Goal: Task Accomplishment & Management: Manage account settings

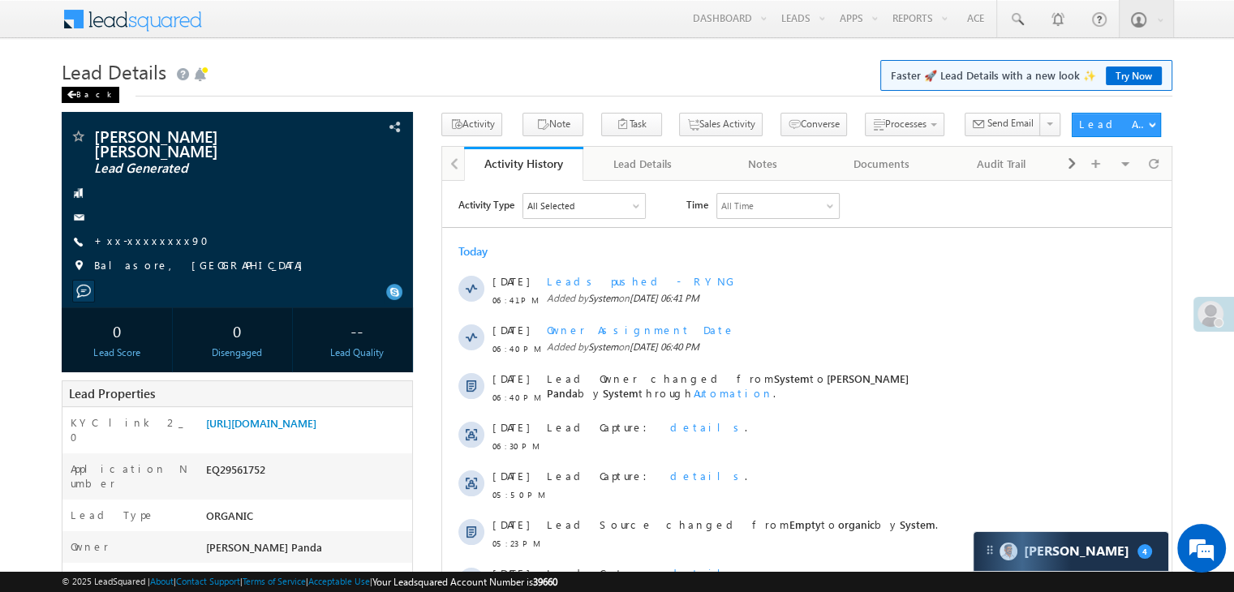
click at [84, 96] on div "Back" at bounding box center [91, 95] width 58 height 16
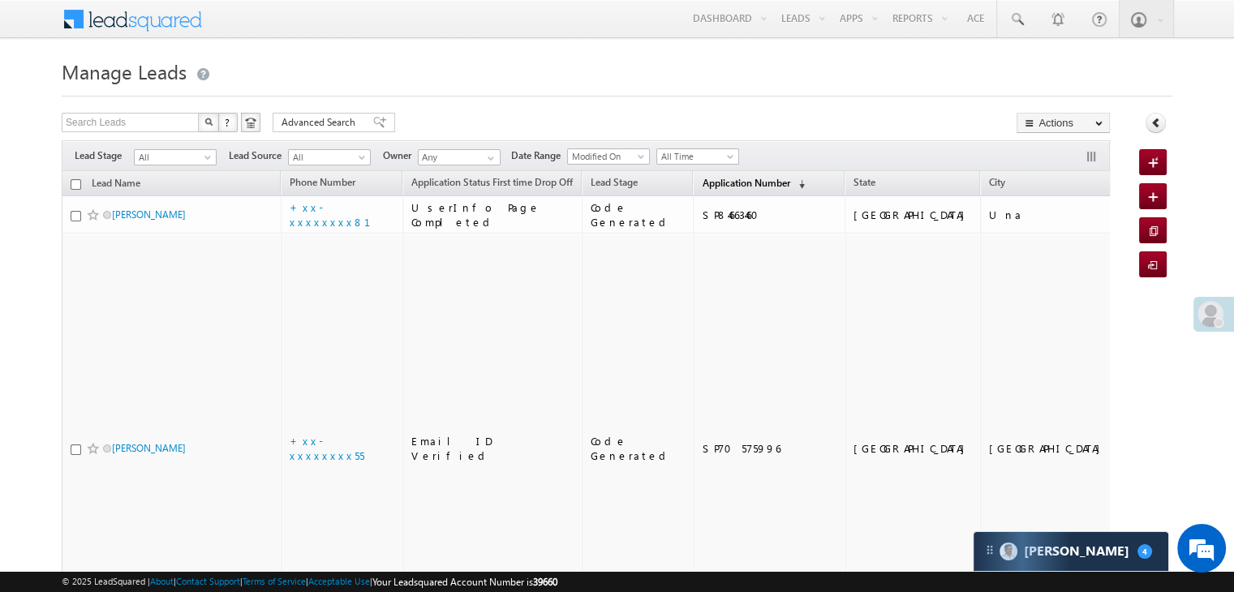
click at [720, 184] on span "Application Number" at bounding box center [745, 183] width 88 height 12
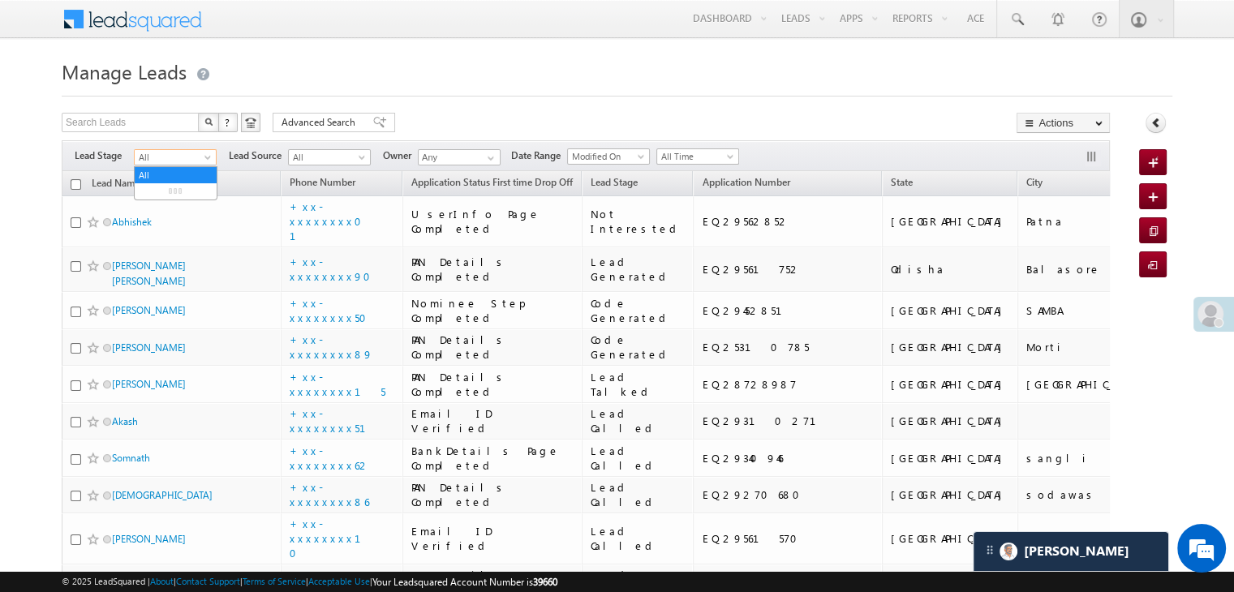
click at [204, 160] on span at bounding box center [209, 160] width 13 height 13
click at [182, 188] on link "Lead Generated" at bounding box center [176, 191] width 82 height 15
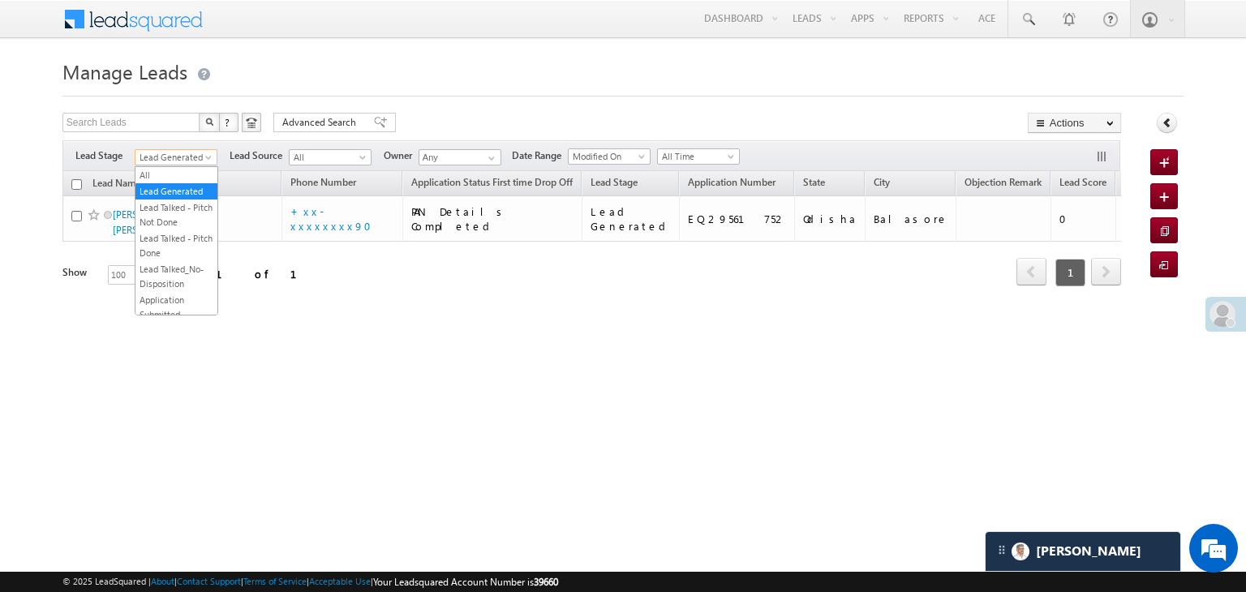
click at [211, 160] on span at bounding box center [210, 160] width 13 height 13
click at [192, 170] on link "All" at bounding box center [176, 175] width 82 height 15
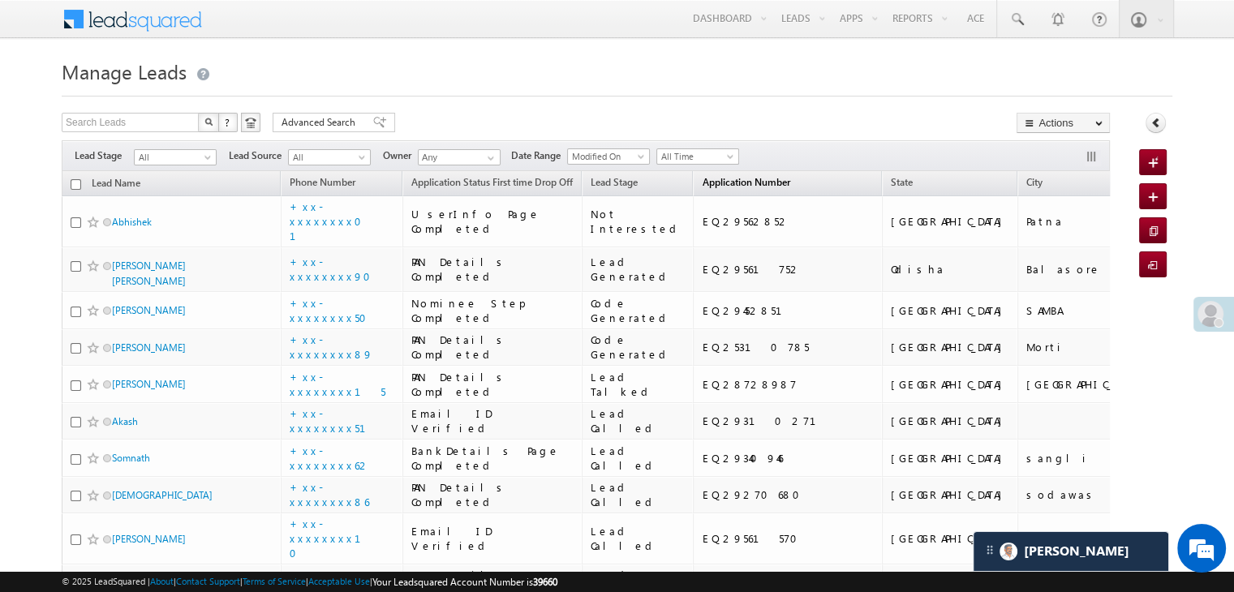
click at [706, 178] on span "Application Number" at bounding box center [745, 182] width 88 height 12
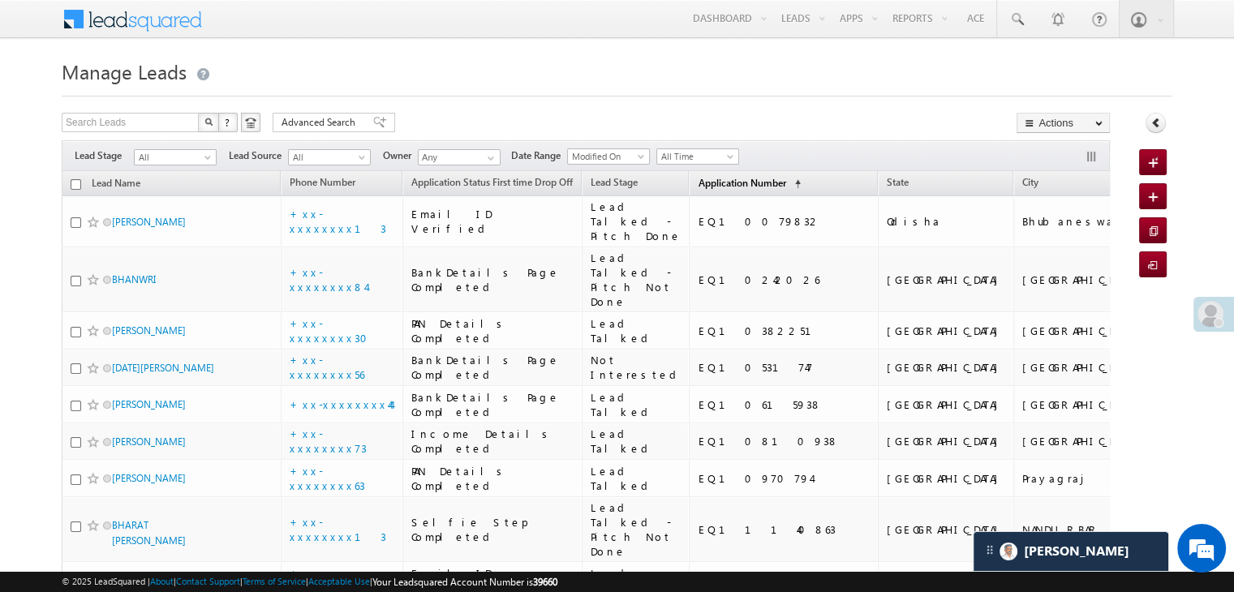
click at [706, 178] on span "Application Number" at bounding box center [741, 183] width 88 height 12
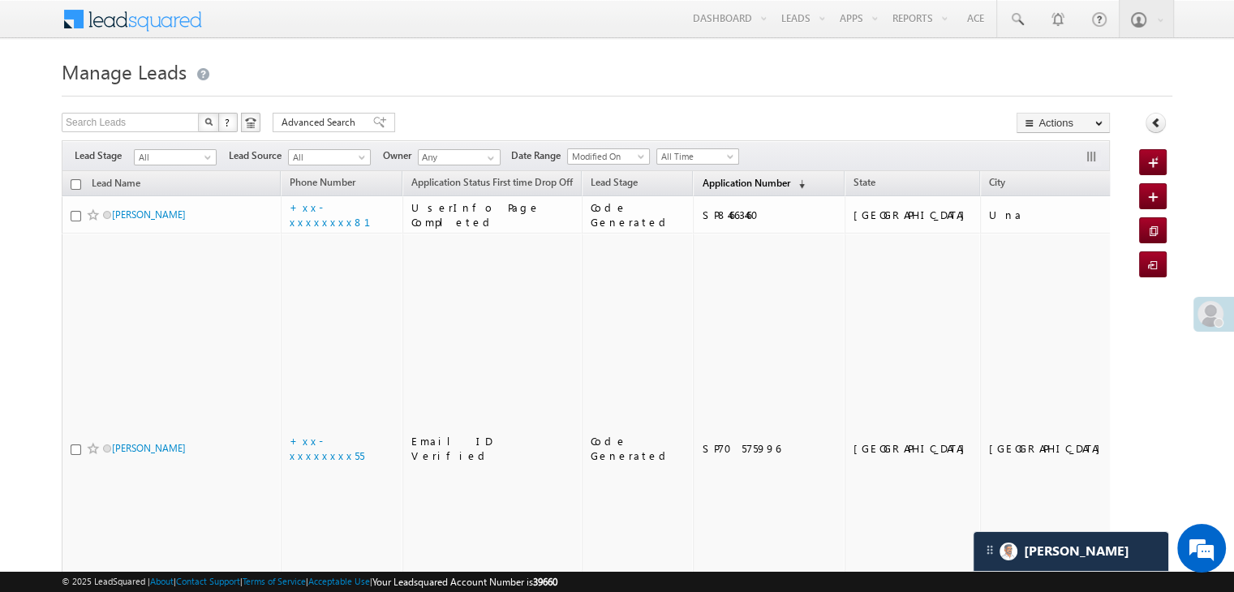
click at [706, 178] on span "Application Number" at bounding box center [745, 183] width 88 height 12
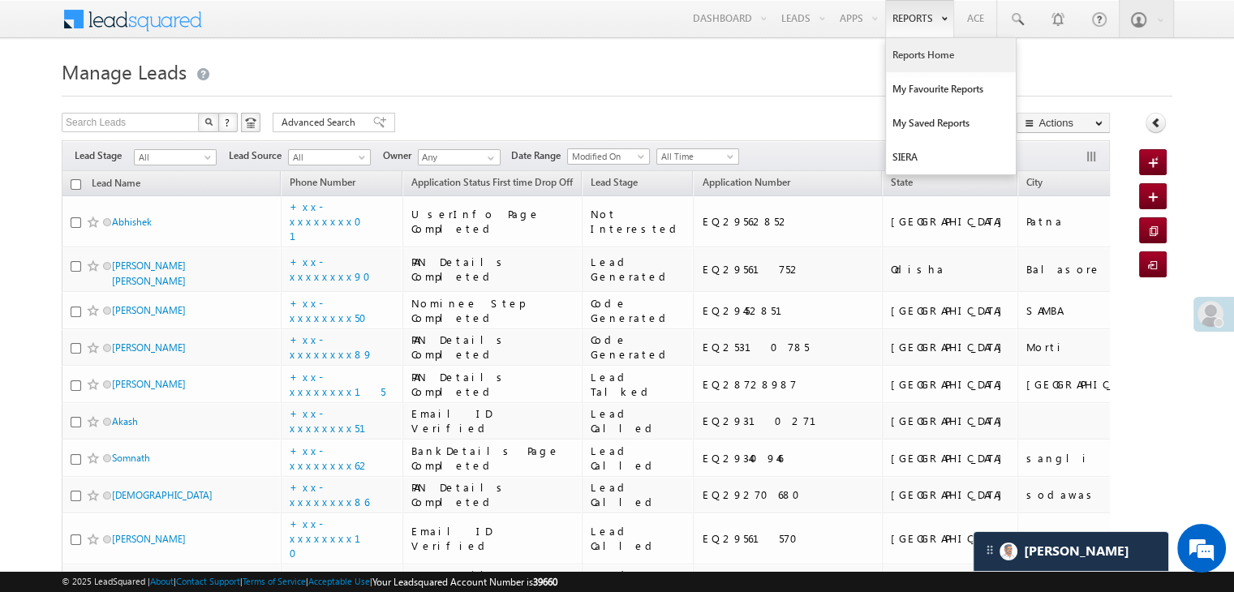
click at [908, 58] on link "Reports Home" at bounding box center [951, 55] width 130 height 34
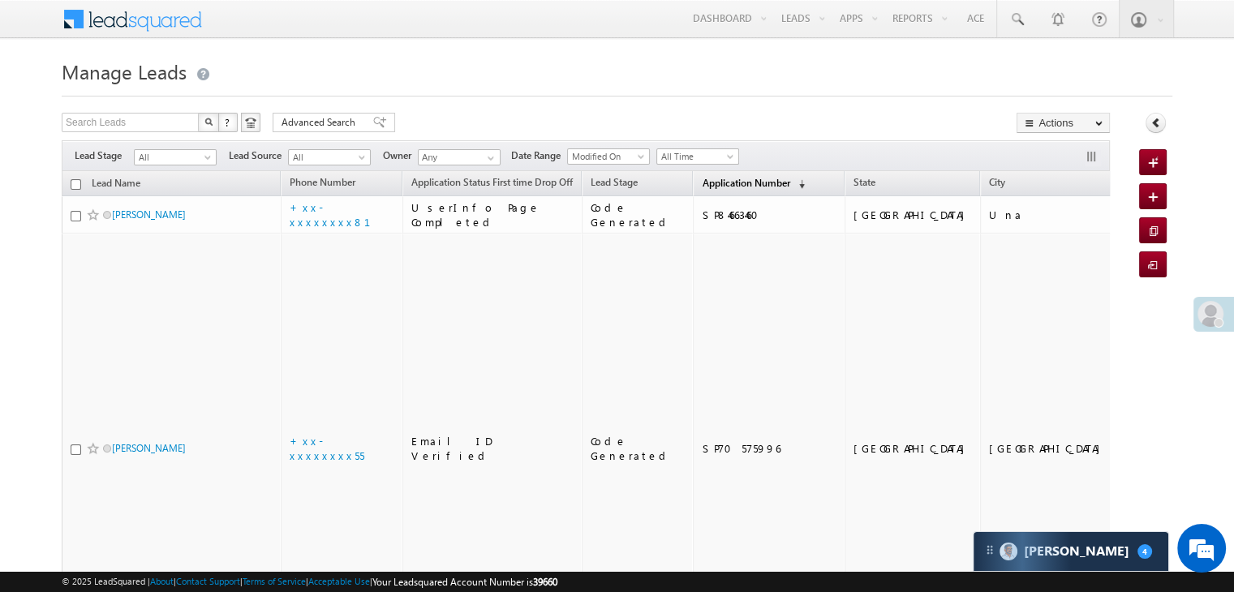
click at [721, 189] on span "Application Number" at bounding box center [745, 183] width 88 height 12
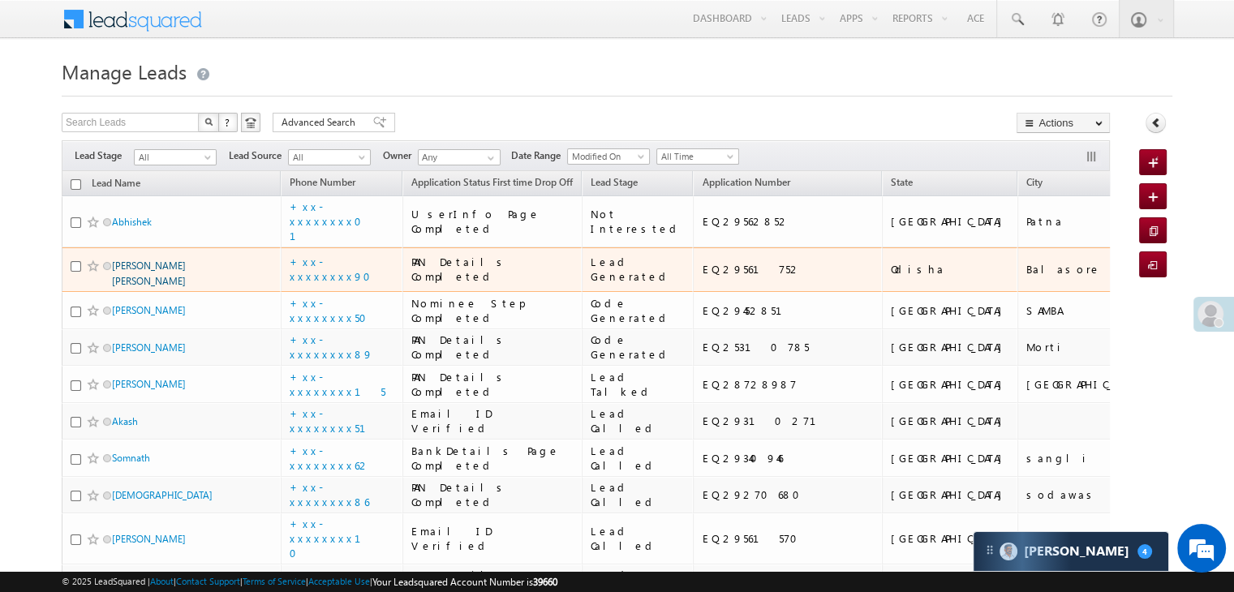
click at [179, 287] on link "[PERSON_NAME] [PERSON_NAME]" at bounding box center [149, 274] width 74 height 28
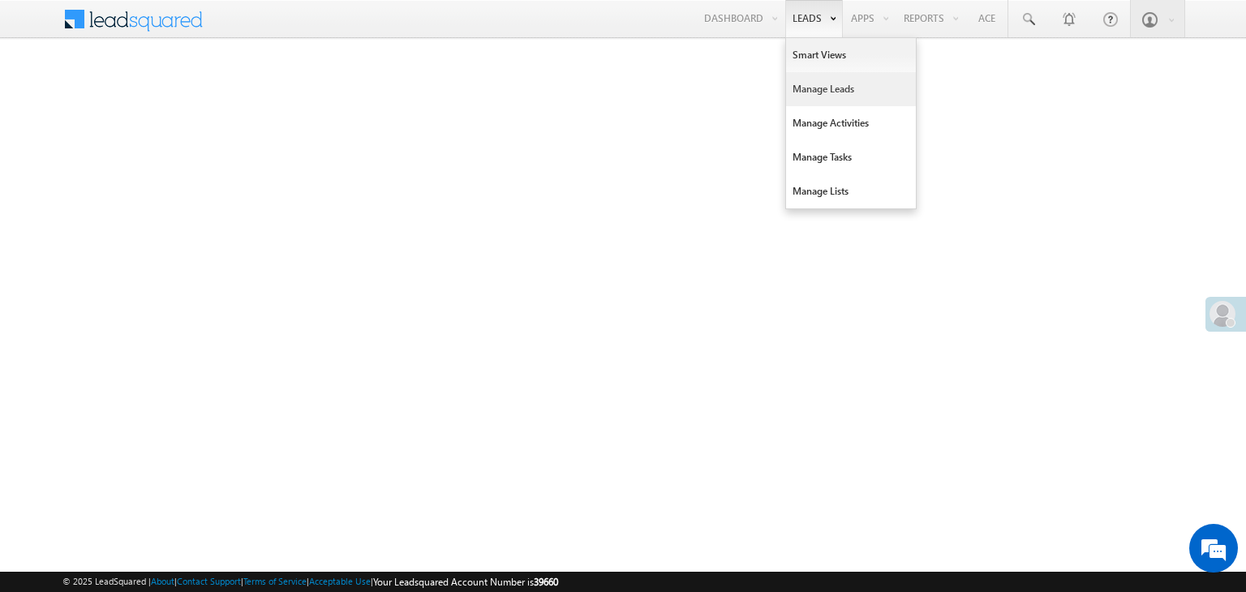
click at [811, 85] on link "Manage Leads" at bounding box center [851, 89] width 130 height 34
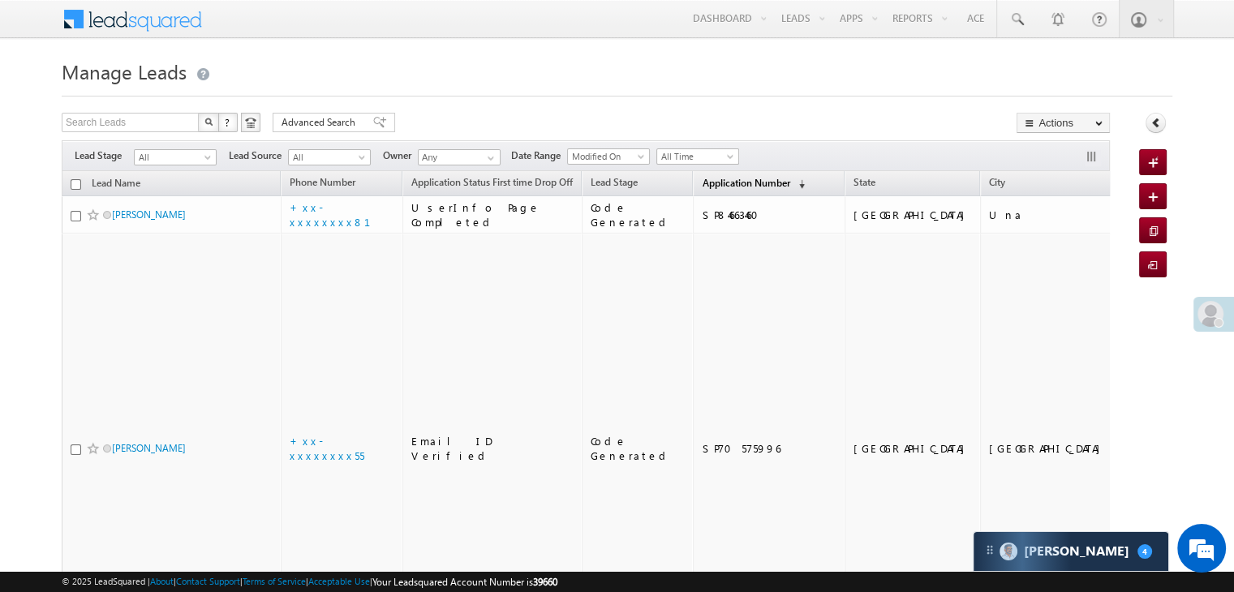
click at [708, 180] on span "Application Number" at bounding box center [745, 183] width 88 height 12
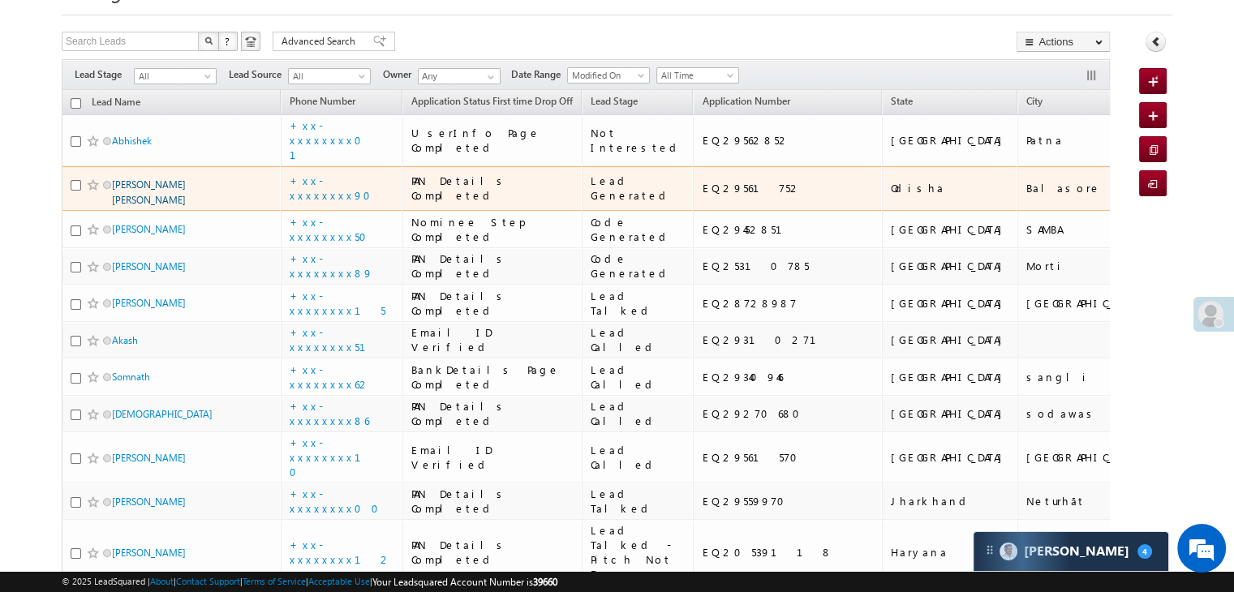
click at [152, 206] on link "[PERSON_NAME] [PERSON_NAME]" at bounding box center [149, 192] width 74 height 28
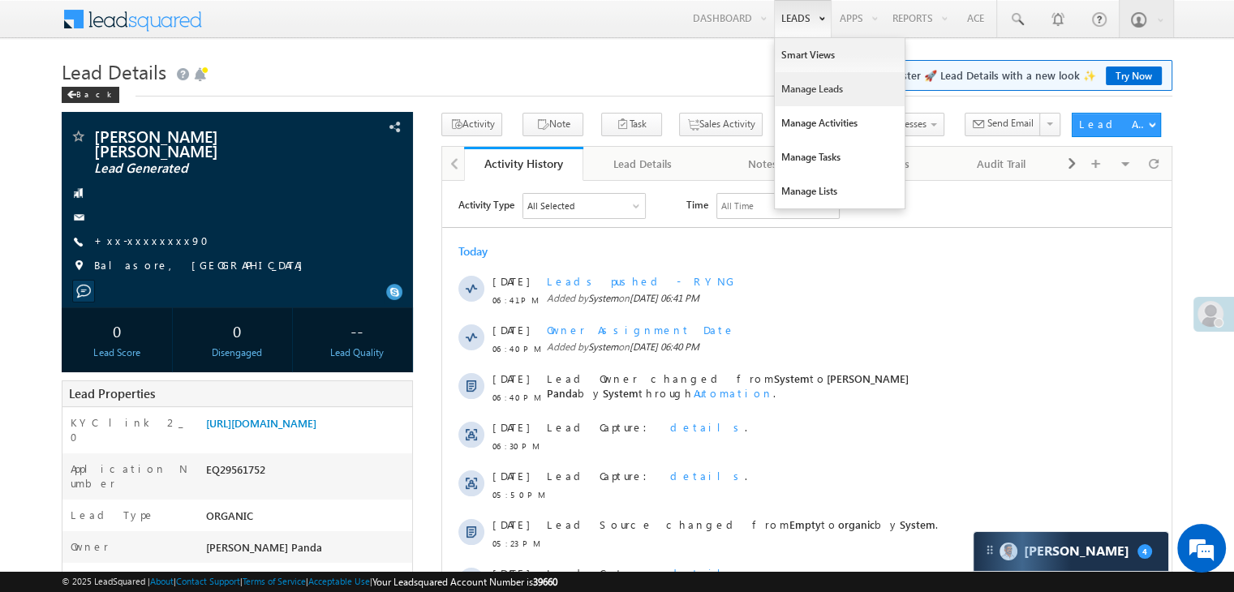
click at [803, 85] on link "Manage Leads" at bounding box center [839, 89] width 130 height 34
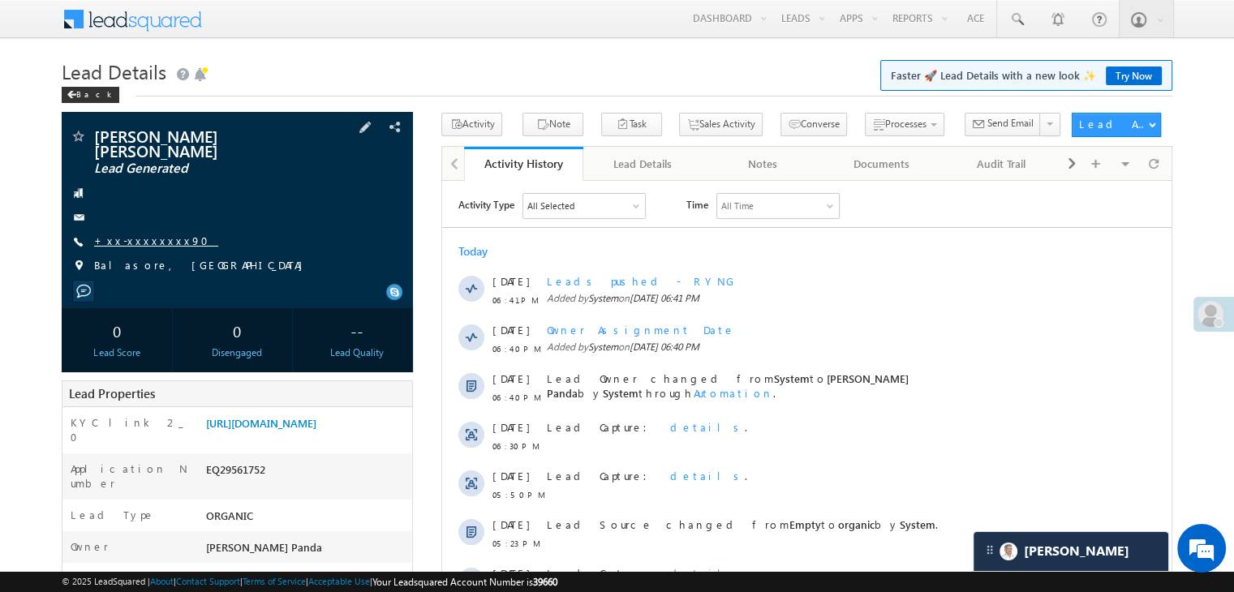
click at [130, 234] on link "+xx-xxxxxxxx90" at bounding box center [156, 241] width 124 height 14
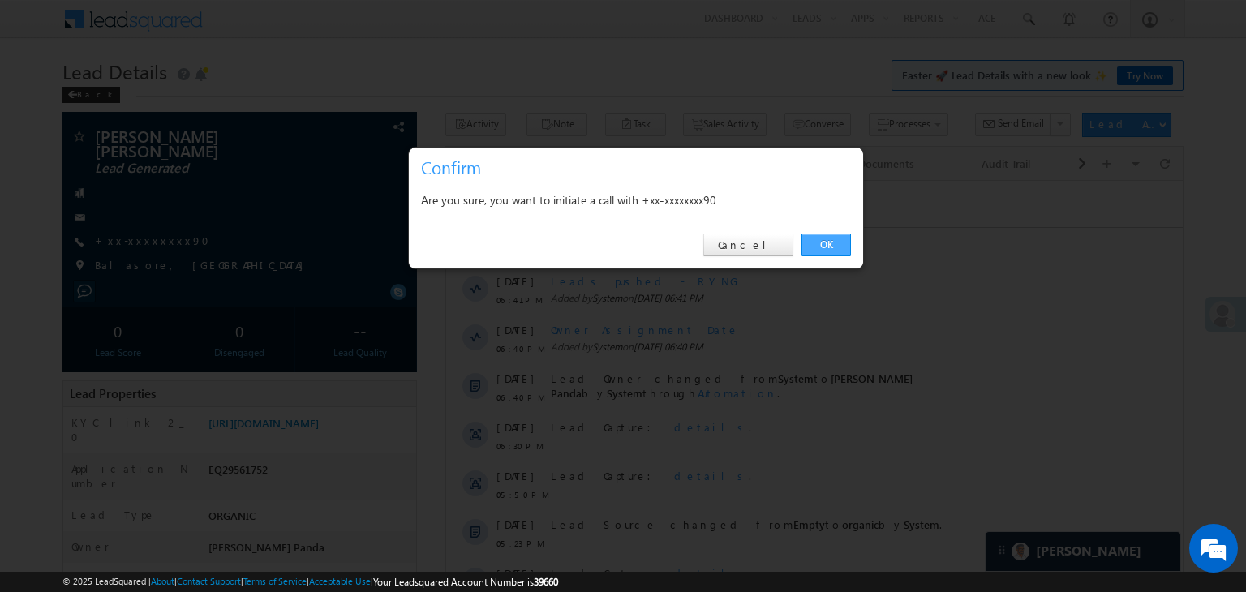
click at [830, 241] on link "OK" at bounding box center [825, 245] width 49 height 23
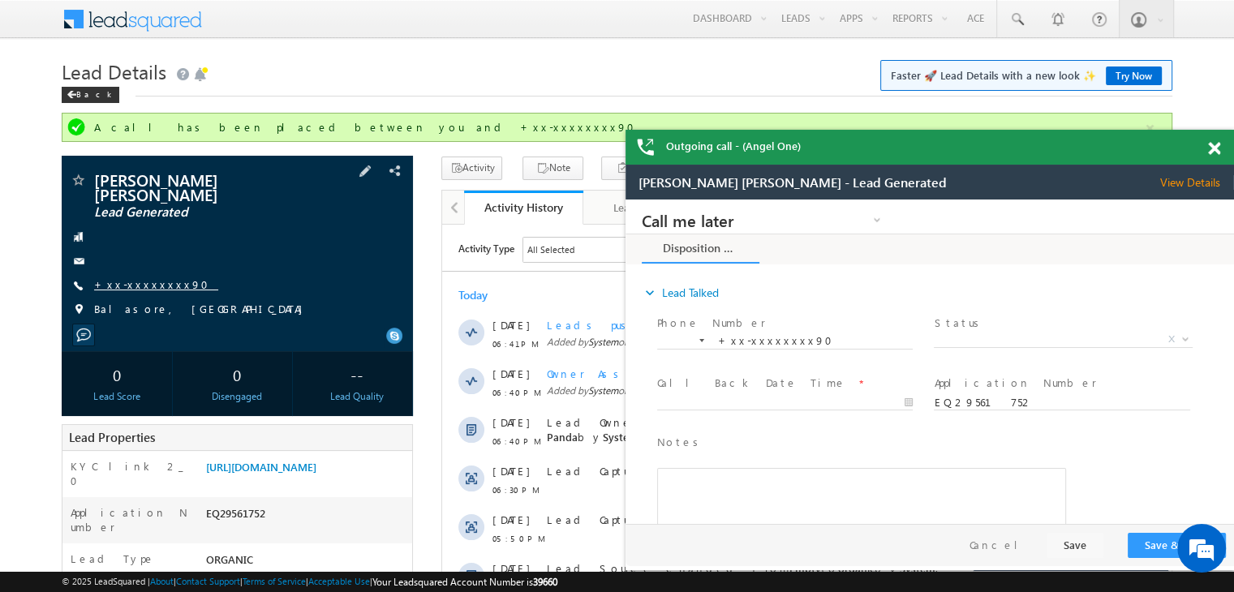
click at [157, 277] on link "+xx-xxxxxxxx90" at bounding box center [156, 284] width 124 height 14
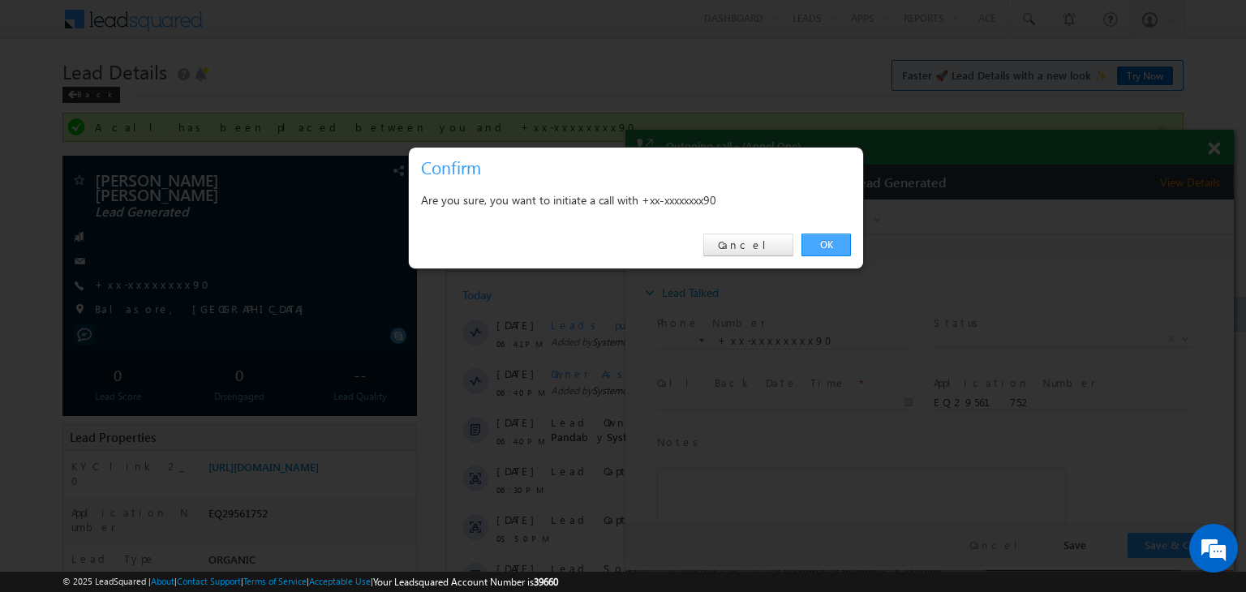
click at [837, 245] on link "OK" at bounding box center [825, 245] width 49 height 23
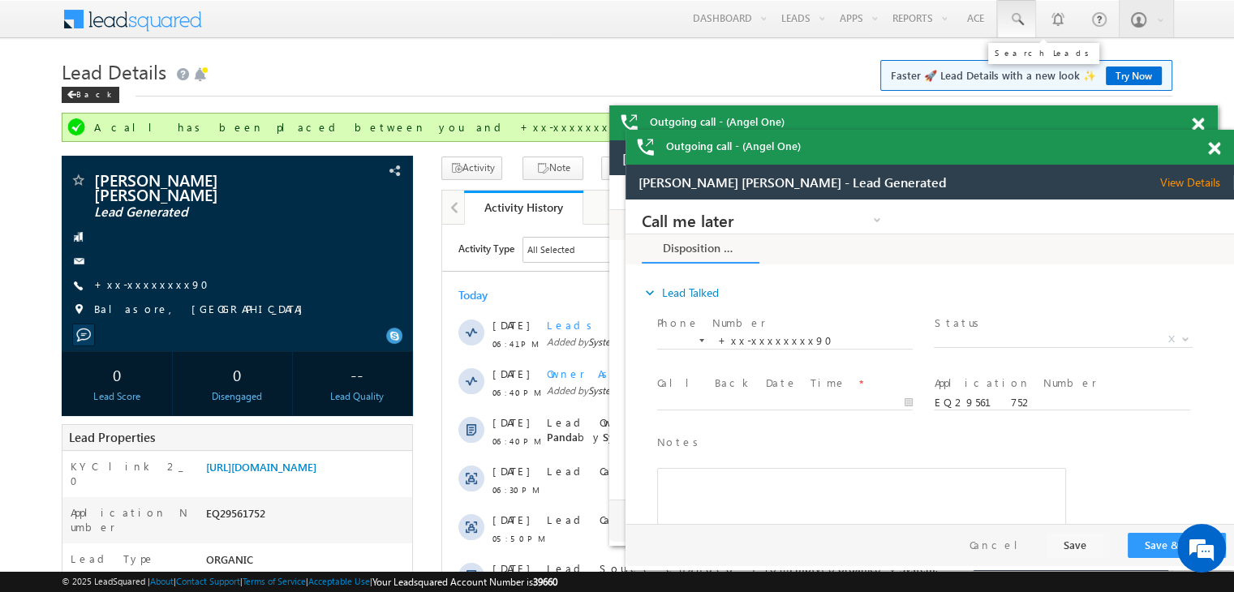
click at [1015, 18] on span at bounding box center [1016, 19] width 16 height 16
paste input "EQ28954822"
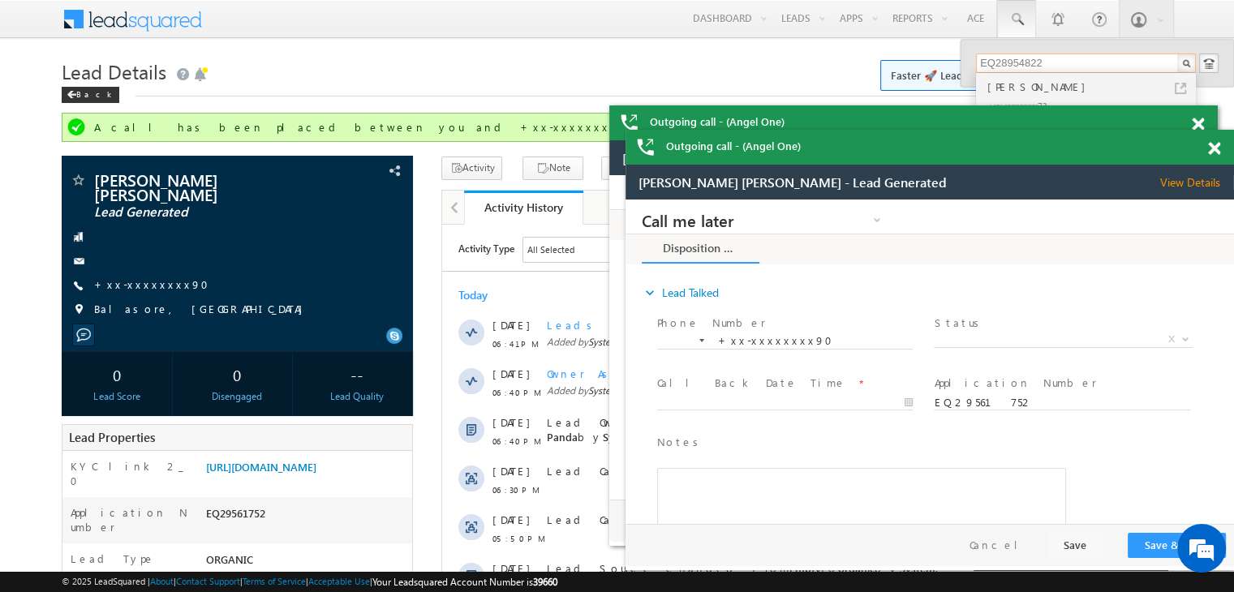
click at [1006, 58] on input "EQ28954822" at bounding box center [1086, 63] width 220 height 19
paste input "7307835036"
type input "7307835036"
click at [996, 88] on div "[PERSON_NAME]" at bounding box center [1092, 87] width 217 height 18
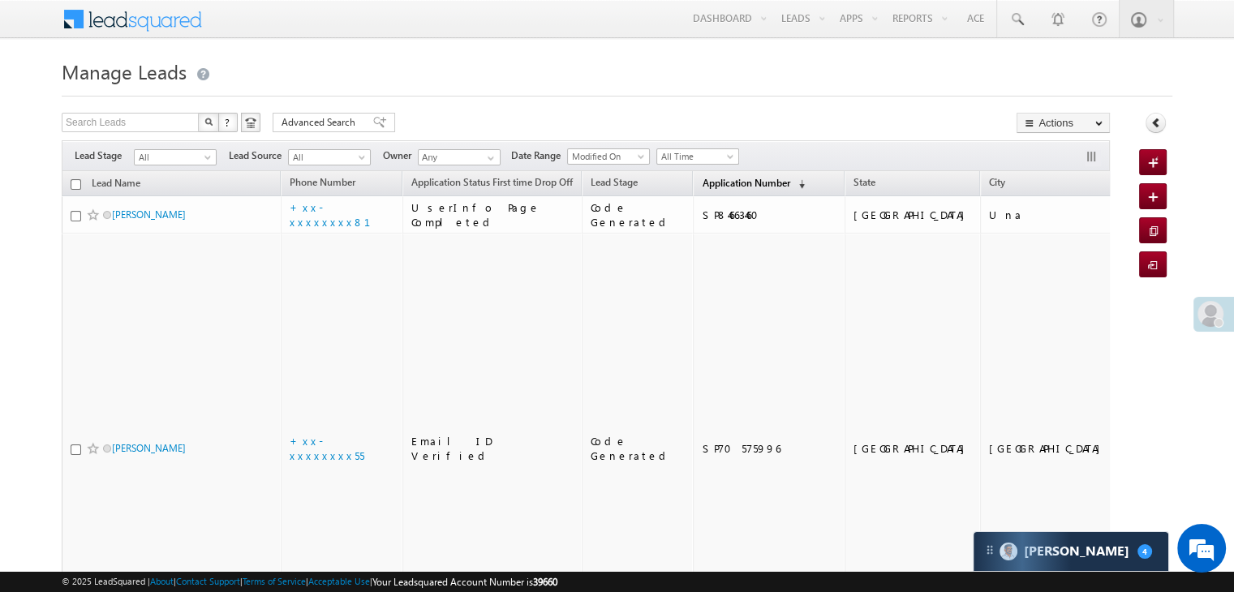
click at [701, 183] on span "Application Number" at bounding box center [745, 183] width 88 height 12
click at [740, 183] on span "Application Number" at bounding box center [745, 183] width 88 height 12
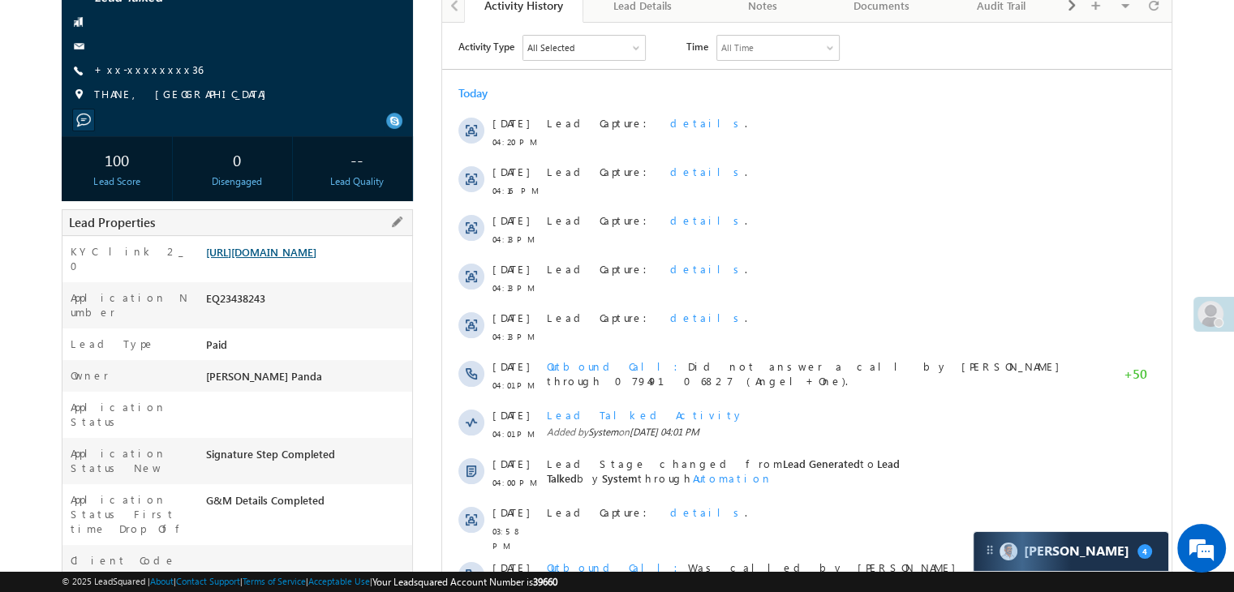
scroll to position [243, 0]
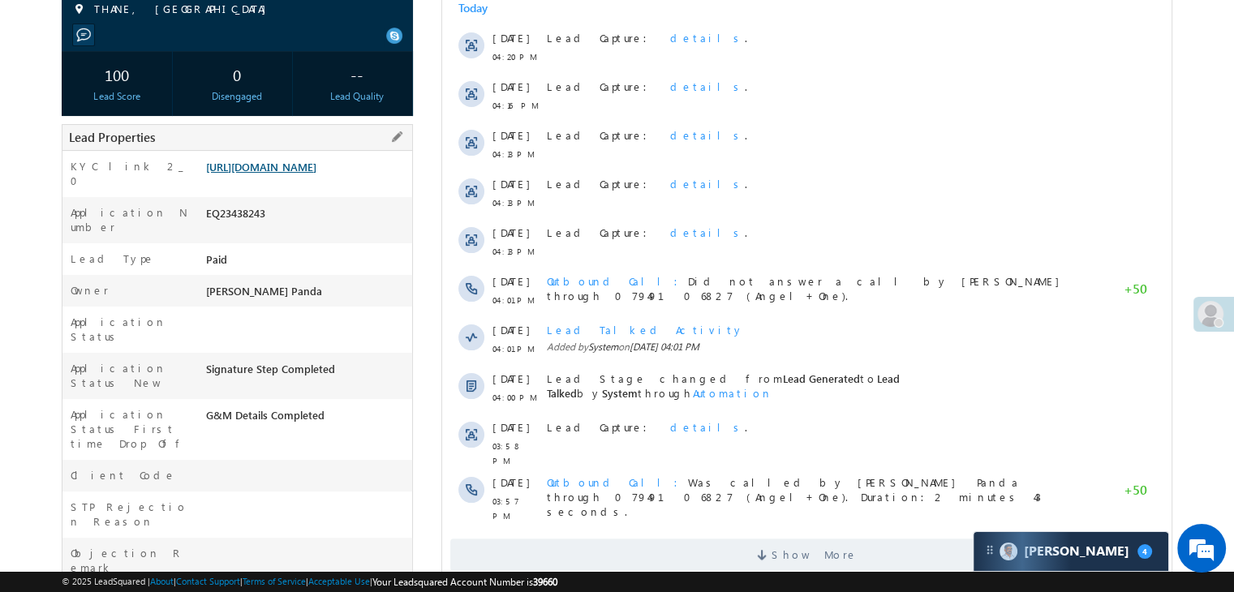
click at [295, 174] on link "[URL][DOMAIN_NAME]" at bounding box center [261, 167] width 110 height 14
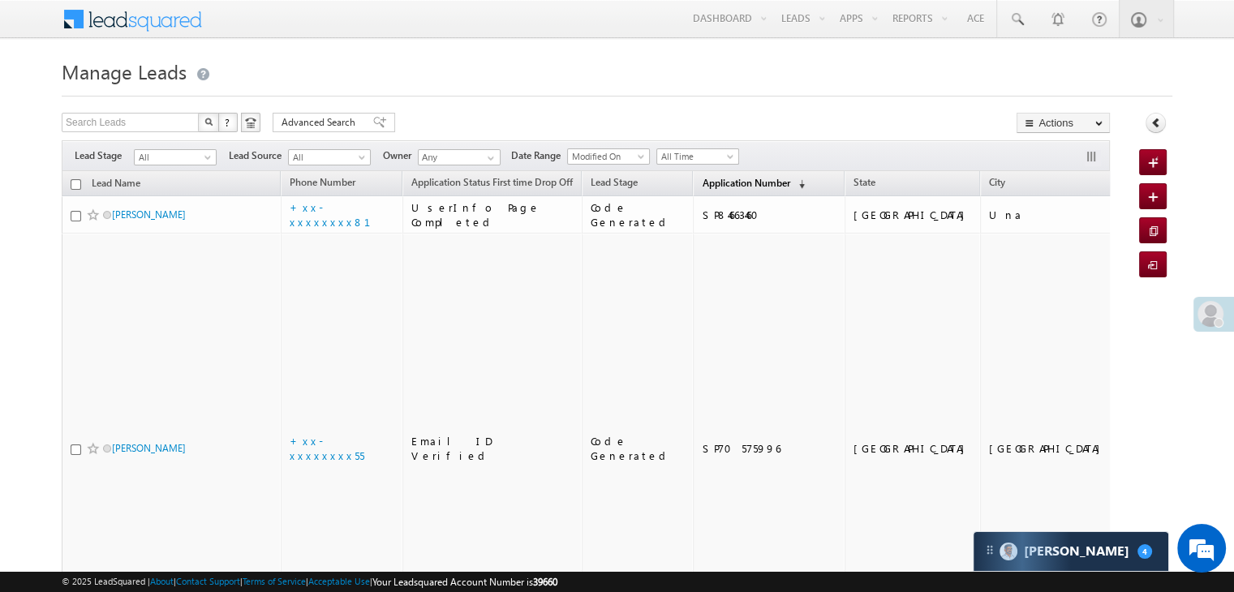
click at [704, 187] on span "Application Number" at bounding box center [745, 183] width 88 height 12
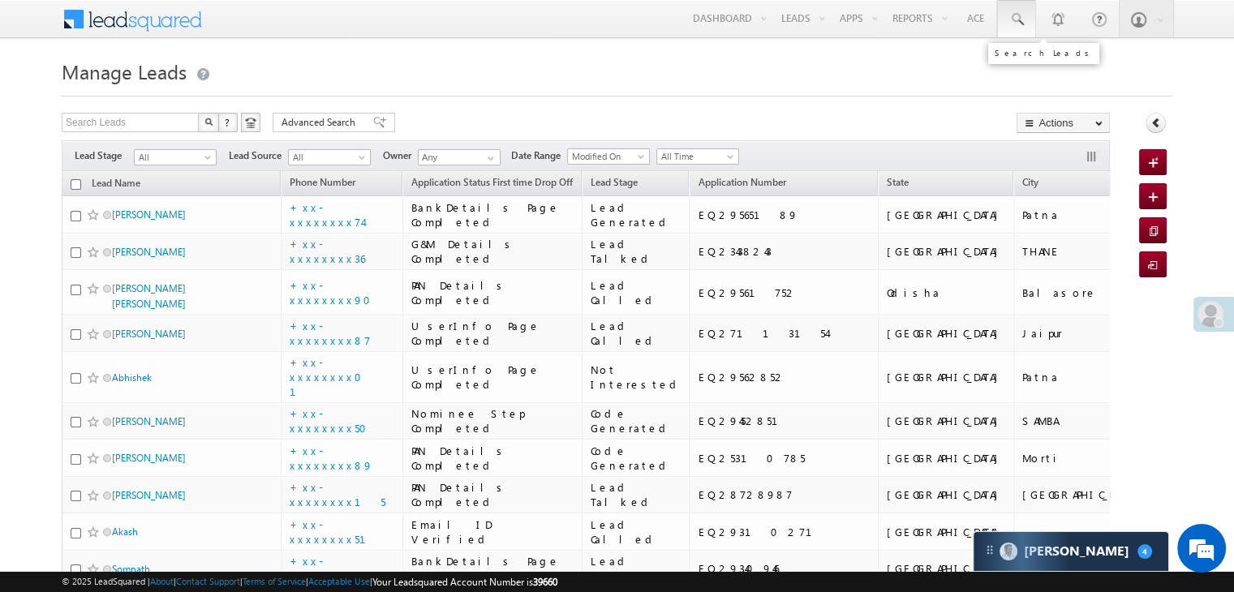
click at [1015, 19] on span at bounding box center [1016, 19] width 16 height 16
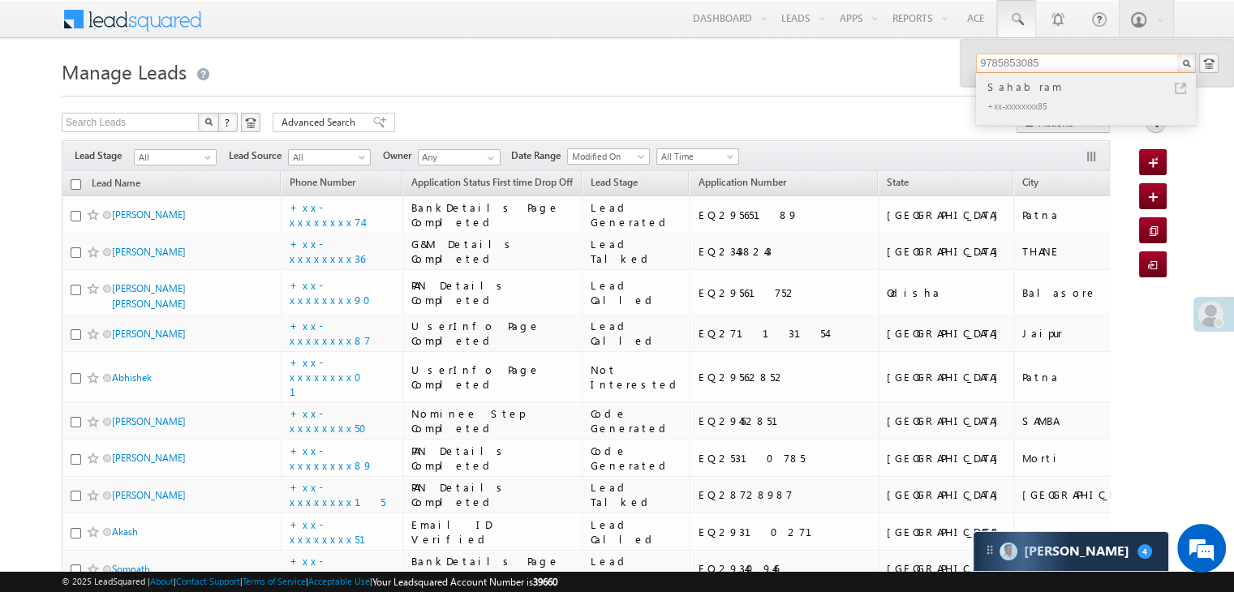
type input "9785853085"
click at [1015, 87] on div "Sahabram" at bounding box center [1092, 87] width 217 height 18
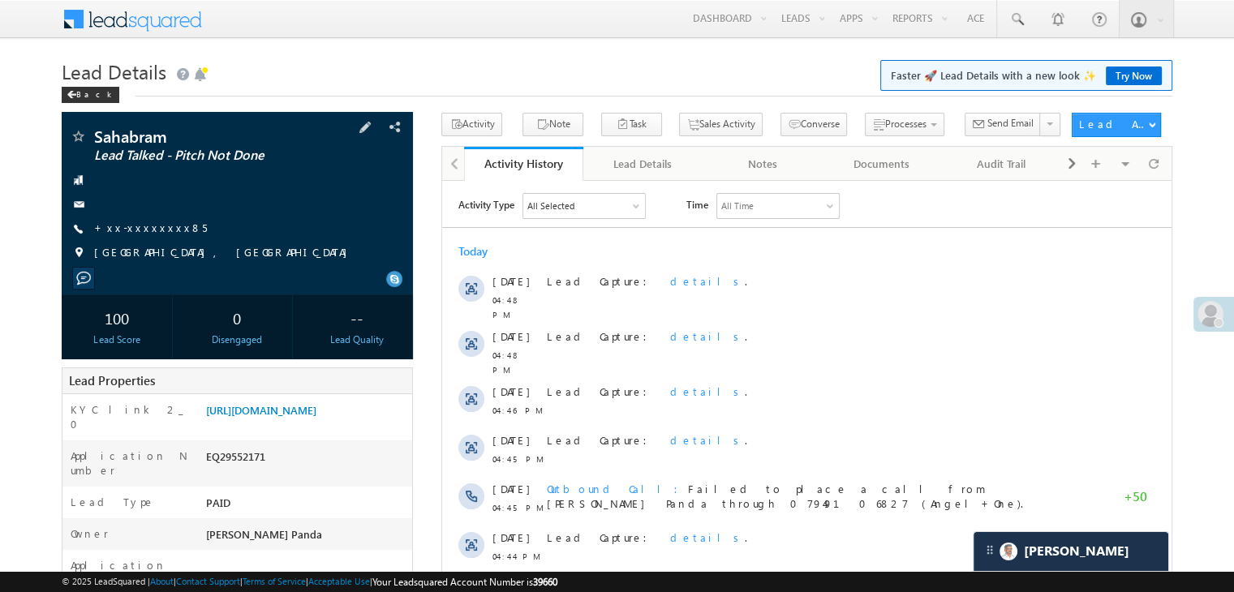
scroll to position [162, 0]
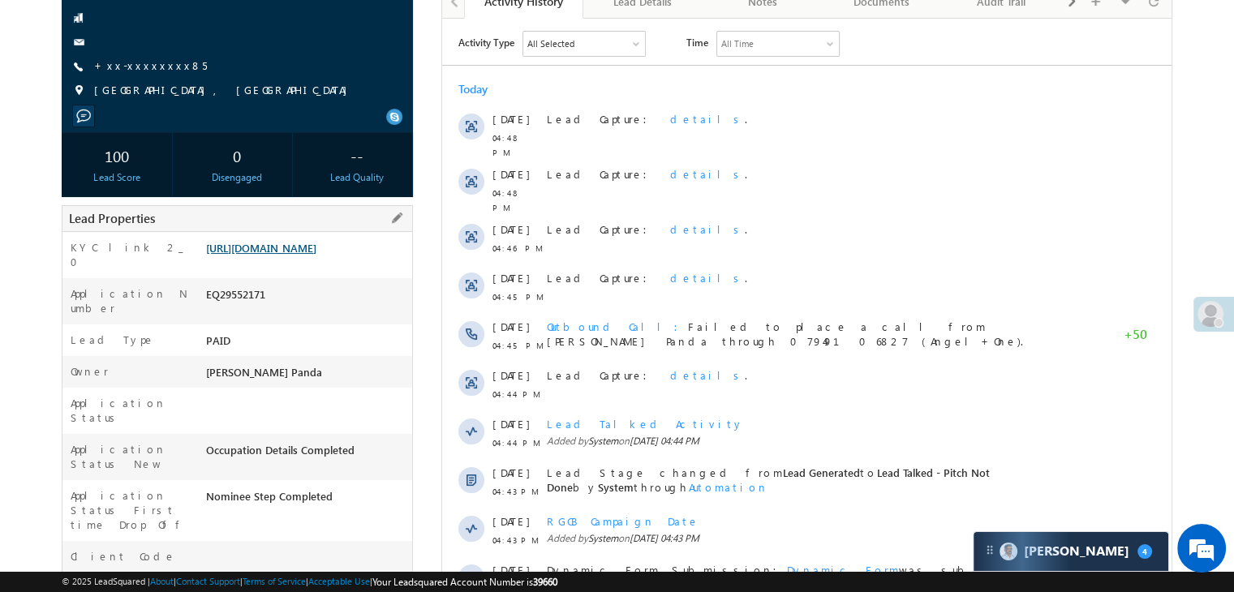
click at [316, 255] on link "[URL][DOMAIN_NAME]" at bounding box center [261, 248] width 110 height 14
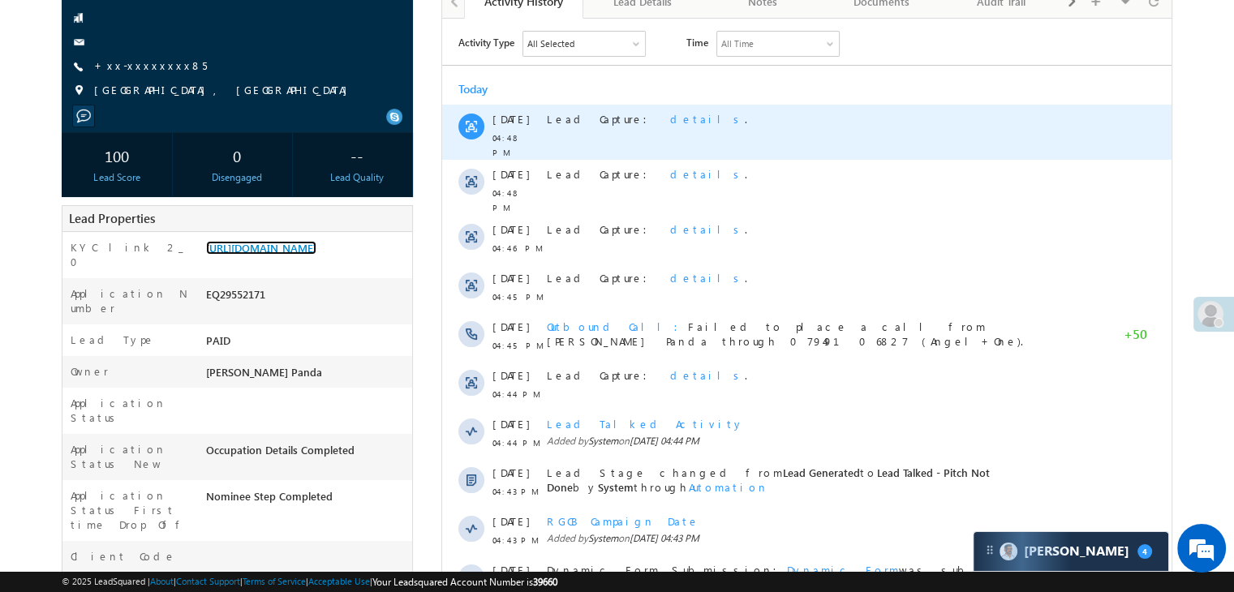
scroll to position [0, 0]
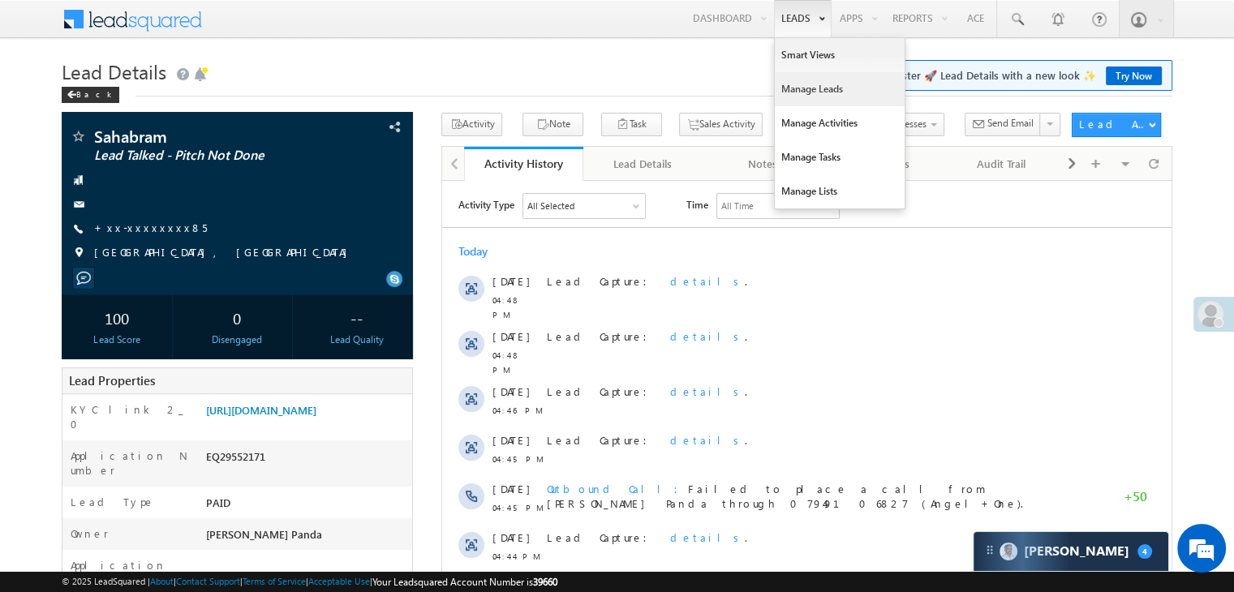
click at [795, 87] on link "Manage Leads" at bounding box center [839, 89] width 130 height 34
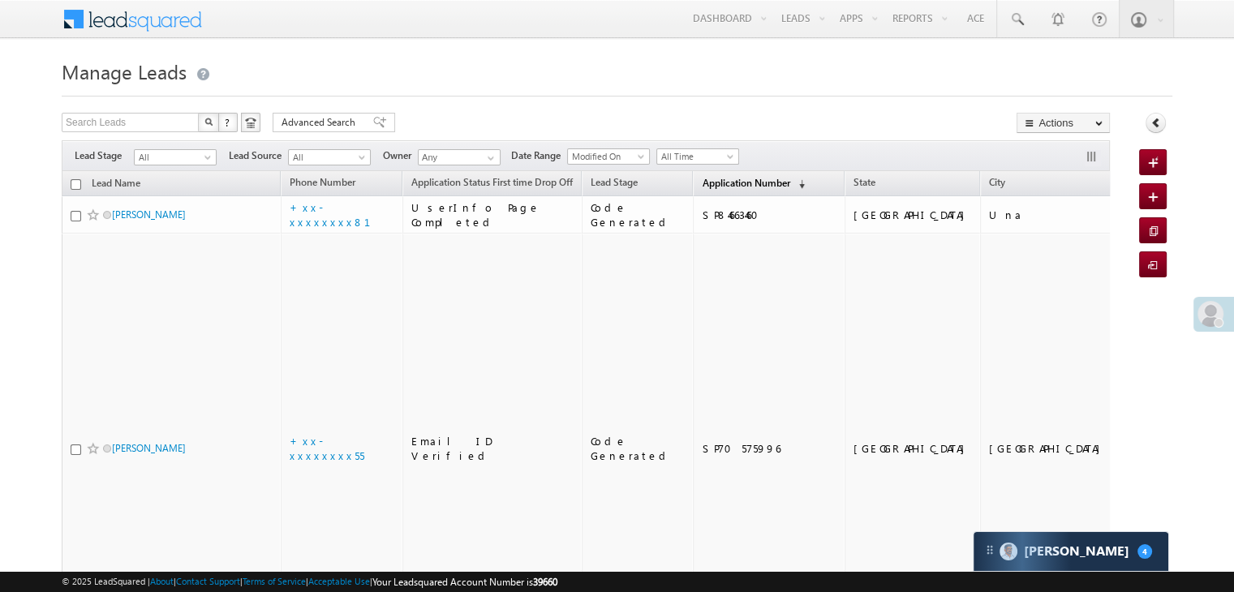
click at [723, 182] on span "Application Number" at bounding box center [745, 183] width 88 height 12
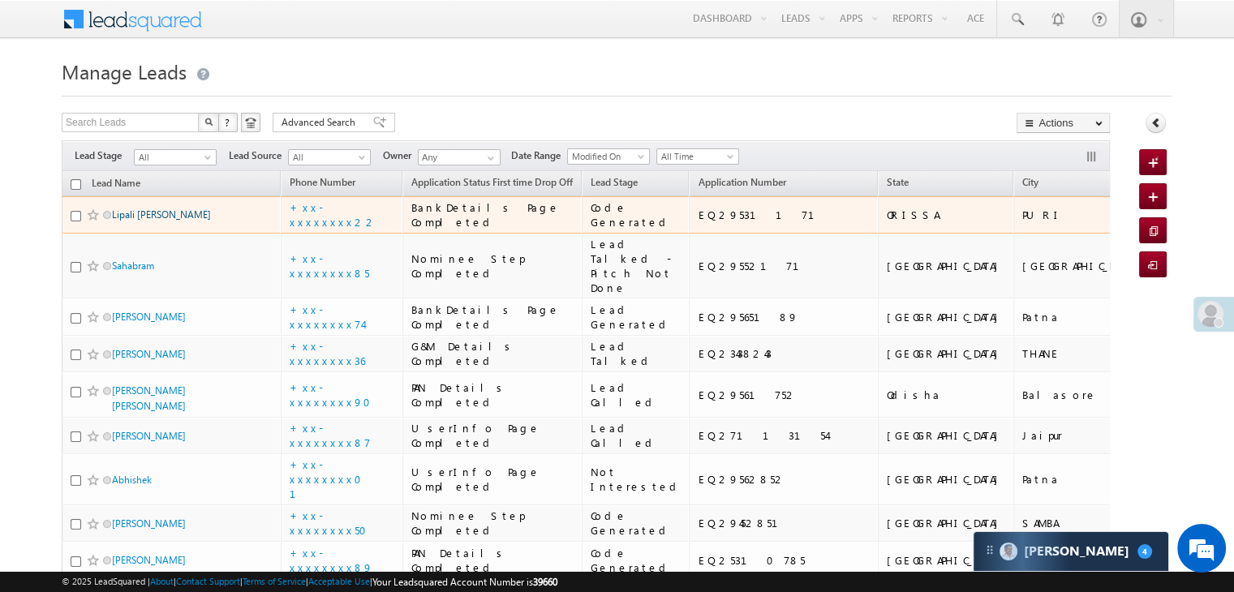
click at [149, 221] on link "Lipali Palei" at bounding box center [161, 214] width 99 height 12
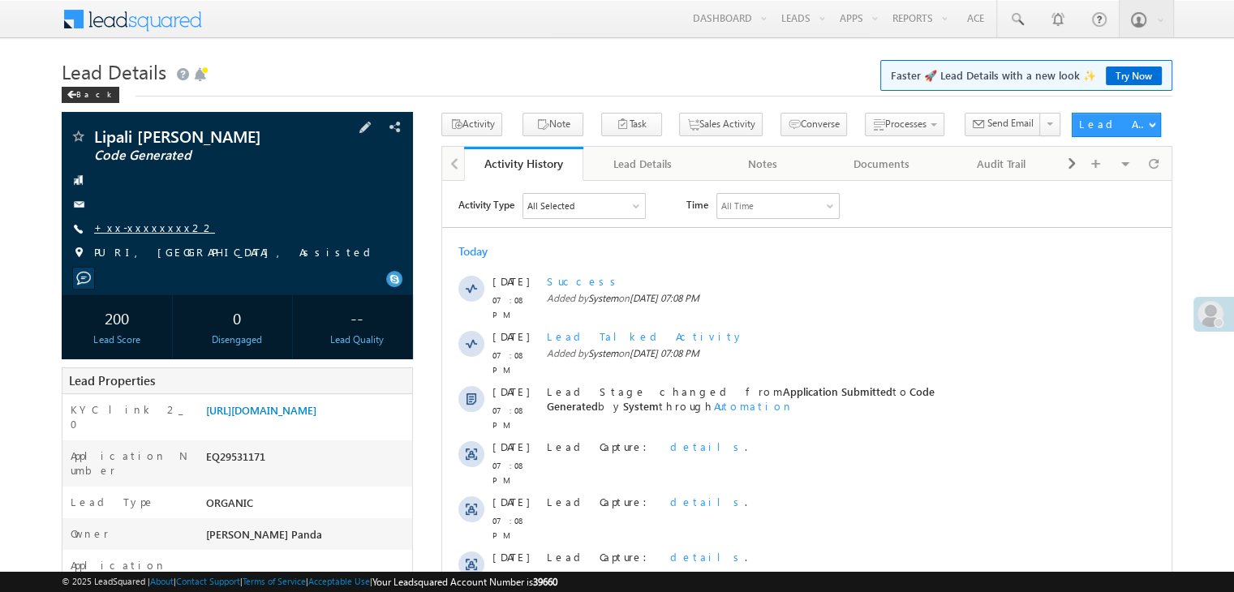
click at [133, 228] on link "+xx-xxxxxxxx22" at bounding box center [154, 228] width 121 height 14
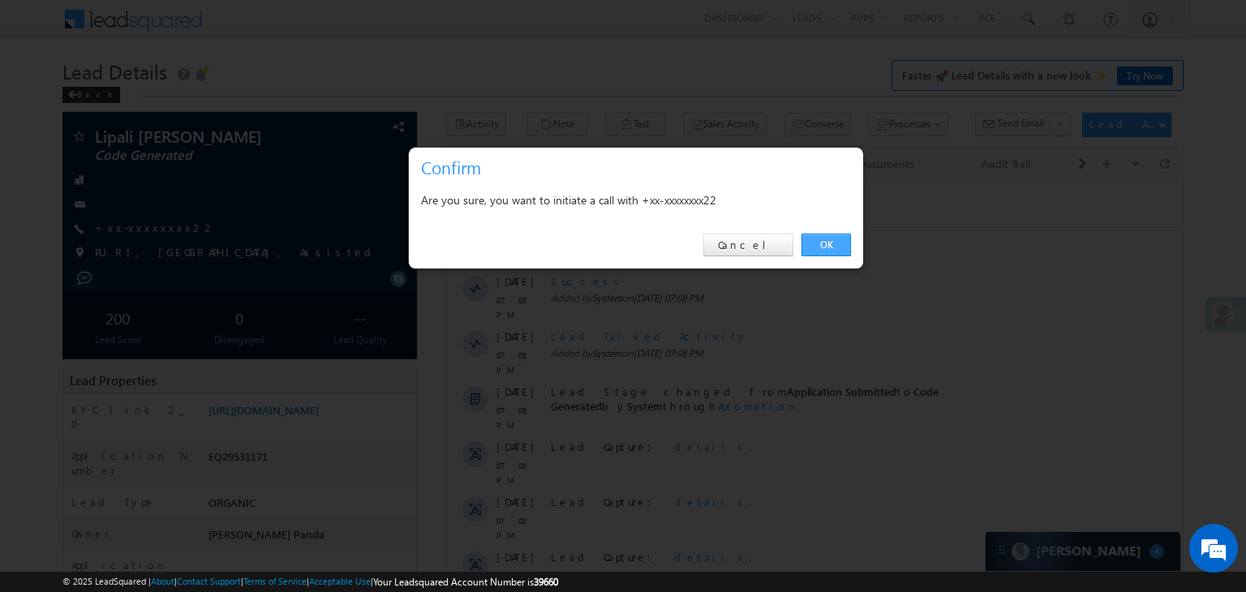
drag, startPoint x: 830, startPoint y: 246, endPoint x: 386, endPoint y: 64, distance: 480.1
click at [830, 246] on link "OK" at bounding box center [825, 245] width 49 height 23
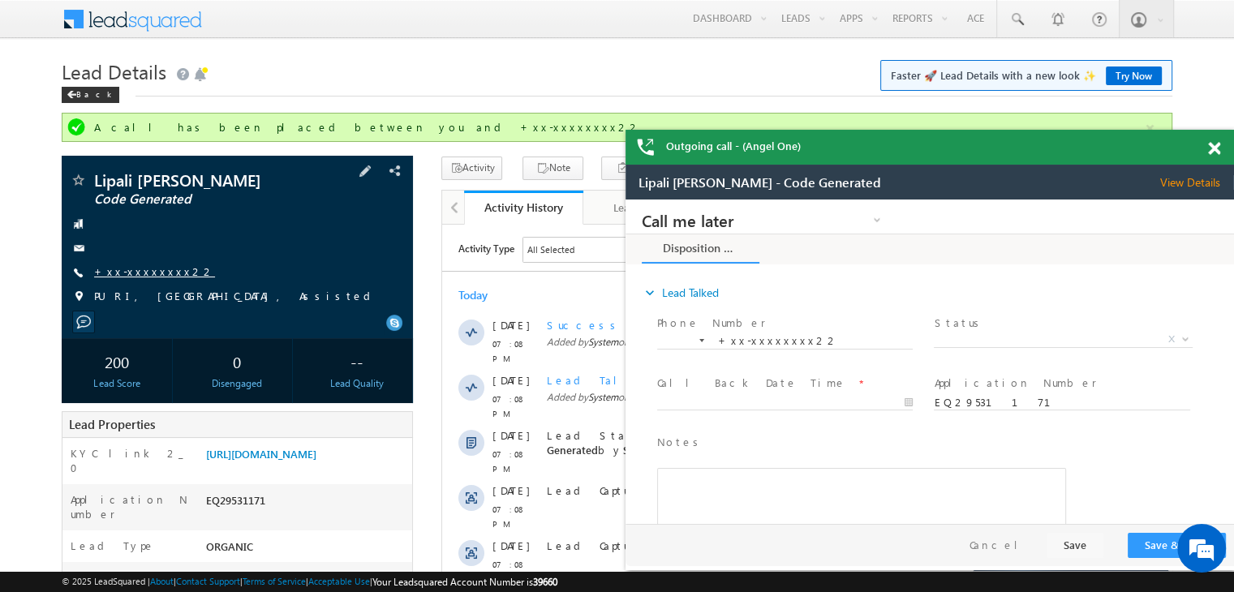
click at [123, 269] on link "+xx-xxxxxxxx22" at bounding box center [154, 271] width 121 height 14
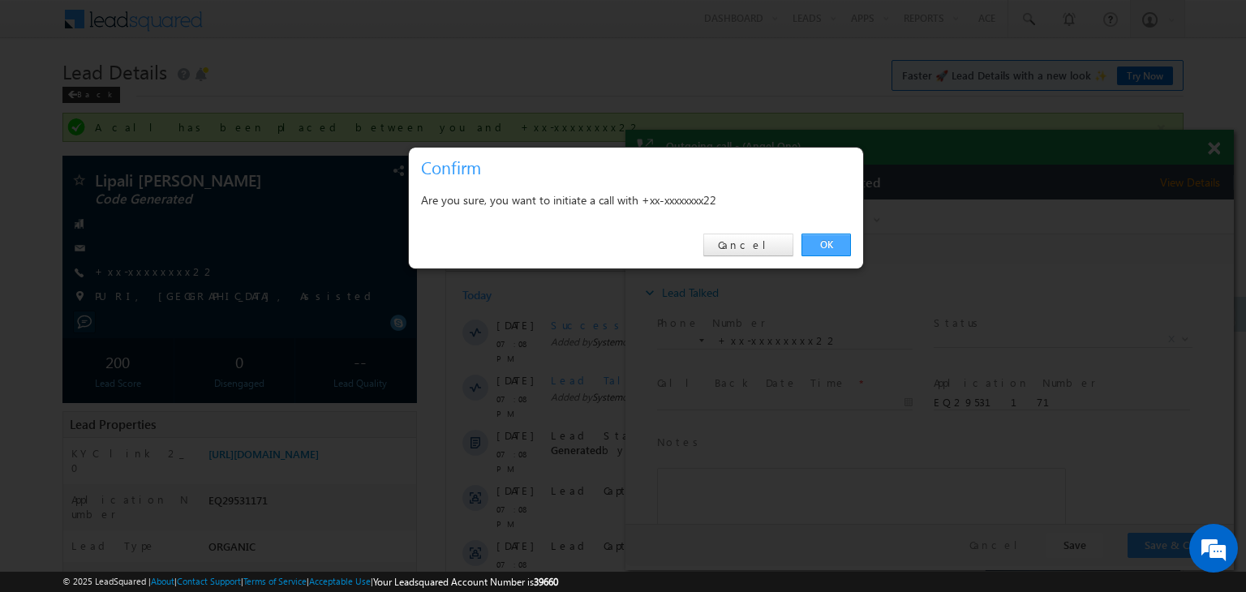
click at [824, 245] on link "OK" at bounding box center [825, 245] width 49 height 23
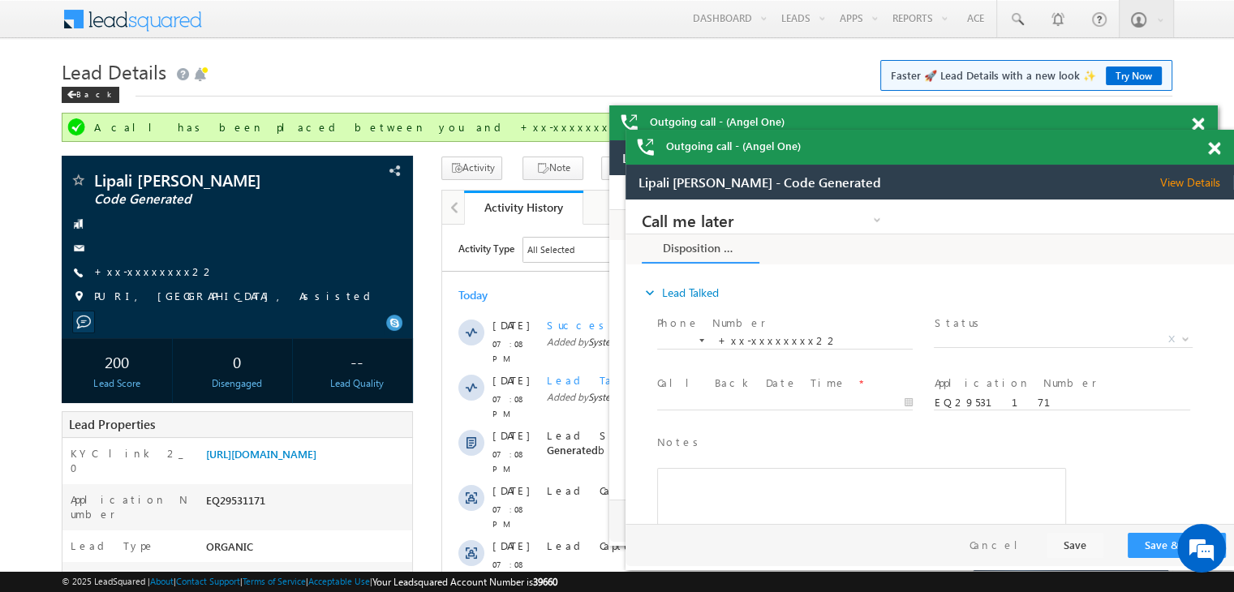
click at [1216, 147] on span at bounding box center [1214, 149] width 12 height 14
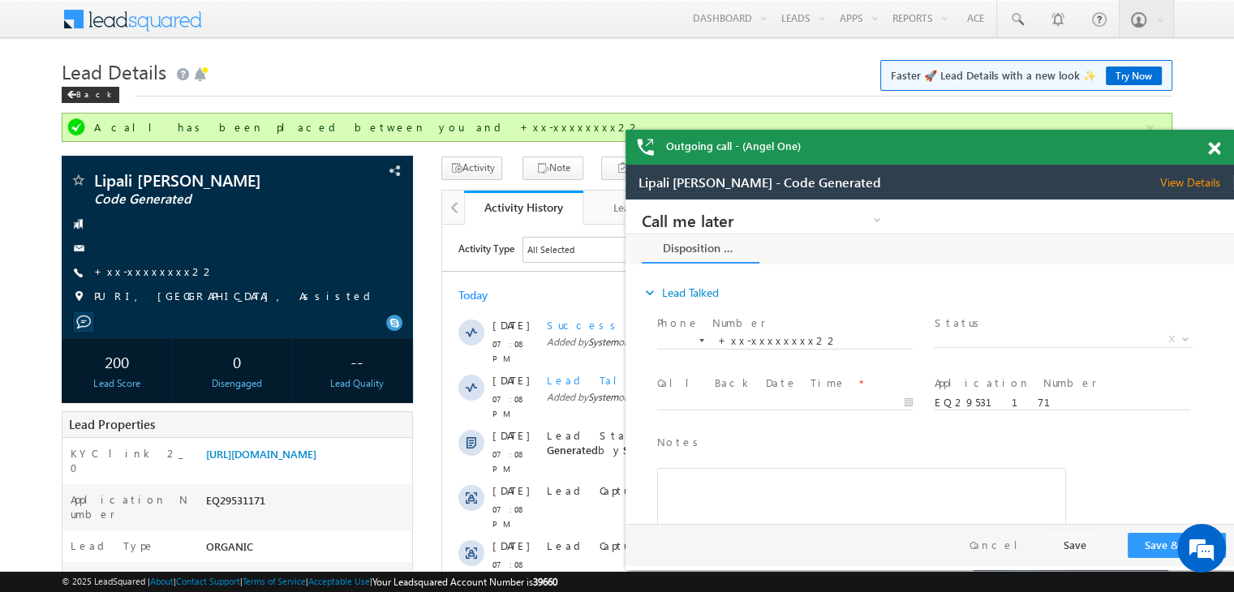
click at [1216, 147] on span at bounding box center [1214, 149] width 12 height 14
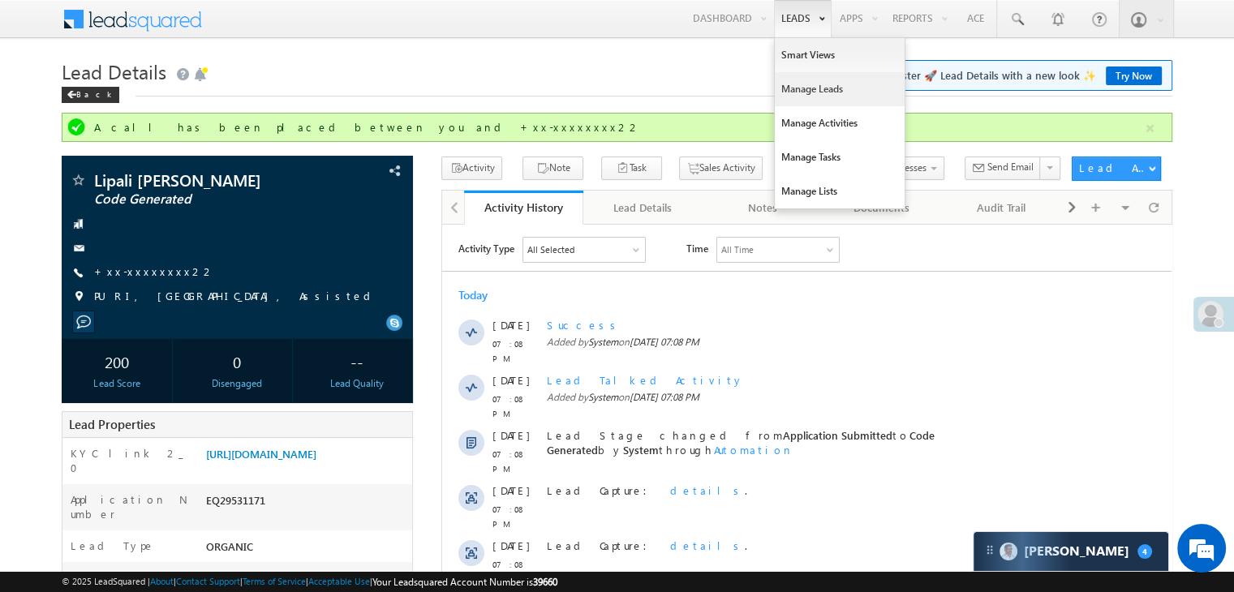
click at [797, 95] on link "Manage Leads" at bounding box center [839, 89] width 130 height 34
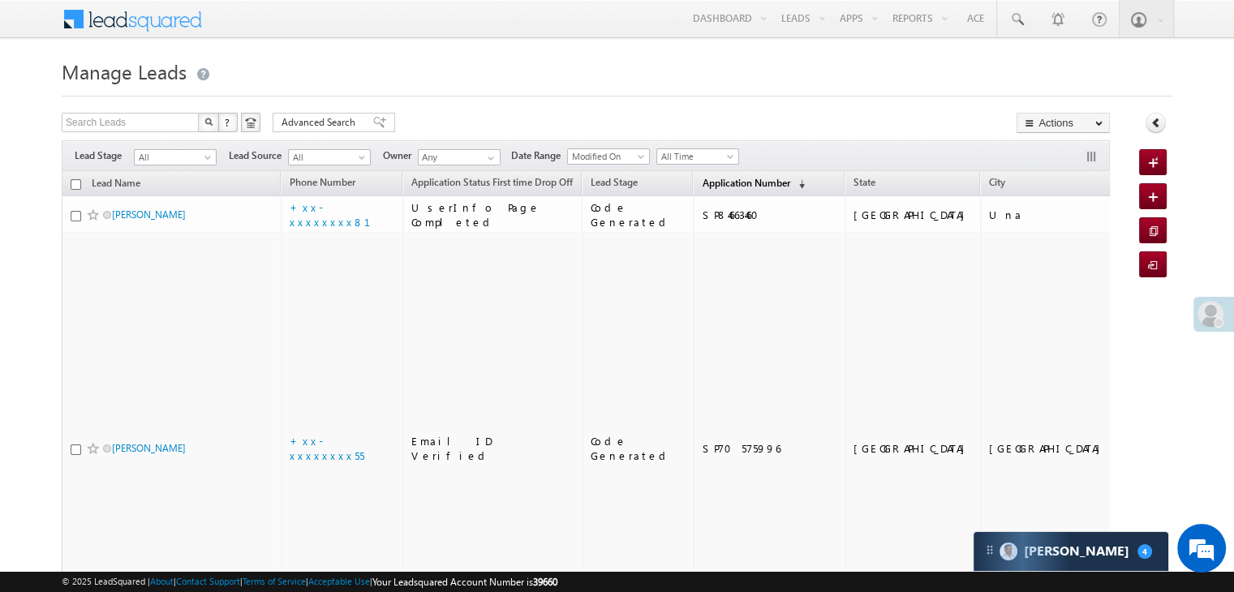
click at [701, 182] on span "Application Number" at bounding box center [745, 183] width 88 height 12
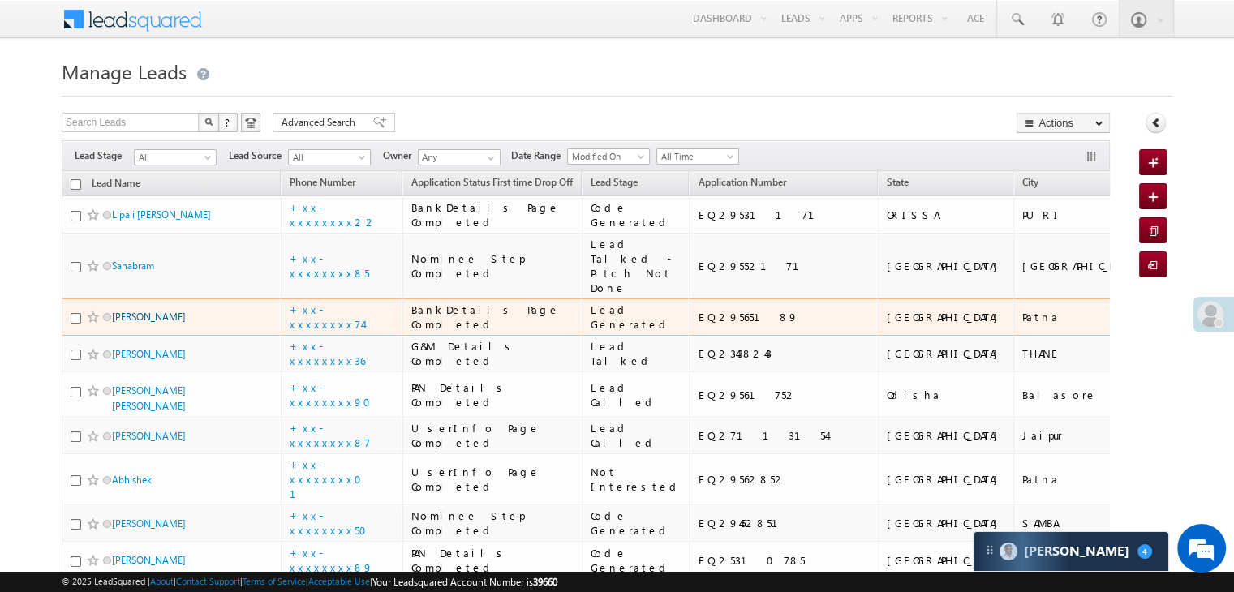
click at [136, 323] on link "[PERSON_NAME]" at bounding box center [149, 317] width 74 height 12
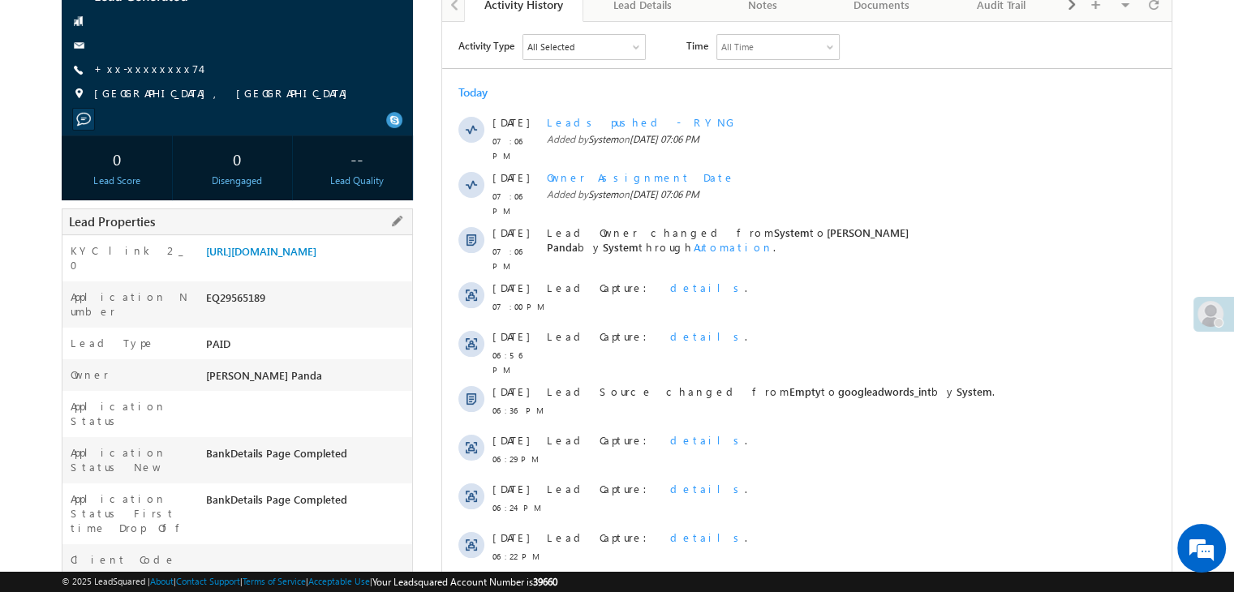
scroll to position [162, 0]
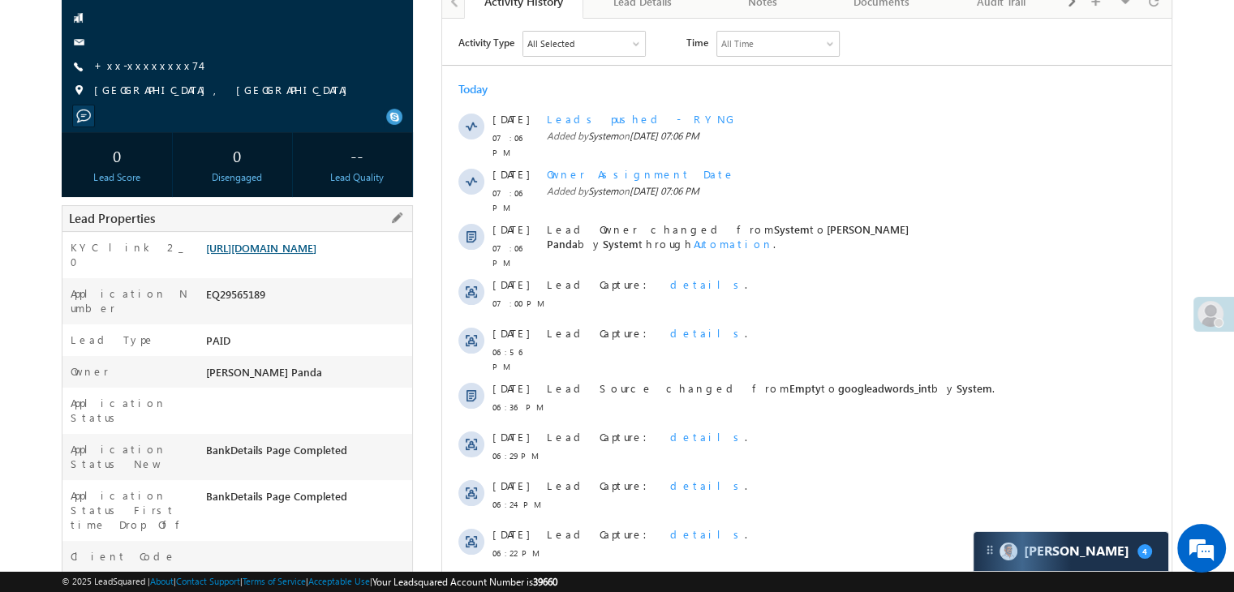
click at [316, 255] on link "[URL][DOMAIN_NAME]" at bounding box center [261, 248] width 110 height 14
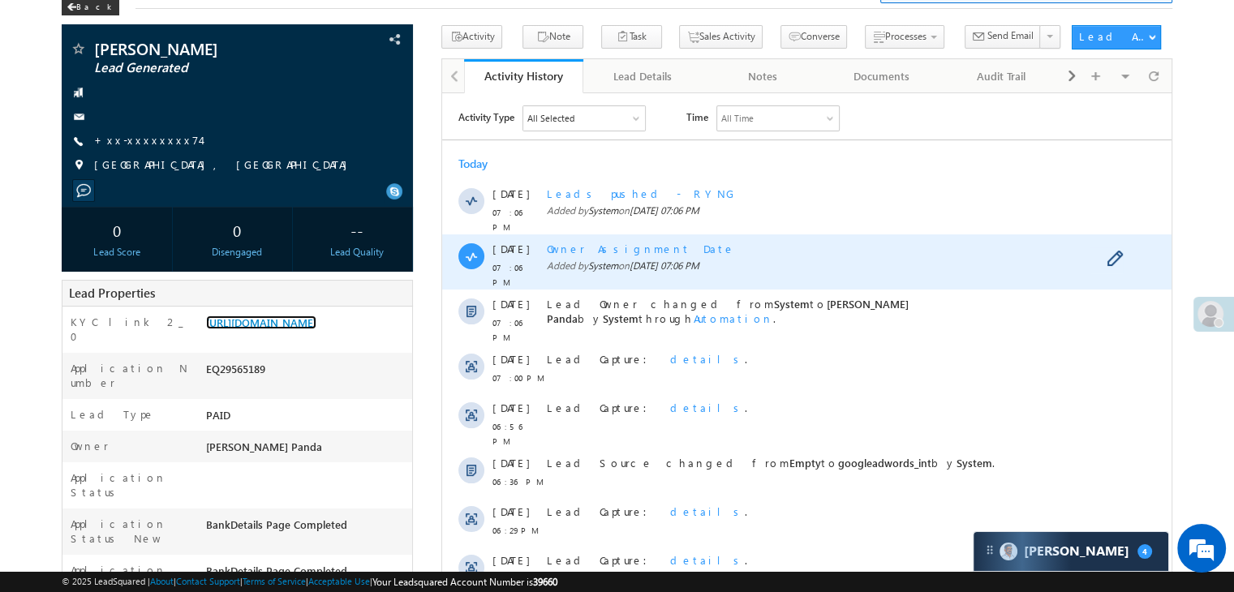
scroll to position [0, 0]
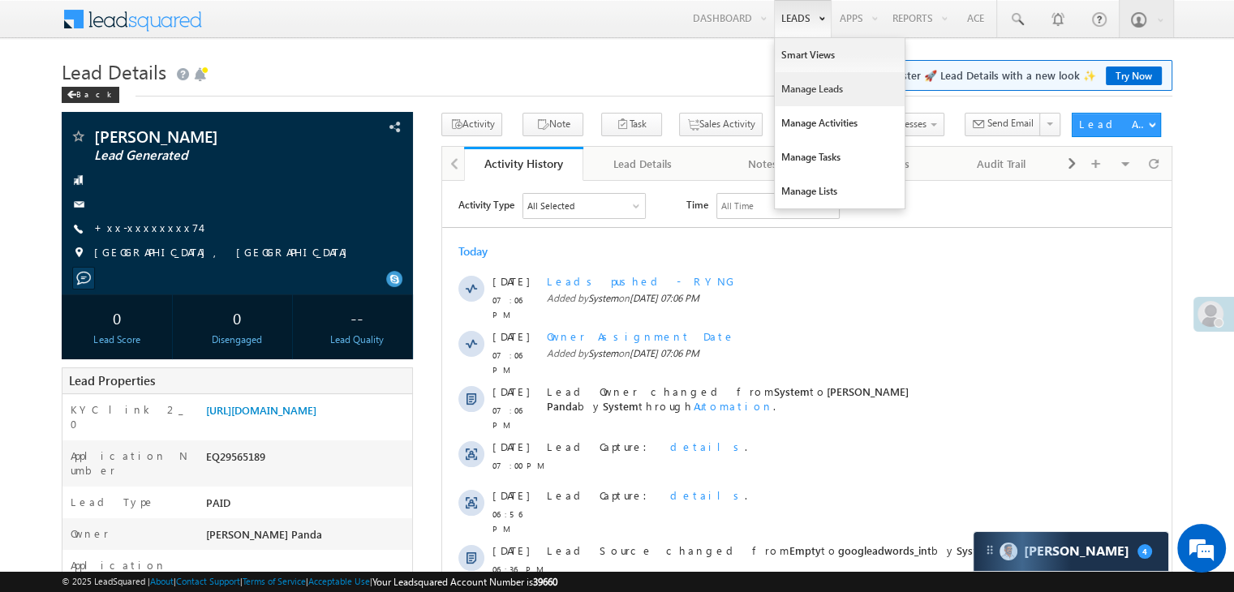
click at [794, 93] on link "Manage Leads" at bounding box center [839, 89] width 130 height 34
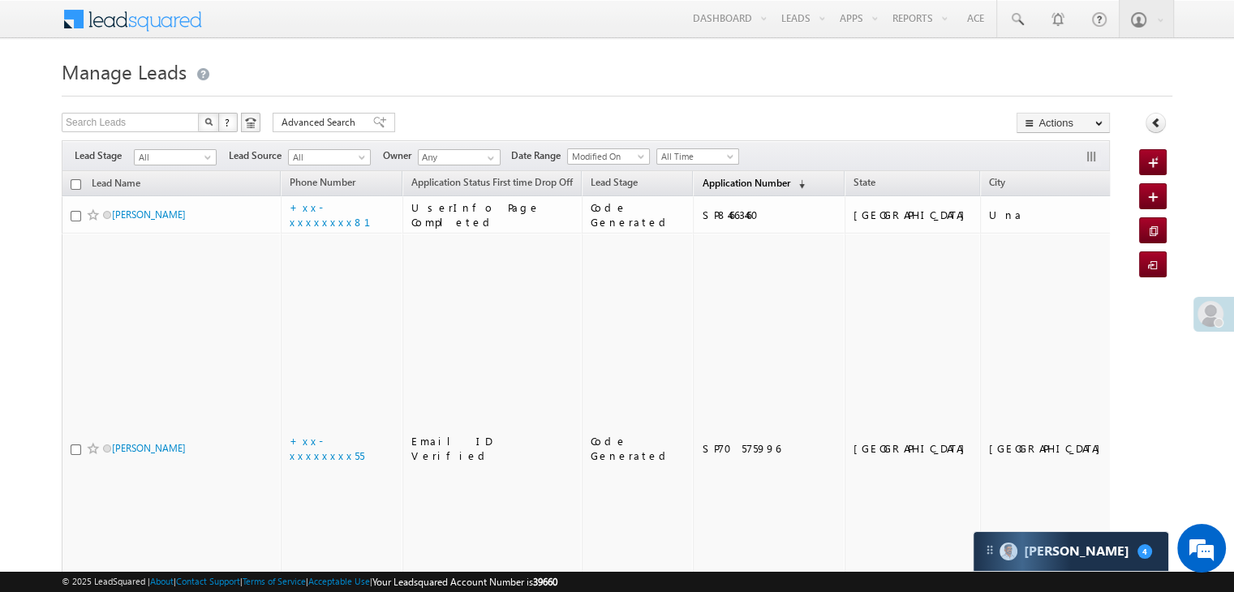
click at [709, 177] on span "Application Number" at bounding box center [745, 183] width 88 height 12
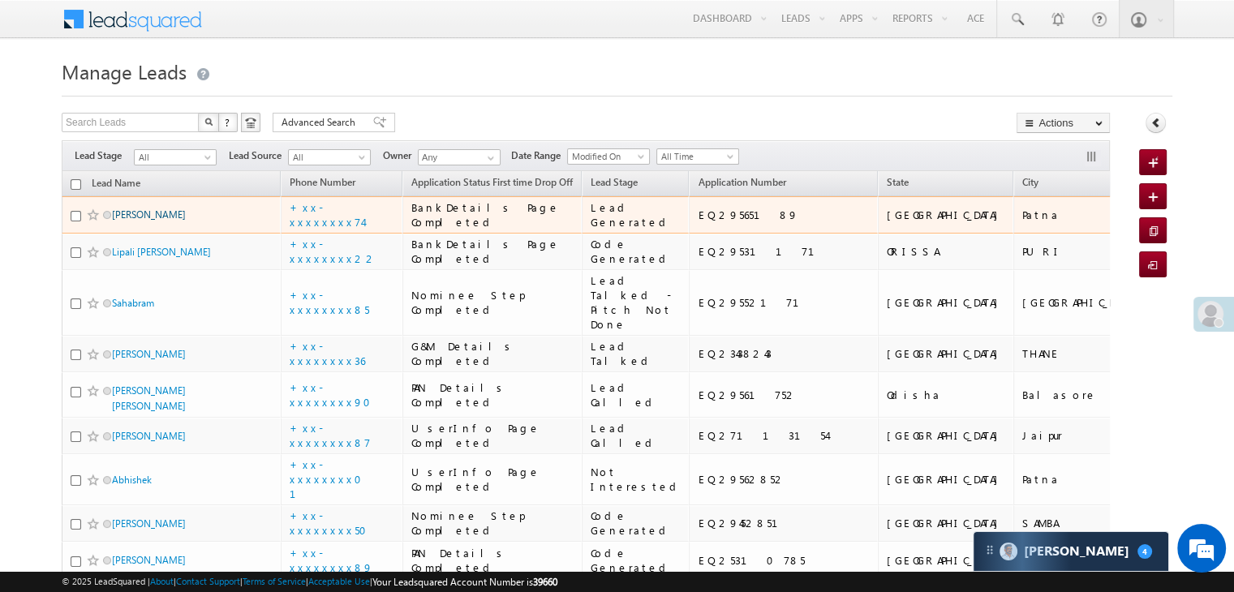
click at [145, 221] on link "[PERSON_NAME]" at bounding box center [149, 214] width 74 height 12
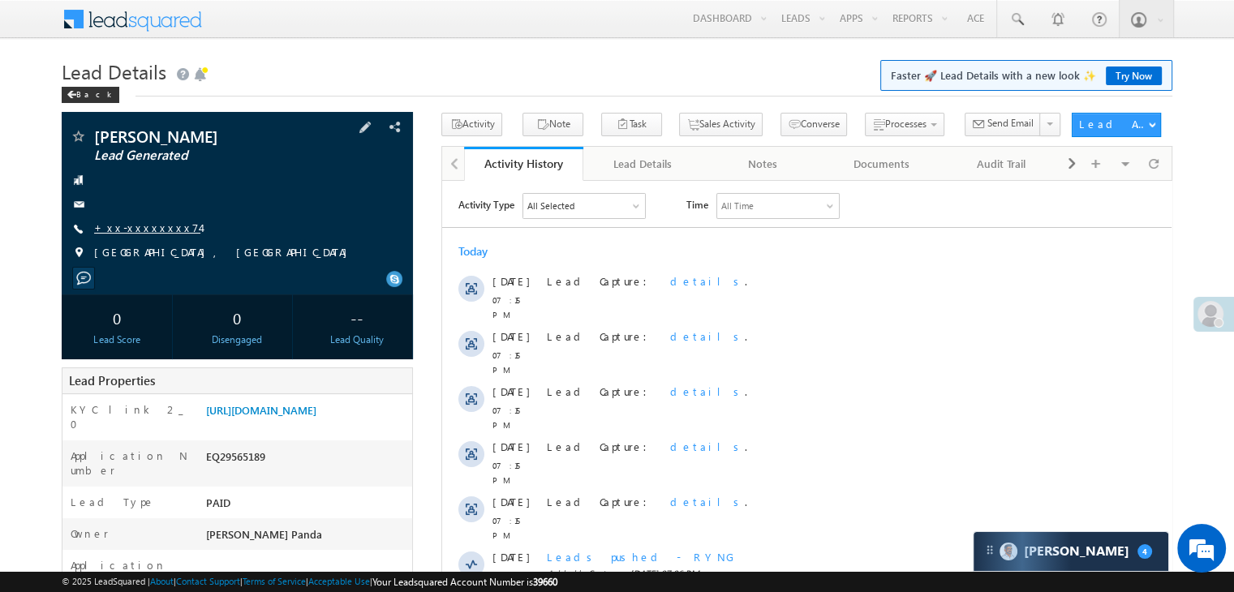
click at [143, 232] on link "+xx-xxxxxxxx74" at bounding box center [147, 228] width 106 height 14
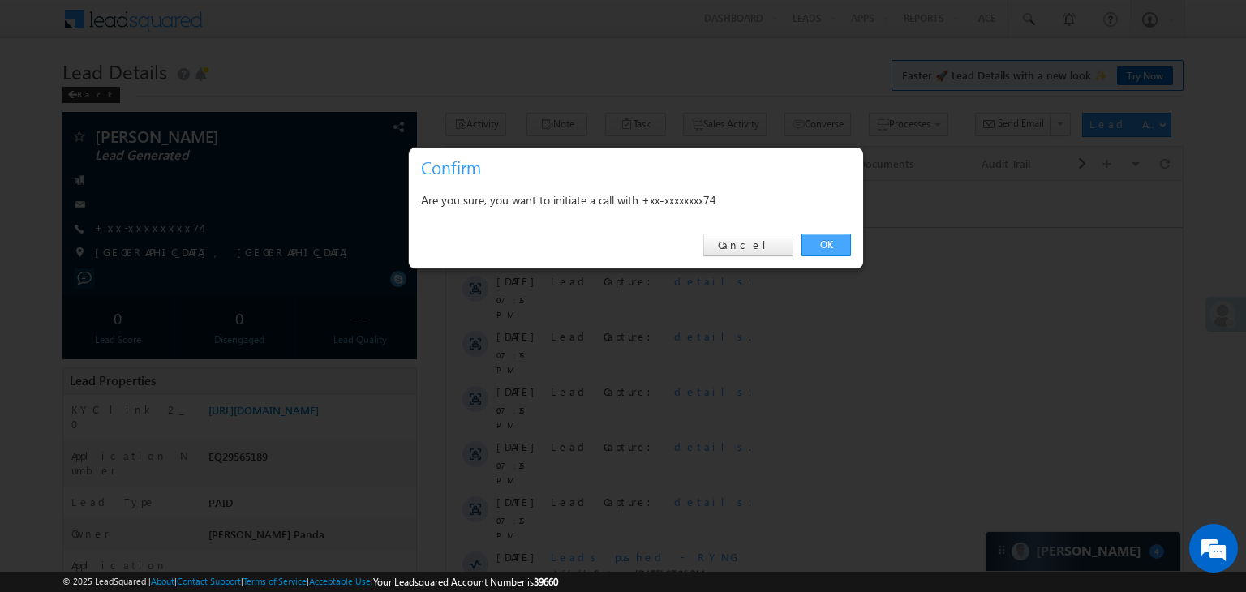
click at [830, 249] on link "OK" at bounding box center [825, 245] width 49 height 23
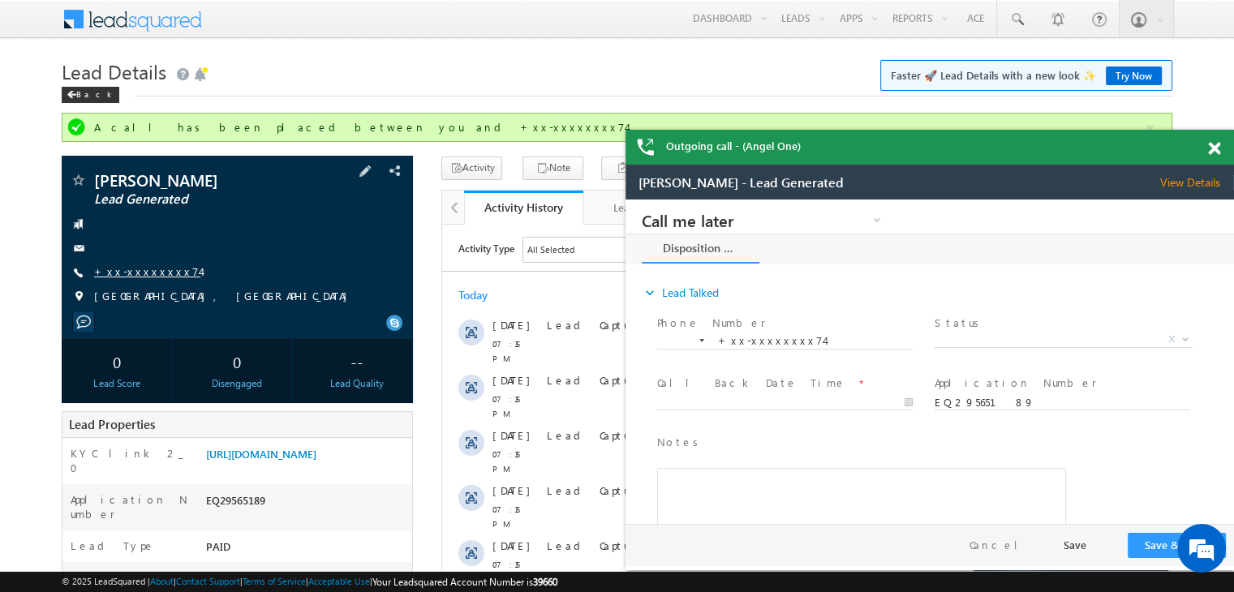
click at [148, 270] on link "+xx-xxxxxxxx74" at bounding box center [147, 271] width 106 height 14
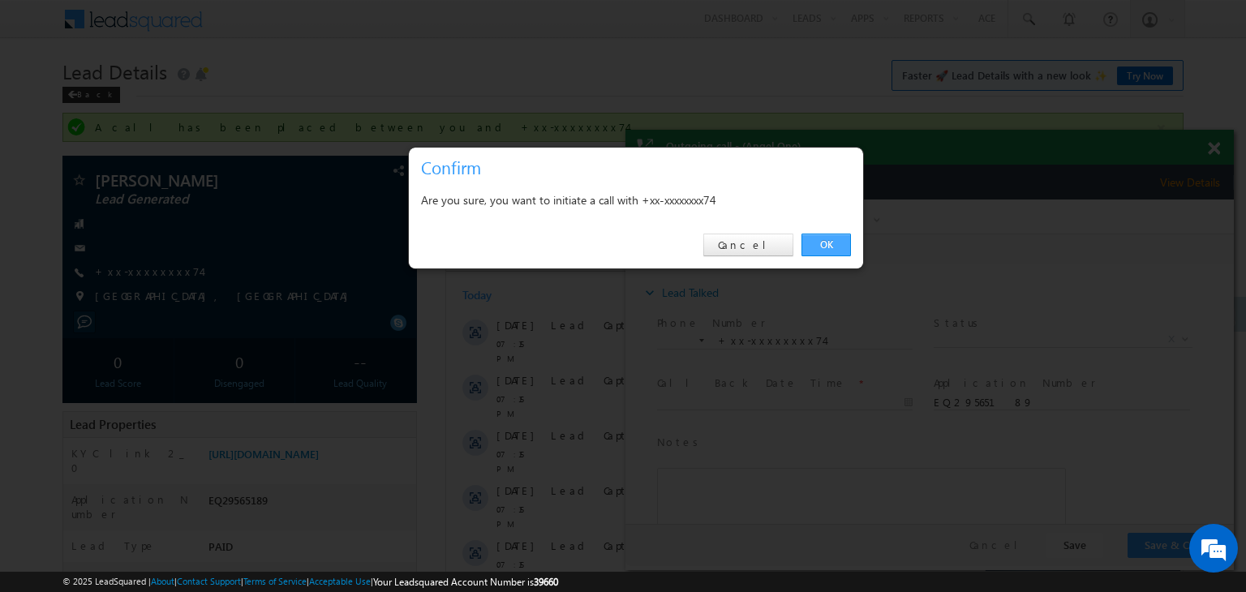
click at [821, 244] on link "OK" at bounding box center [825, 245] width 49 height 23
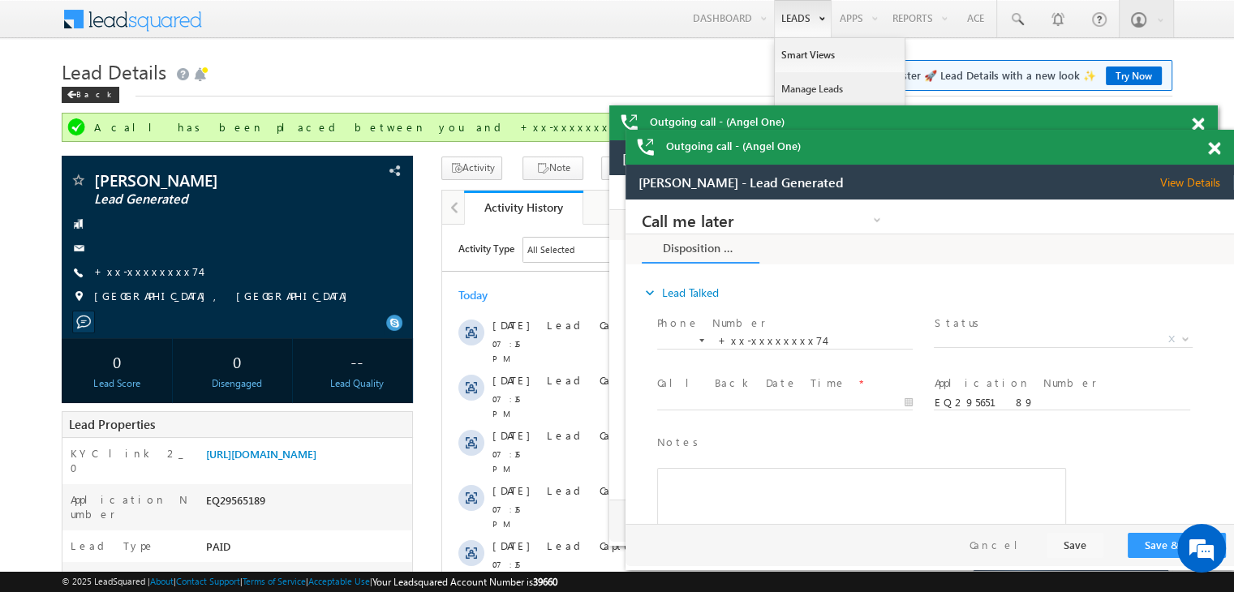
click at [801, 84] on link "Manage Leads" at bounding box center [839, 89] width 130 height 34
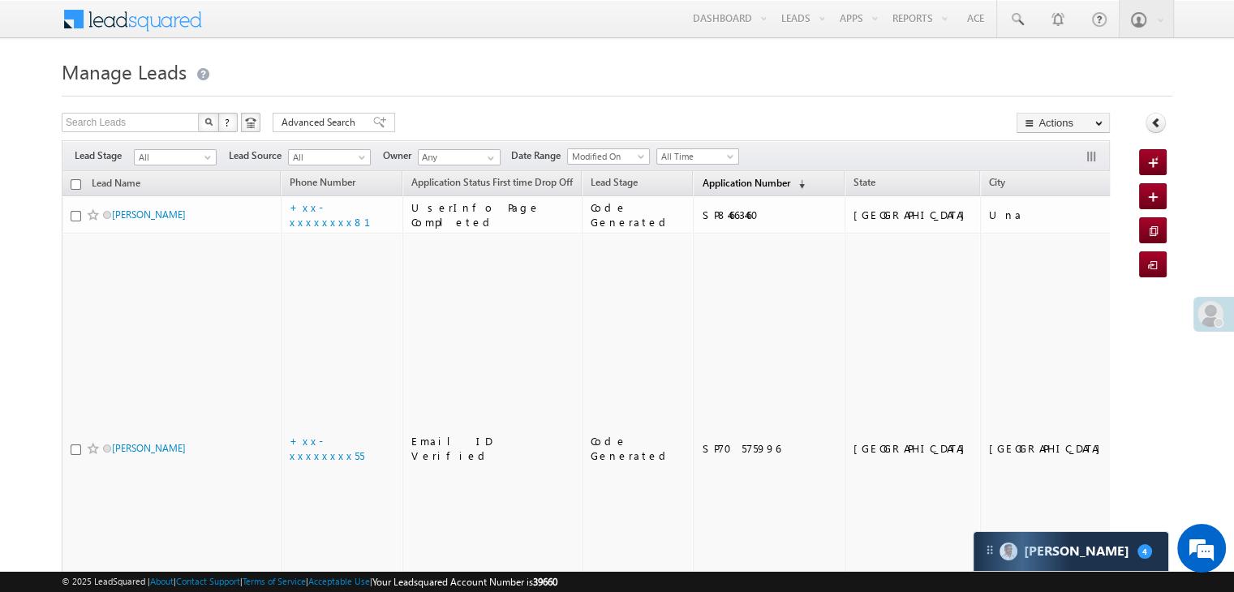
click at [701, 177] on span "Application Number" at bounding box center [745, 183] width 88 height 12
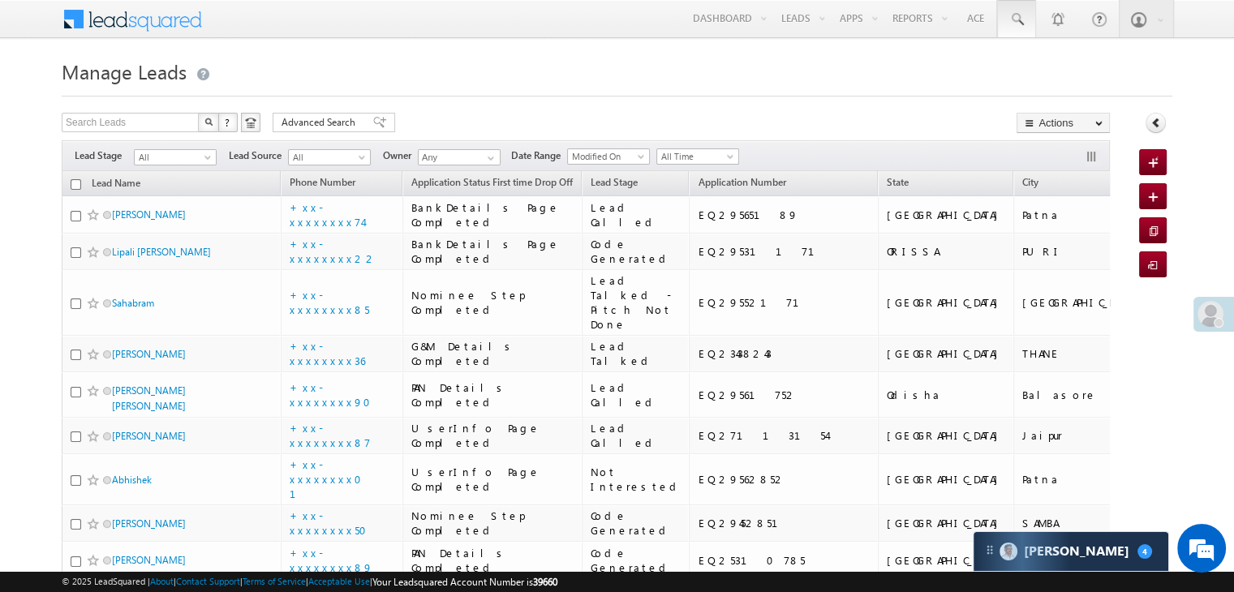
click at [1015, 15] on span at bounding box center [1016, 19] width 16 height 16
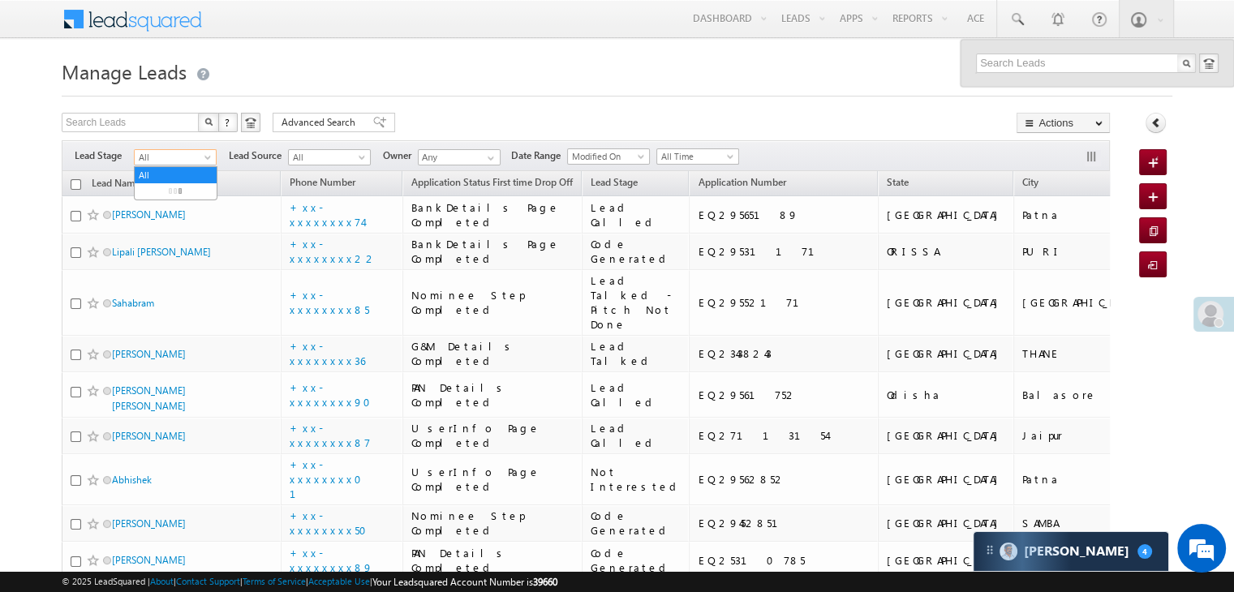
click at [209, 160] on span at bounding box center [209, 160] width 13 height 13
click at [178, 197] on link "Lead Generated" at bounding box center [176, 191] width 82 height 15
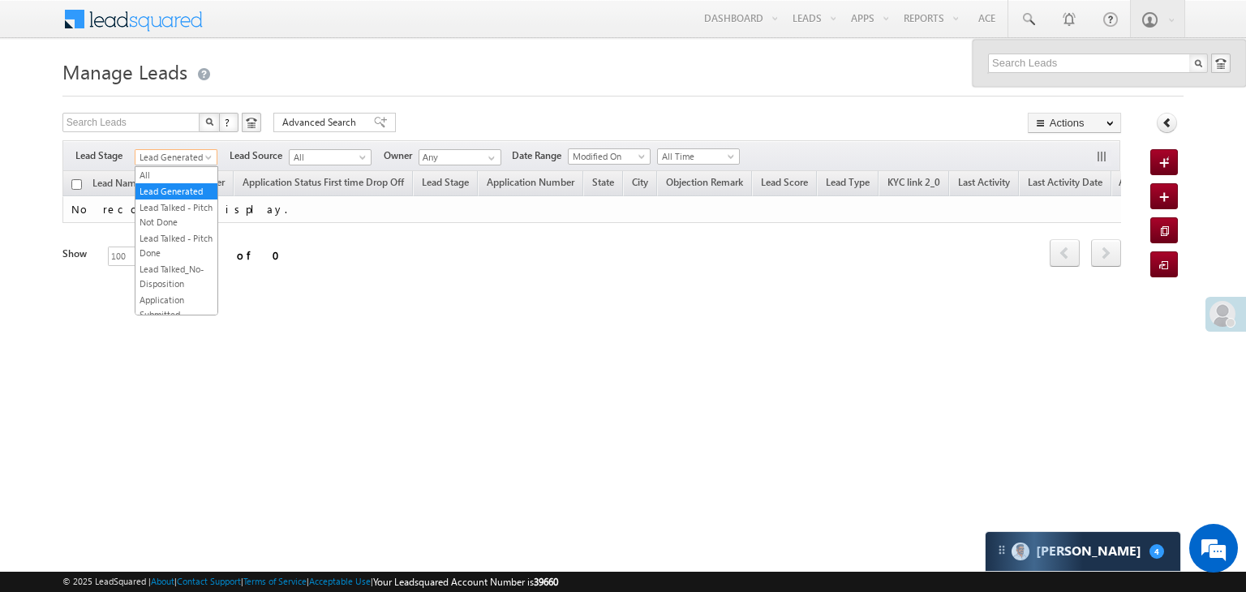
click at [210, 155] on span at bounding box center [210, 160] width 13 height 13
click at [178, 172] on link "All" at bounding box center [176, 175] width 82 height 15
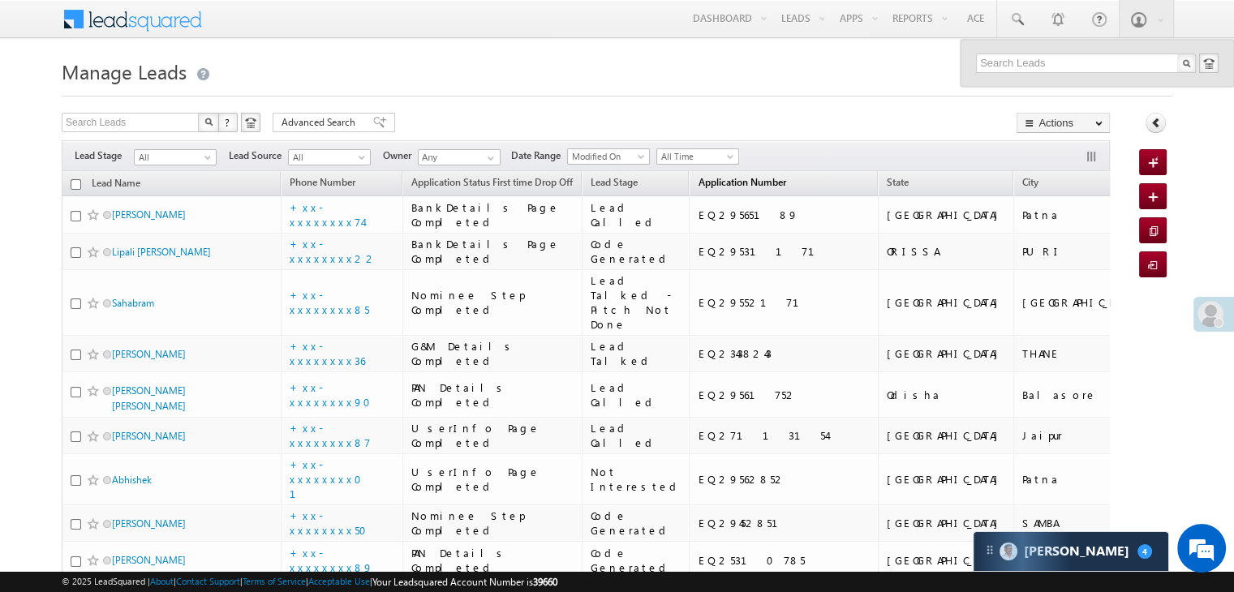
click at [697, 178] on span "Application Number" at bounding box center [741, 182] width 88 height 12
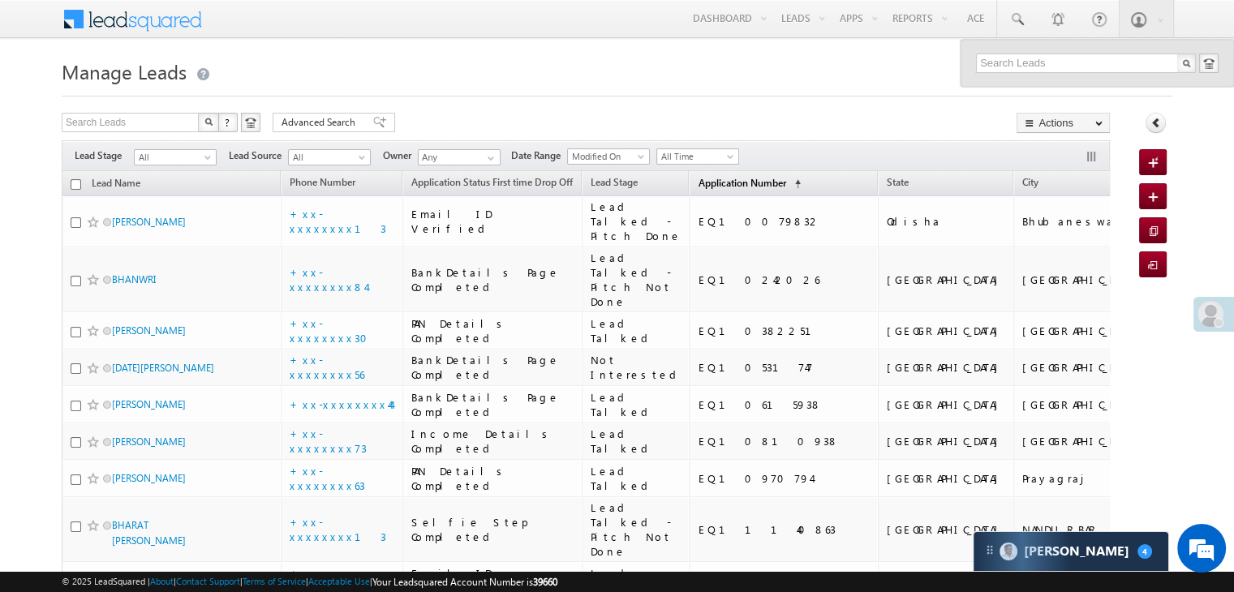
click at [697, 178] on span "Application Number" at bounding box center [741, 183] width 88 height 12
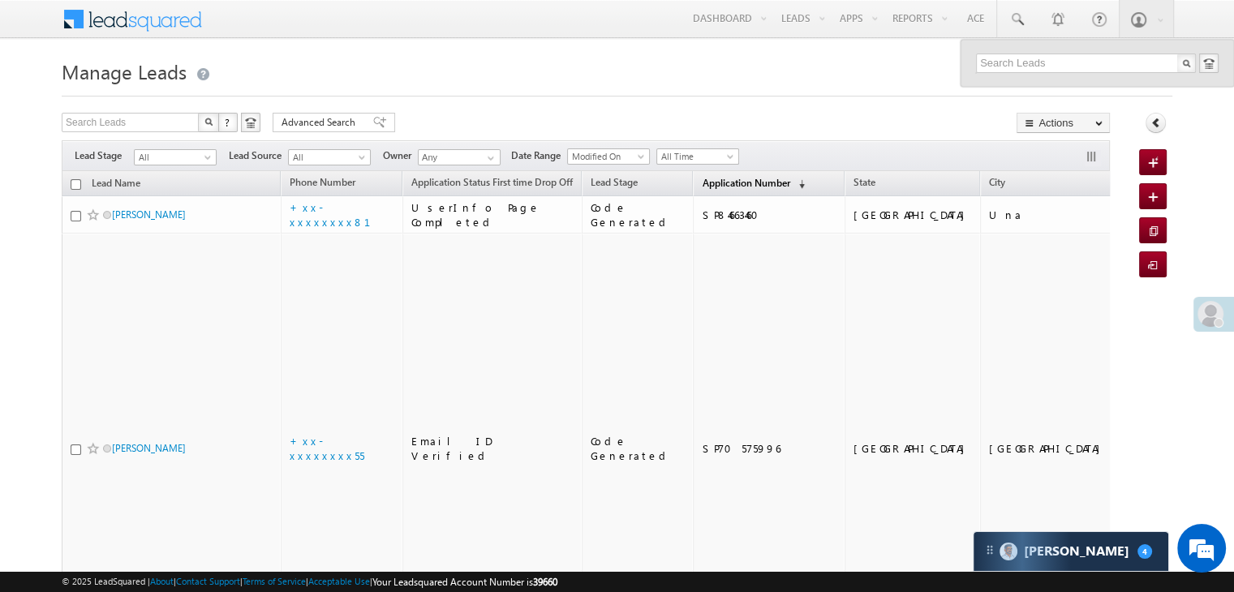
click at [716, 178] on span "Application Number" at bounding box center [745, 183] width 88 height 12
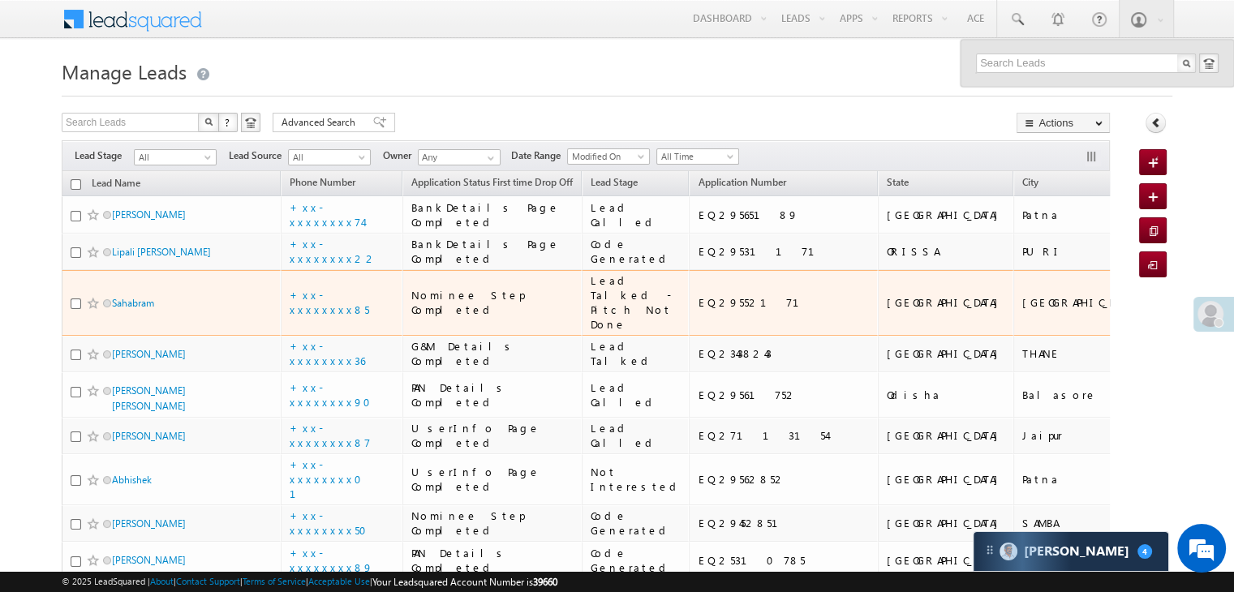
scroll to position [162, 0]
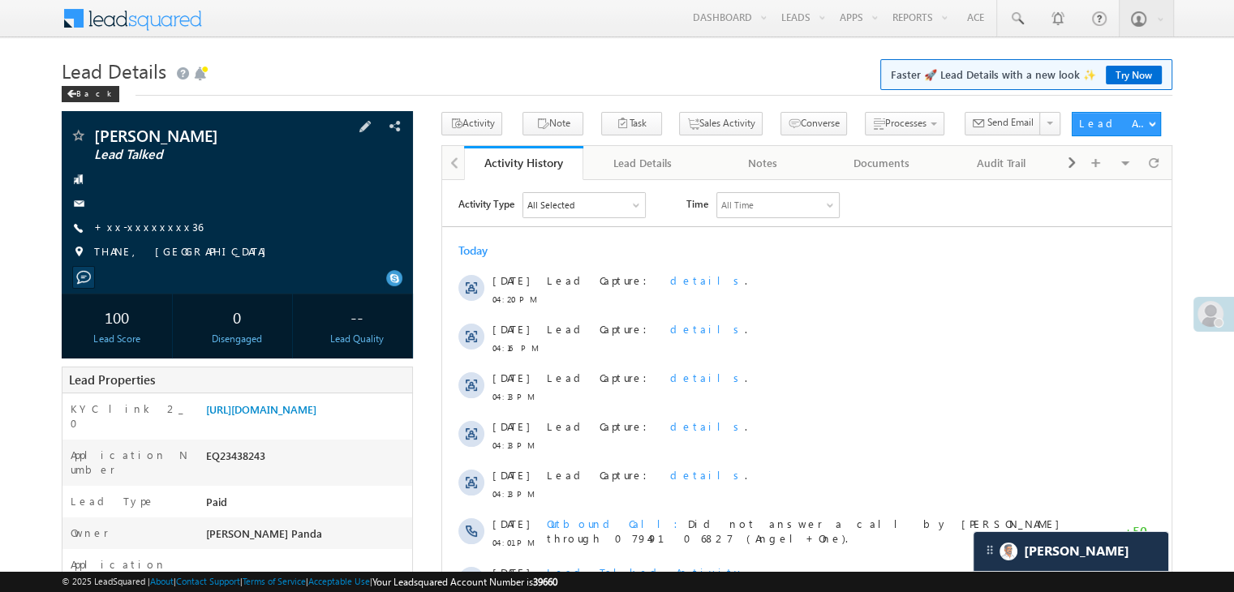
scroll to position [1, 0]
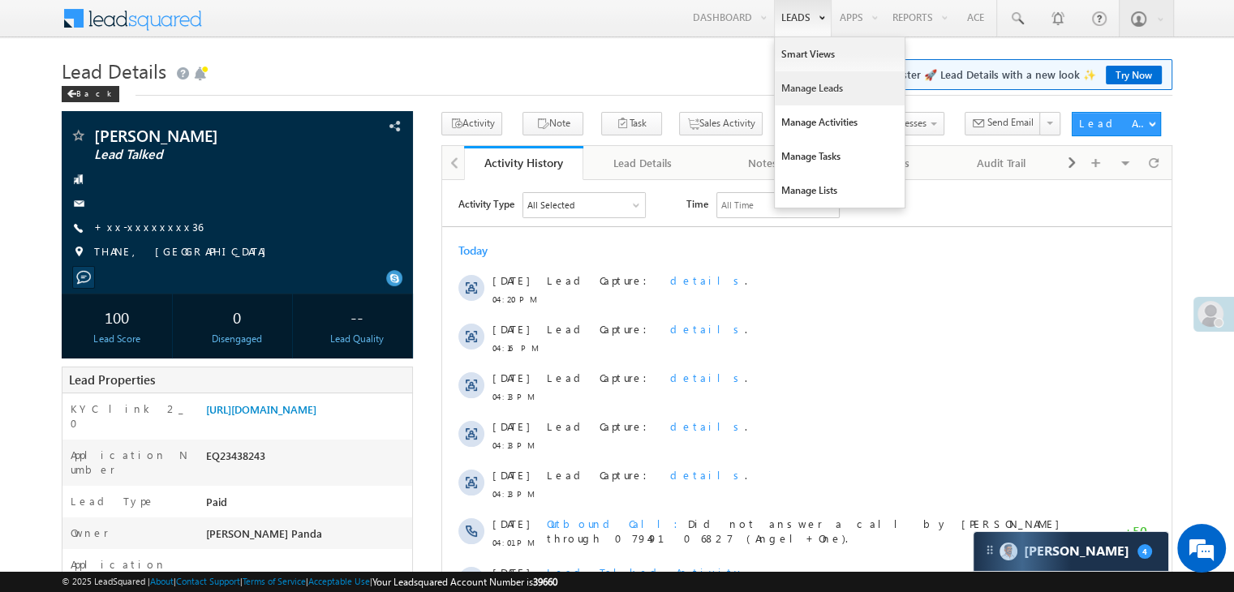
click at [790, 83] on link "Manage Leads" at bounding box center [839, 88] width 130 height 34
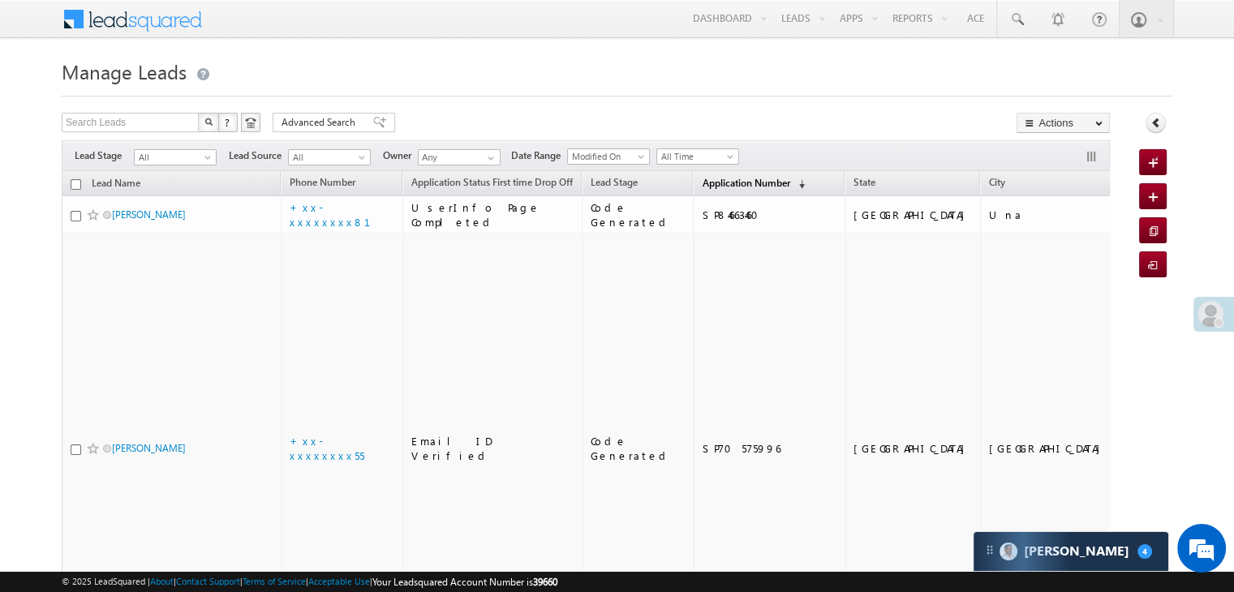
click at [720, 177] on span "Application Number" at bounding box center [745, 183] width 88 height 12
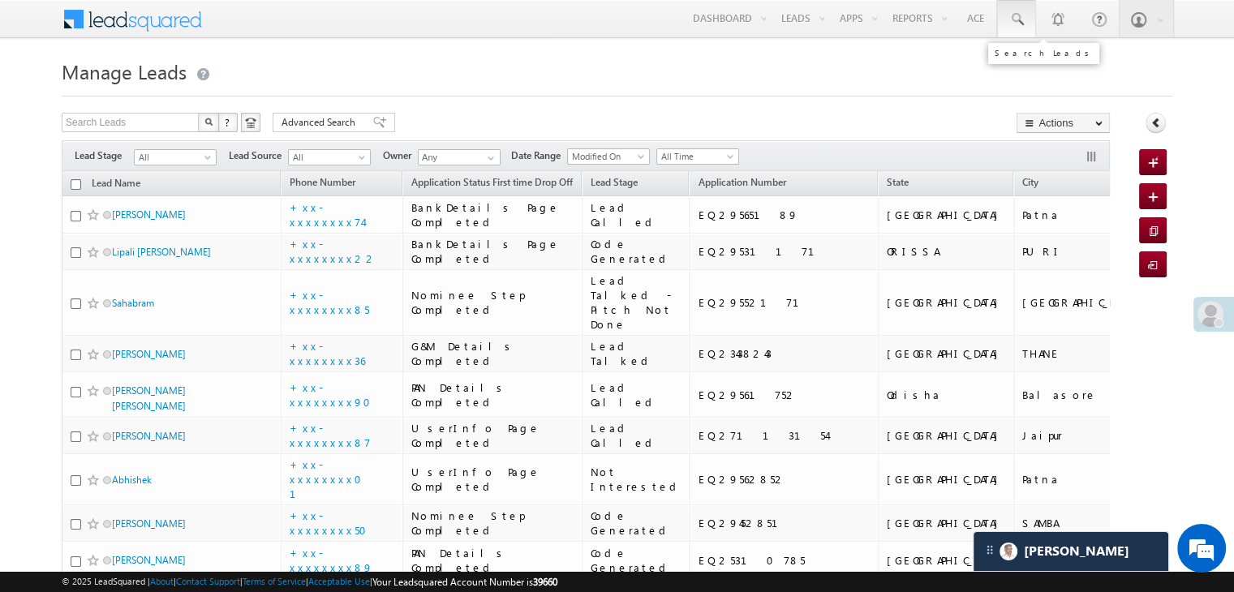
click at [1015, 18] on span at bounding box center [1016, 19] width 16 height 16
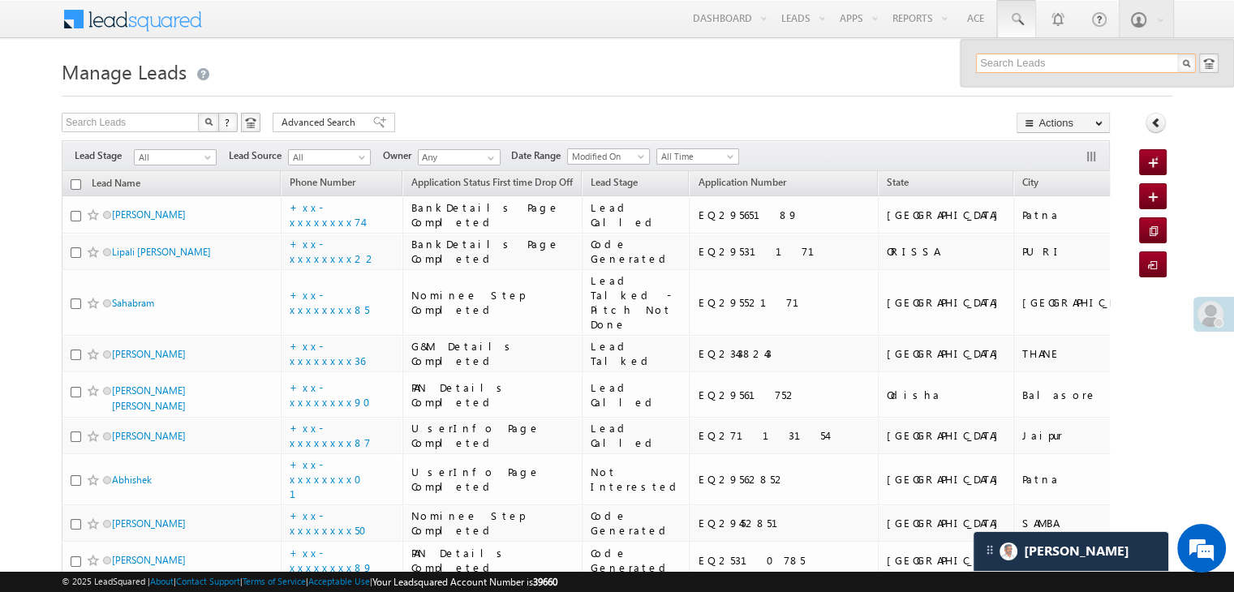
paste input "EQ28954822"
type input "EQ28954822"
click at [1003, 87] on div "Subhash Shymkuwar" at bounding box center [1092, 87] width 217 height 18
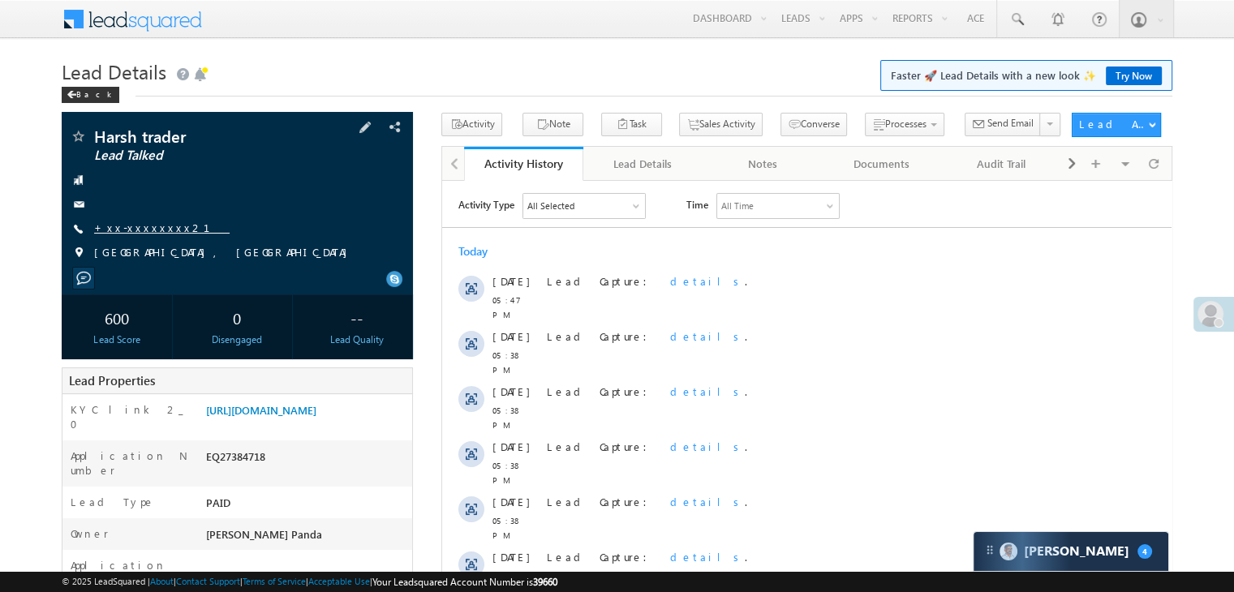
click at [142, 231] on link "+xx-xxxxxxxx21" at bounding box center [161, 228] width 135 height 14
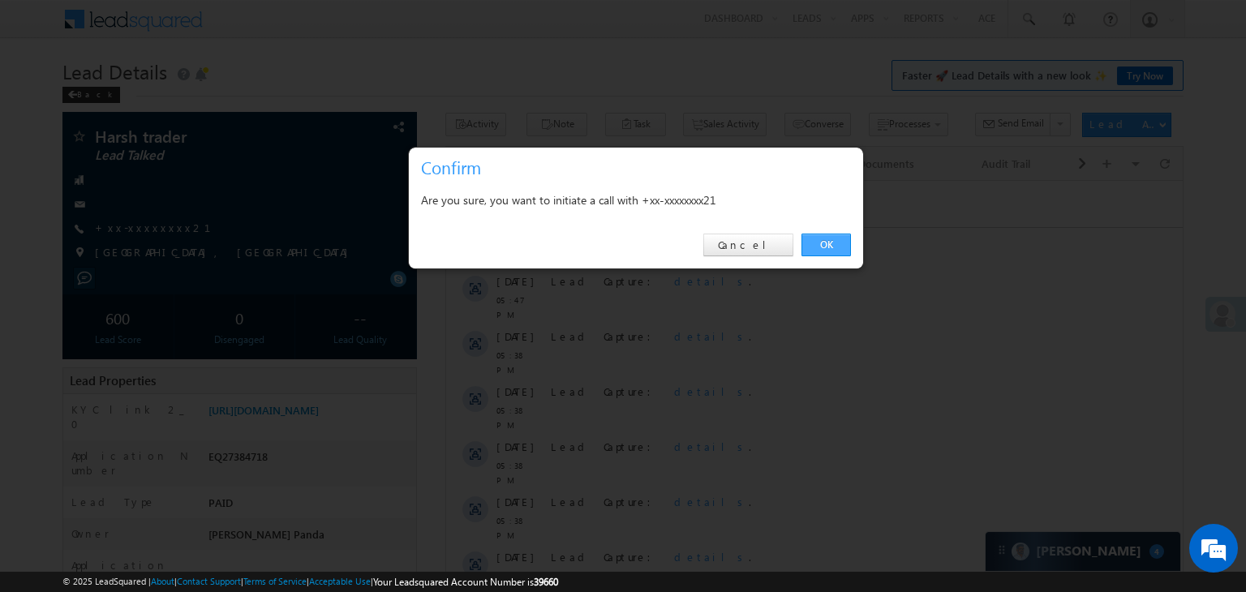
click at [824, 242] on link "OK" at bounding box center [825, 245] width 49 height 23
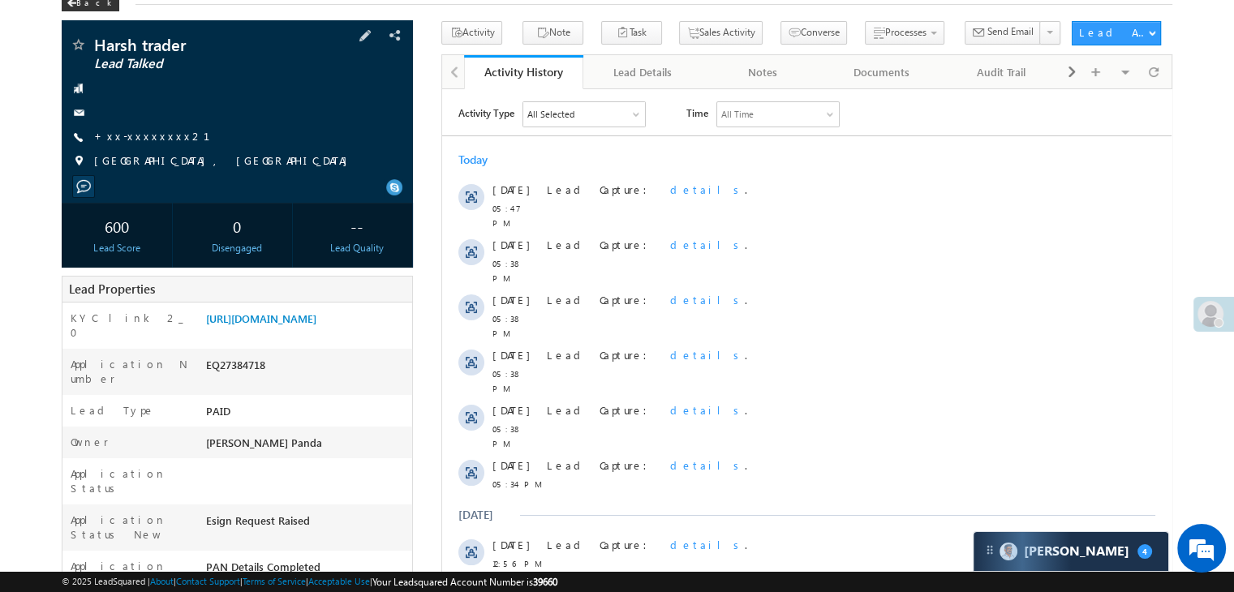
scroll to position [162, 0]
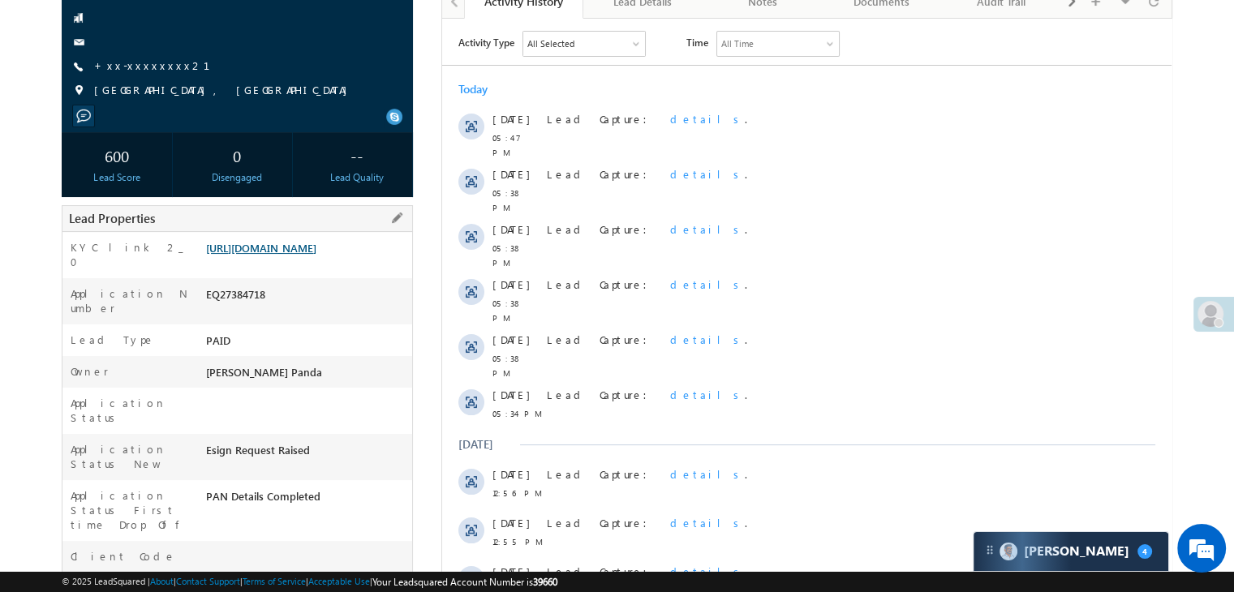
click at [283, 255] on link "[URL][DOMAIN_NAME]" at bounding box center [261, 248] width 110 height 14
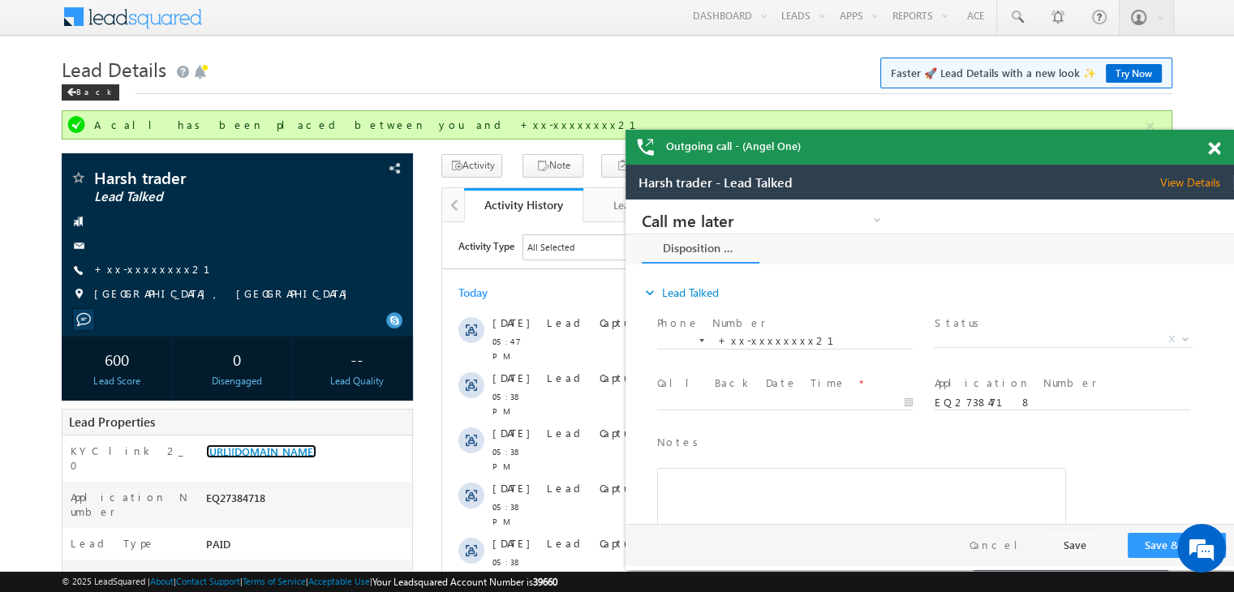
scroll to position [0, 0]
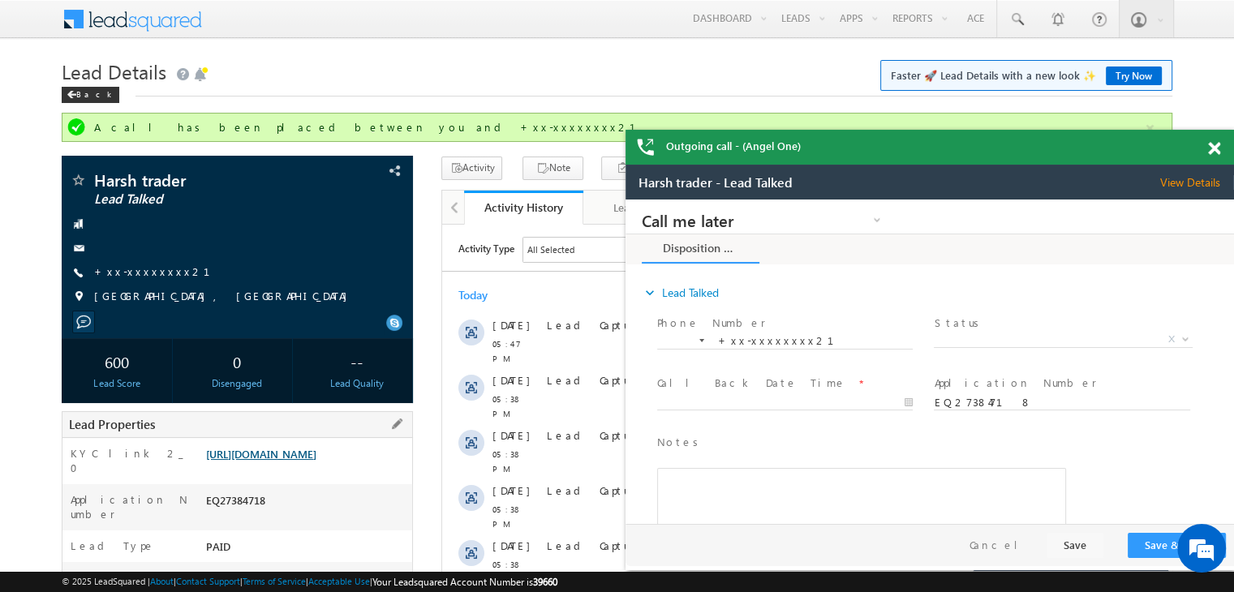
click at [306, 461] on link "[URL][DOMAIN_NAME]" at bounding box center [261, 454] width 110 height 14
click at [1021, 19] on span at bounding box center [1016, 19] width 16 height 16
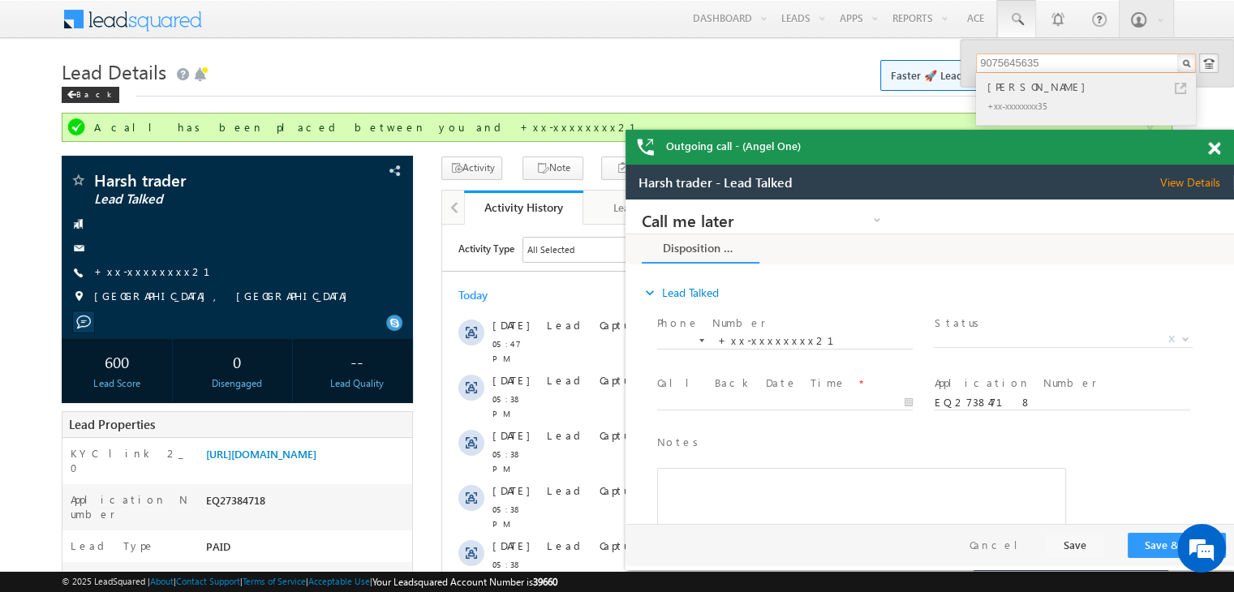
type input "9075645635"
click at [1005, 88] on div "[PERSON_NAME]" at bounding box center [1092, 87] width 217 height 18
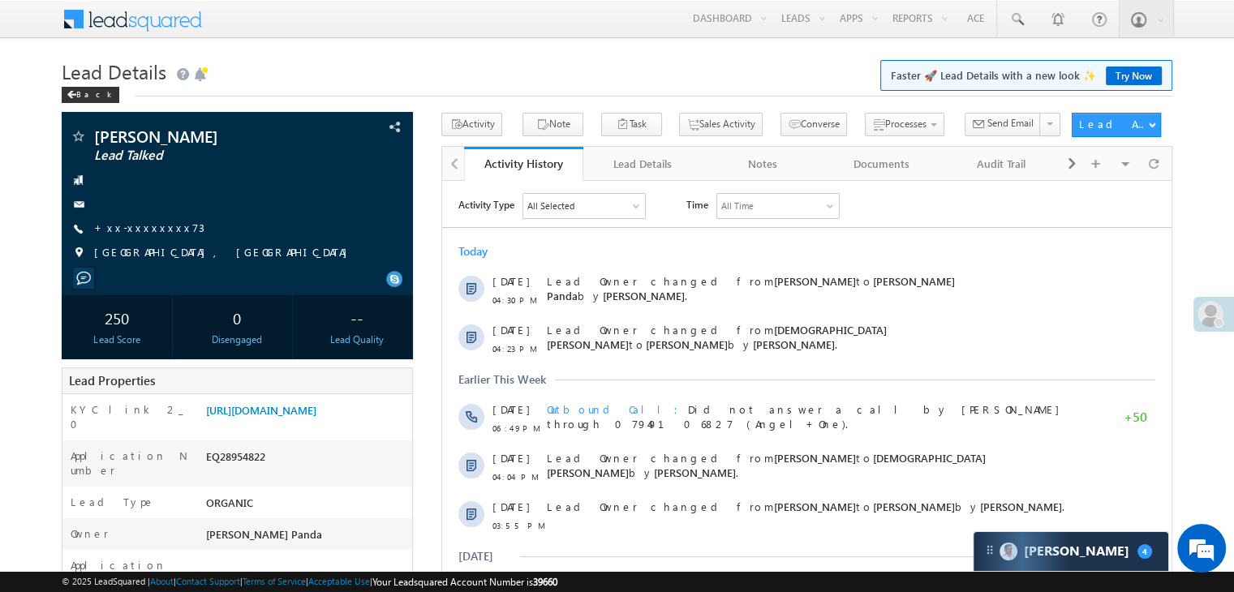
scroll to position [162, 0]
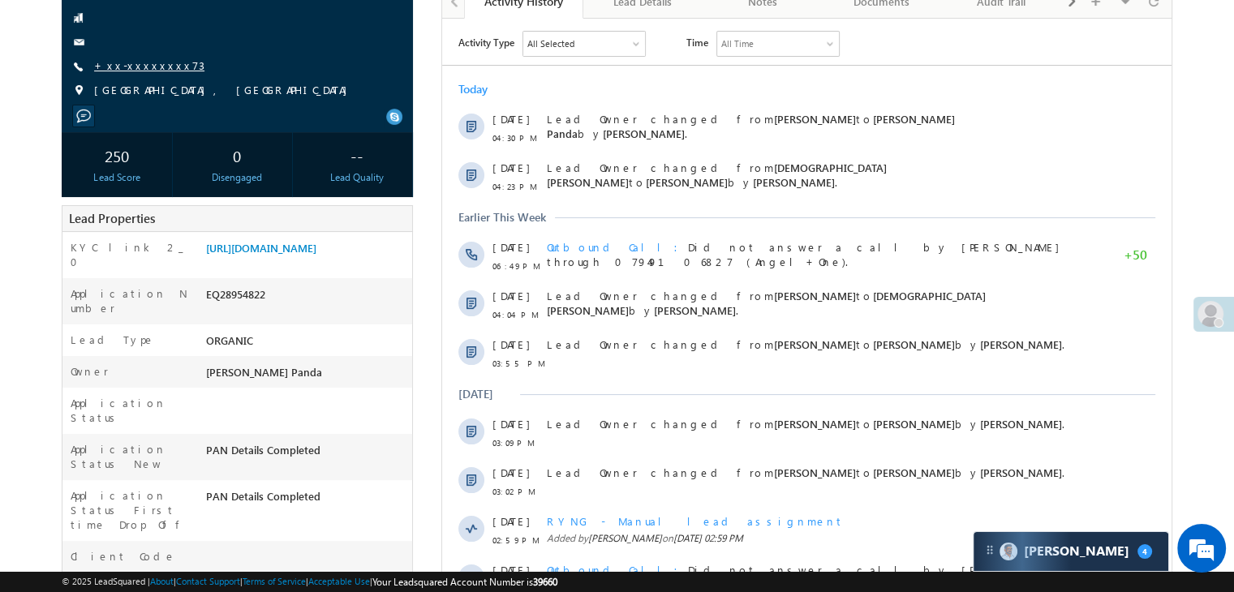
click at [145, 67] on link "+xx-xxxxxxxx73" at bounding box center [149, 65] width 110 height 14
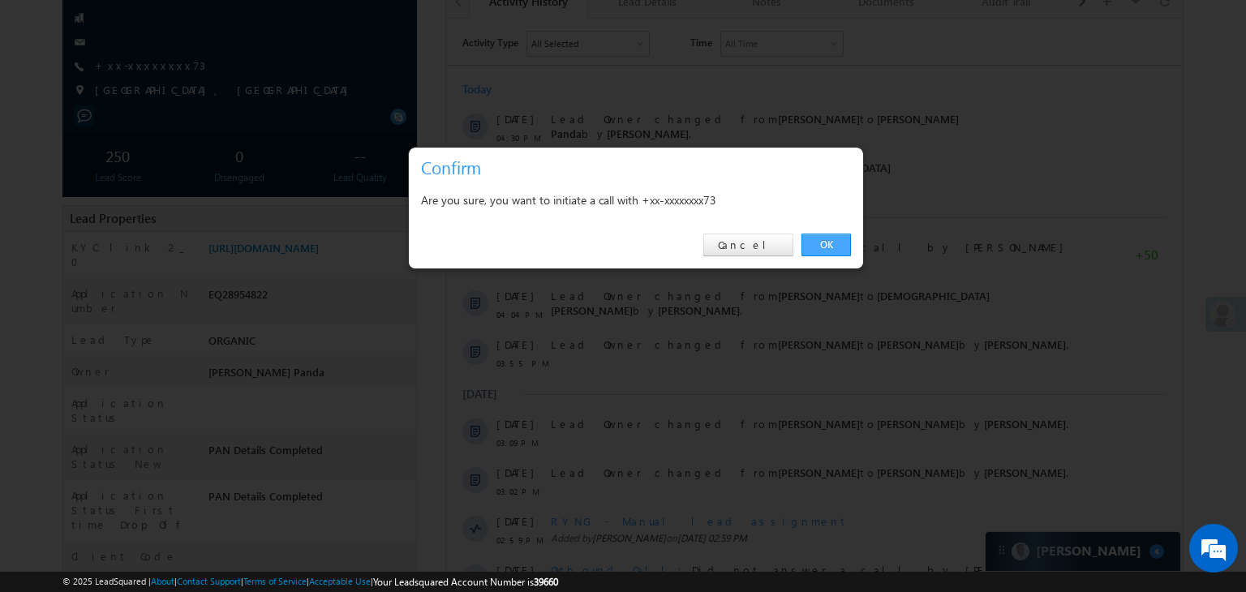
click at [819, 238] on link "OK" at bounding box center [825, 245] width 49 height 23
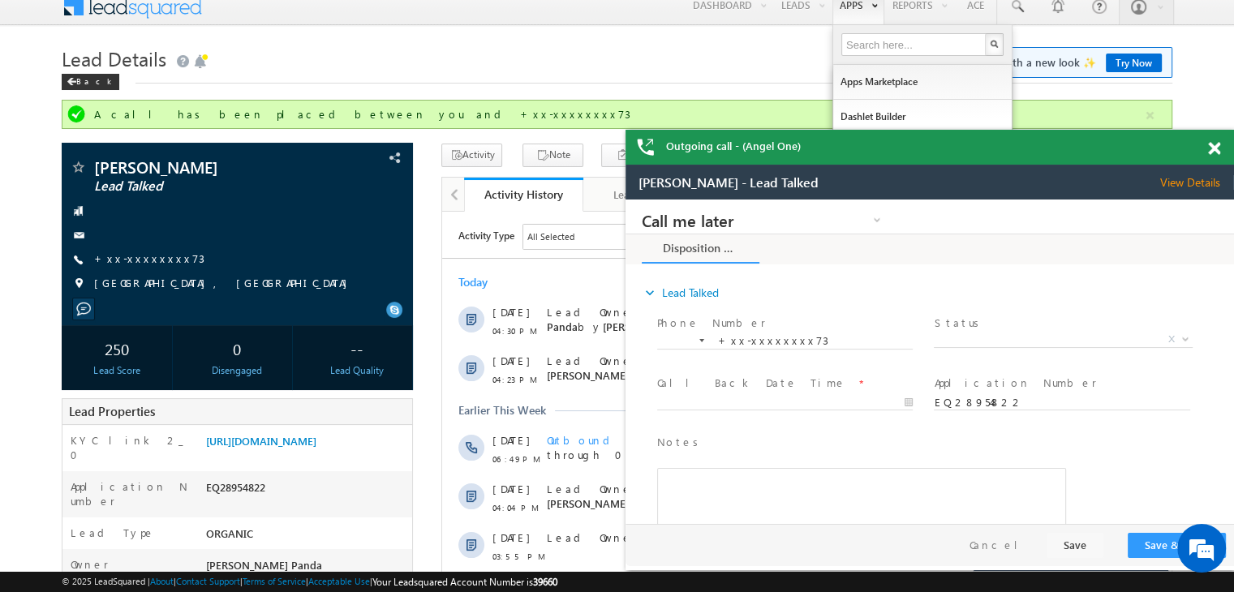
scroll to position [0, 0]
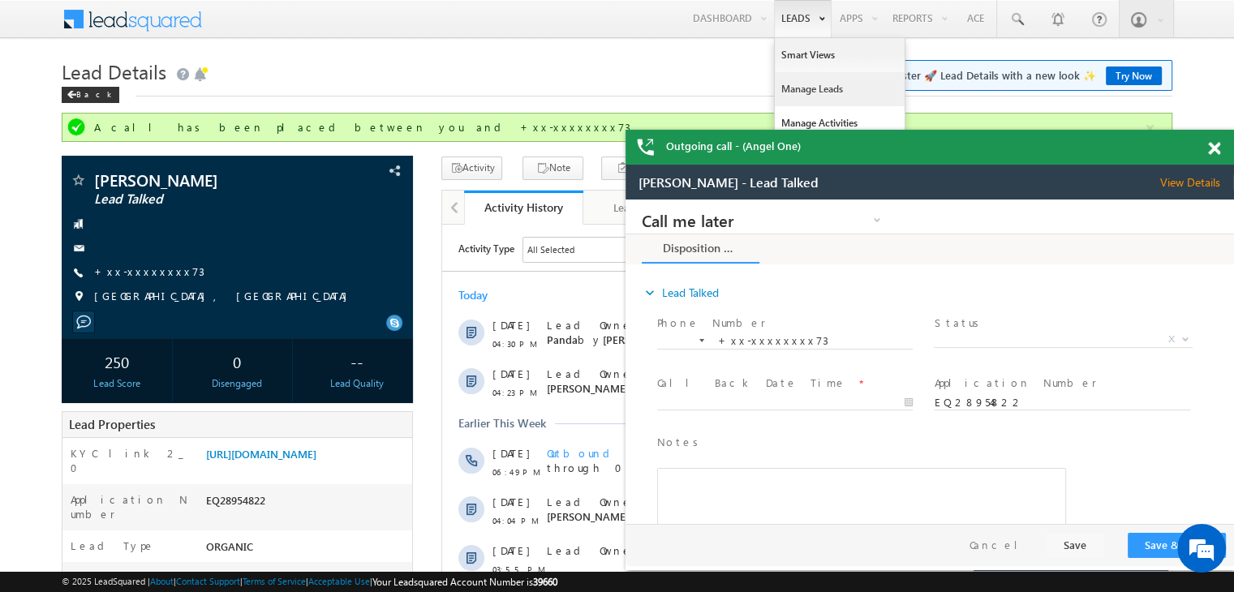
click at [792, 88] on link "Manage Leads" at bounding box center [839, 89] width 130 height 34
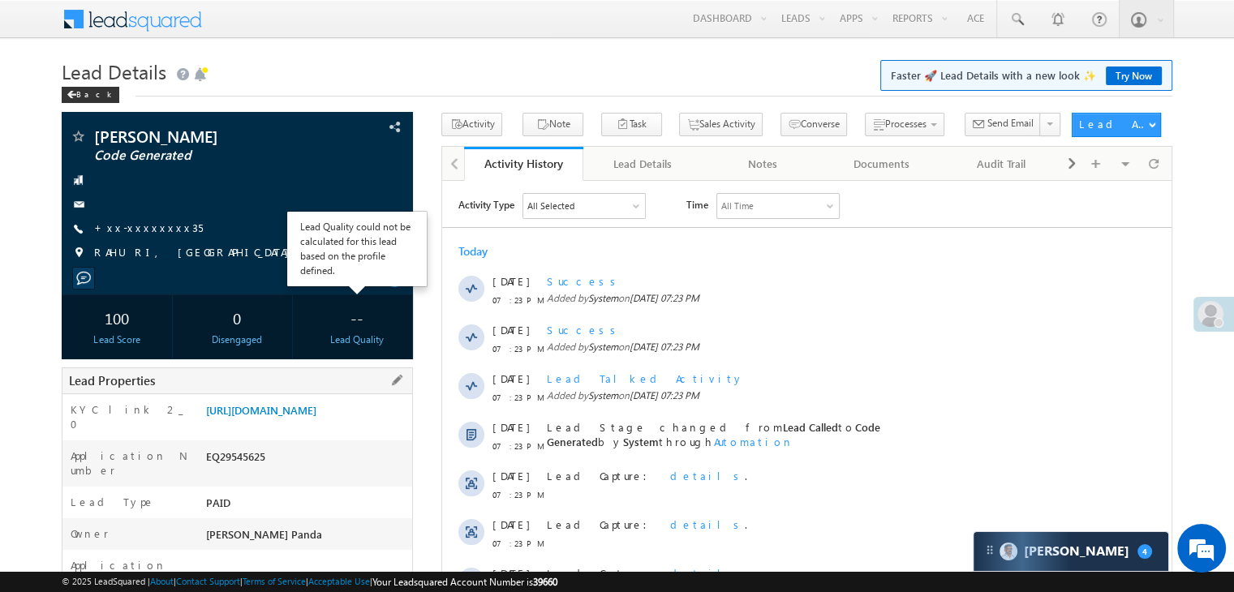
scroll to position [243, 0]
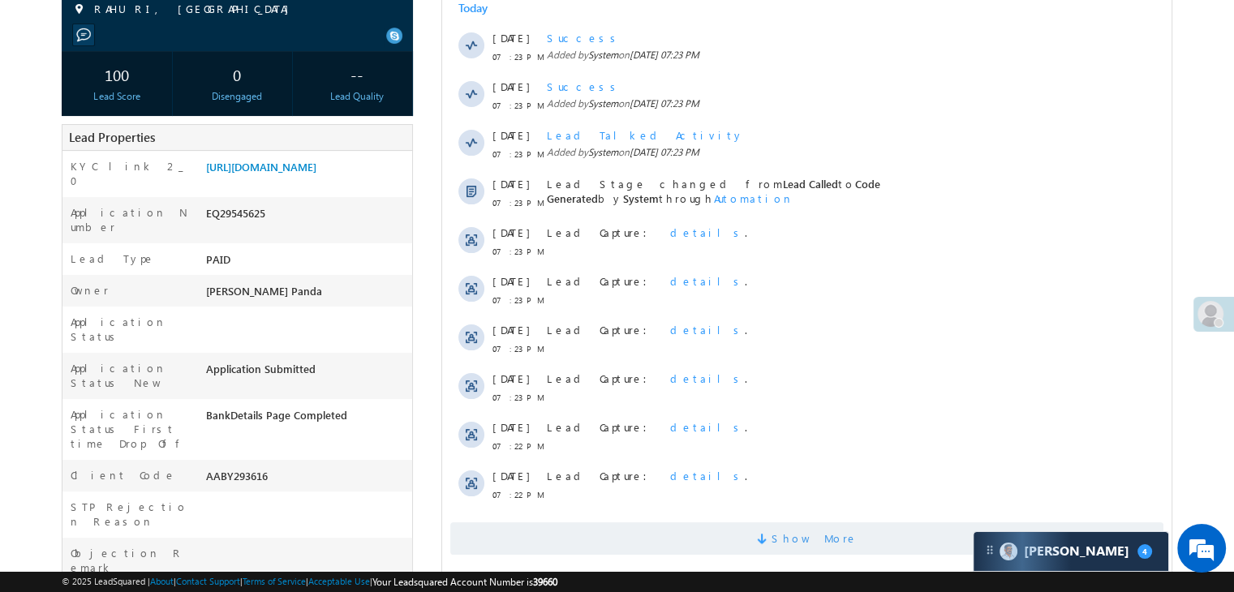
click at [813, 535] on span "Show More" at bounding box center [814, 538] width 86 height 32
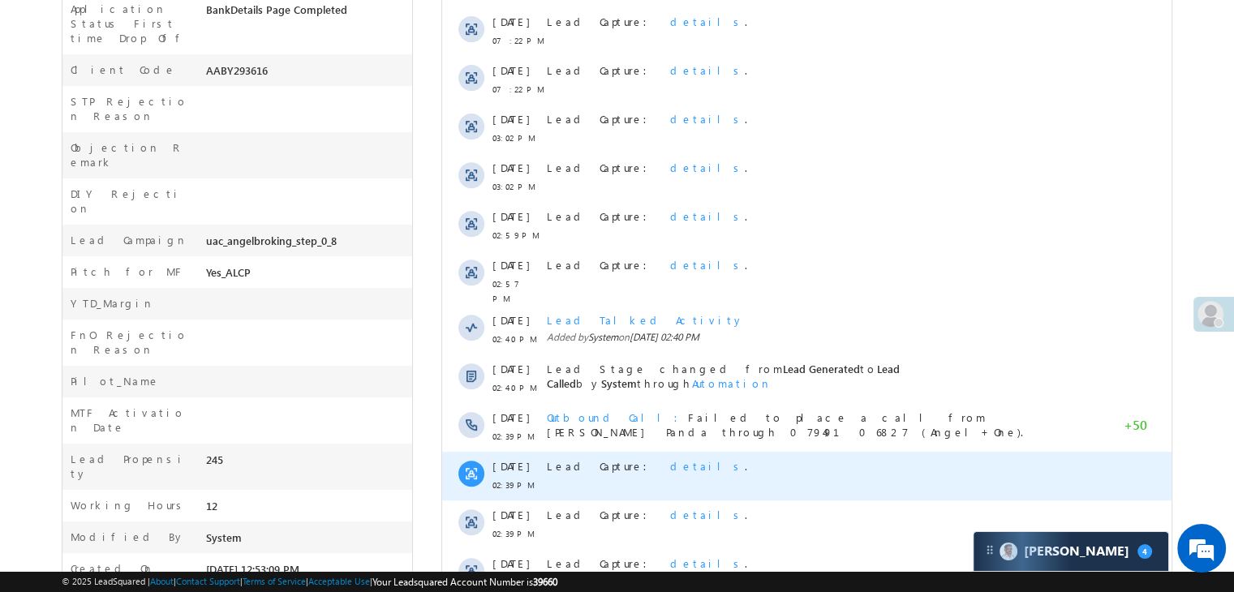
scroll to position [759, 0]
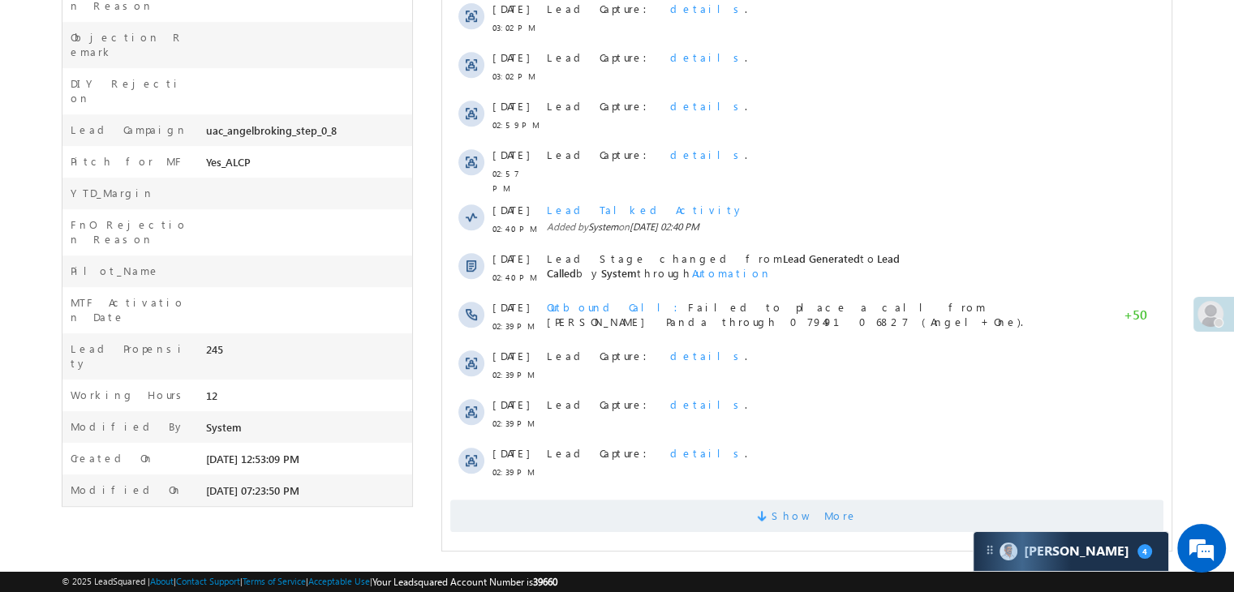
click at [800, 511] on span "Show More" at bounding box center [814, 516] width 86 height 32
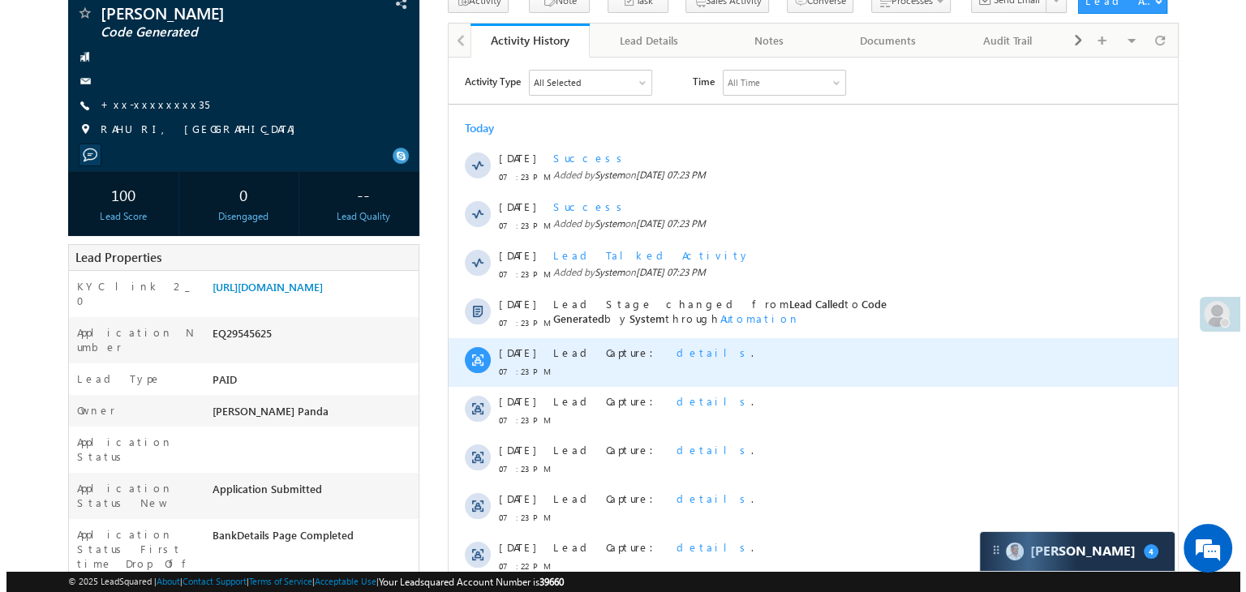
scroll to position [110, 0]
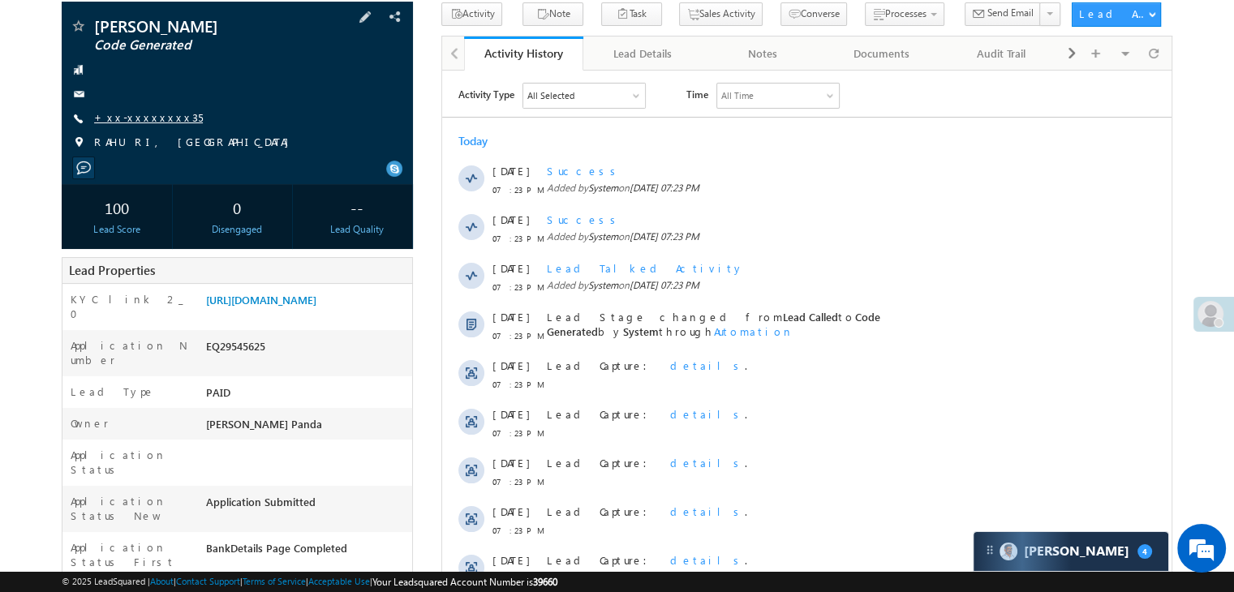
click at [139, 114] on link "+xx-xxxxxxxx35" at bounding box center [148, 117] width 109 height 14
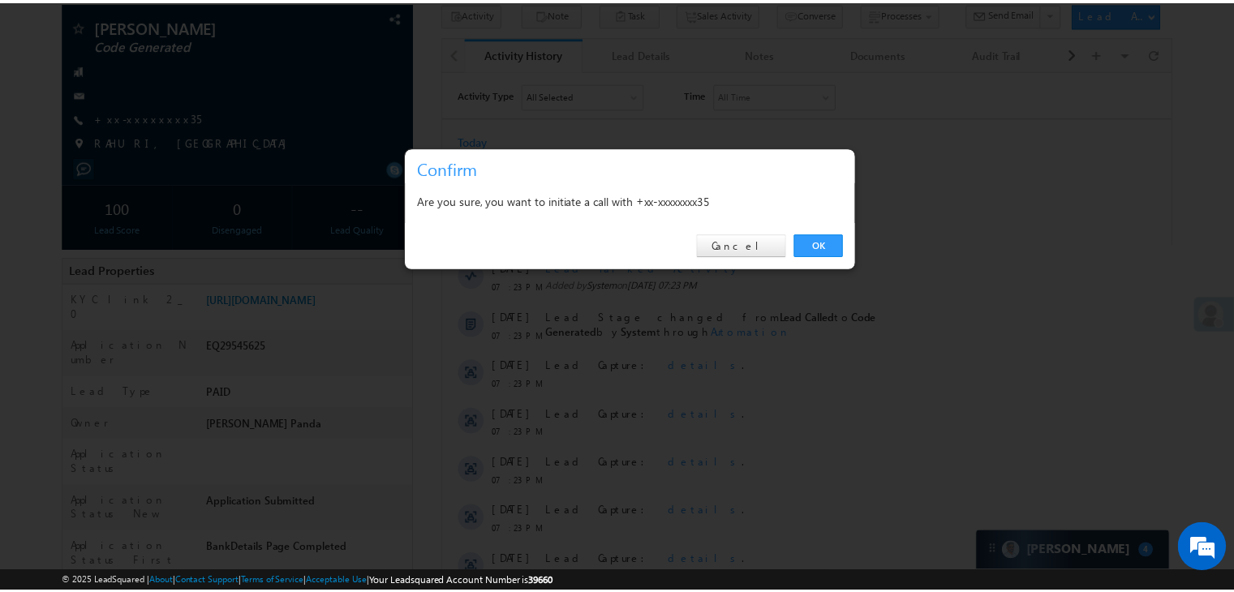
scroll to position [0, 0]
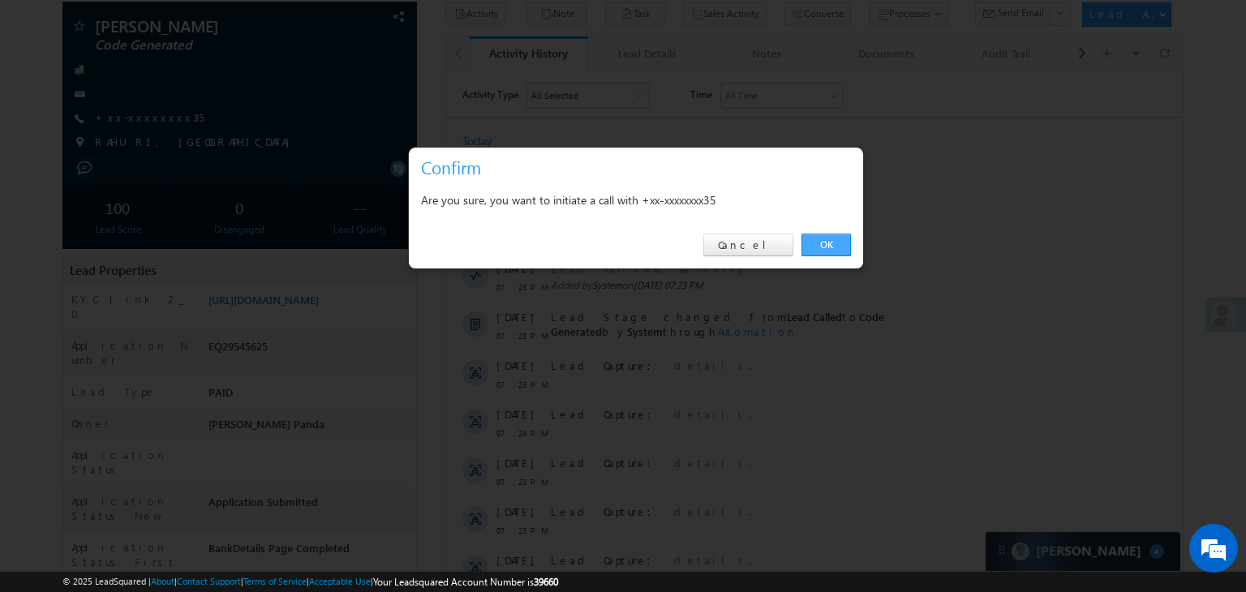
click at [822, 246] on link "OK" at bounding box center [825, 245] width 49 height 23
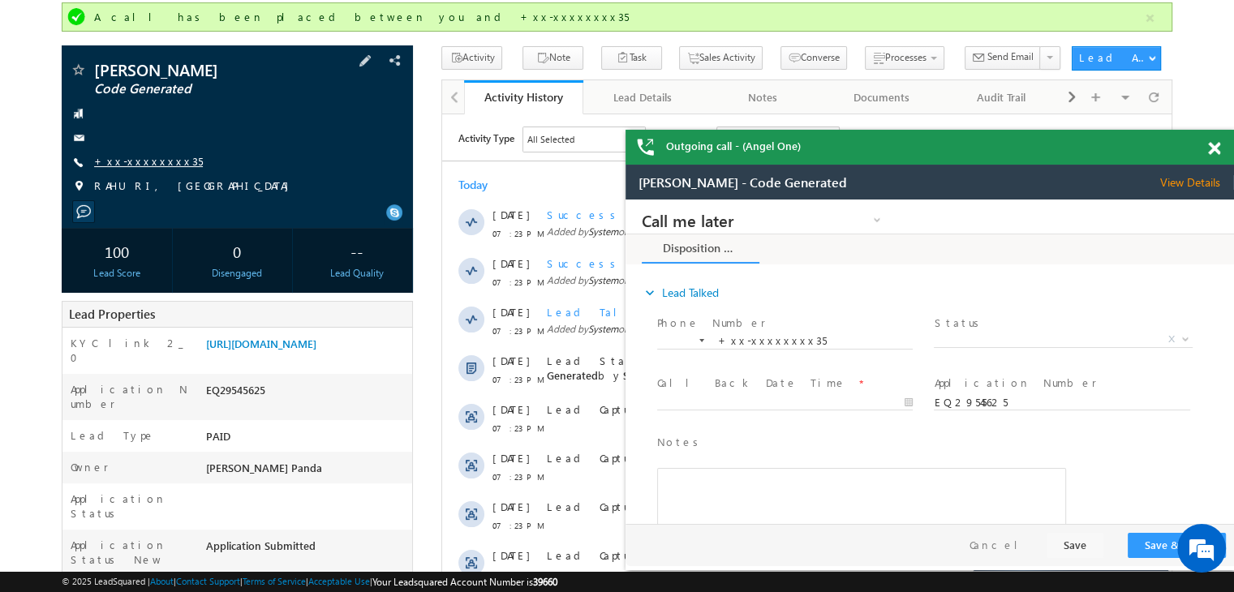
click at [139, 165] on link "+xx-xxxxxxxx35" at bounding box center [148, 161] width 109 height 14
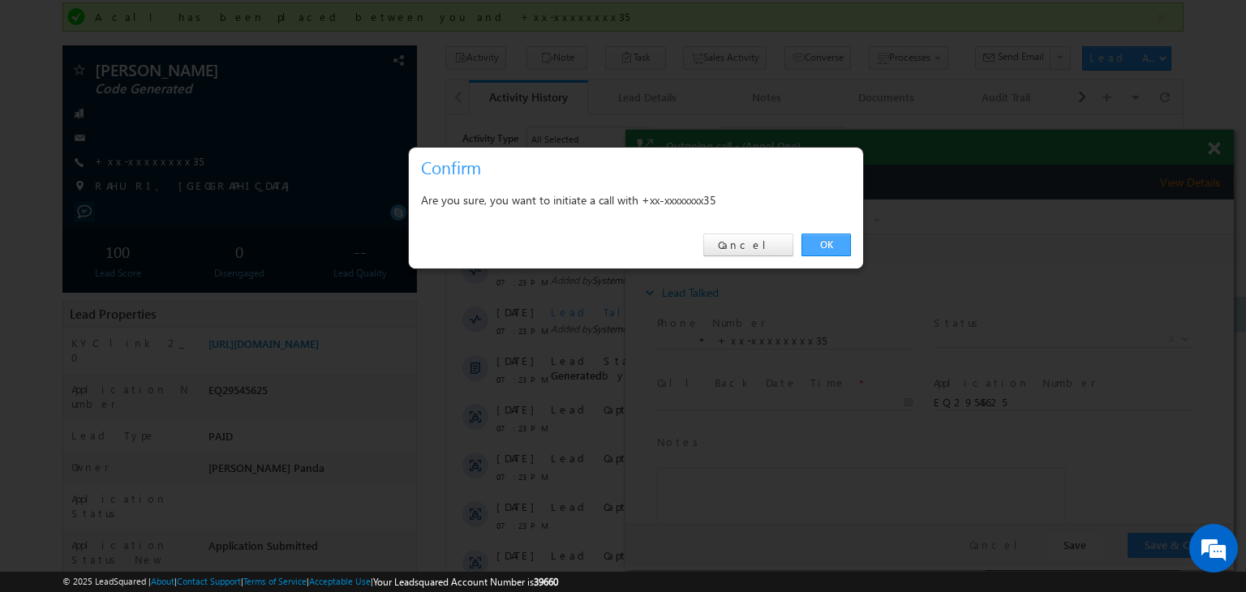
click at [822, 242] on link "OK" at bounding box center [825, 245] width 49 height 23
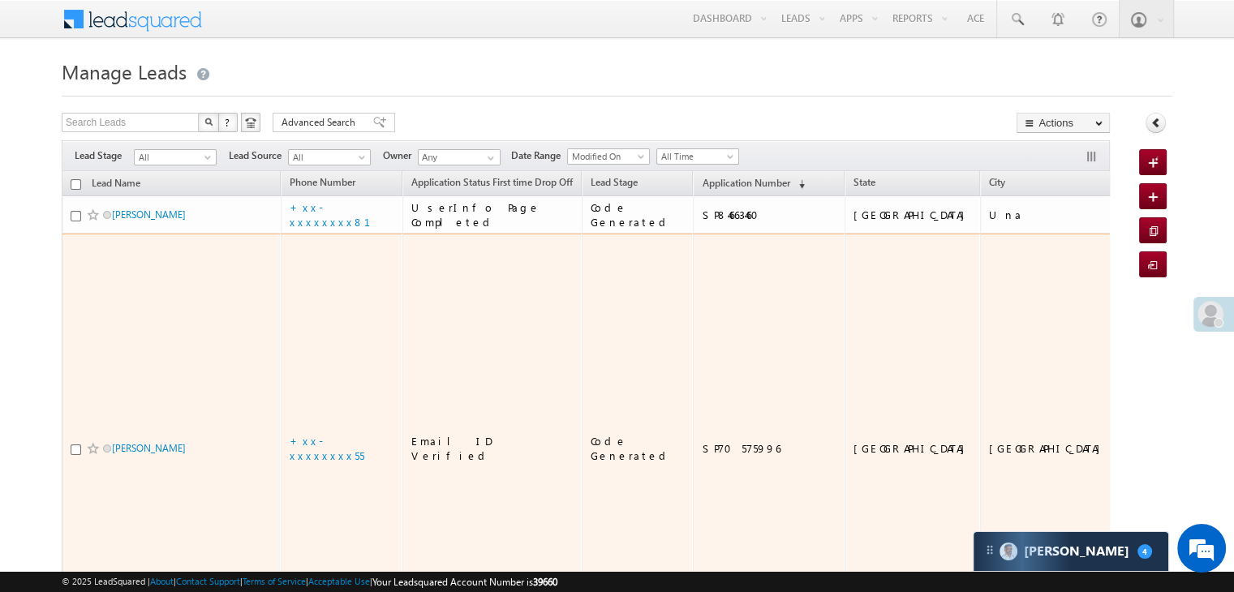
scroll to position [162, 0]
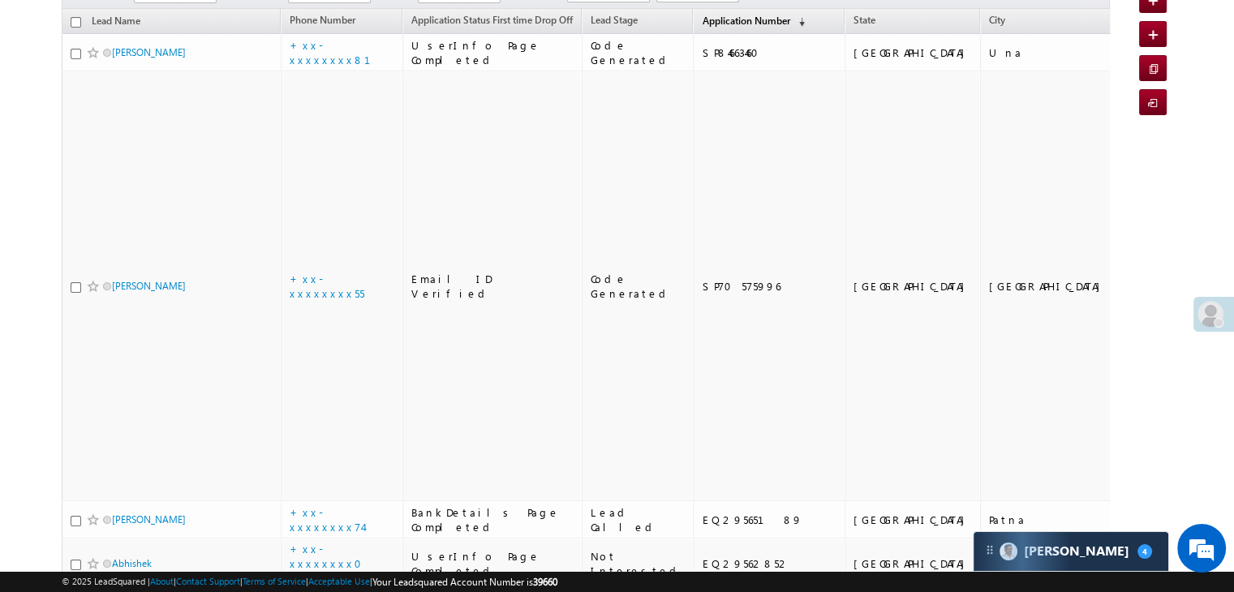
click at [701, 24] on span "Application Number" at bounding box center [745, 21] width 88 height 12
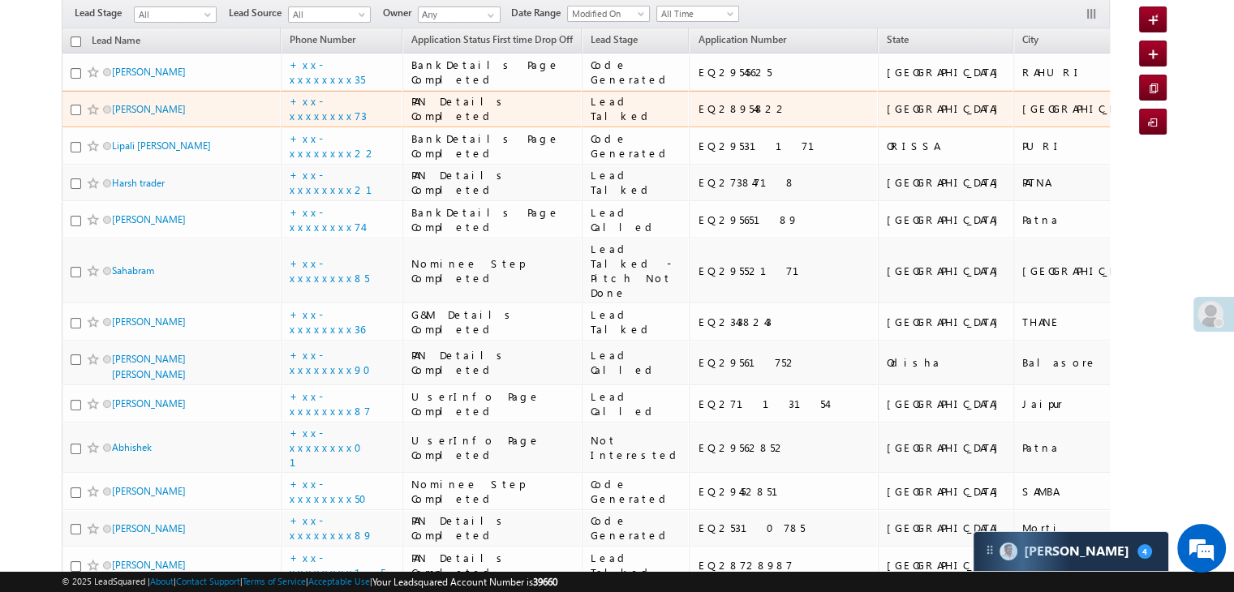
scroll to position [0, 0]
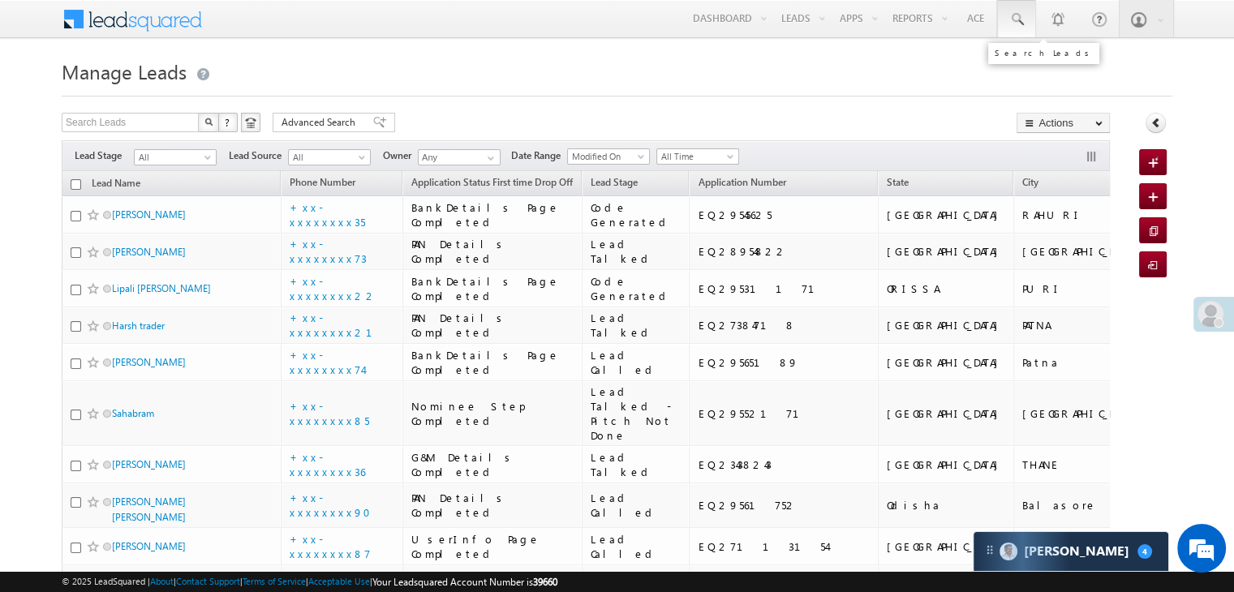
click at [1013, 17] on span at bounding box center [1016, 19] width 16 height 16
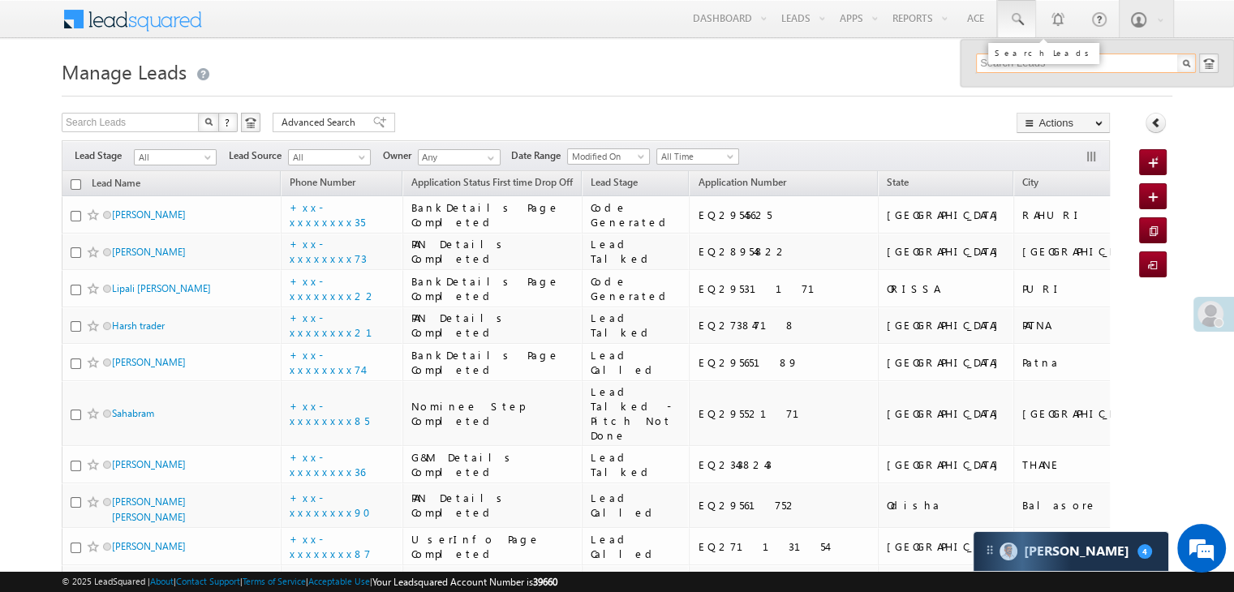
paste input "EQ29406561"
type input "EQ29406561"
click at [1014, 88] on div "[PERSON_NAME]" at bounding box center [1092, 87] width 217 height 18
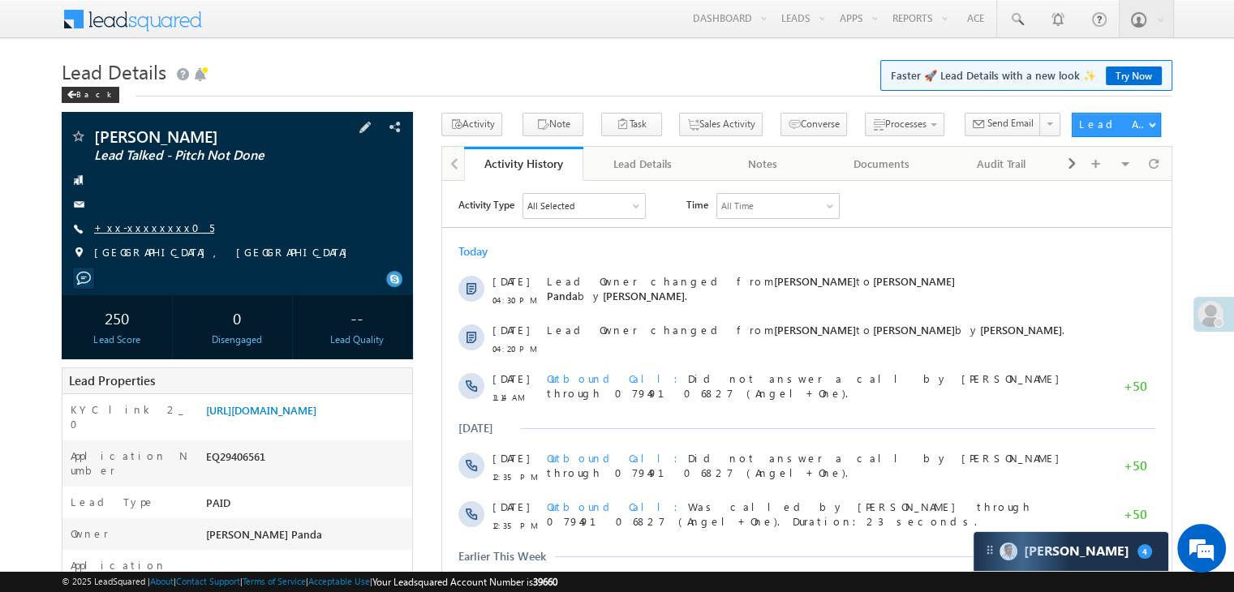
click at [150, 228] on link "+xx-xxxxxxxx05" at bounding box center [154, 228] width 120 height 14
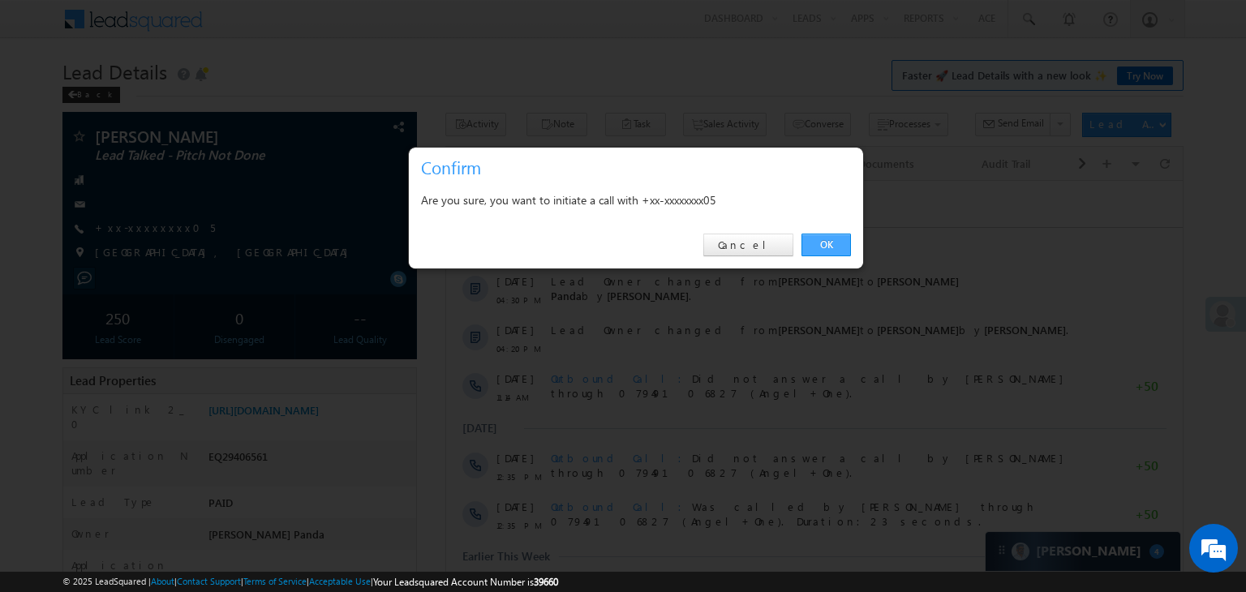
click at [824, 242] on link "OK" at bounding box center [825, 245] width 49 height 23
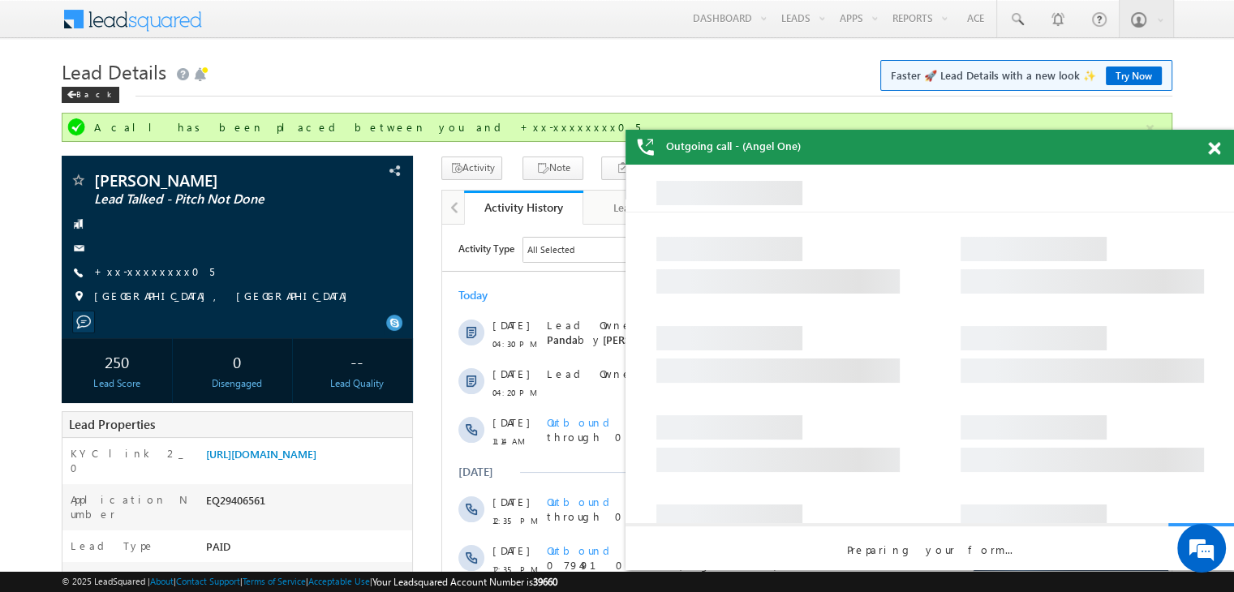
click at [1213, 153] on span at bounding box center [1214, 149] width 12 height 14
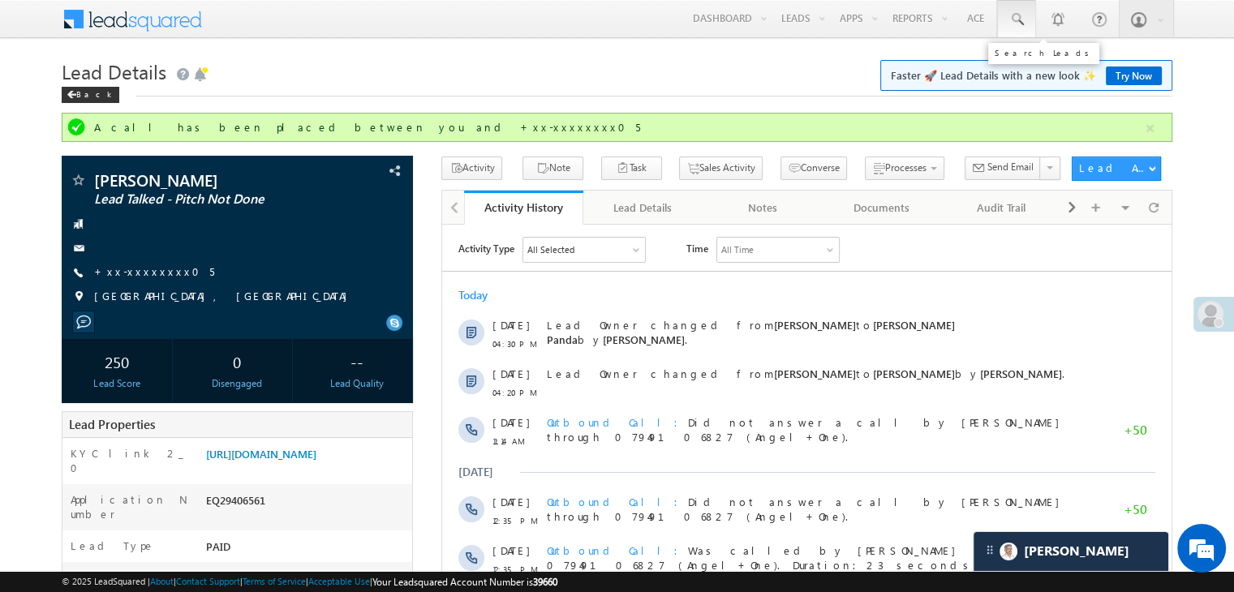
click at [1013, 23] on span at bounding box center [1016, 19] width 16 height 16
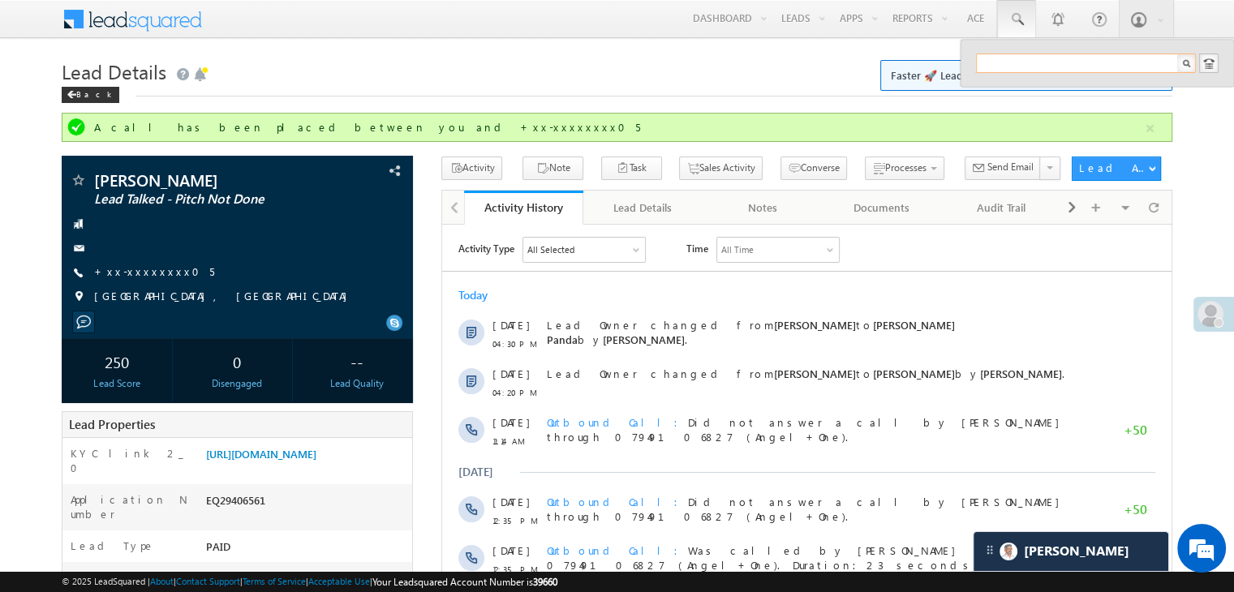
click at [1013, 62] on input "text" at bounding box center [1086, 63] width 220 height 19
paste input "EQ28303947"
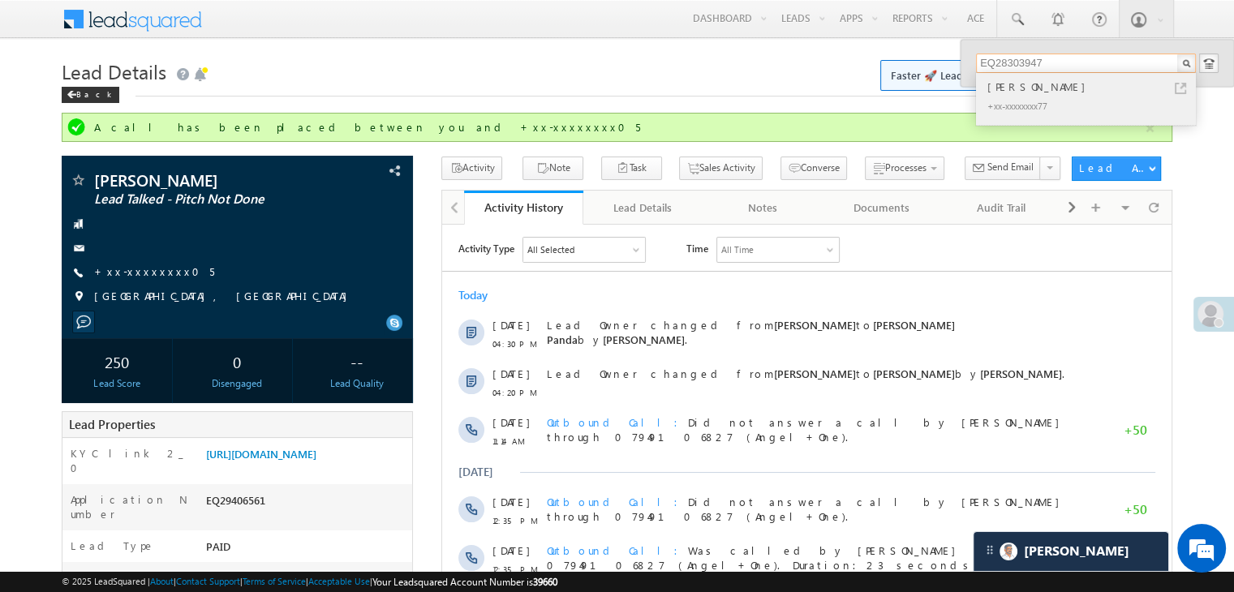
type input "EQ28303947"
click at [1013, 85] on div "[PERSON_NAME]" at bounding box center [1092, 87] width 217 height 18
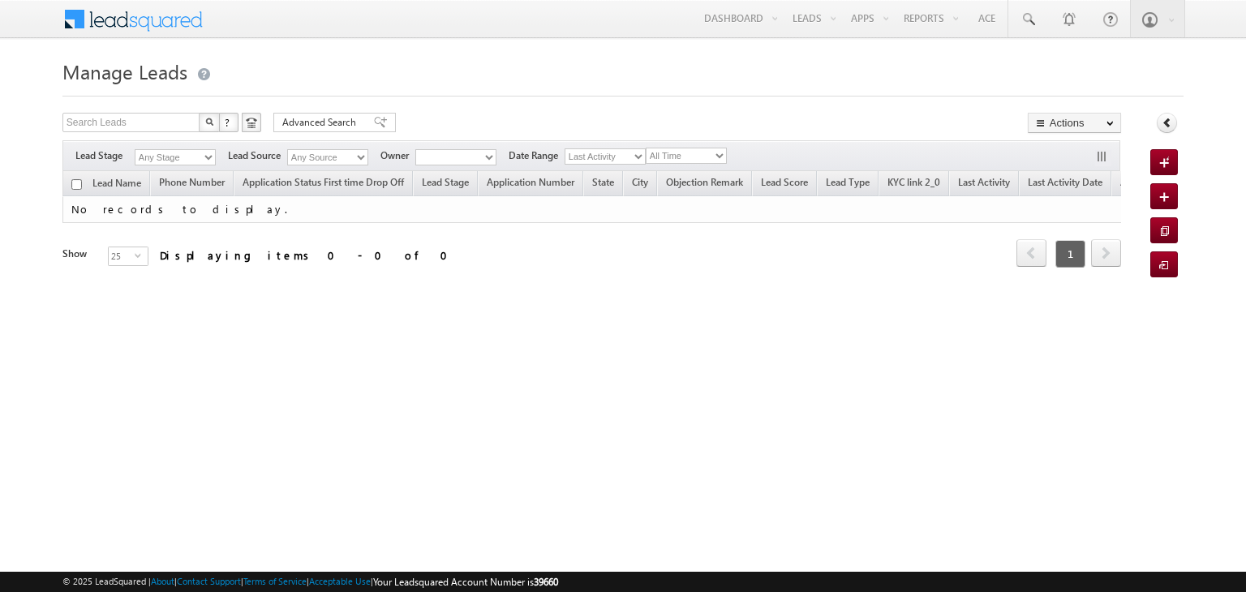
click at [211, 157] on select "Any Stage" at bounding box center [175, 157] width 81 height 16
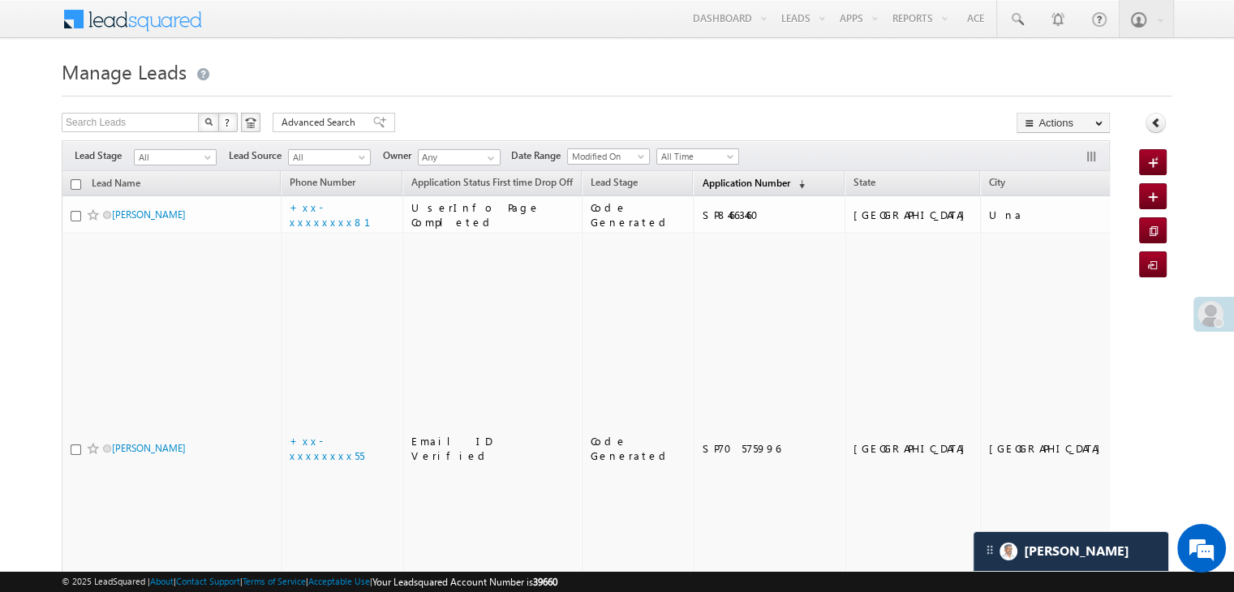
click at [733, 177] on span "Application Number" at bounding box center [745, 183] width 88 height 12
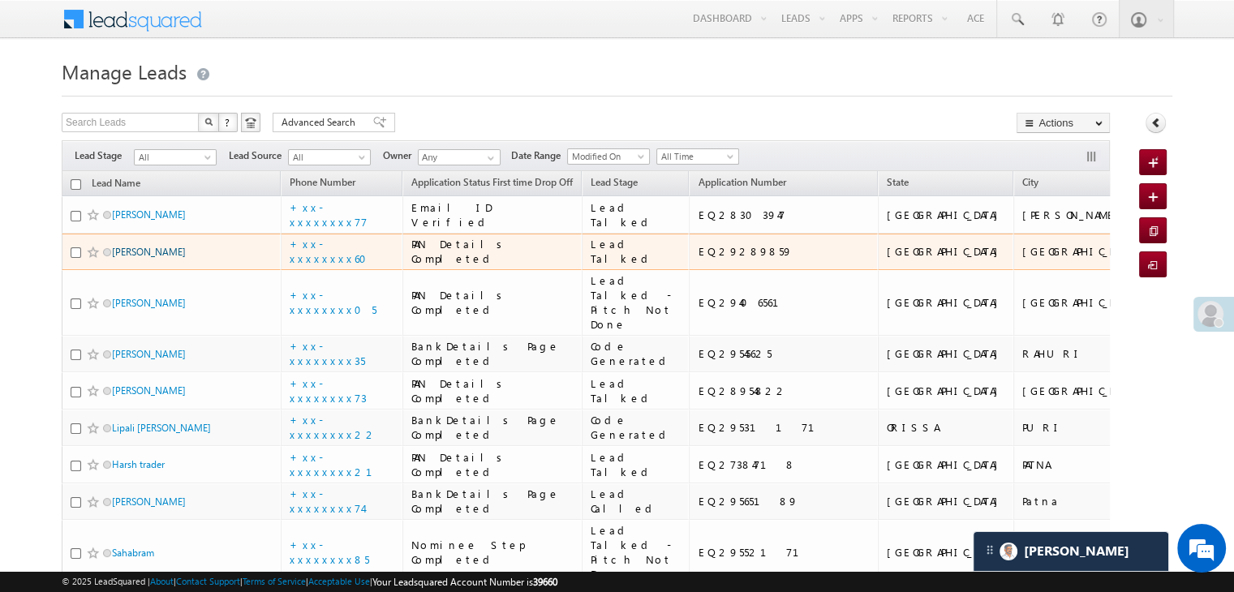
click at [133, 258] on link "[PERSON_NAME]" at bounding box center [149, 252] width 74 height 12
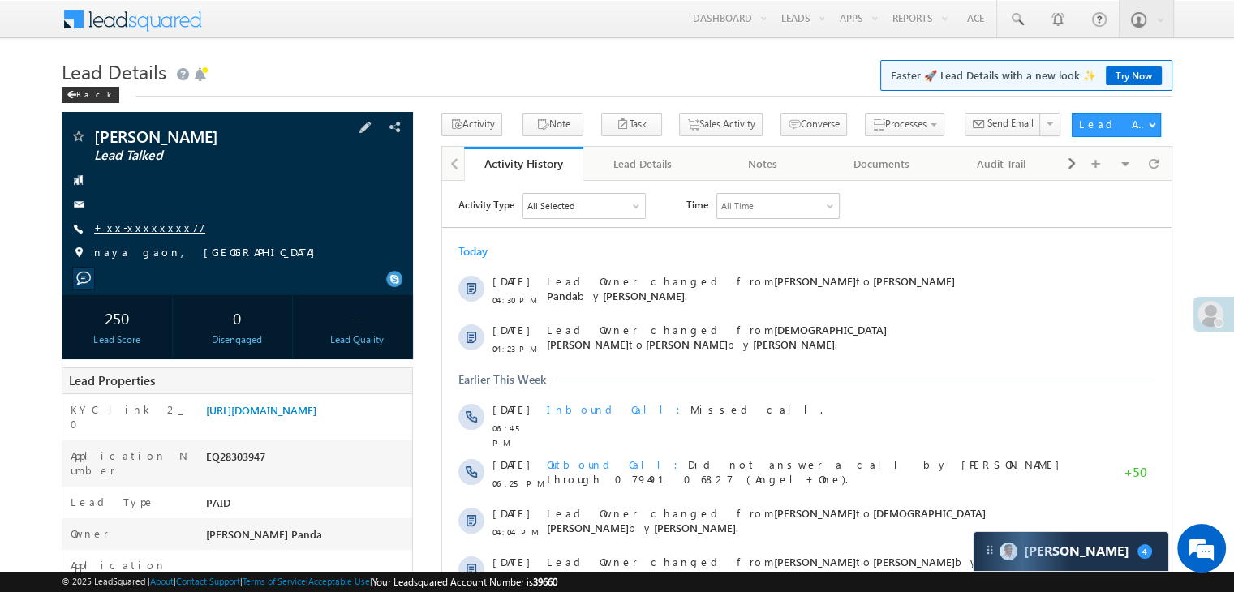
click at [133, 228] on link "+xx-xxxxxxxx77" at bounding box center [149, 228] width 111 height 14
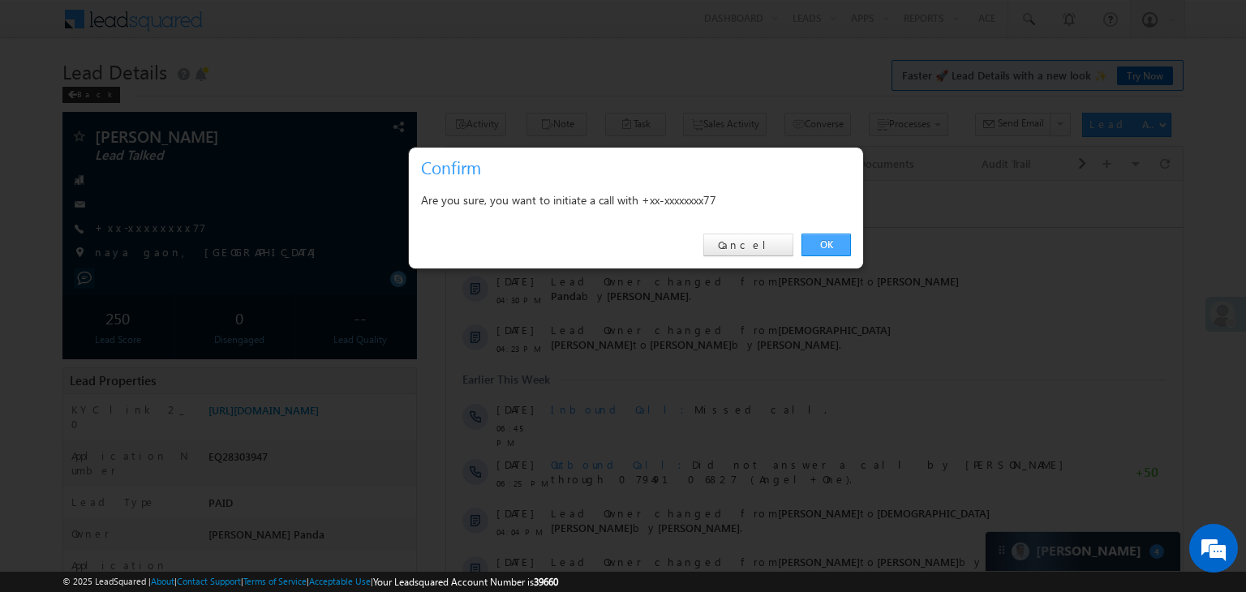
drag, startPoint x: 832, startPoint y: 241, endPoint x: 379, endPoint y: 62, distance: 487.5
click at [832, 241] on link "OK" at bounding box center [825, 245] width 49 height 23
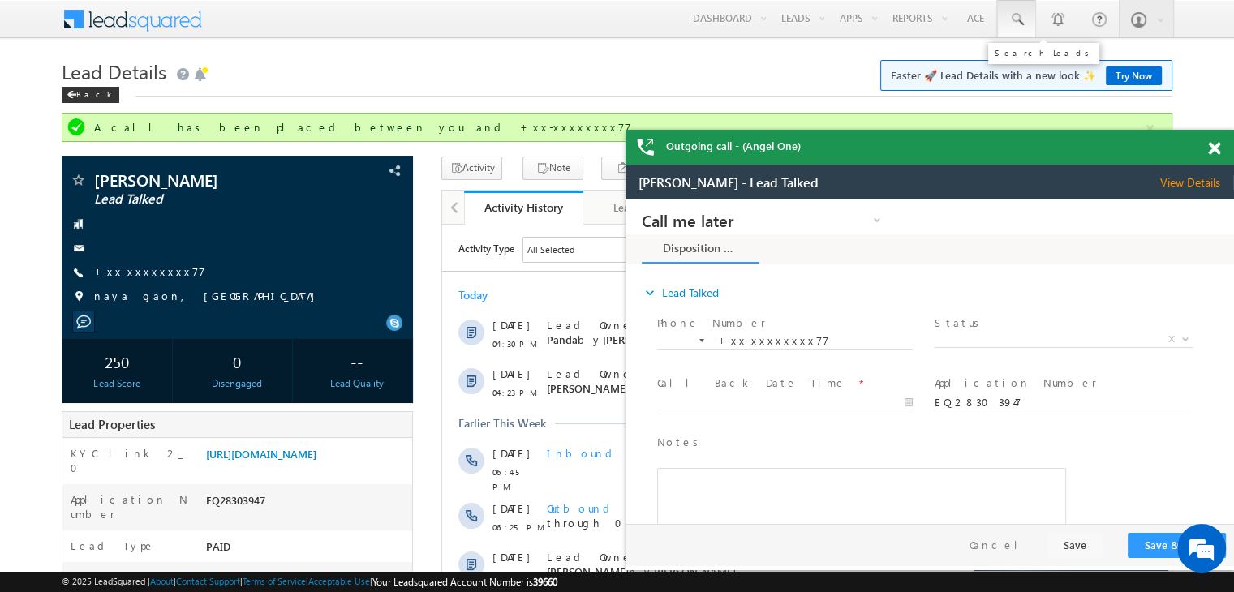
click at [1013, 21] on span at bounding box center [1016, 19] width 16 height 16
paste input "EQ29289859"
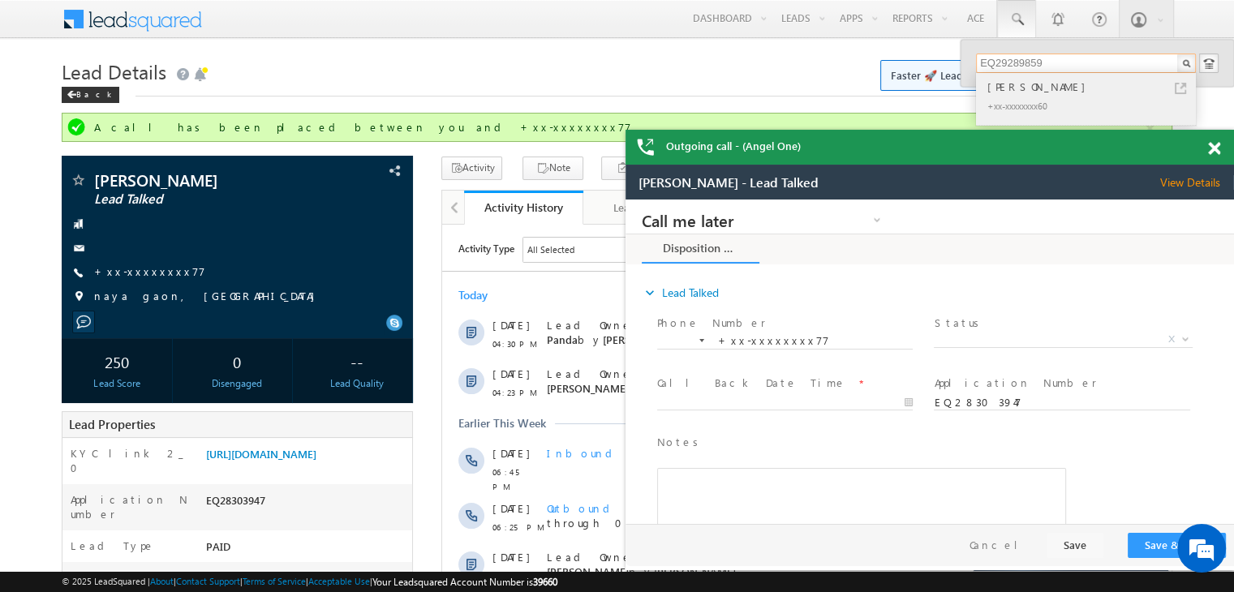
type input "EQ29289859"
click at [1024, 91] on div "Ganaram" at bounding box center [1092, 87] width 217 height 18
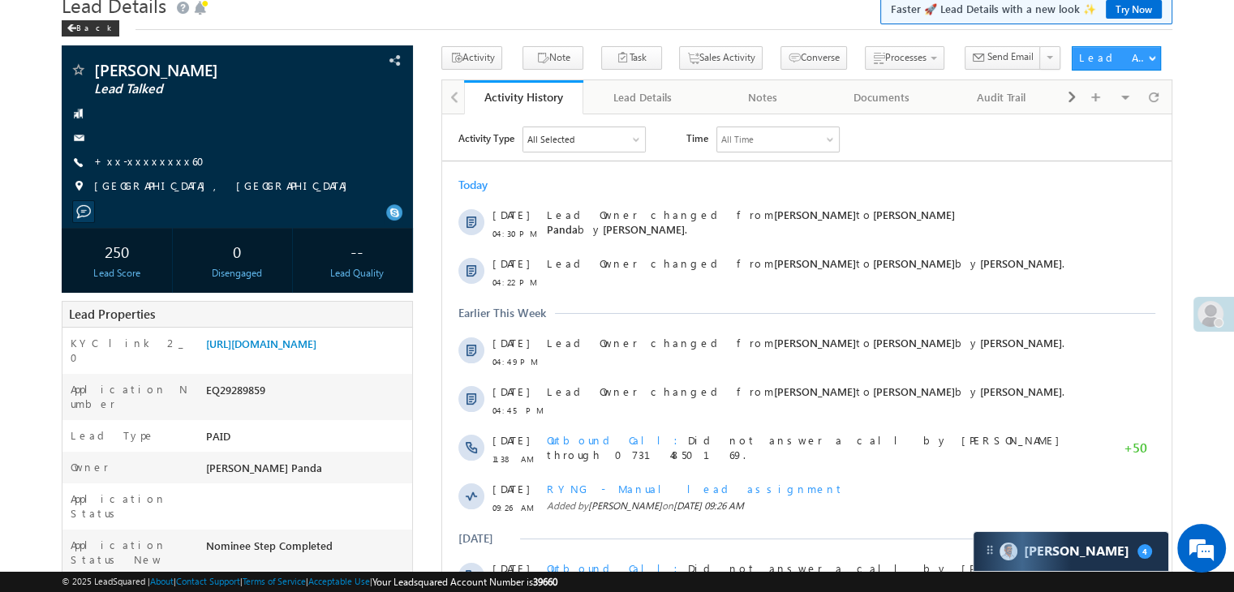
scroll to position [162, 0]
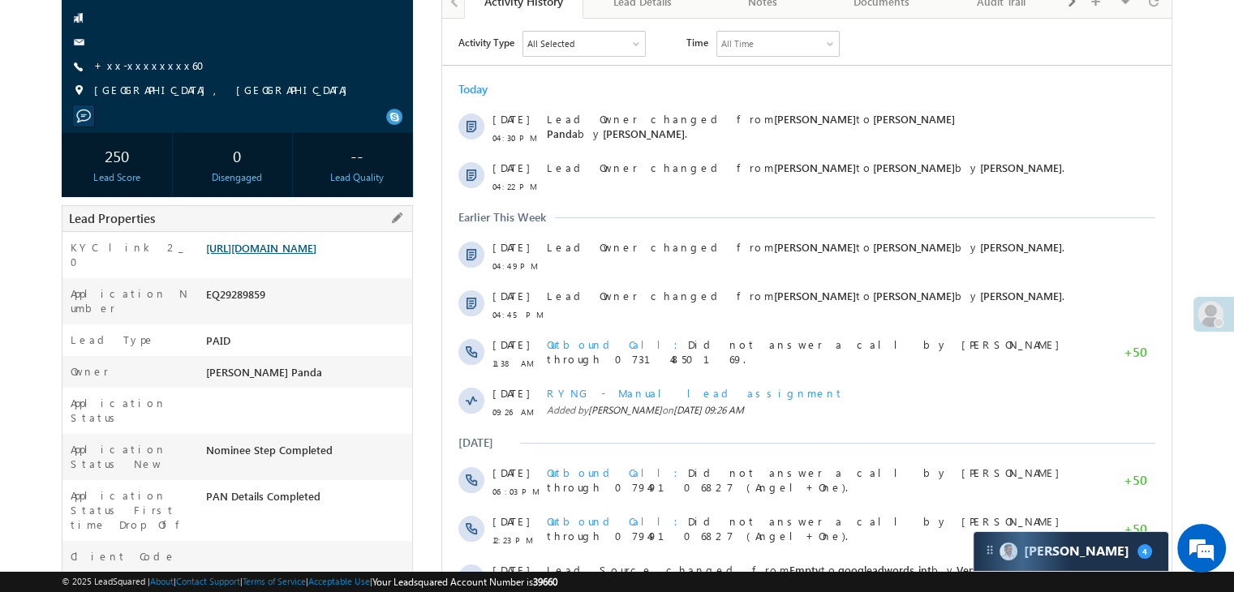
click at [300, 251] on link "[URL][DOMAIN_NAME]" at bounding box center [261, 248] width 110 height 14
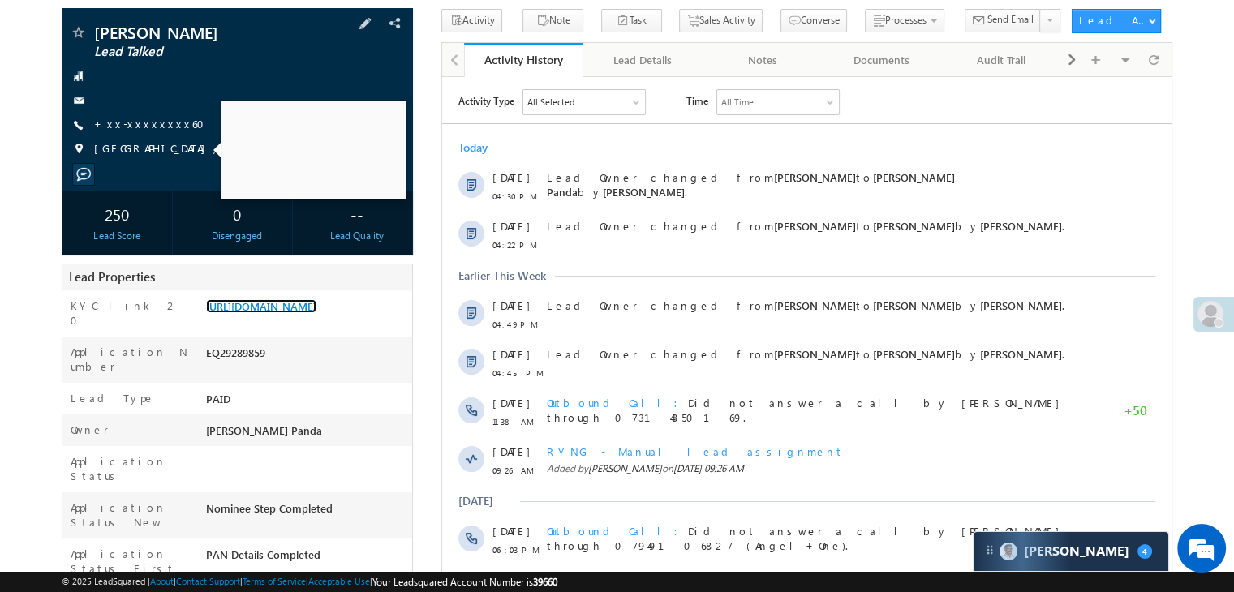
scroll to position [81, 0]
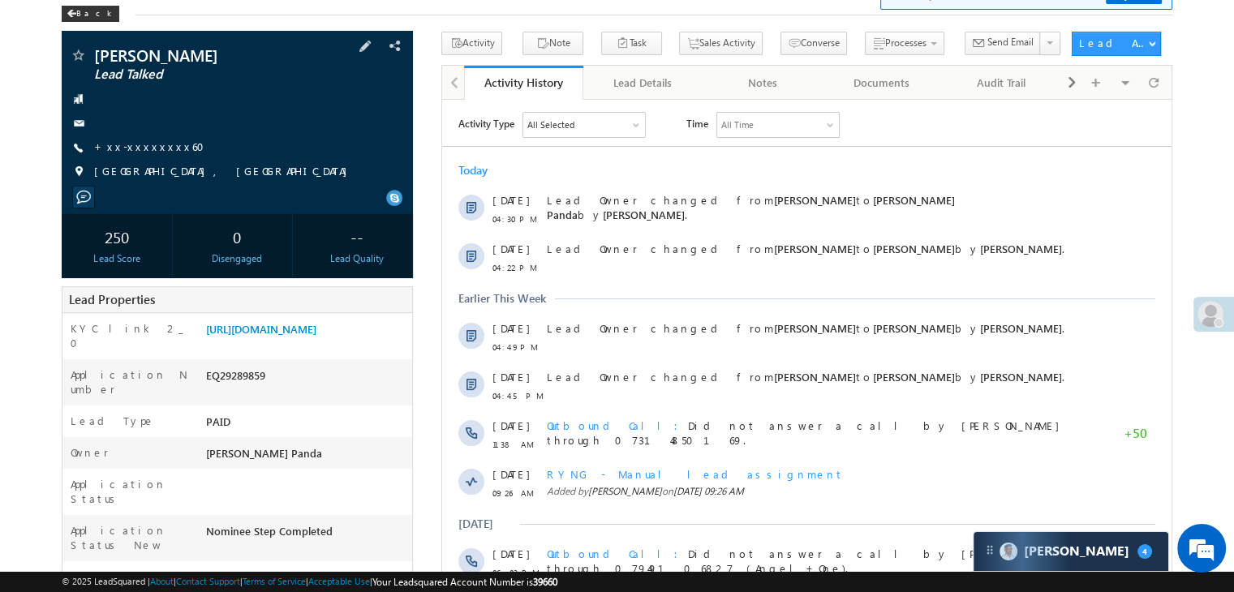
click at [139, 157] on div "[PERSON_NAME] Lead Talked +xx-xxxxxxxx60" at bounding box center [237, 117] width 335 height 141
click at [136, 146] on link "+xx-xxxxxxxx60" at bounding box center [154, 146] width 120 height 14
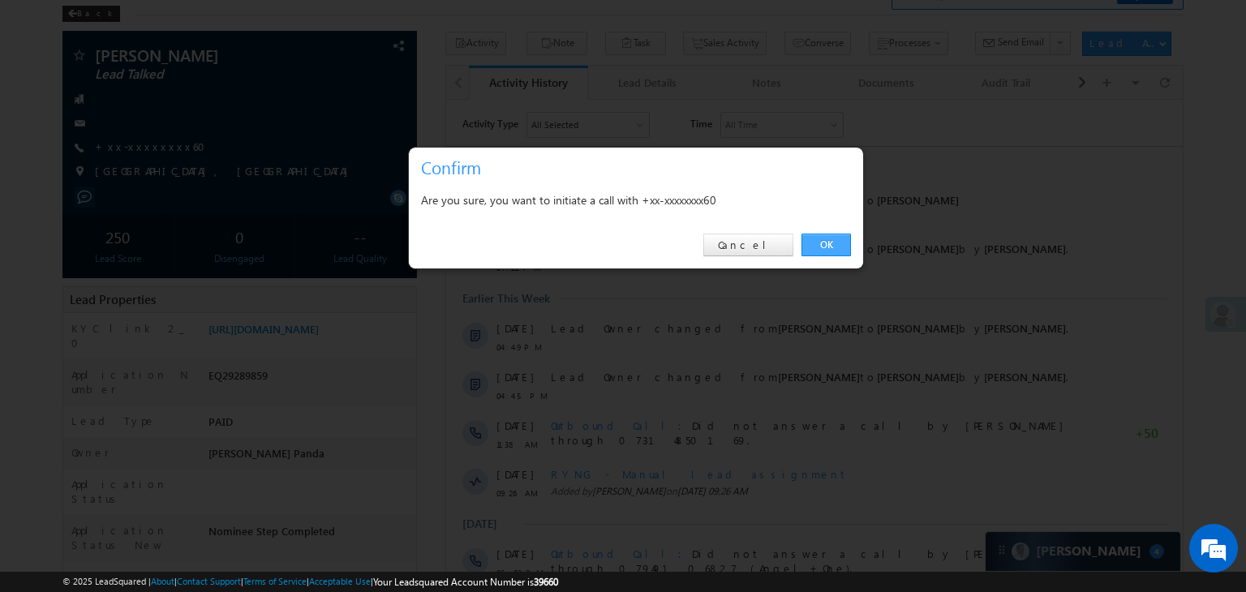
click at [822, 244] on link "OK" at bounding box center [825, 245] width 49 height 23
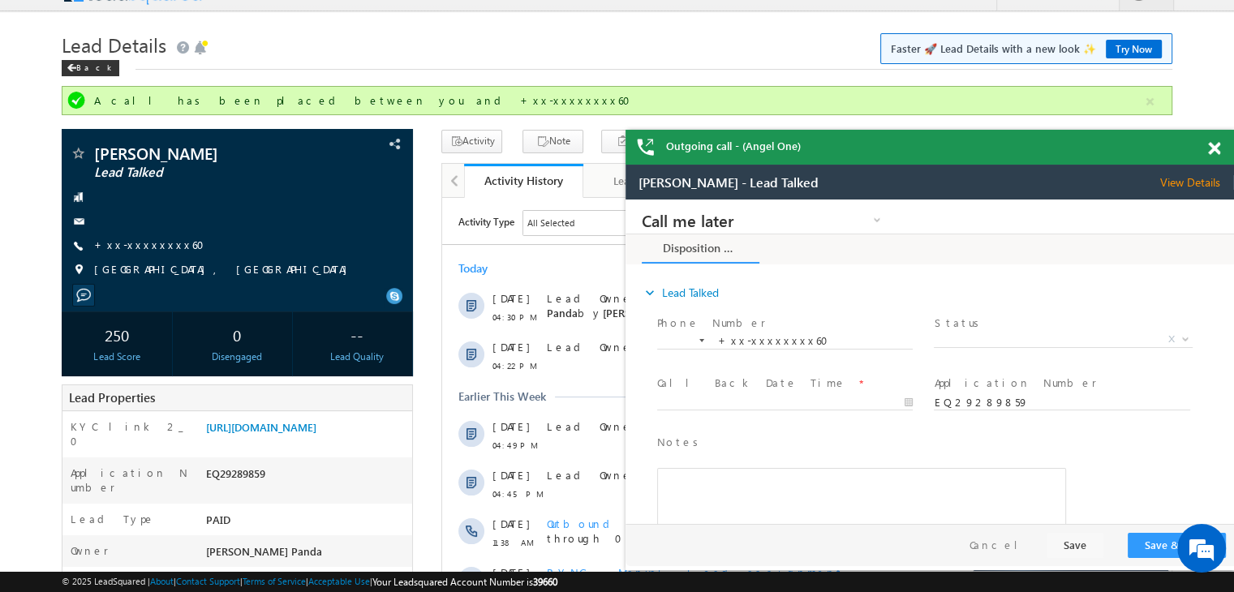
scroll to position [0, 0]
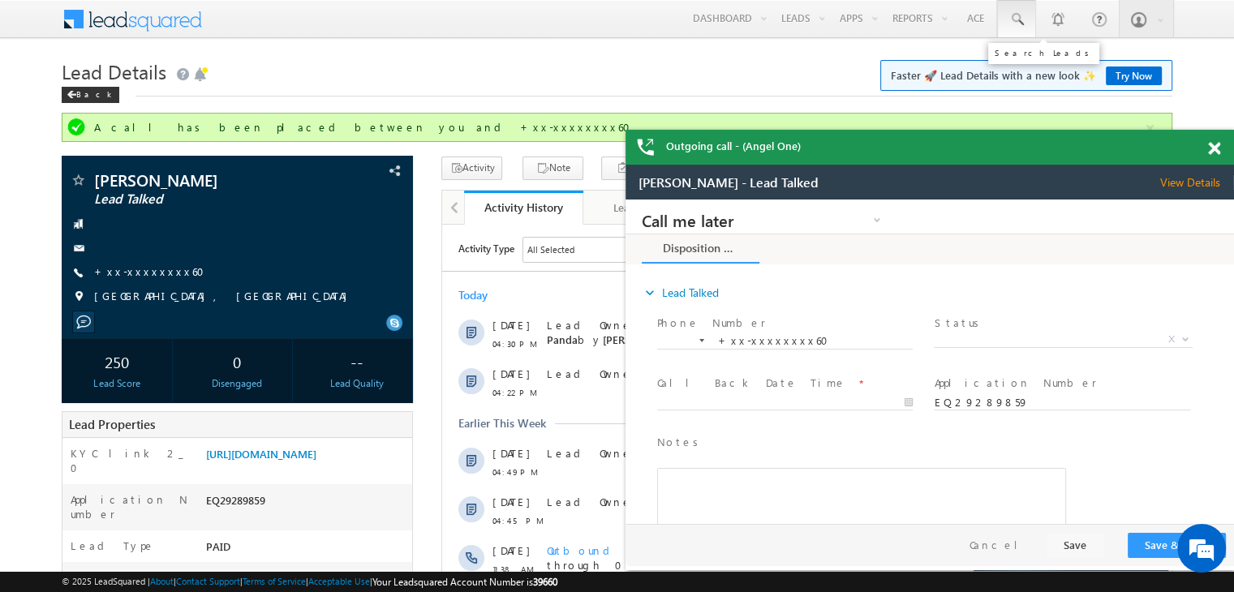
click at [1012, 20] on span at bounding box center [1016, 19] width 16 height 16
paste input "EQ28649289"
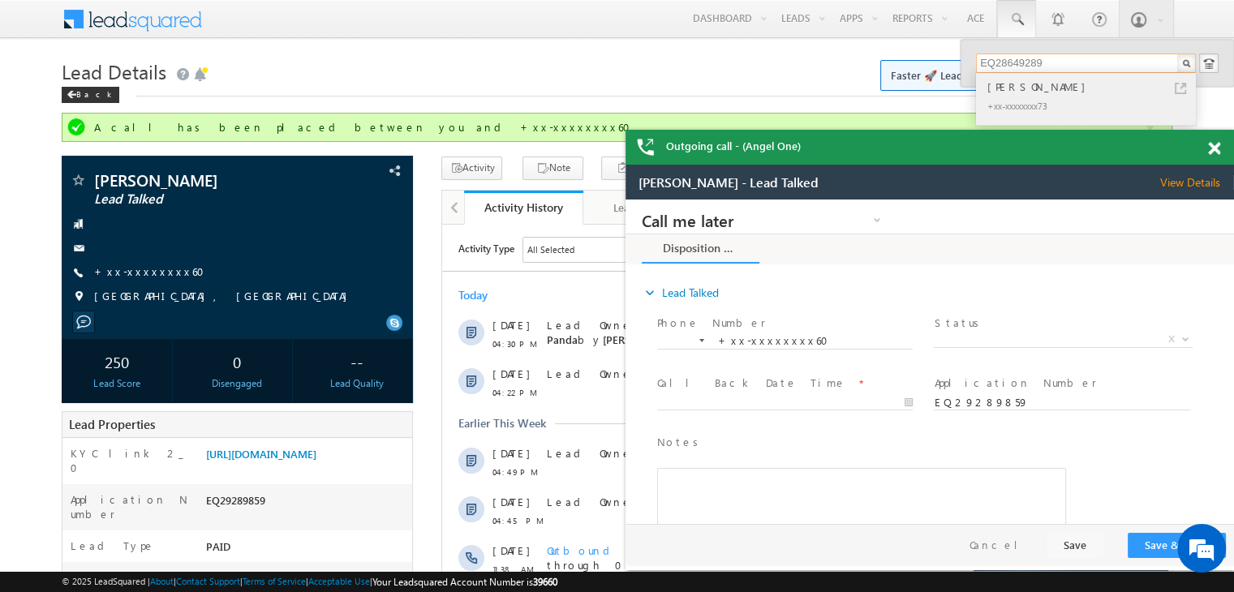
type input "EQ28649289"
click at [1037, 82] on div "Pradeep Jadon" at bounding box center [1092, 87] width 217 height 18
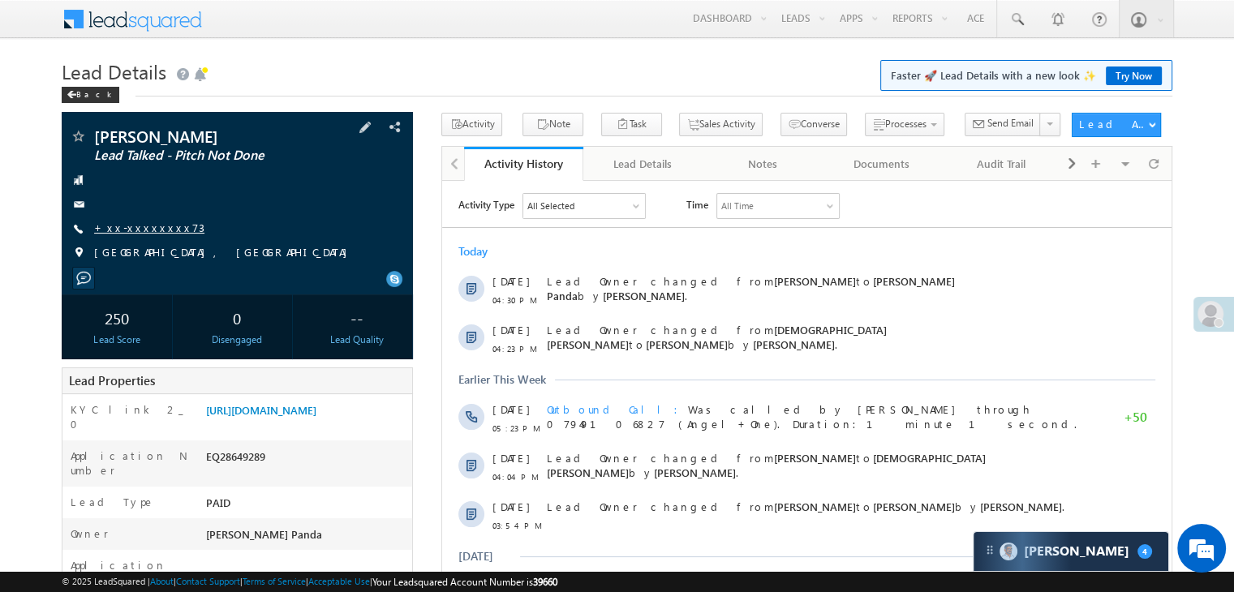
click at [143, 231] on link "+xx-xxxxxxxx73" at bounding box center [149, 228] width 110 height 14
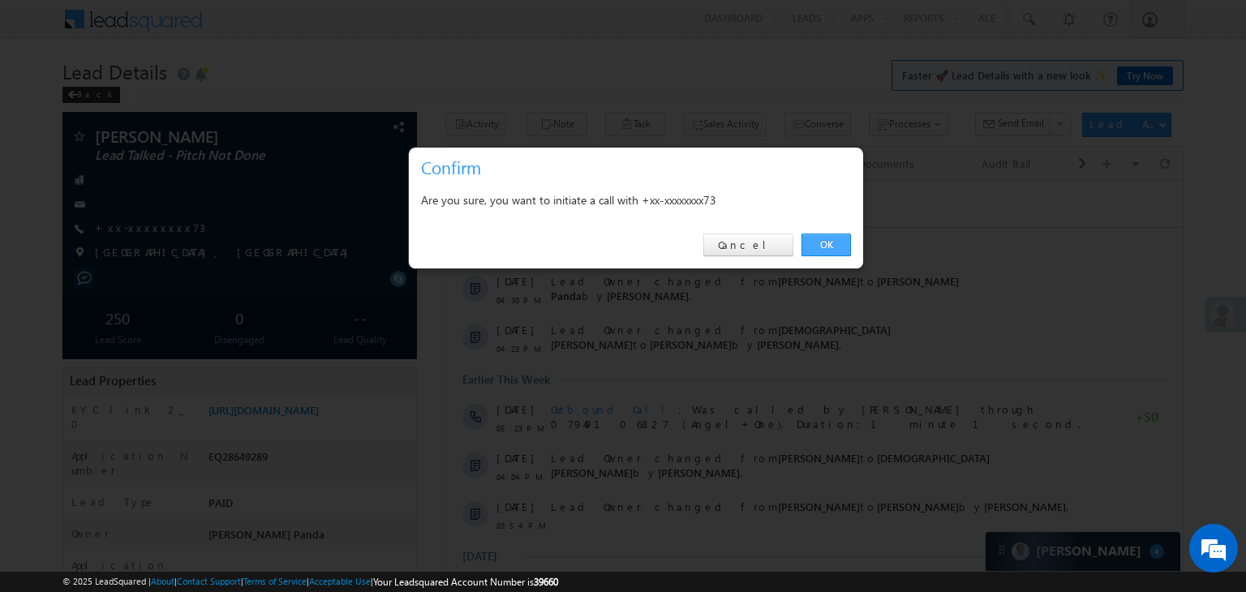
click at [823, 243] on link "OK" at bounding box center [825, 245] width 49 height 23
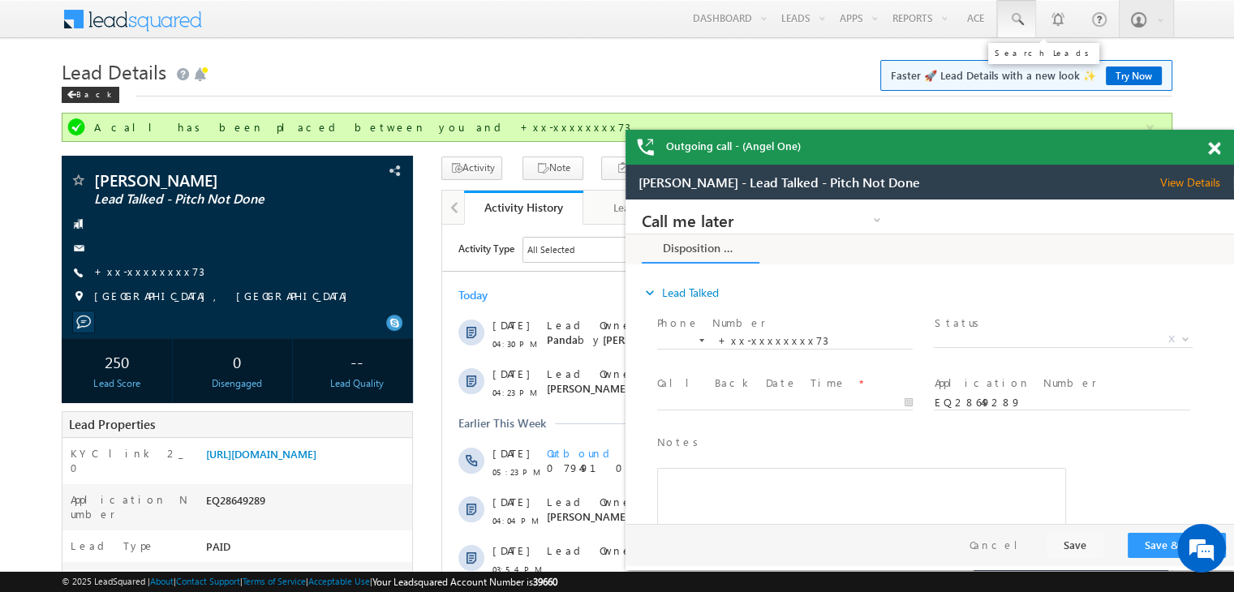
click at [1013, 18] on span at bounding box center [1016, 19] width 16 height 16
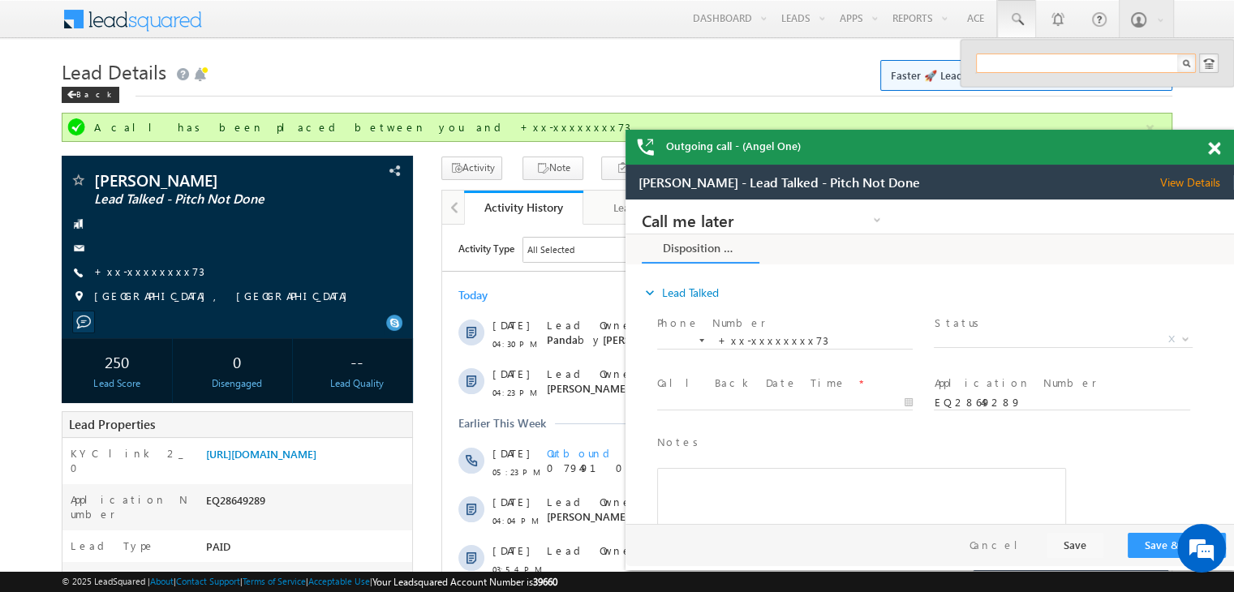
click at [1004, 59] on input "text" at bounding box center [1086, 63] width 220 height 19
paste input "EQ29260046"
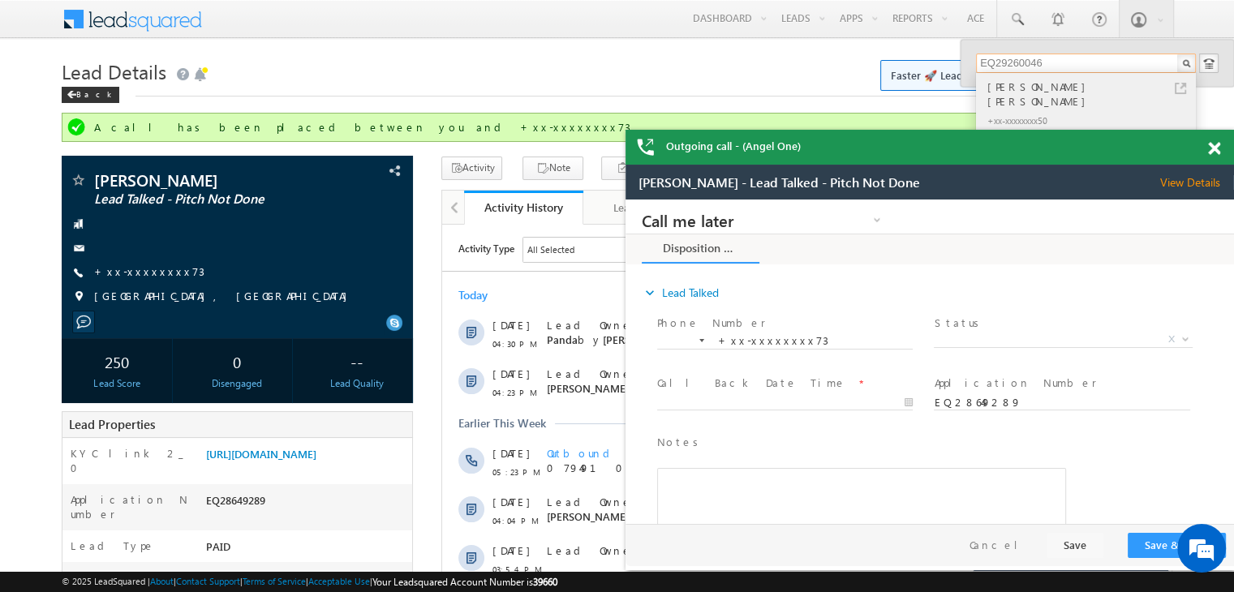
type input "EQ29260046"
click at [1010, 84] on div "KHANT ATULKUMAR PRABHATSINH" at bounding box center [1092, 94] width 217 height 32
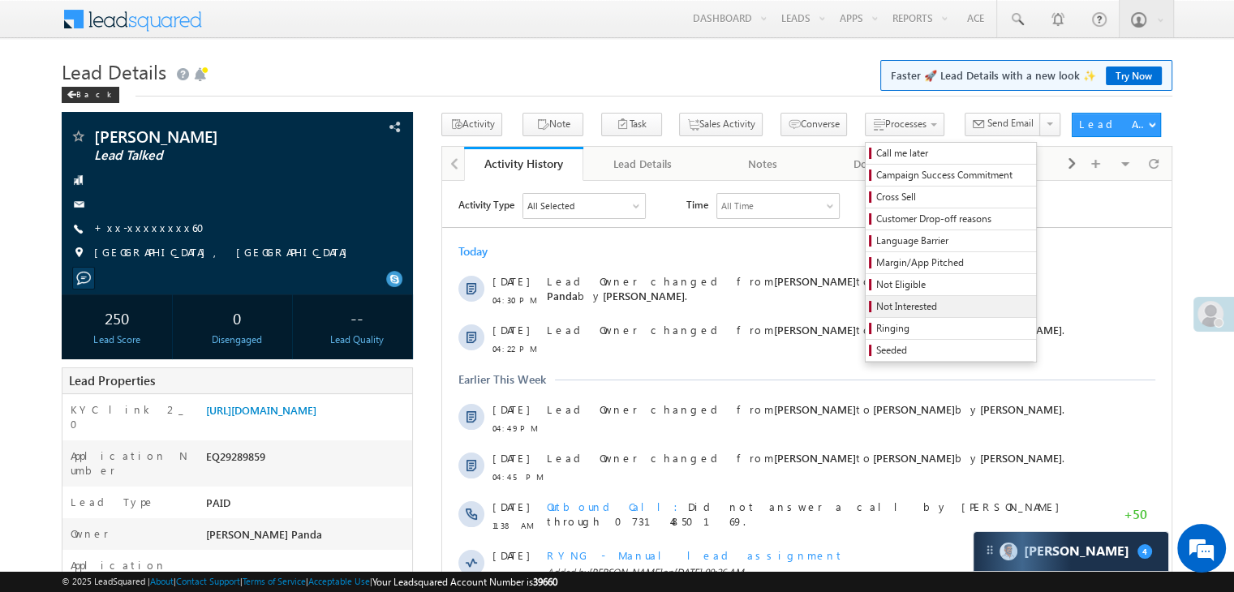
click at [886, 302] on span "Not Interested" at bounding box center [953, 306] width 154 height 15
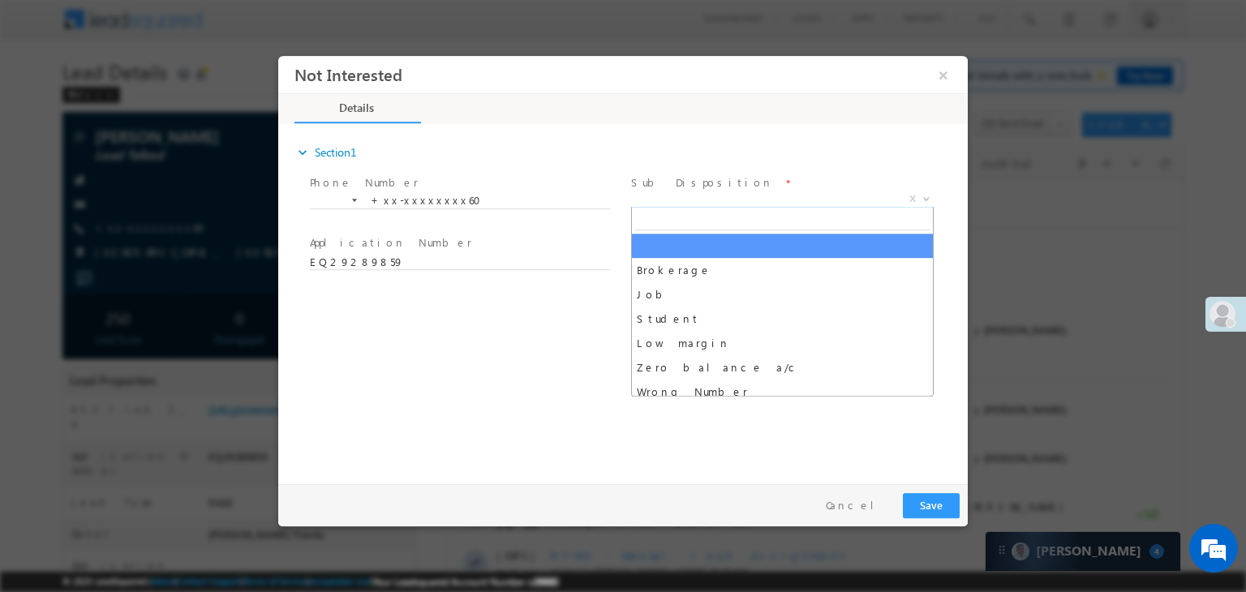
click at [764, 201] on span "X" at bounding box center [782, 199] width 302 height 16
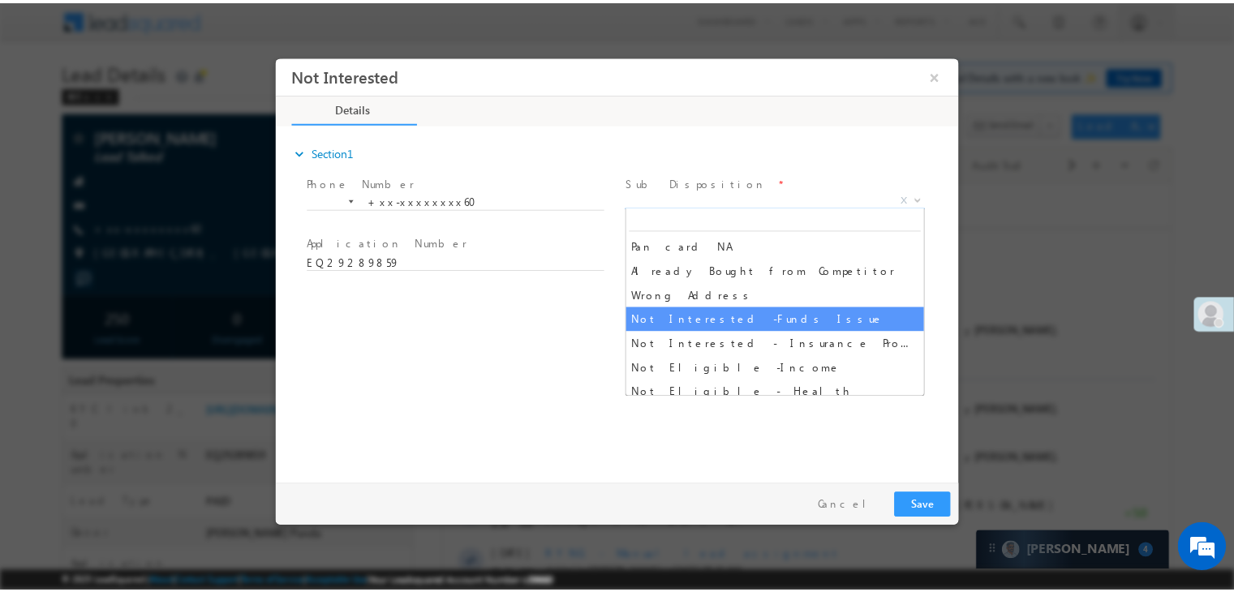
scroll to position [324, 0]
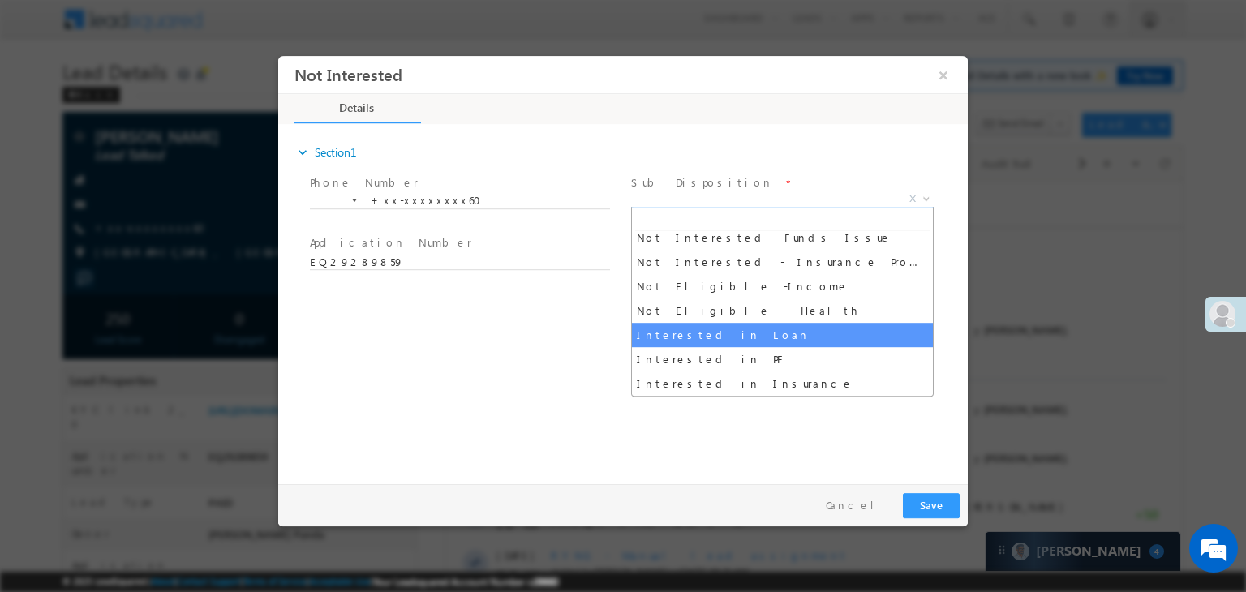
select select "Interested in Loan"
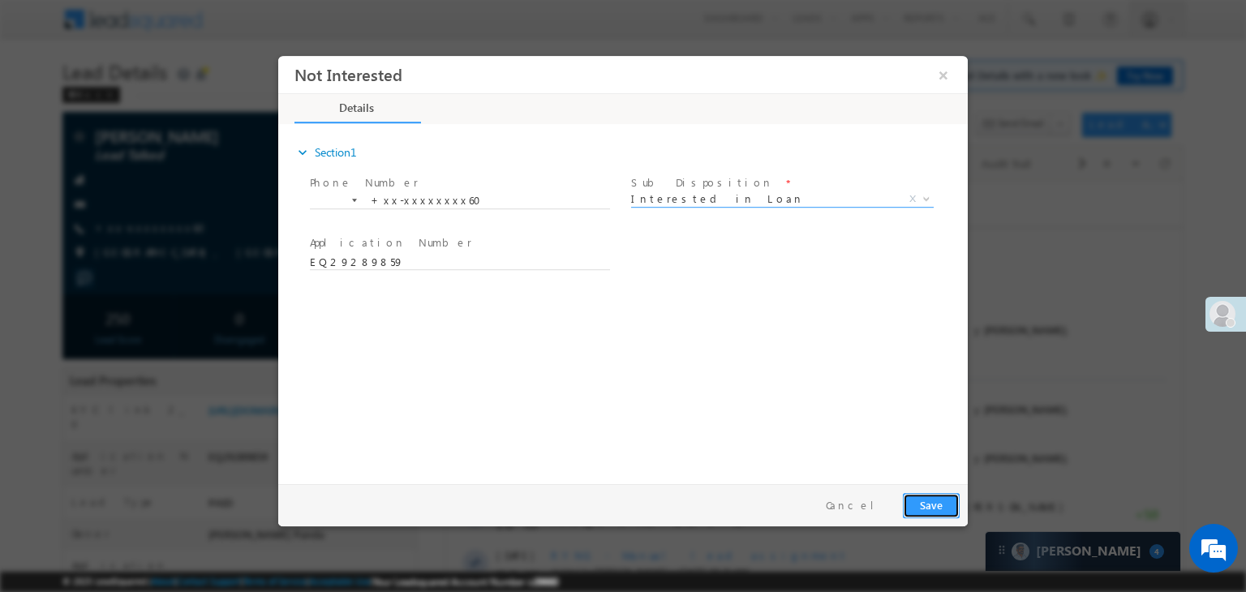
click at [935, 502] on button "Save" at bounding box center [931, 505] width 57 height 25
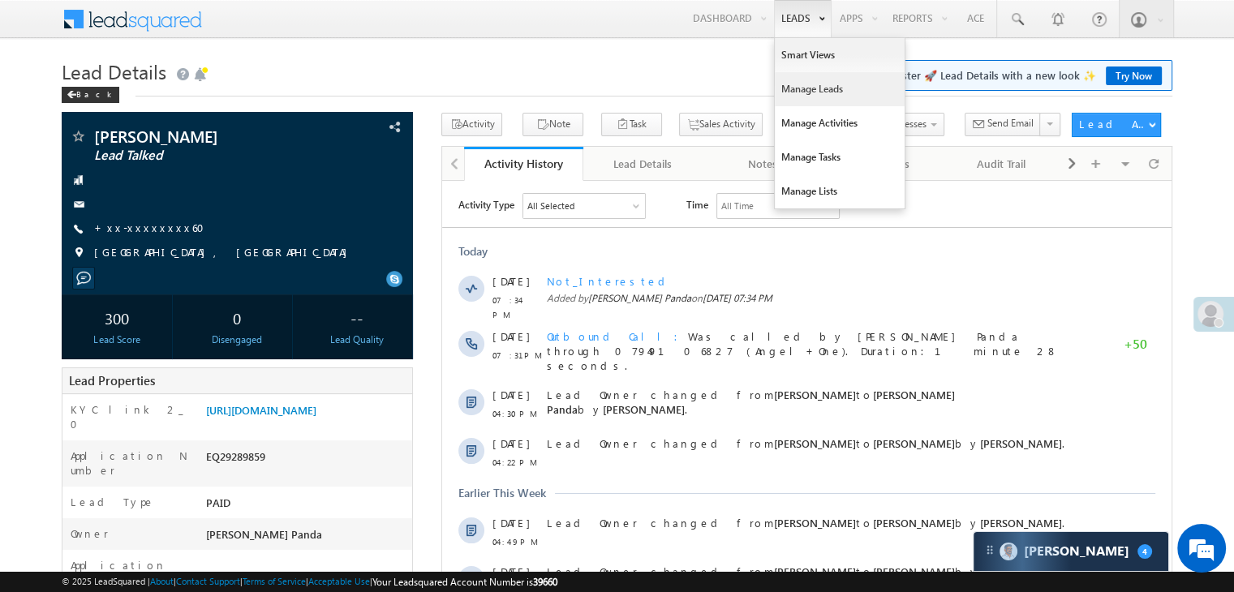
click at [802, 91] on link "Manage Leads" at bounding box center [839, 89] width 130 height 34
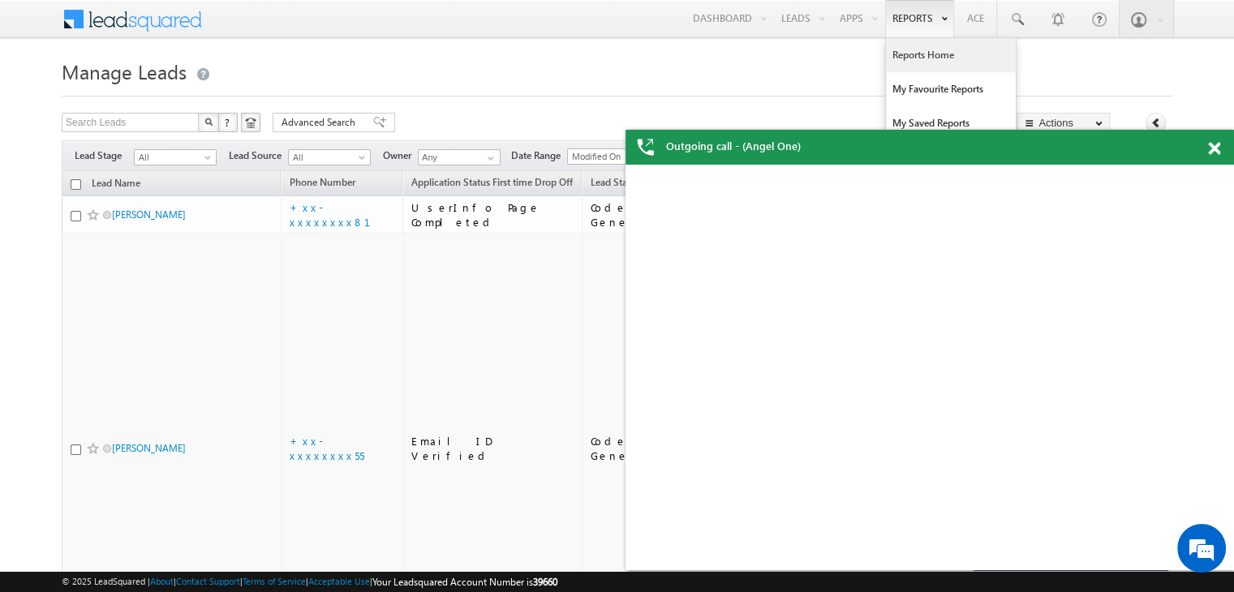
click at [925, 53] on link "Reports Home" at bounding box center [951, 55] width 130 height 34
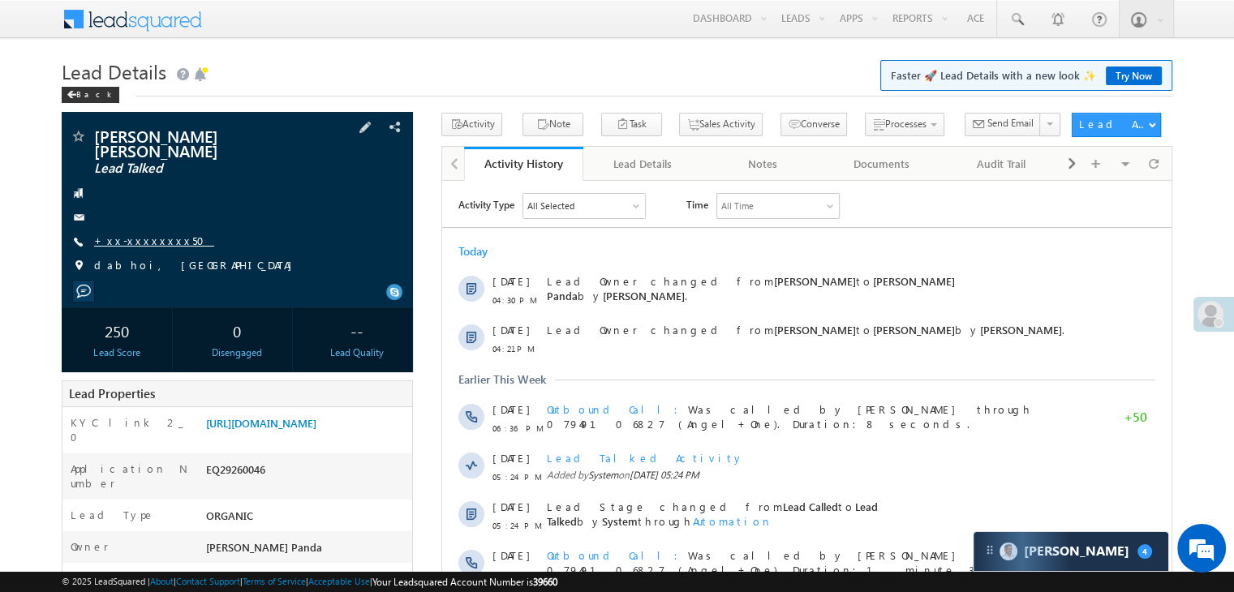
click at [136, 245] on link "+xx-xxxxxxxx50" at bounding box center [154, 241] width 120 height 14
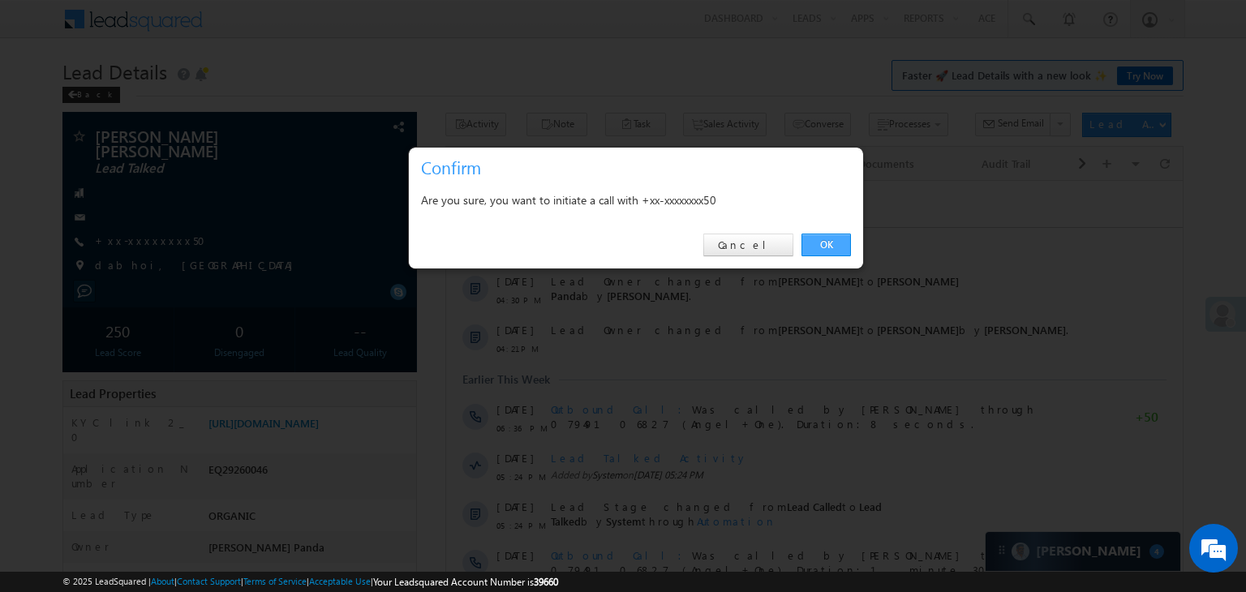
click at [821, 242] on link "OK" at bounding box center [825, 245] width 49 height 23
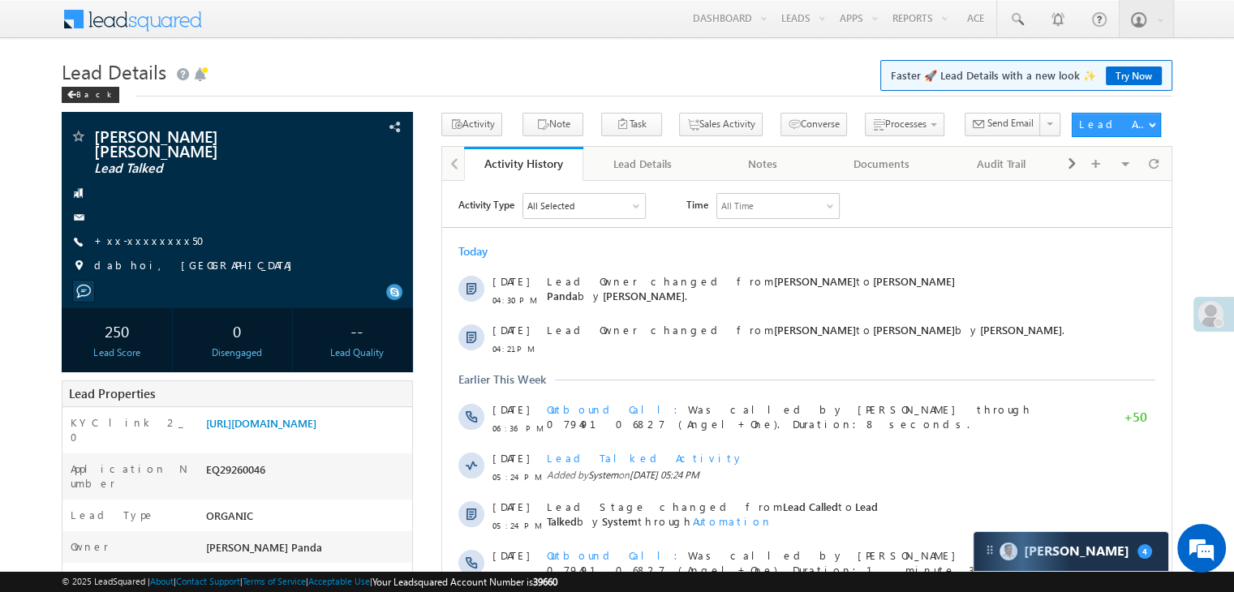
scroll to position [162, 0]
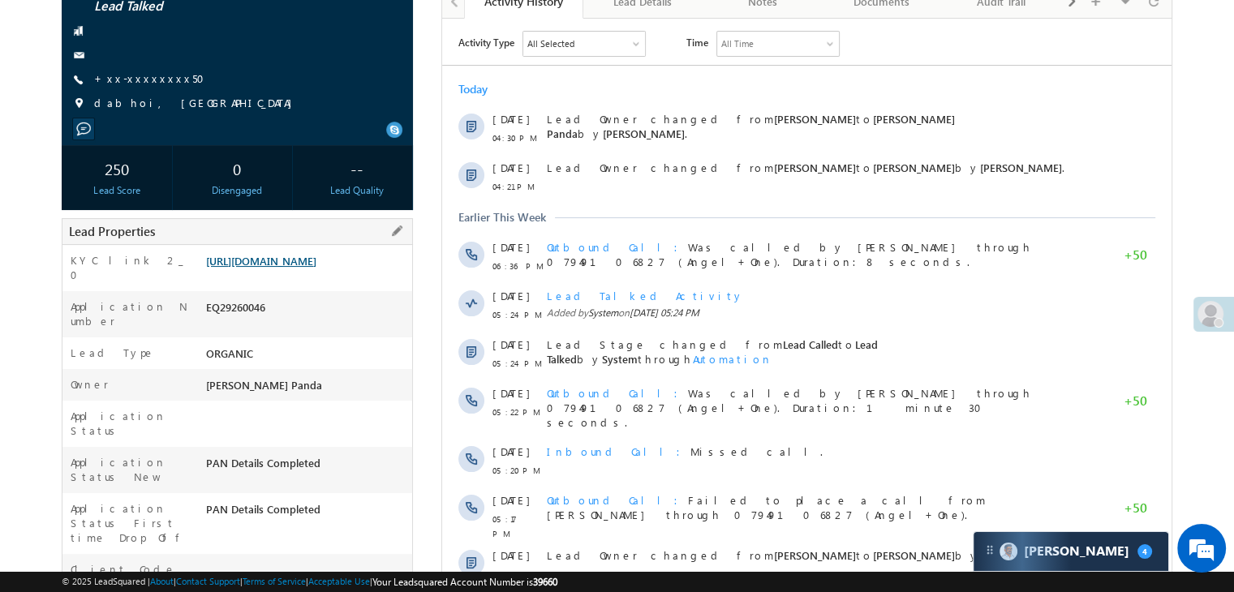
click at [314, 260] on link "https://angelbroking1-pk3em7sa.customui-test.leadsquared.com?leadId=6795ade5-b5…" at bounding box center [261, 261] width 110 height 14
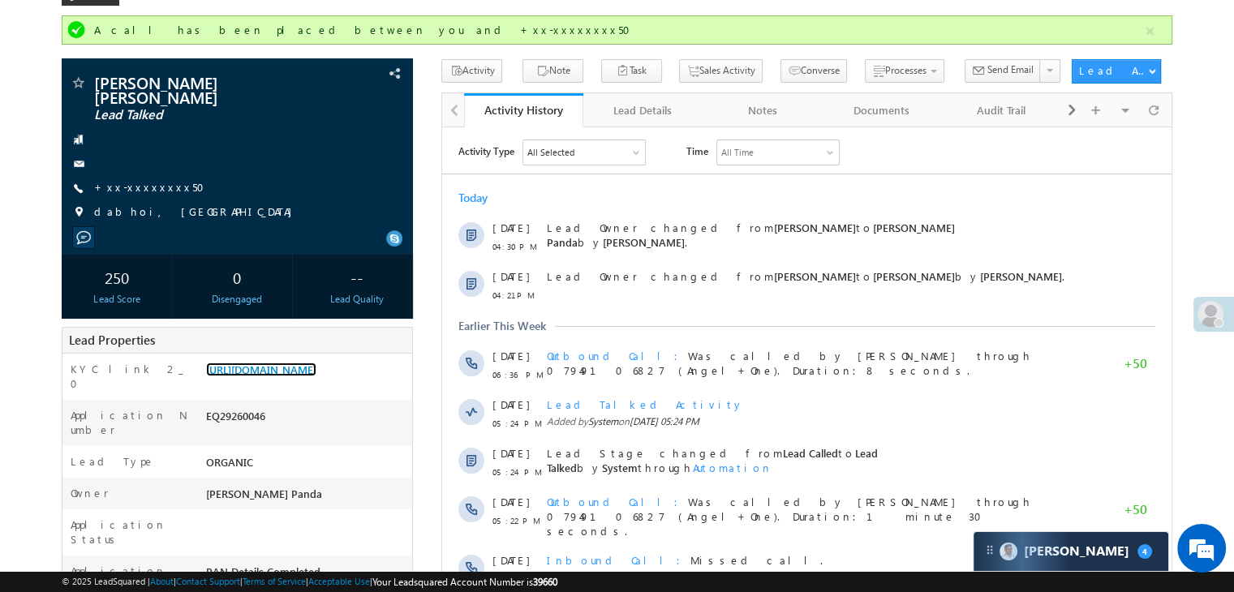
scroll to position [0, 0]
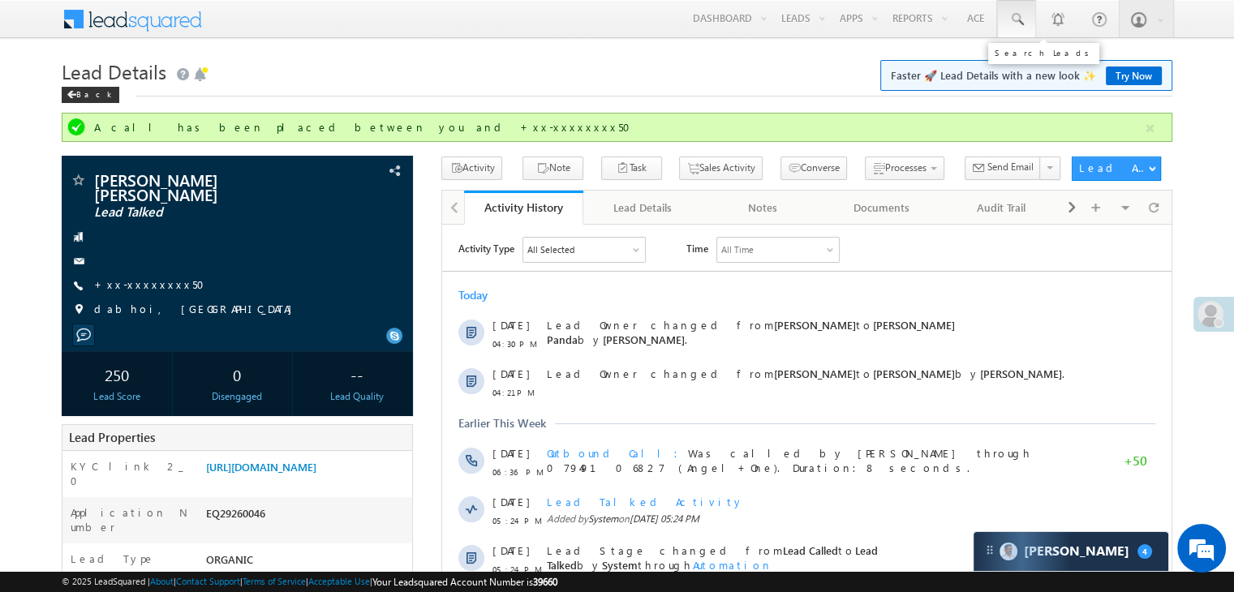
click at [1026, 23] on link at bounding box center [1016, 18] width 39 height 37
paste input "EQ29451362"
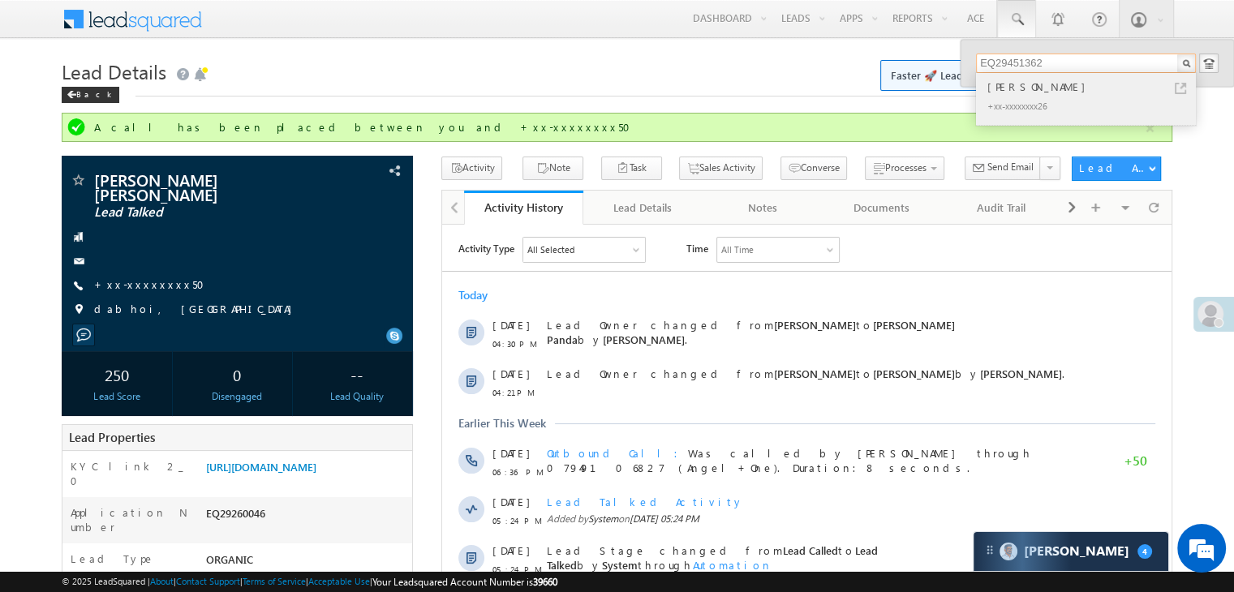
type input "EQ29451362"
click at [1000, 88] on div "Kunal Patel" at bounding box center [1092, 87] width 217 height 18
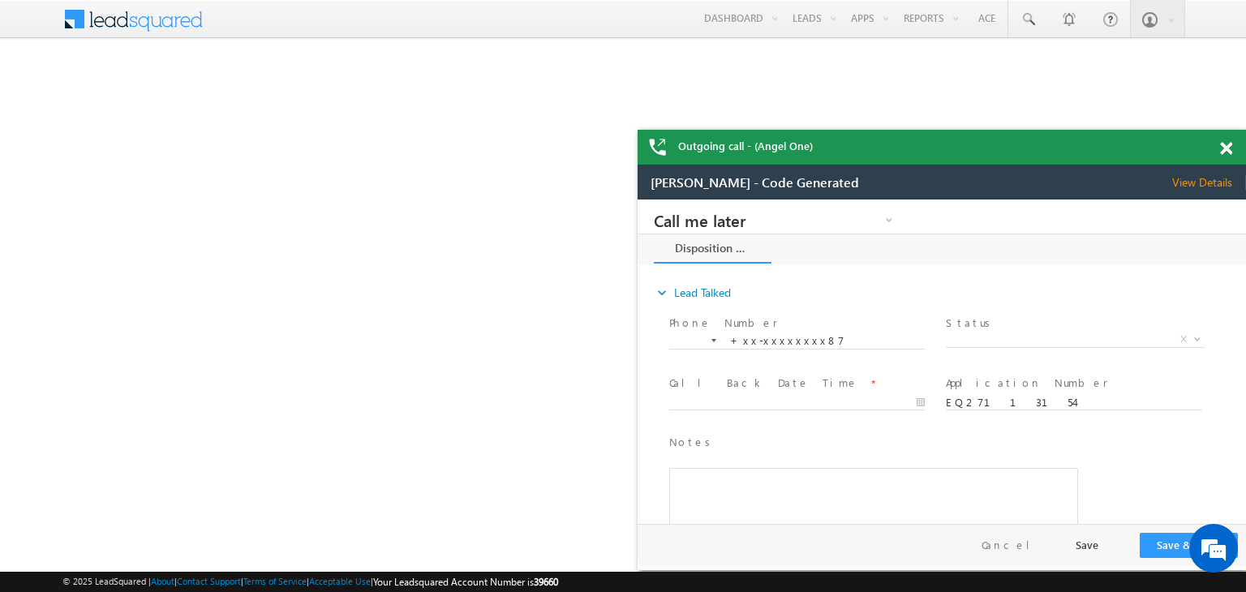
click at [1225, 148] on span at bounding box center [1226, 149] width 12 height 14
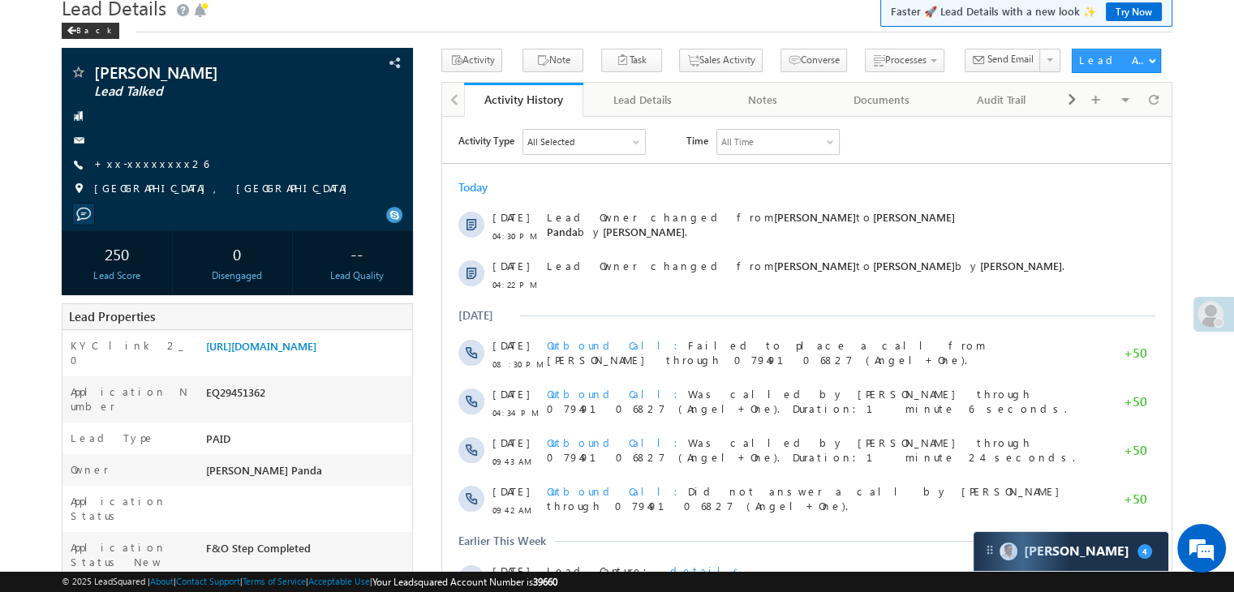
scroll to position [162, 0]
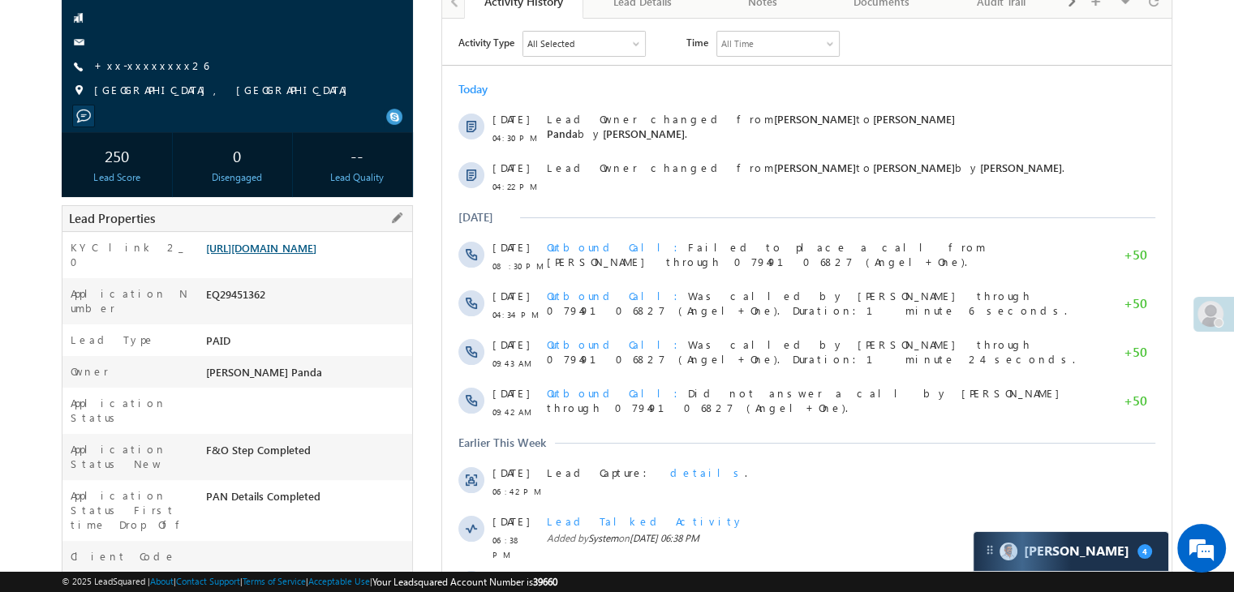
click at [316, 255] on link "https://angelbroking1-pk3em7sa.customui-test.leadsquared.com?leadId=f65f8b54-2e…" at bounding box center [261, 248] width 110 height 14
click at [157, 69] on link "+xx-xxxxxxxx26" at bounding box center [151, 65] width 114 height 14
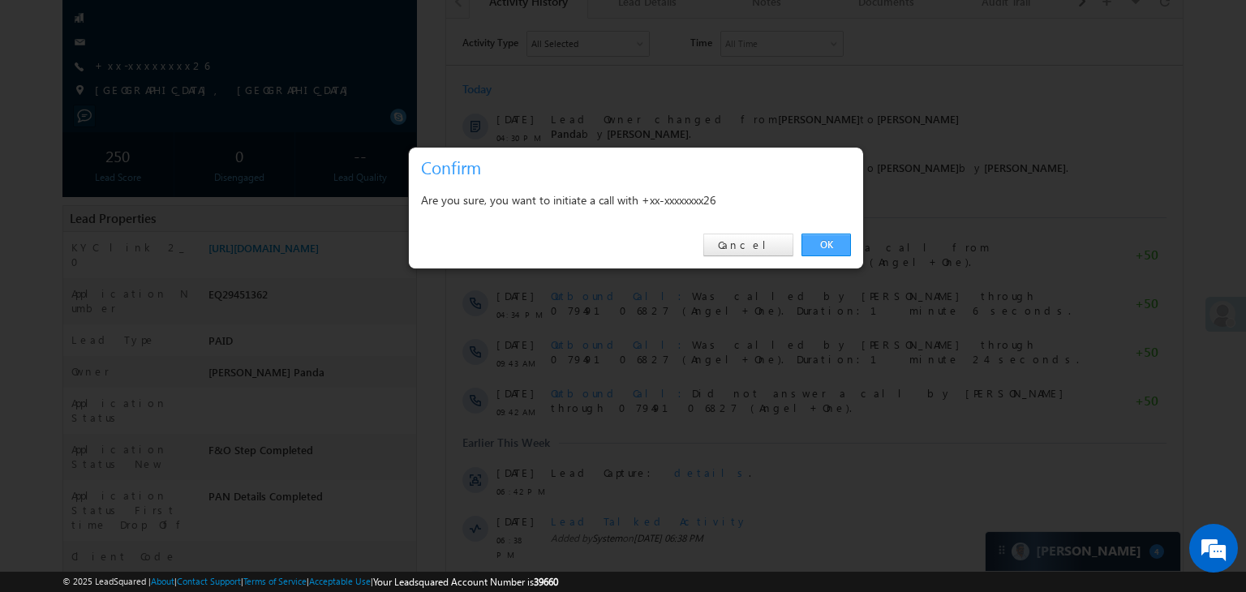
click at [825, 244] on link "OK" at bounding box center [825, 245] width 49 height 23
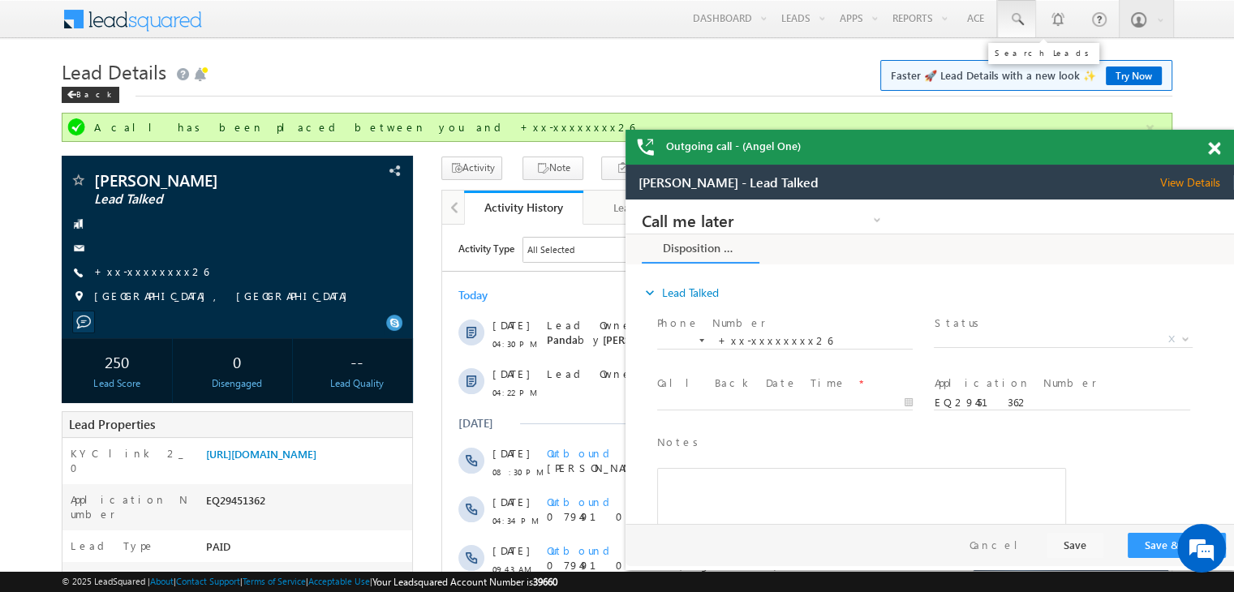
click at [1015, 20] on span at bounding box center [1016, 19] width 16 height 16
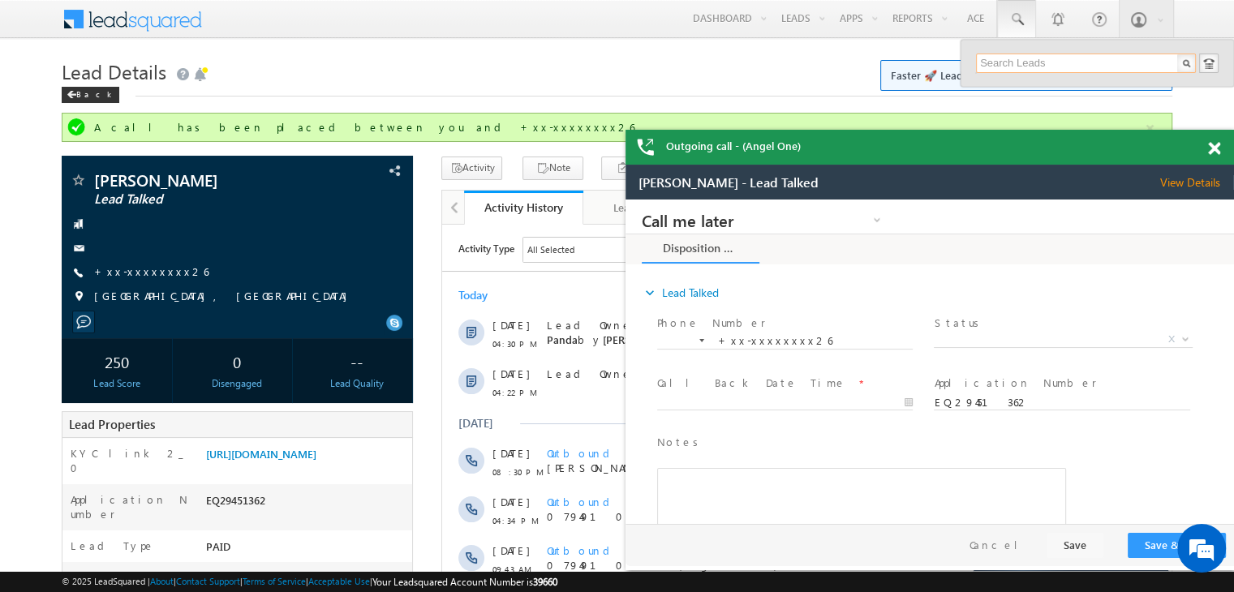
paste input "EQ29367386"
type input "EQ29367386"
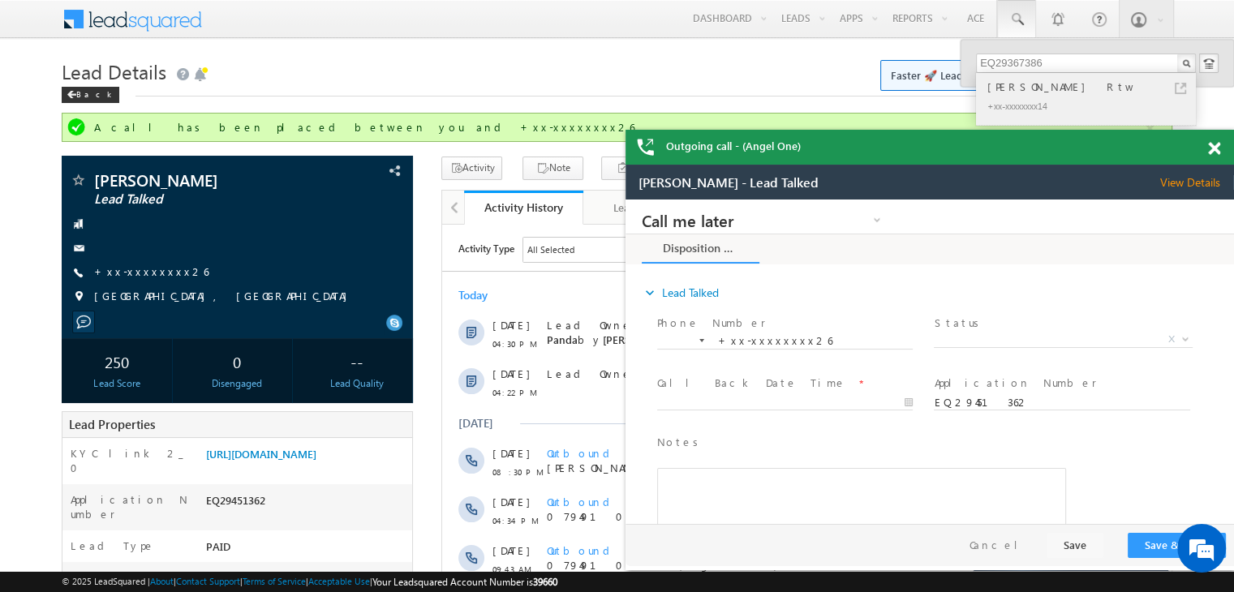
click at [1004, 90] on div "Jagdish Rtw" at bounding box center [1092, 87] width 217 height 18
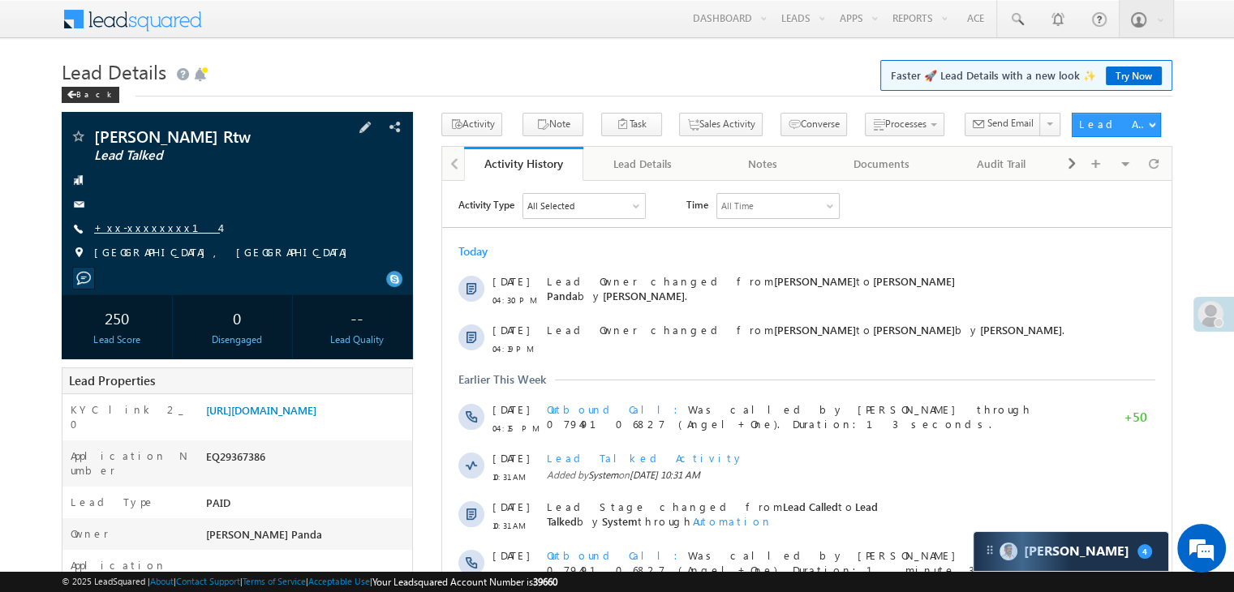
click at [146, 226] on link "+xx-xxxxxxxx14" at bounding box center [157, 228] width 126 height 14
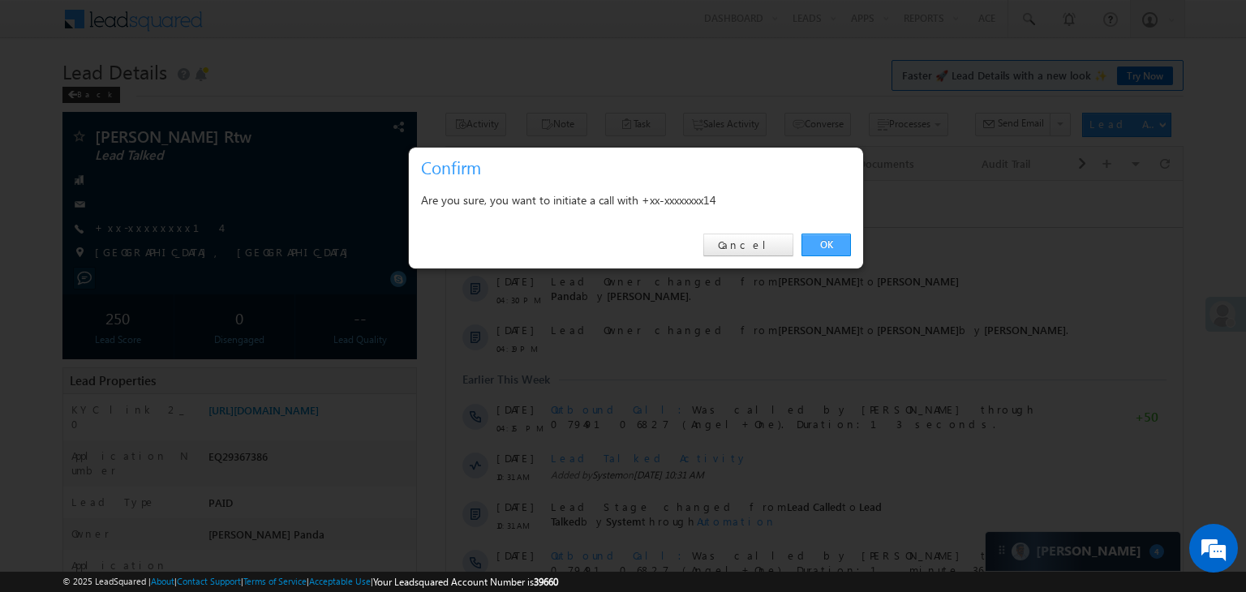
click at [822, 243] on link "OK" at bounding box center [825, 245] width 49 height 23
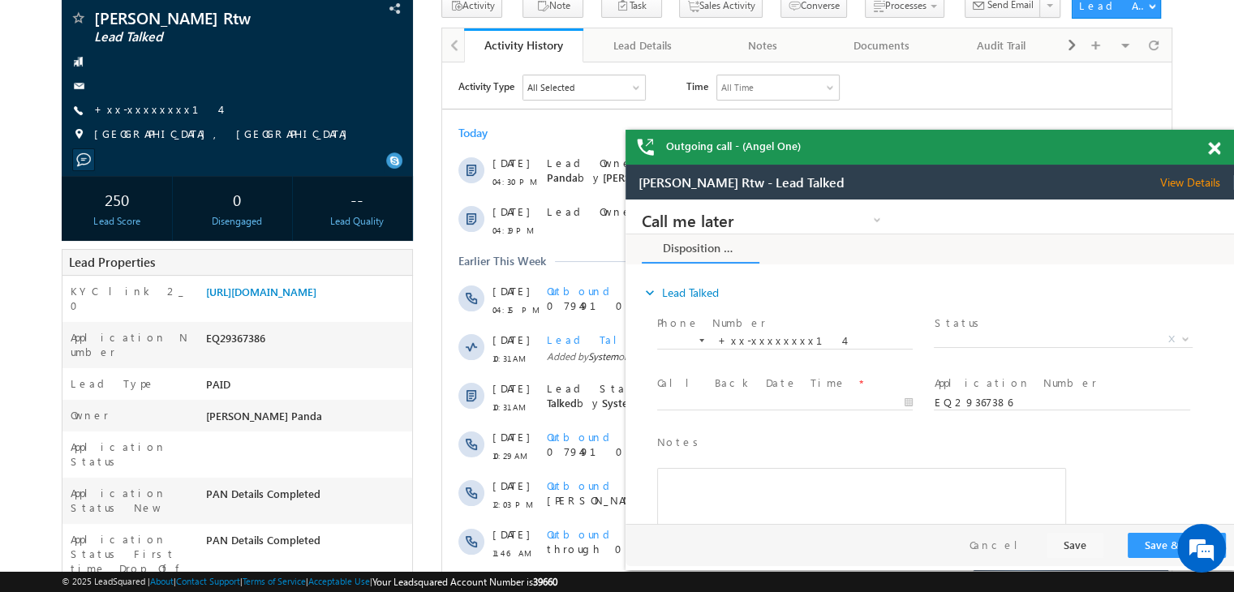
click at [1213, 153] on span at bounding box center [1214, 149] width 12 height 14
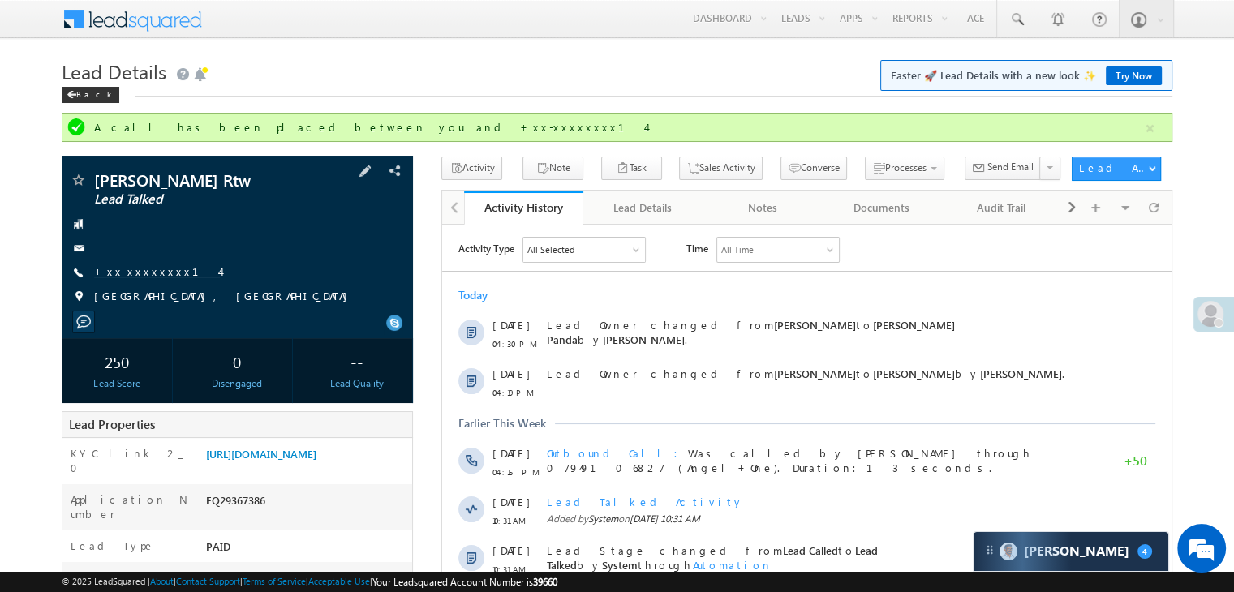
click at [128, 273] on link "+xx-xxxxxxxx14" at bounding box center [157, 271] width 126 height 14
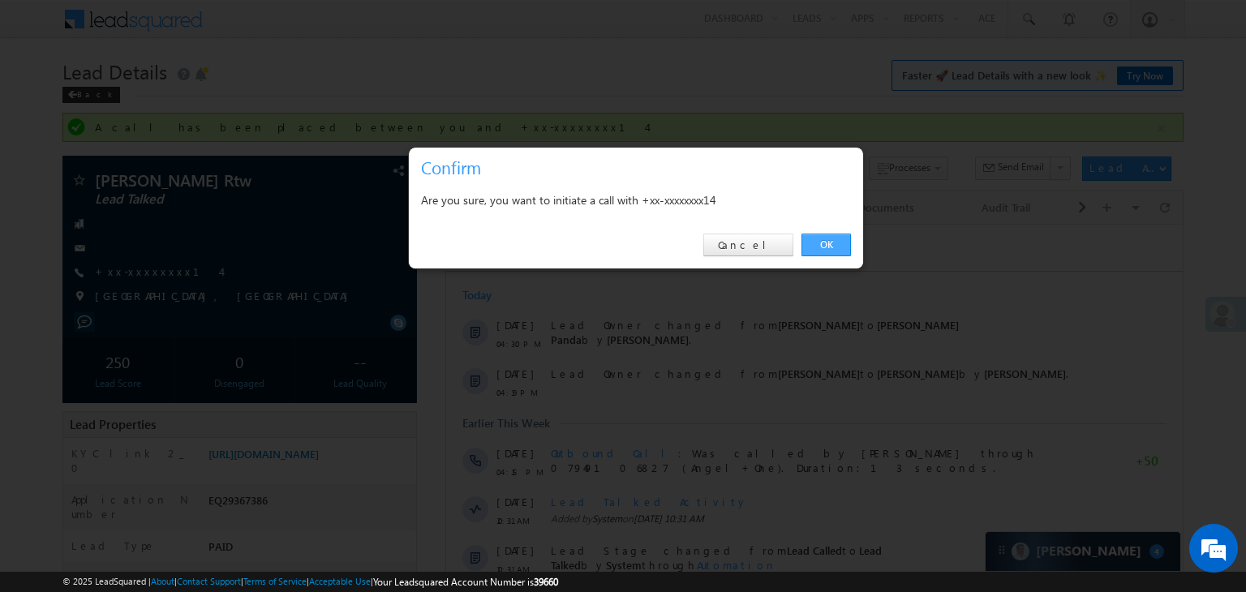
click at [826, 247] on link "OK" at bounding box center [825, 245] width 49 height 23
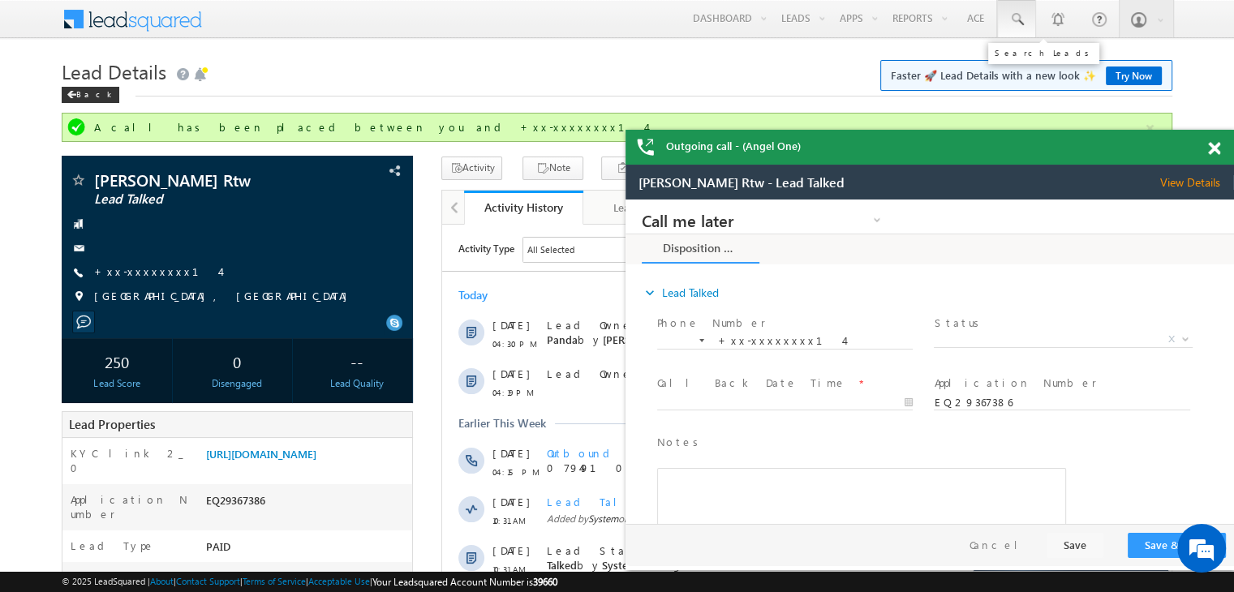
click at [1020, 15] on span at bounding box center [1016, 19] width 16 height 16
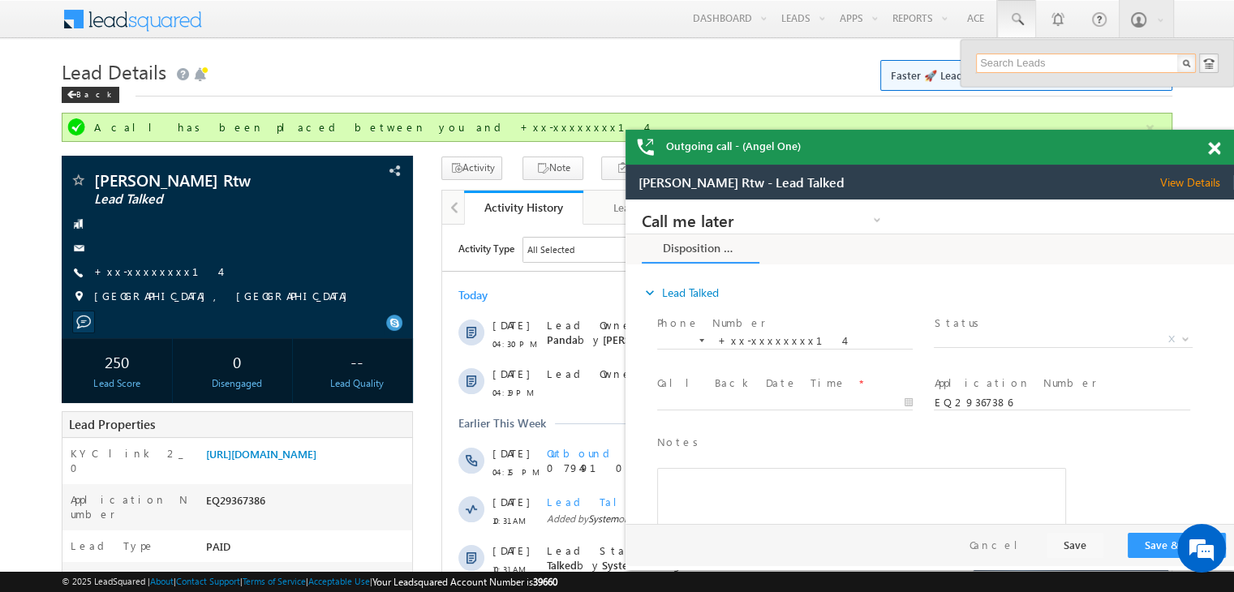
paste input "EQ29361713"
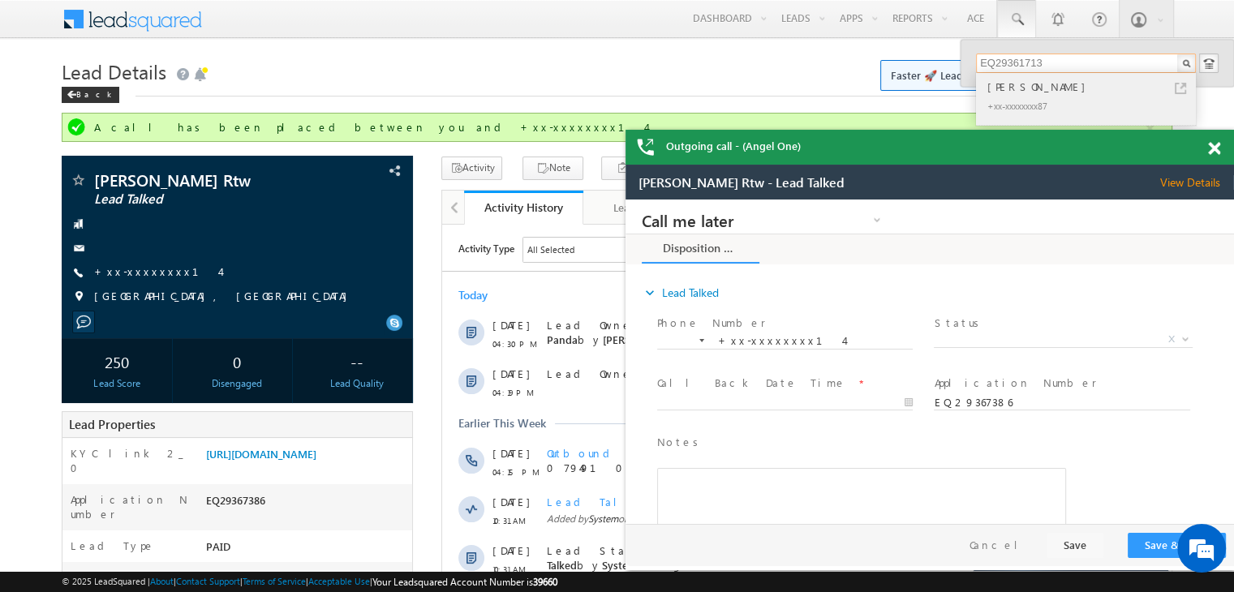
type input "EQ29361713"
click at [1006, 86] on div "[PERSON_NAME]" at bounding box center [1092, 87] width 217 height 18
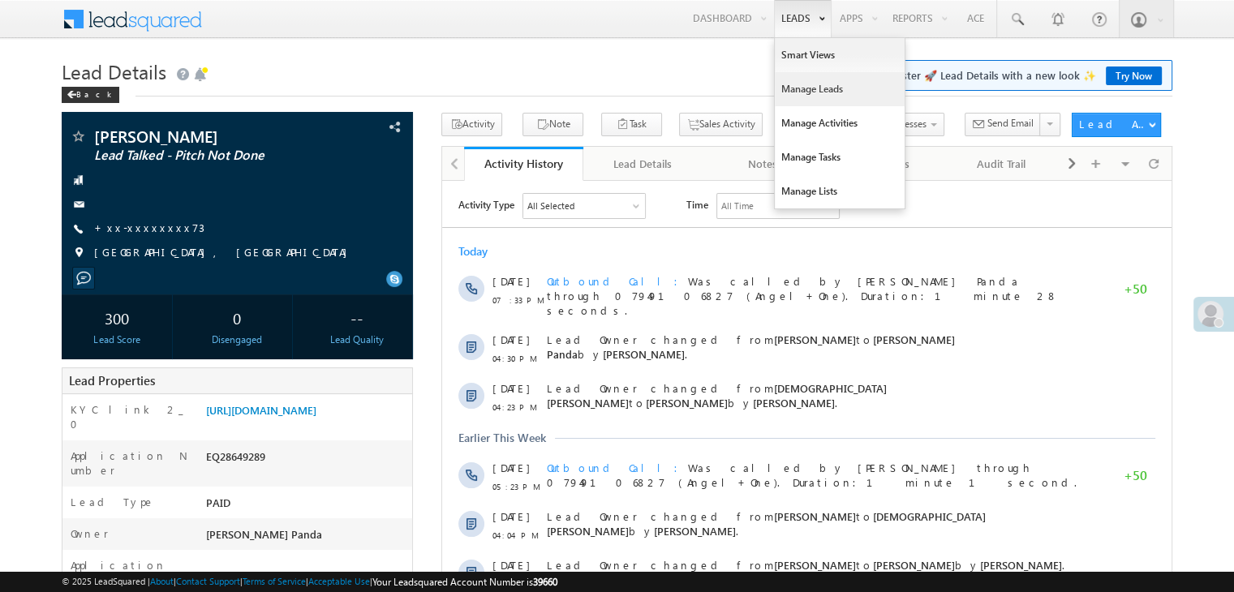
click at [798, 89] on link "Manage Leads" at bounding box center [839, 89] width 130 height 34
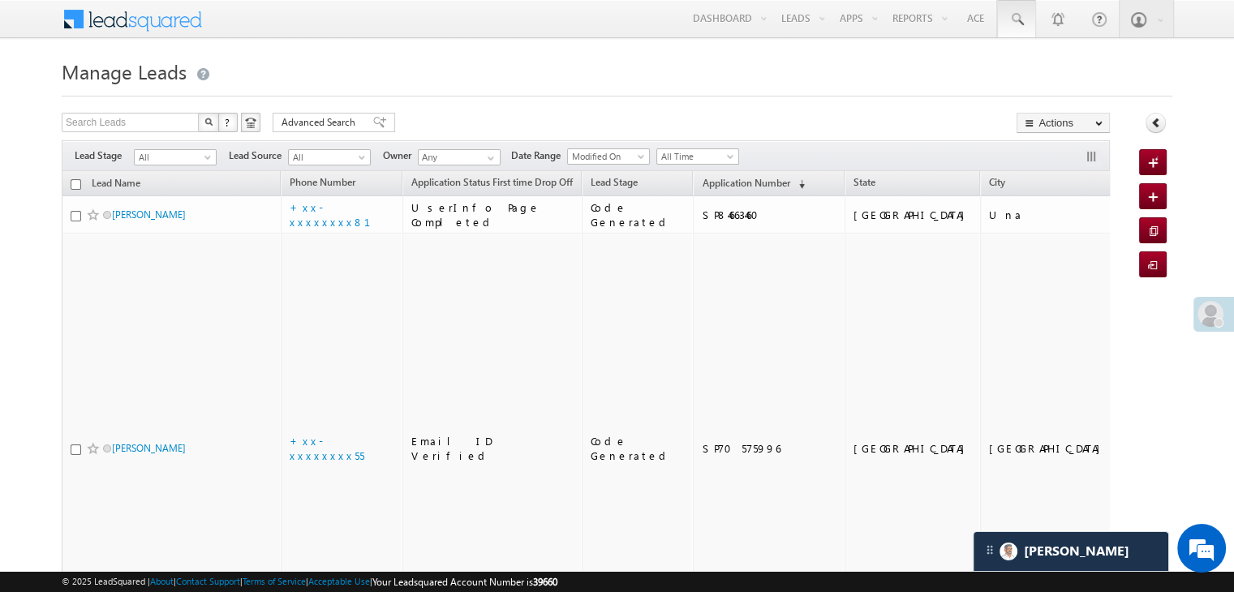
click at [1019, 19] on span at bounding box center [1016, 19] width 16 height 16
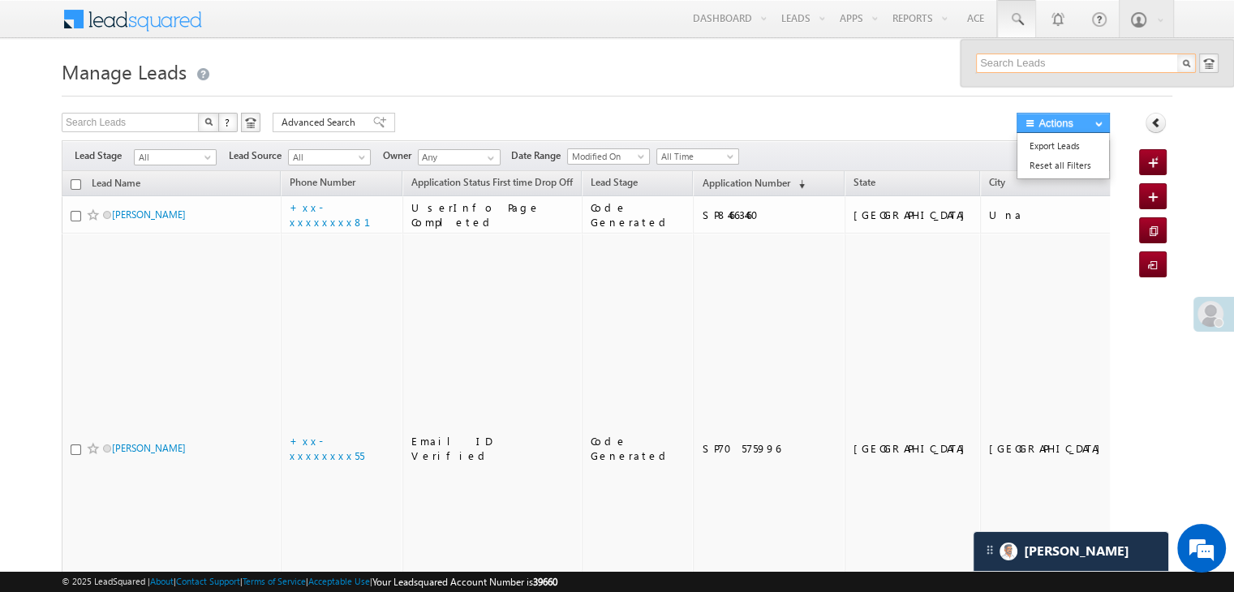
paste input "7895628710"
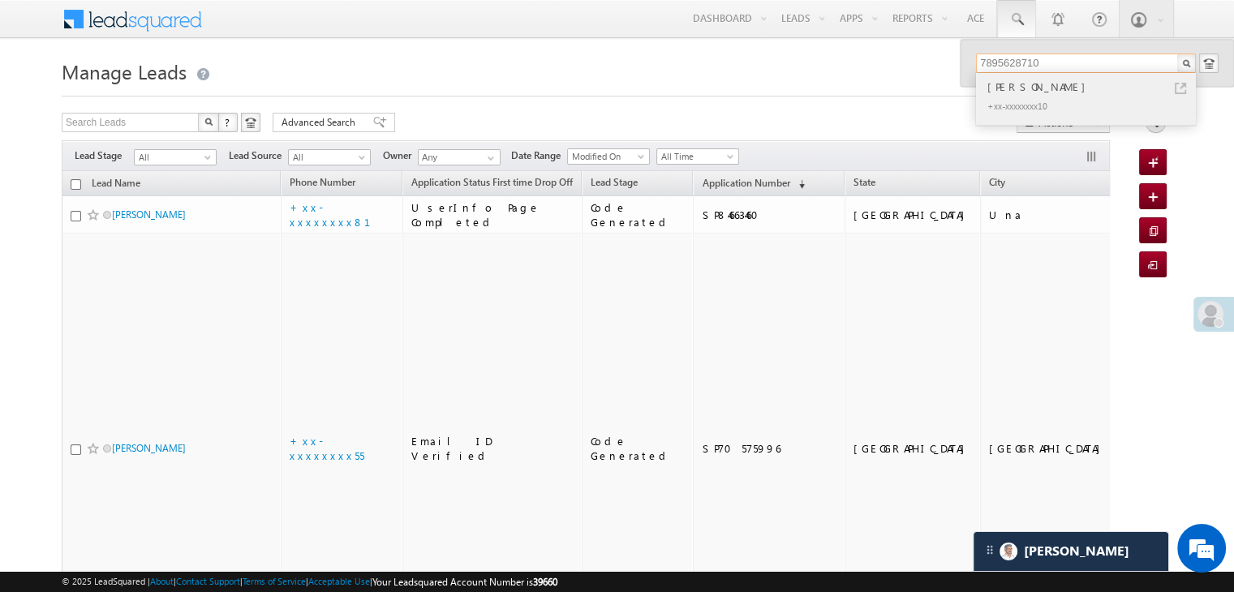
type input "7895628710"
click at [1002, 87] on div "Pooja Rautela" at bounding box center [1092, 87] width 217 height 18
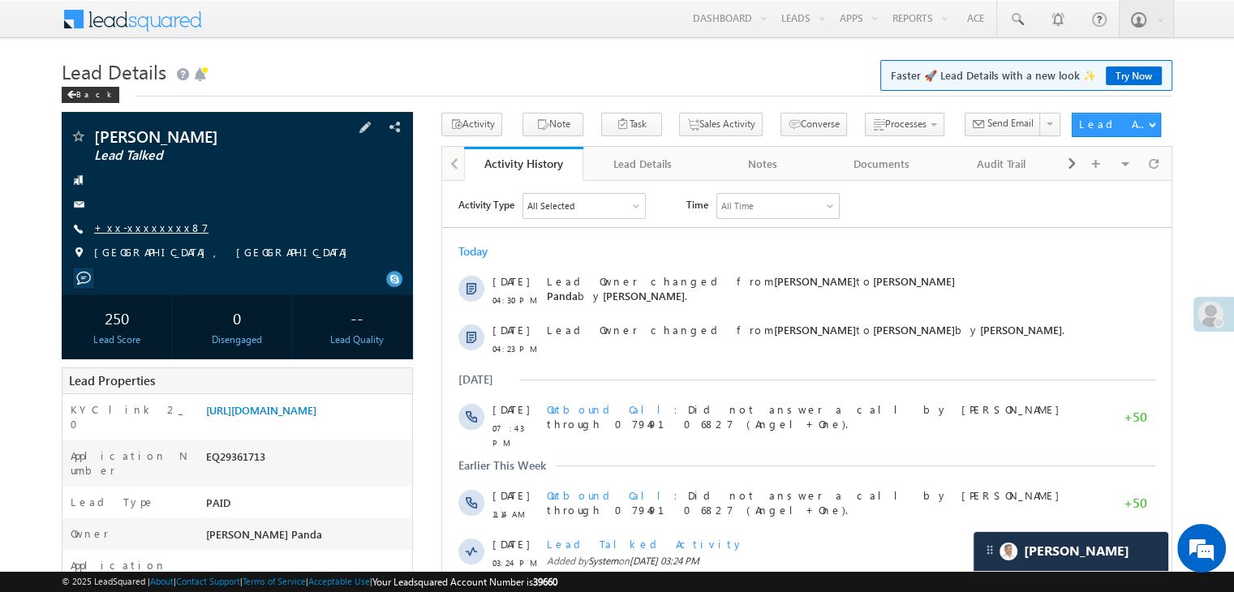
click at [149, 228] on link "+xx-xxxxxxxx87" at bounding box center [151, 228] width 114 height 14
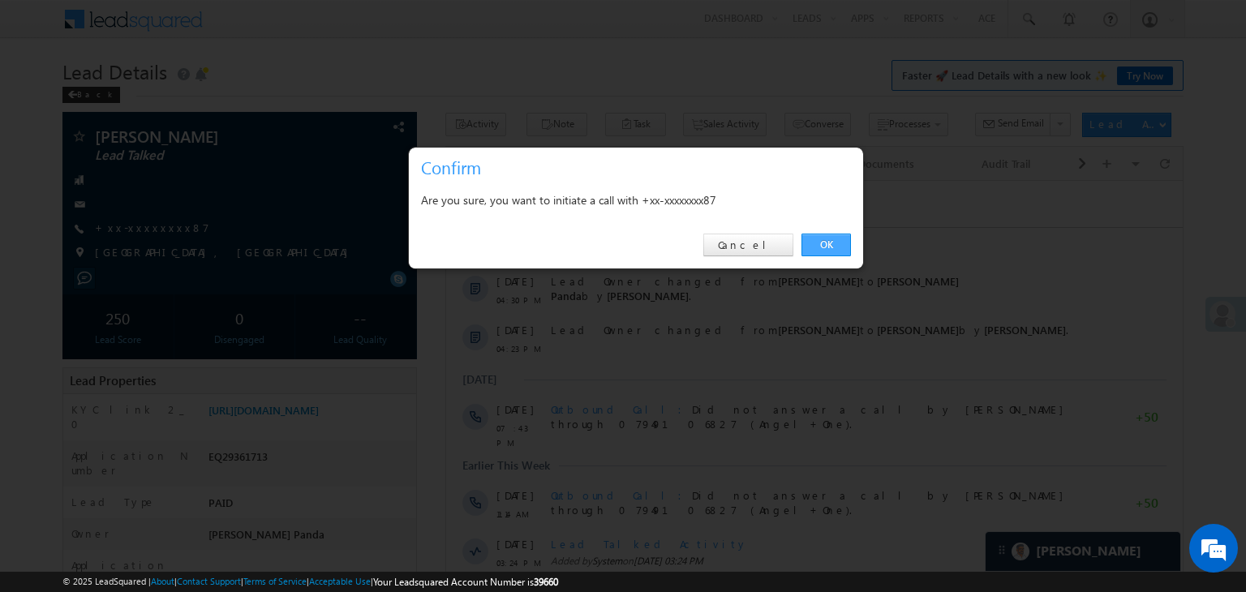
click at [823, 247] on link "OK" at bounding box center [825, 245] width 49 height 23
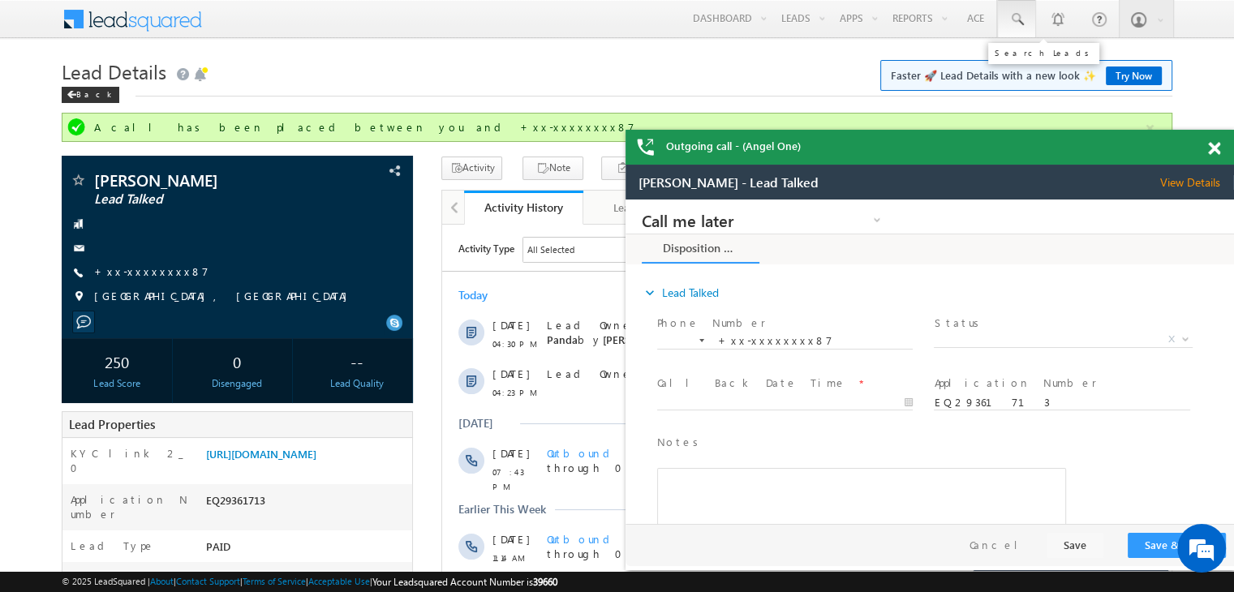
click at [1015, 17] on span at bounding box center [1016, 19] width 16 height 16
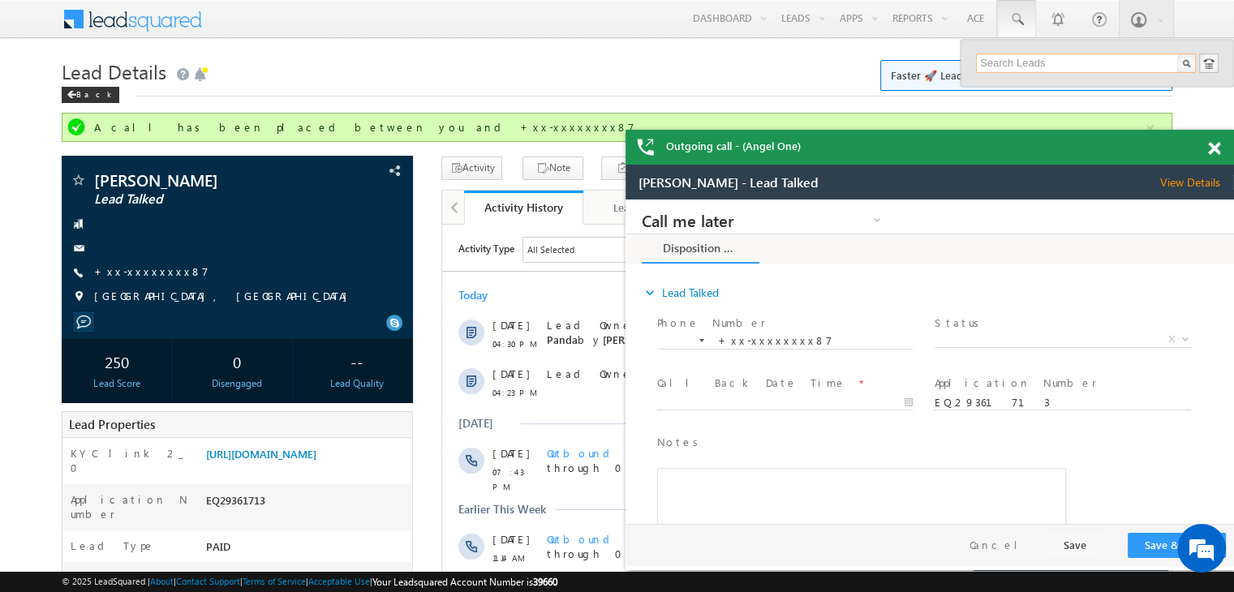
paste input "EQ29455982"
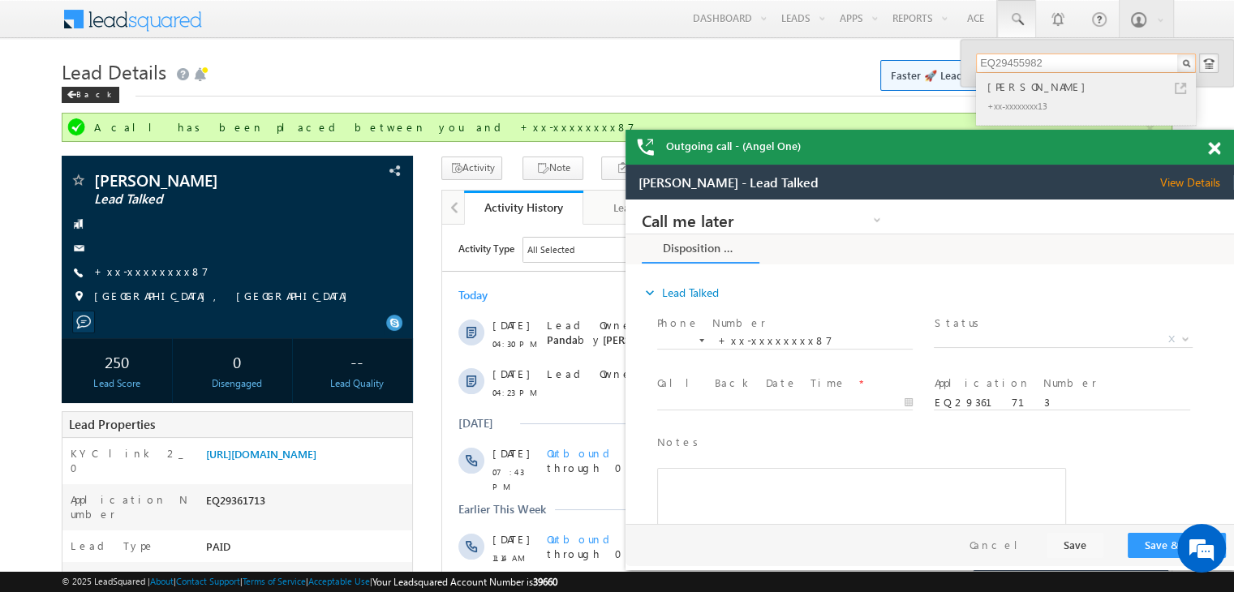
type input "EQ29455982"
click at [1032, 88] on div "[PERSON_NAME]" at bounding box center [1092, 87] width 217 height 18
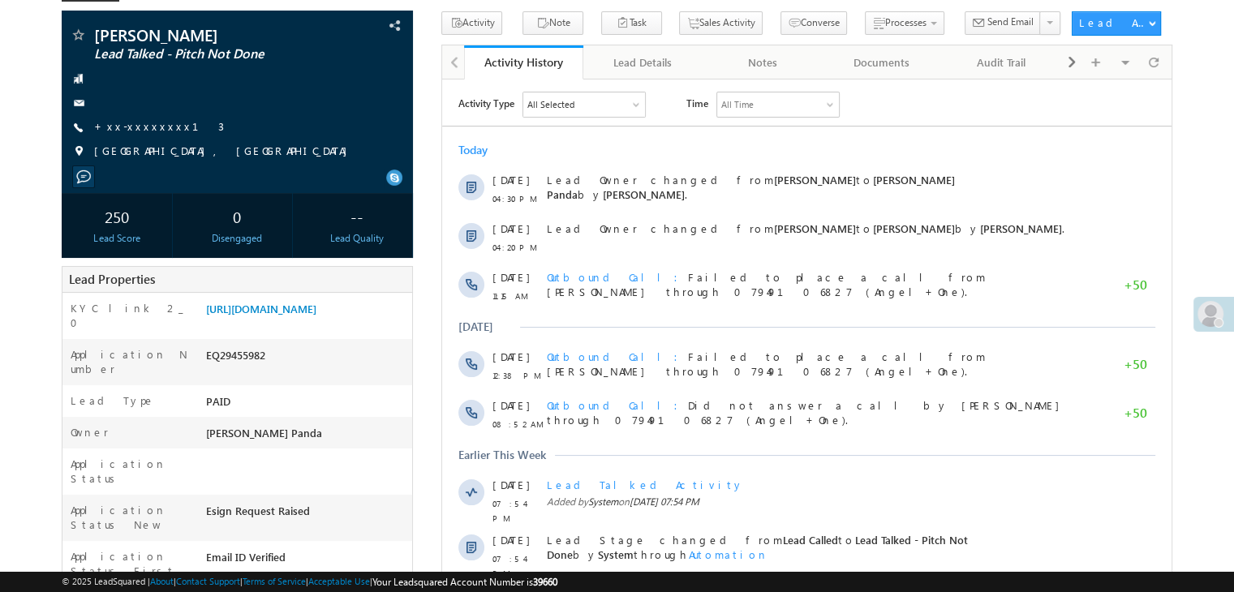
scroll to position [162, 0]
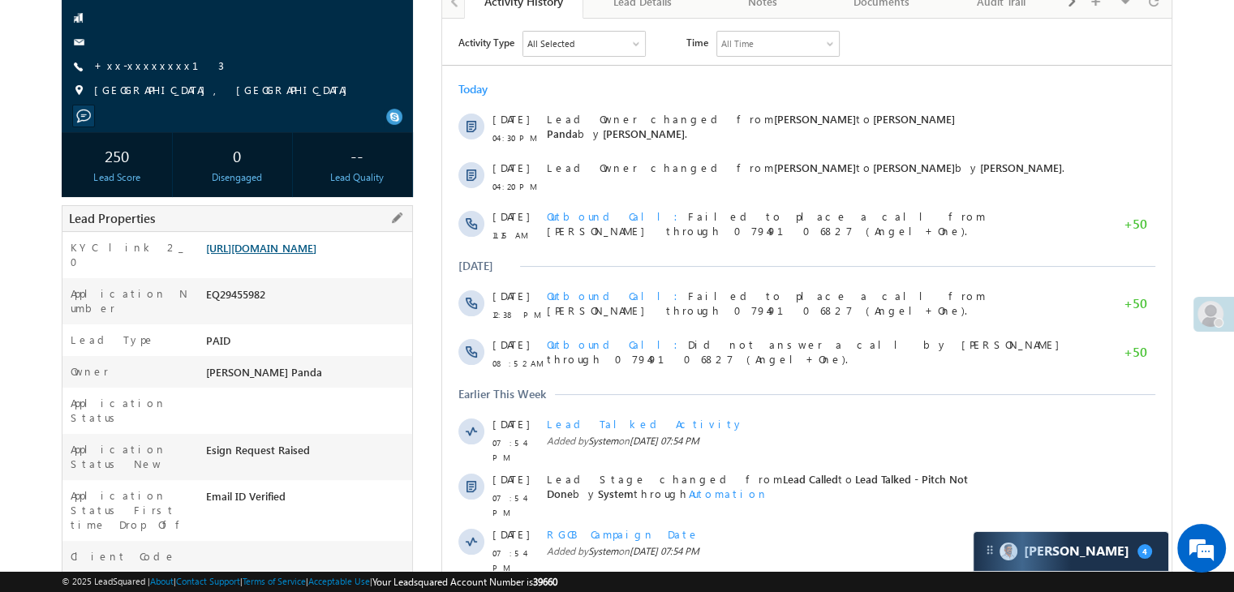
click at [316, 255] on link "https://angelbroking1-pk3em7sa.customui-test.leadsquared.com?leadId=753cae24-00…" at bounding box center [261, 248] width 110 height 14
click at [130, 67] on link "+xx-xxxxxxxx13" at bounding box center [159, 65] width 130 height 14
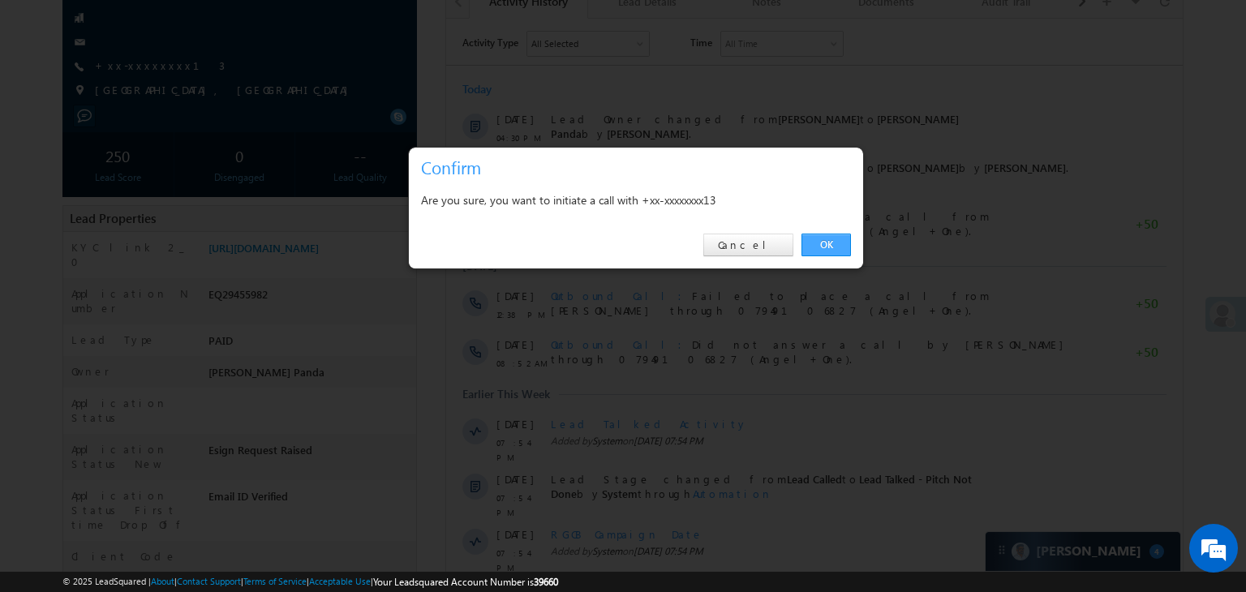
click at [835, 246] on link "OK" at bounding box center [825, 245] width 49 height 23
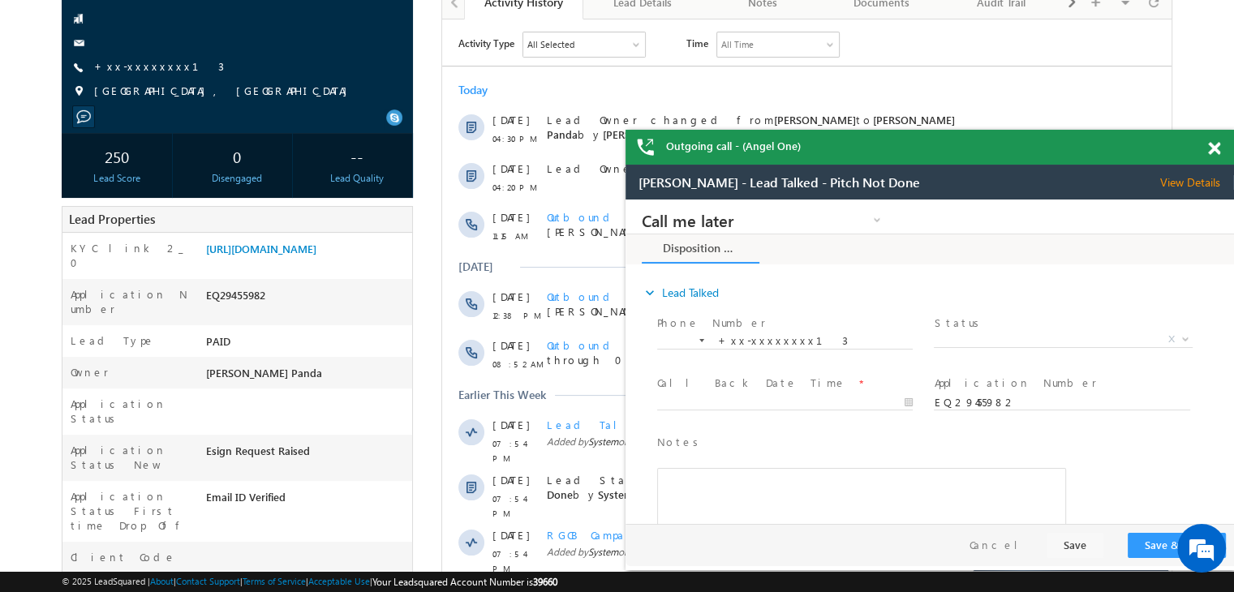
click at [1216, 147] on span at bounding box center [1214, 149] width 12 height 14
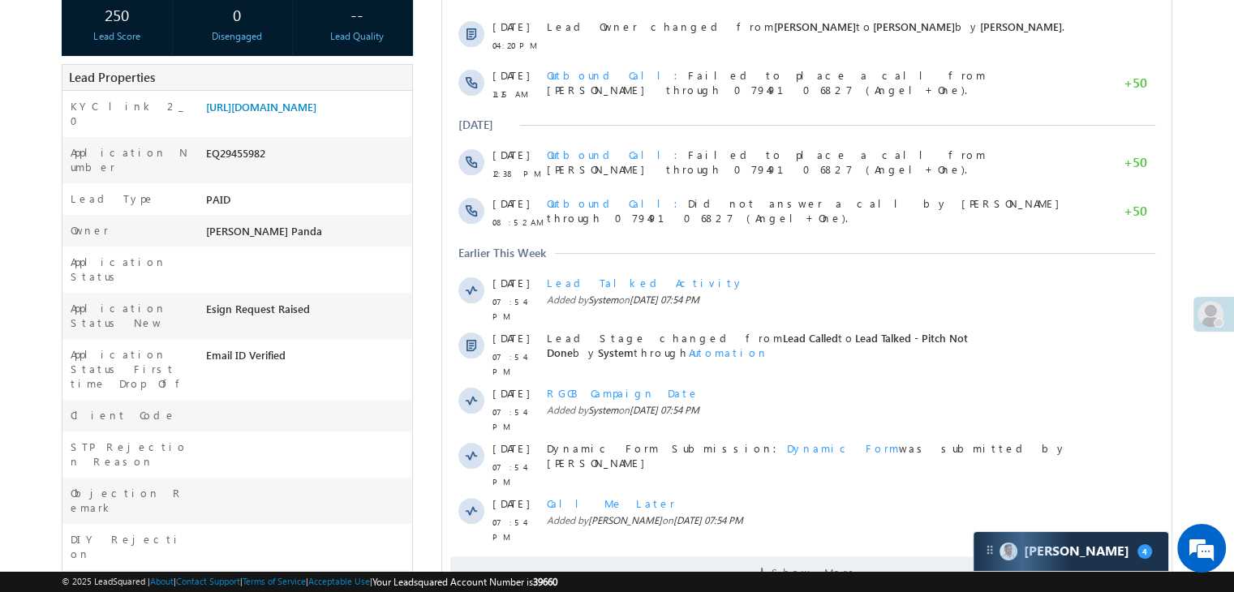
scroll to position [611, 0]
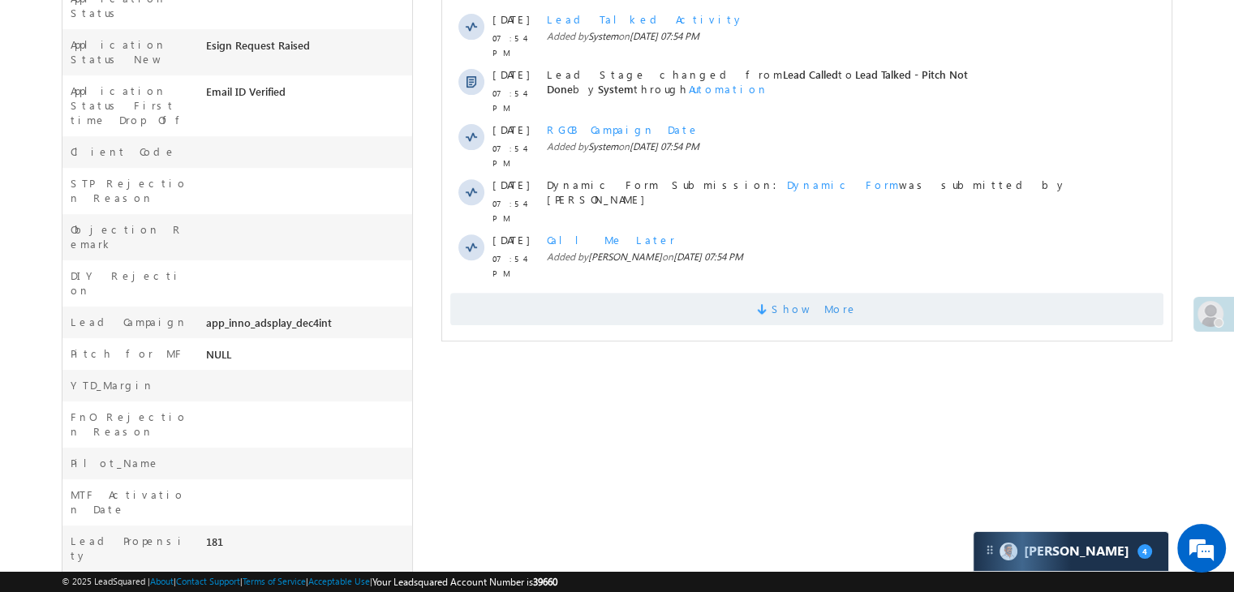
click at [831, 293] on span "Show More" at bounding box center [814, 309] width 86 height 32
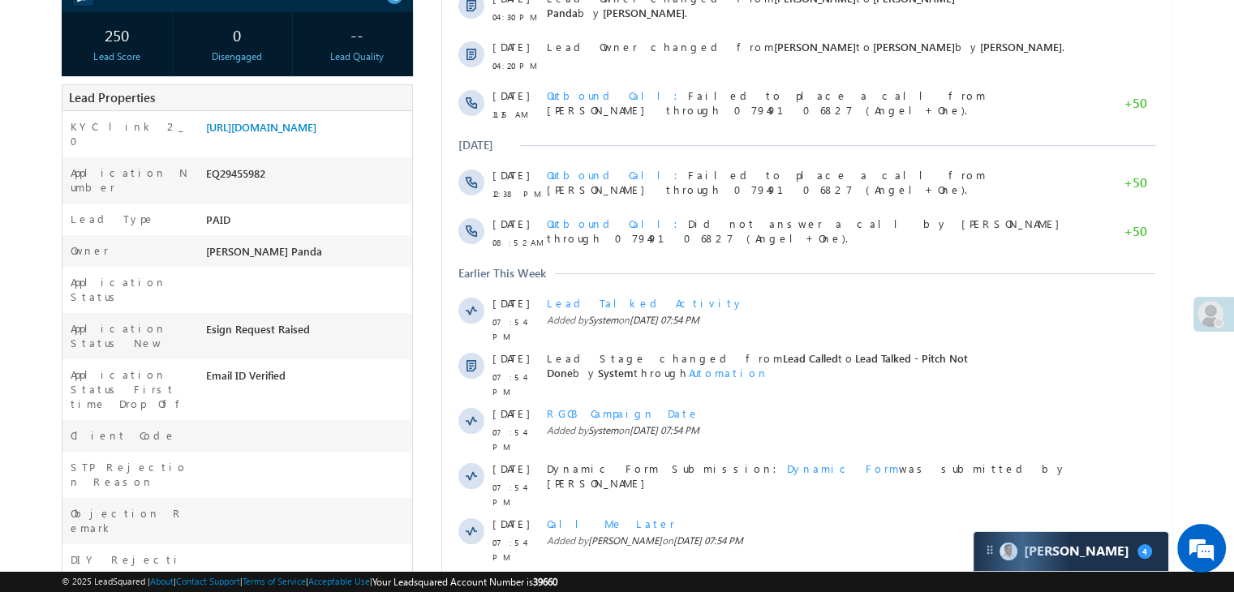
scroll to position [0, 0]
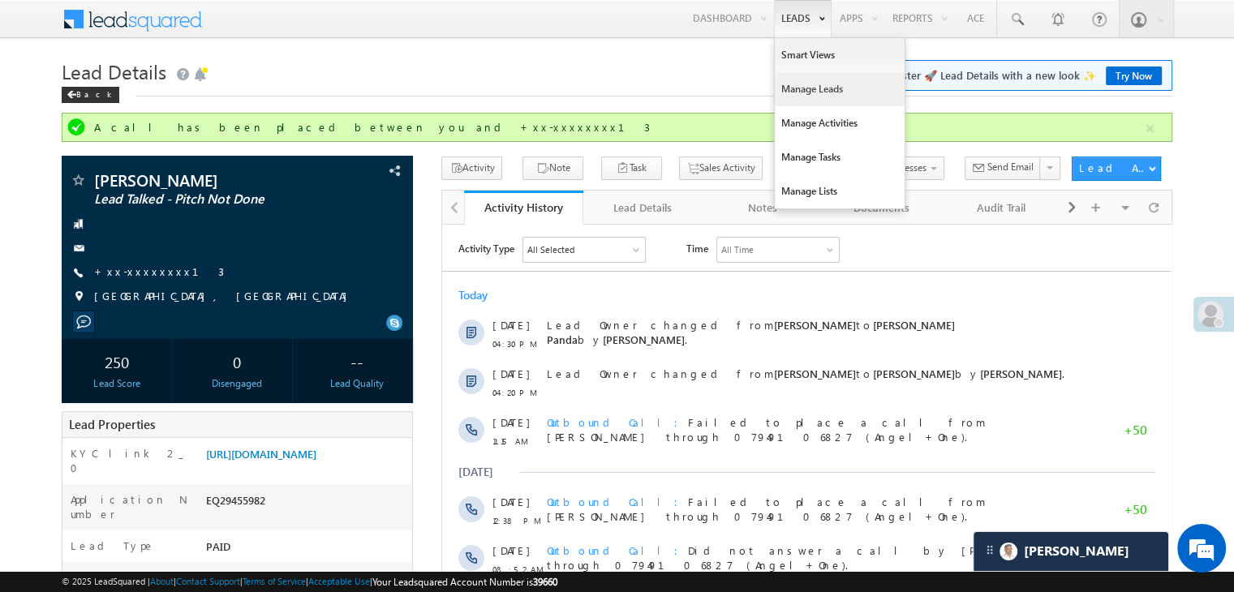
click at [799, 86] on link "Manage Leads" at bounding box center [839, 89] width 130 height 34
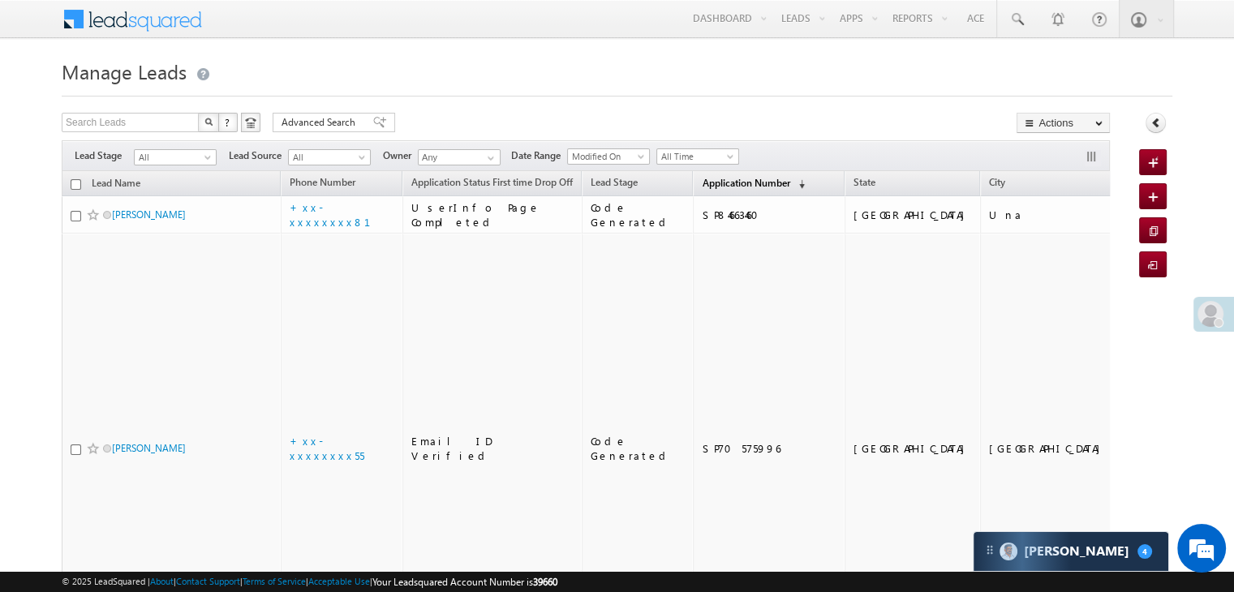
click at [723, 179] on span "Application Number" at bounding box center [745, 183] width 88 height 12
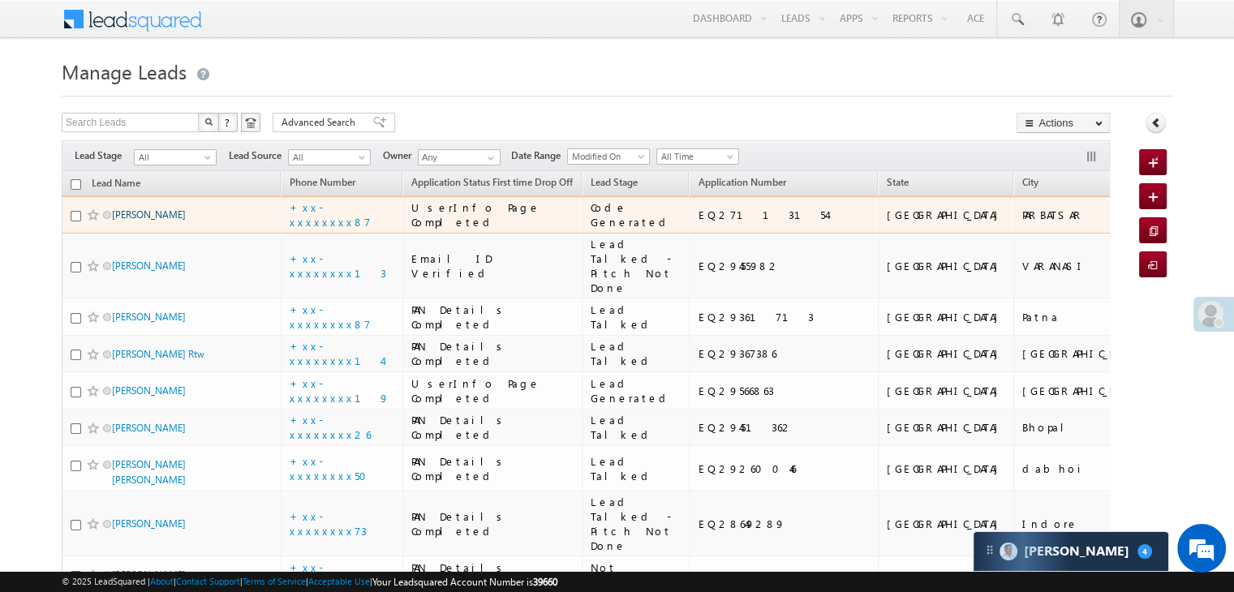
click at [135, 221] on link "Manwar Ali" at bounding box center [149, 214] width 74 height 12
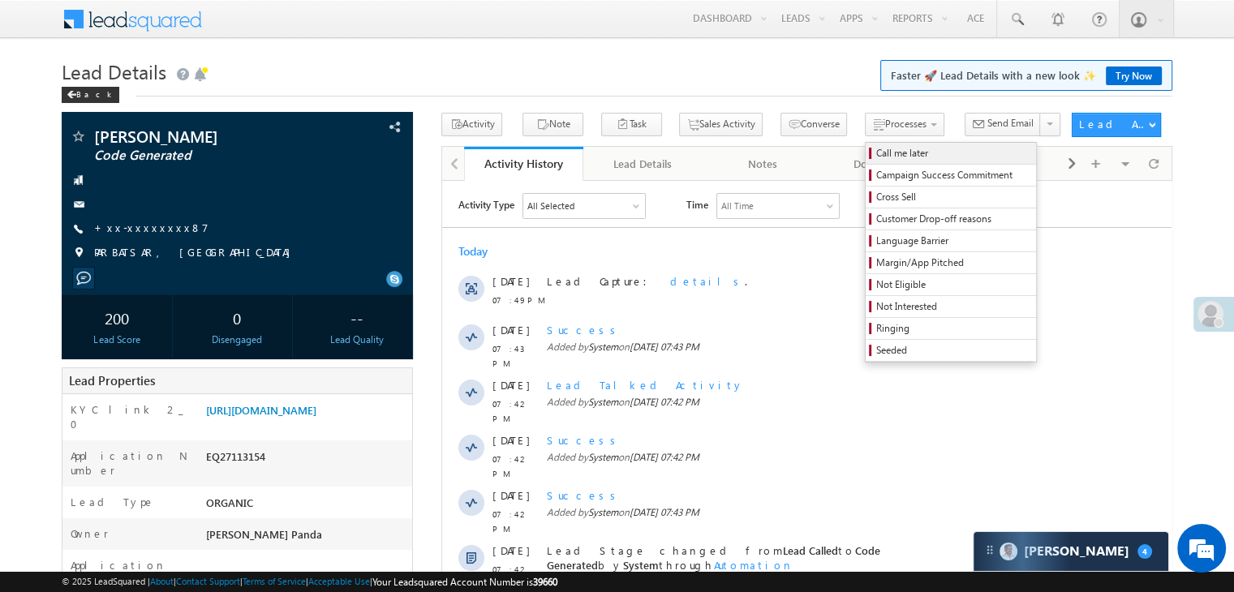
click at [876, 156] on span "Call me later" at bounding box center [953, 153] width 154 height 15
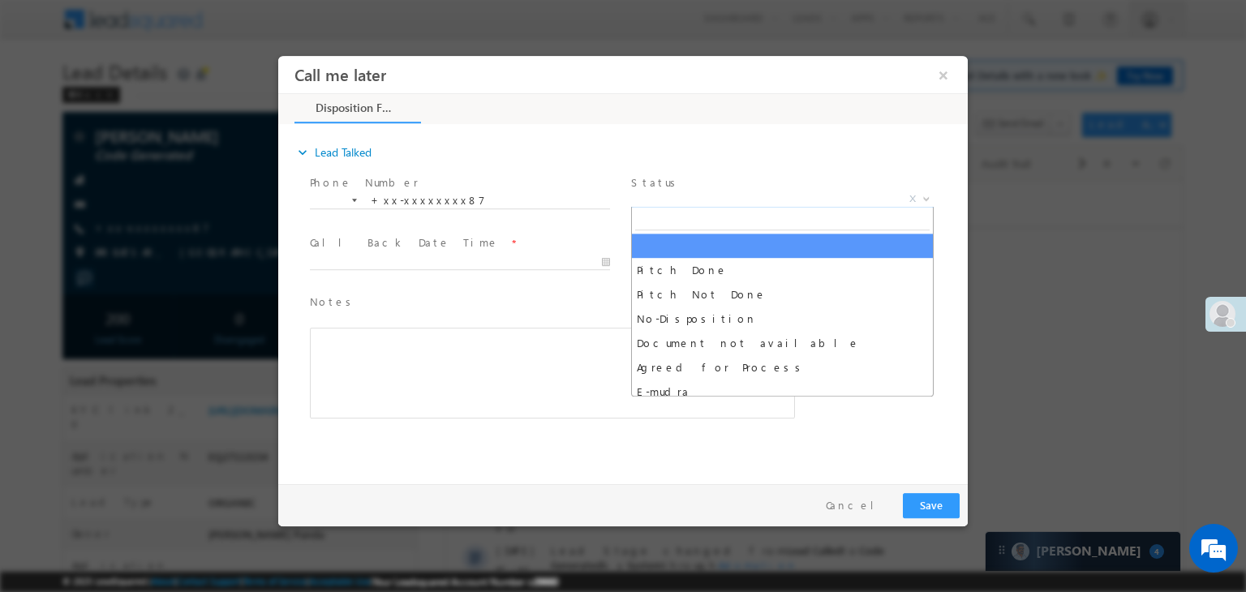
click at [753, 200] on span "X" at bounding box center [782, 199] width 302 height 16
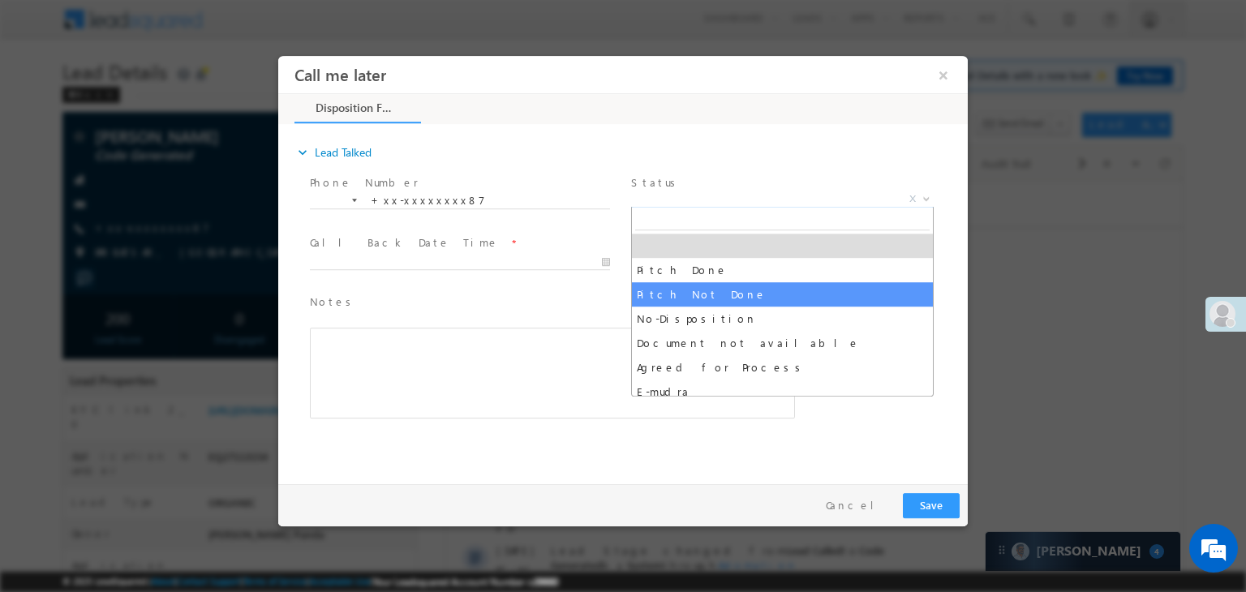
select select "Pitch Not Done"
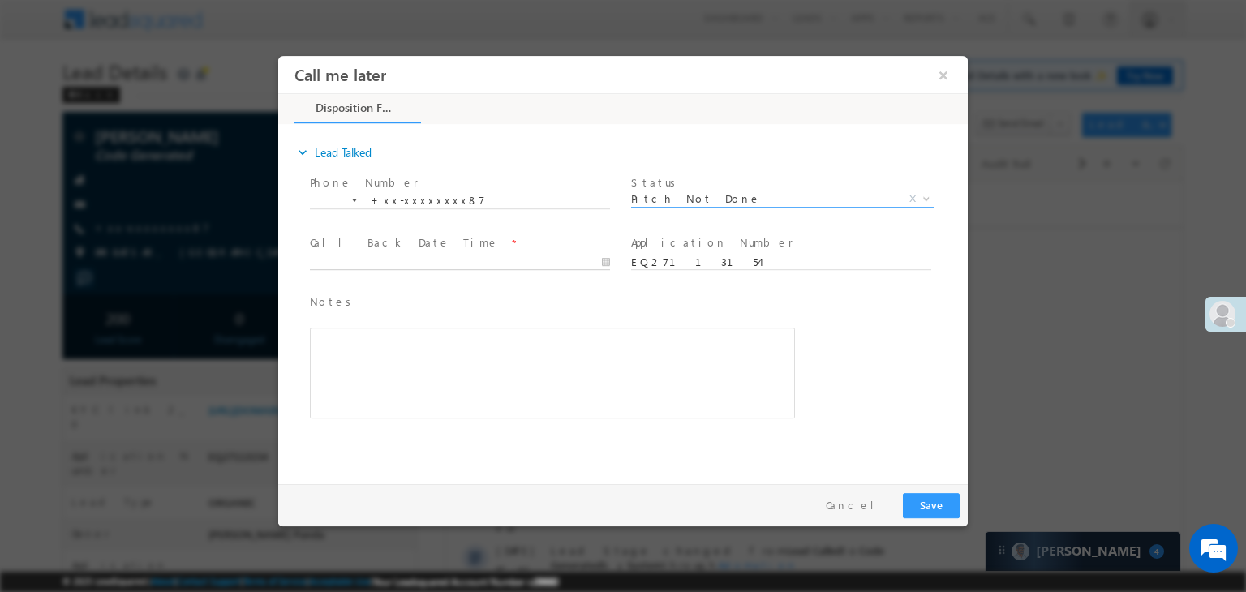
click at [498, 263] on input "text" at bounding box center [460, 263] width 300 height 16
type input "09/25/25 7:53 PM"
click at [937, 509] on button "Save" at bounding box center [931, 505] width 57 height 25
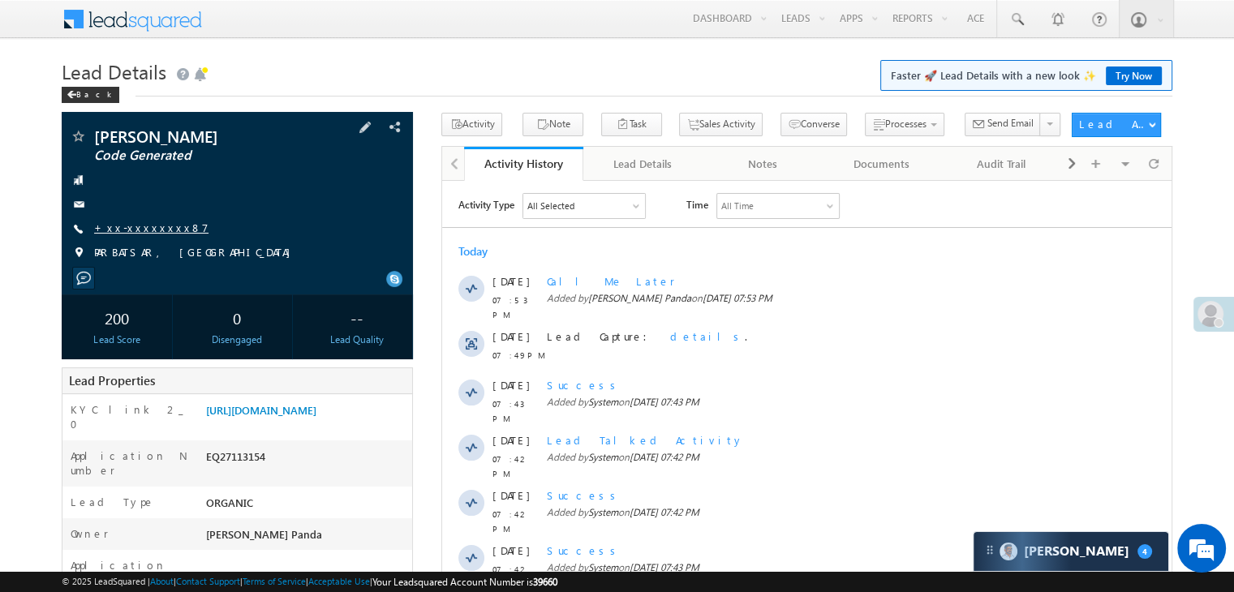
click at [147, 225] on link "+xx-xxxxxxxx87" at bounding box center [151, 228] width 114 height 14
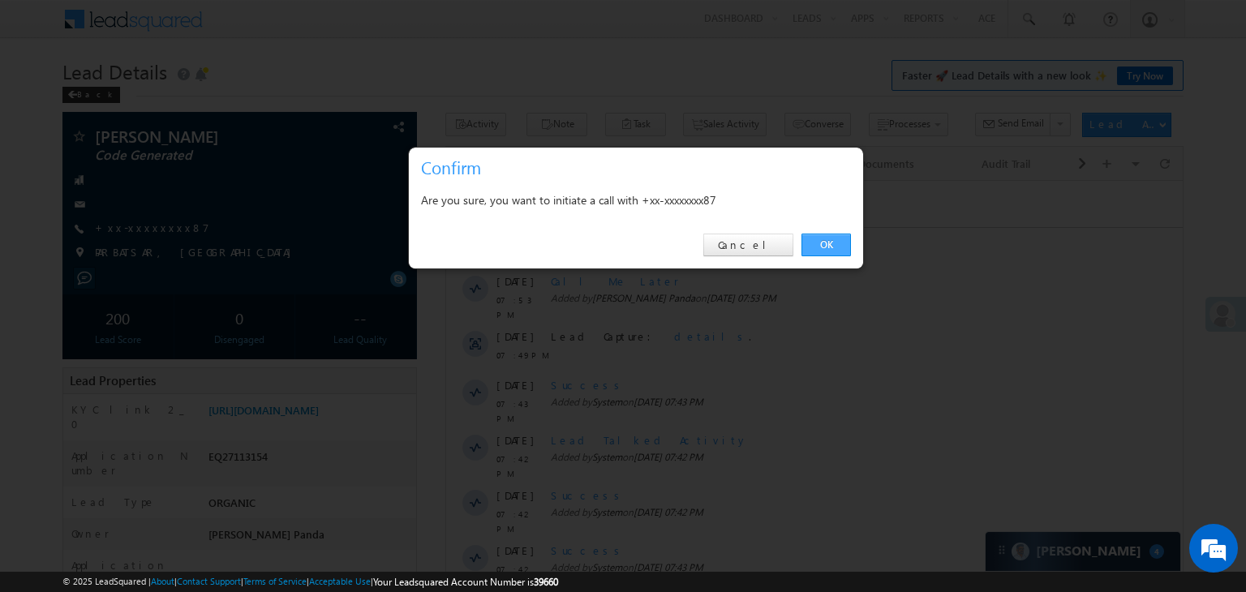
click at [832, 239] on link "OK" at bounding box center [825, 245] width 49 height 23
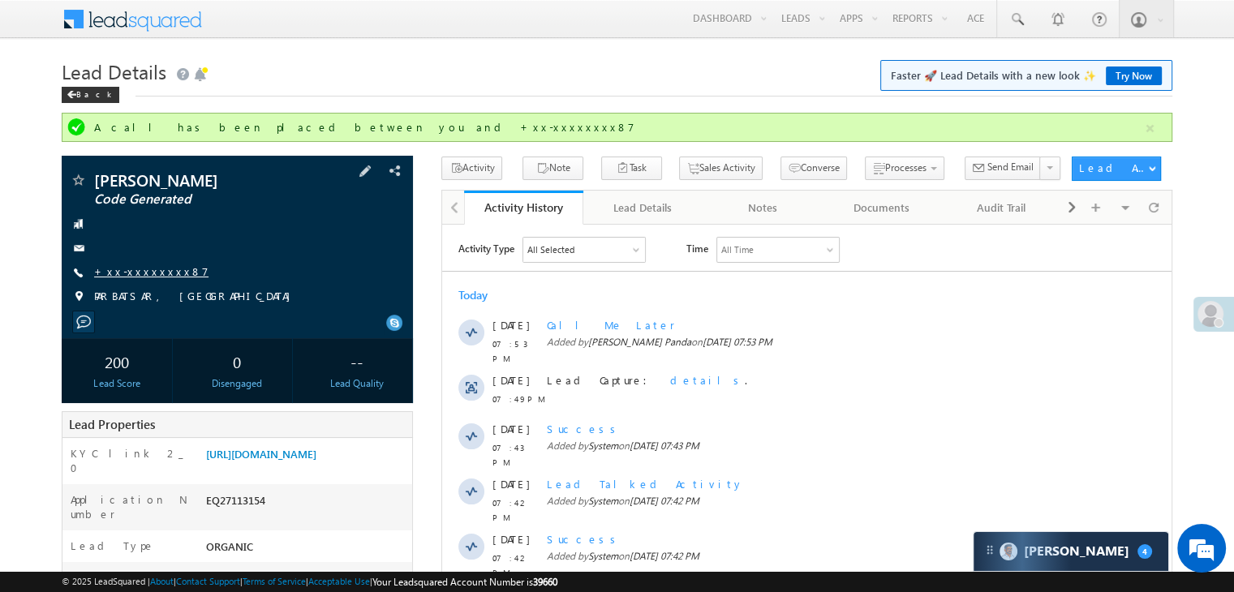
click at [128, 269] on link "+xx-xxxxxxxx87" at bounding box center [151, 271] width 114 height 14
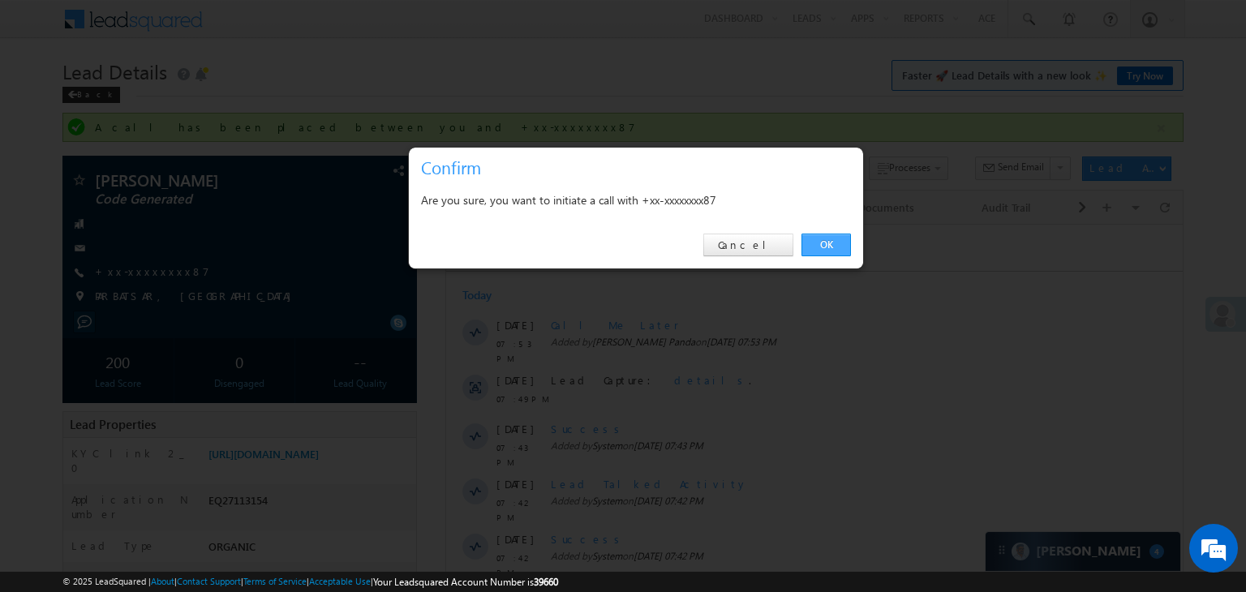
click at [827, 242] on link "OK" at bounding box center [825, 245] width 49 height 23
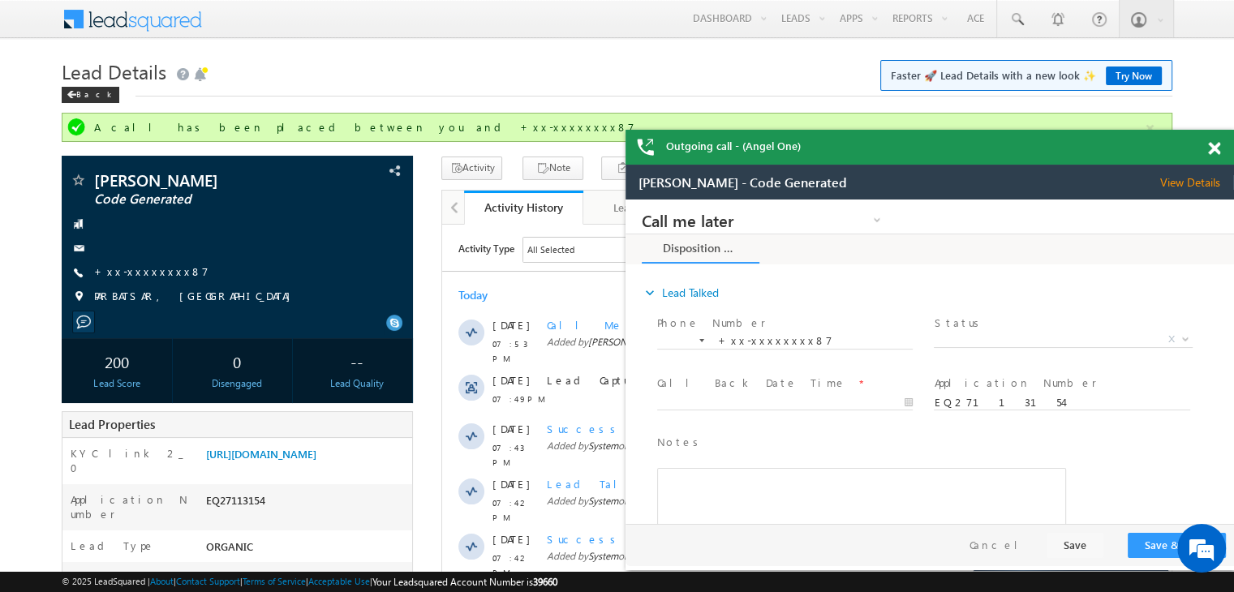
click at [1212, 149] on span at bounding box center [1214, 149] width 12 height 14
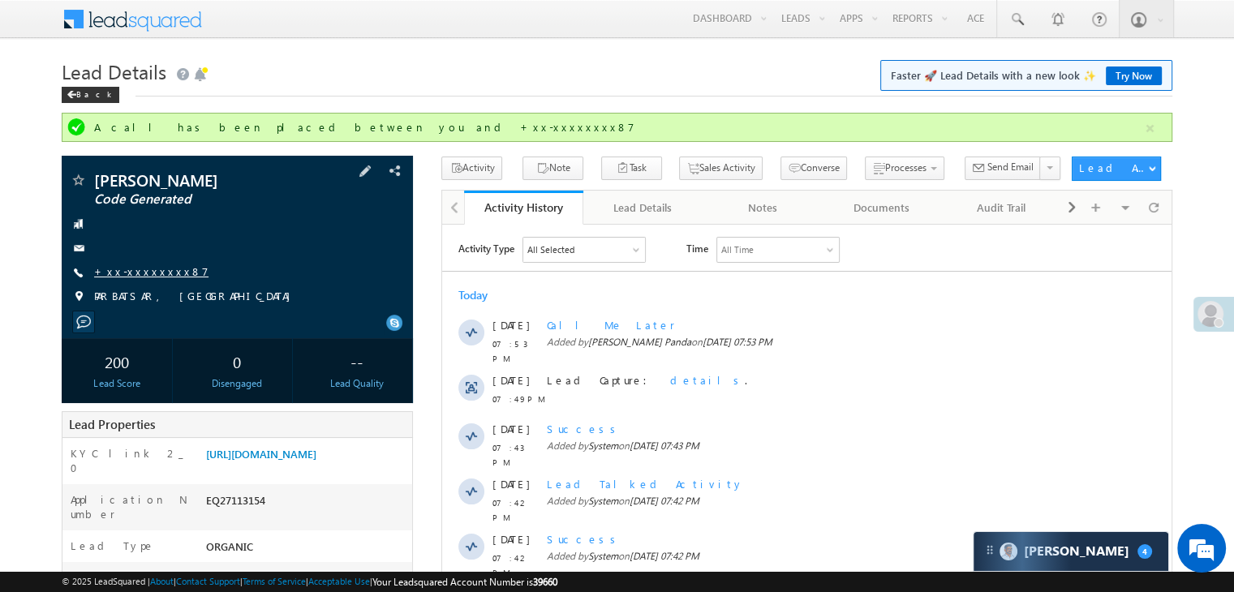
click at [131, 269] on link "+xx-xxxxxxxx87" at bounding box center [151, 271] width 114 height 14
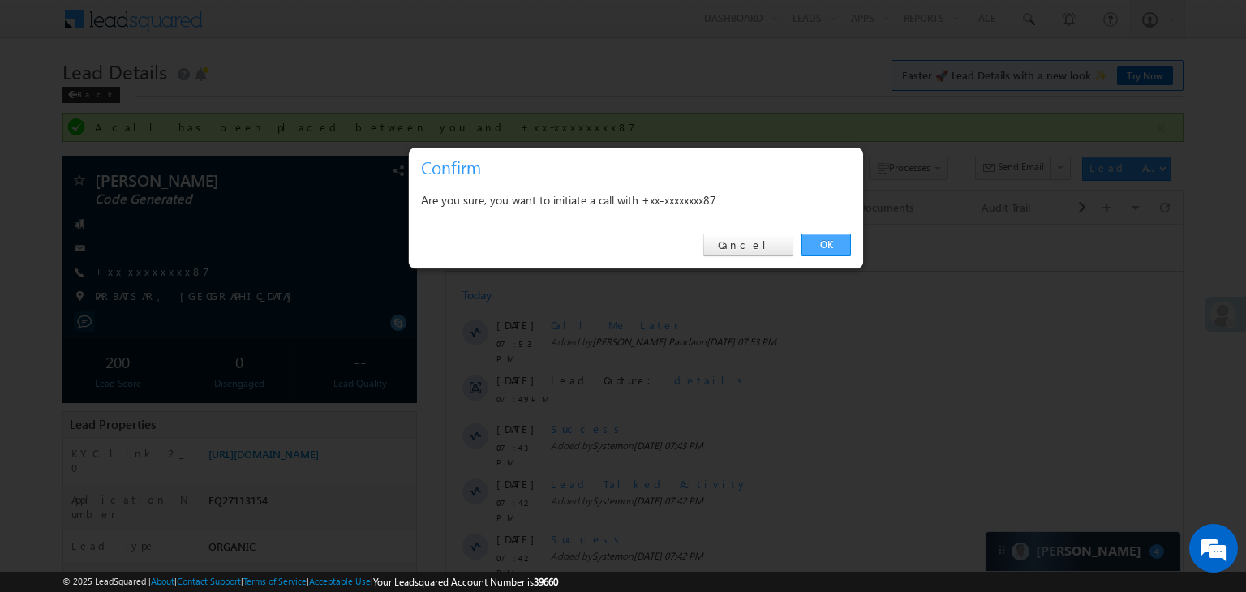
click at [830, 247] on link "OK" at bounding box center [825, 245] width 49 height 23
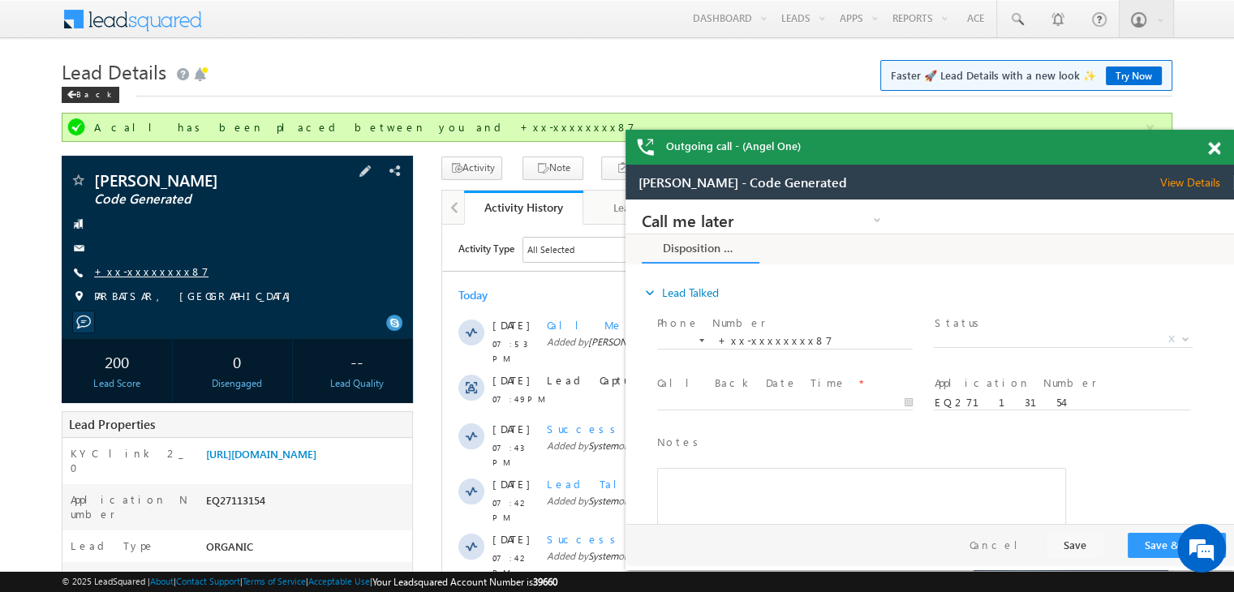
click at [134, 272] on link "+xx-xxxxxxxx87" at bounding box center [151, 271] width 114 height 14
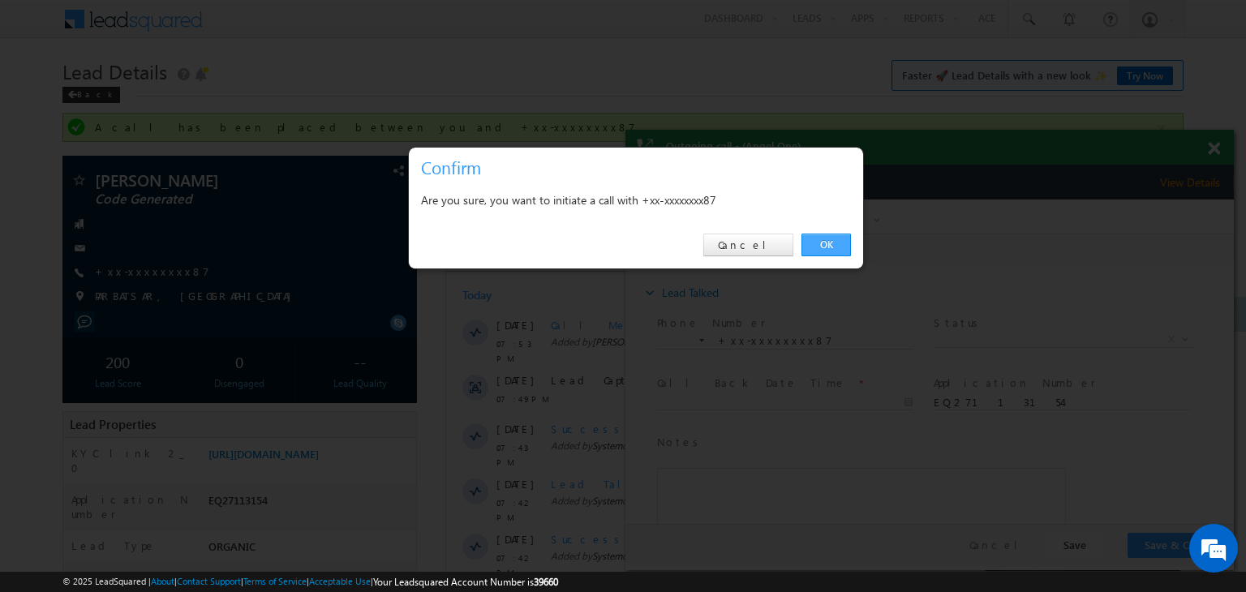
click at [822, 244] on link "OK" at bounding box center [825, 245] width 49 height 23
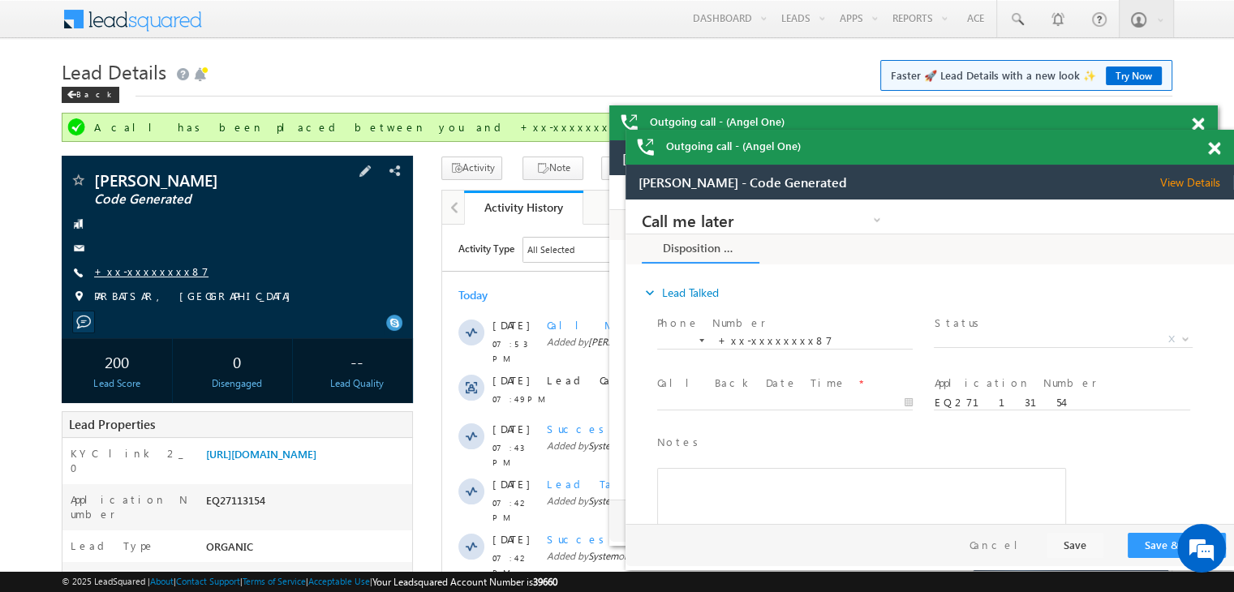
click at [136, 267] on link "+xx-xxxxxxxx87" at bounding box center [151, 271] width 114 height 14
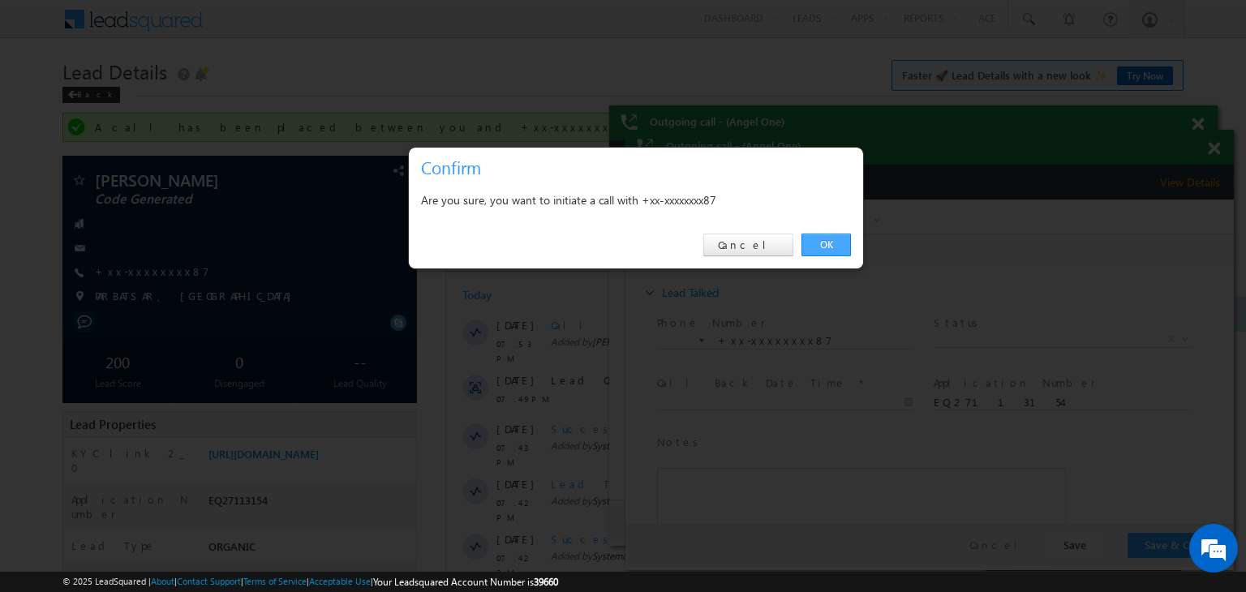
click at [823, 245] on link "OK" at bounding box center [825, 245] width 49 height 23
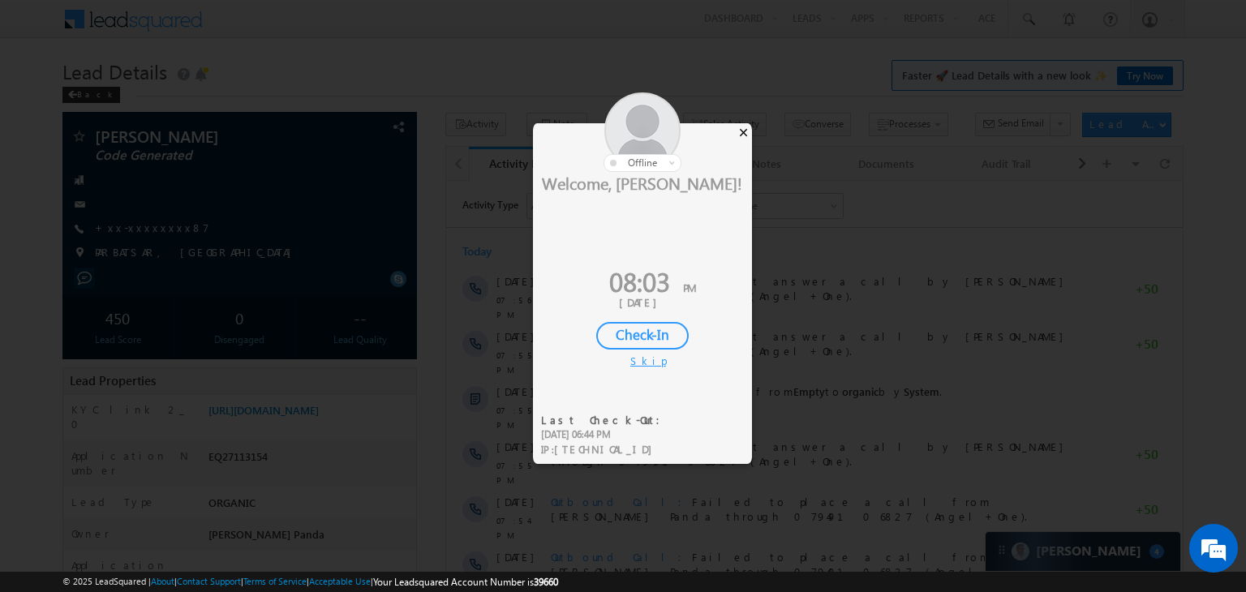
click at [743, 128] on div "×" at bounding box center [743, 132] width 17 height 18
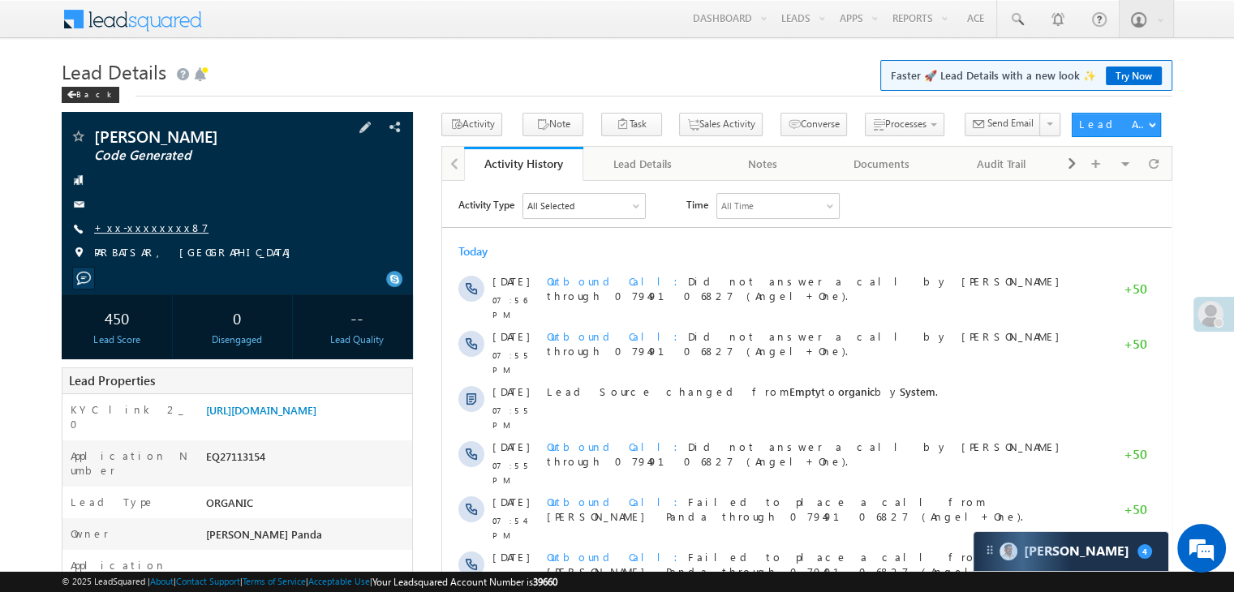
click at [144, 229] on link "+xx-xxxxxxxx87" at bounding box center [151, 228] width 114 height 14
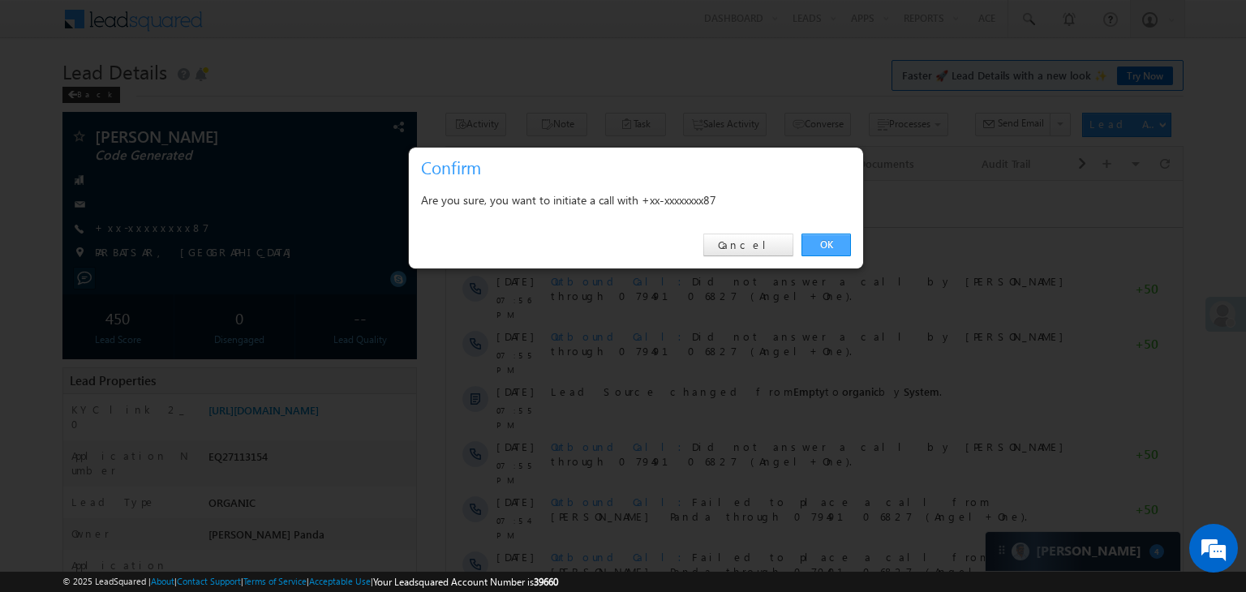
click at [834, 242] on link "OK" at bounding box center [825, 245] width 49 height 23
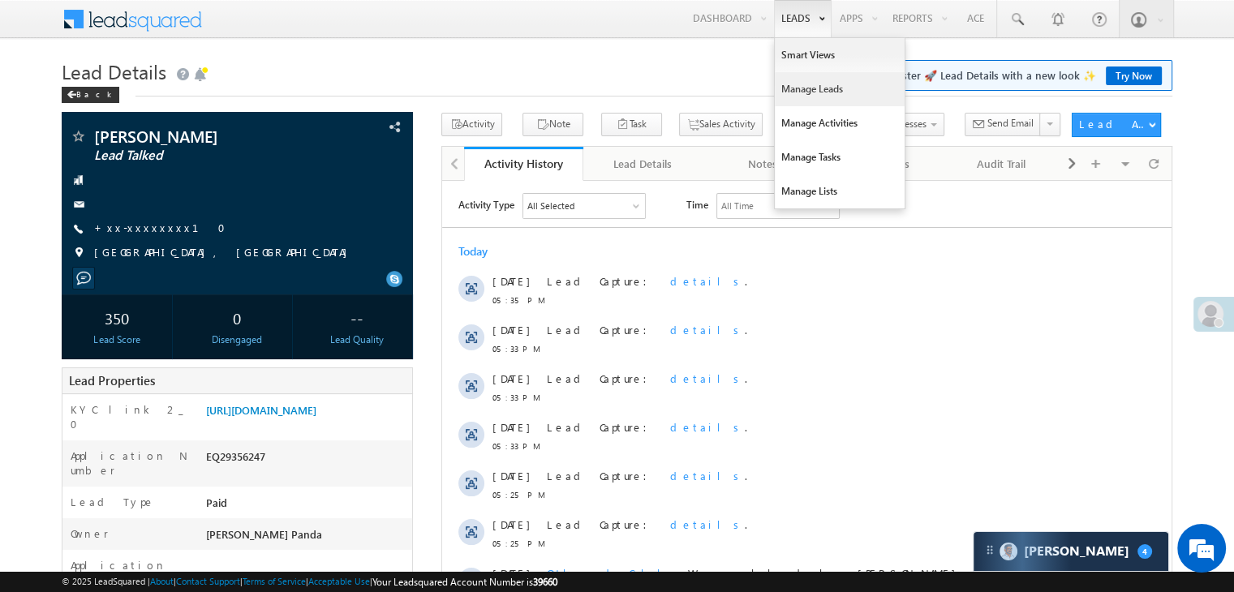
click at [796, 92] on link "Manage Leads" at bounding box center [839, 89] width 130 height 34
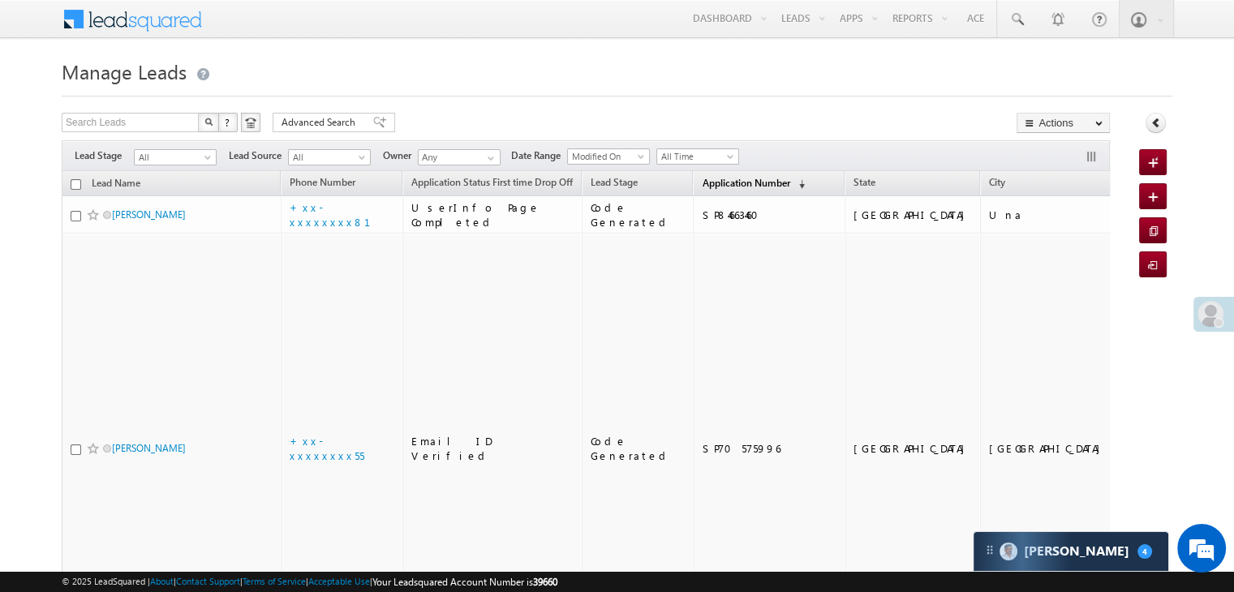
click at [701, 188] on span "Application Number" at bounding box center [745, 183] width 88 height 12
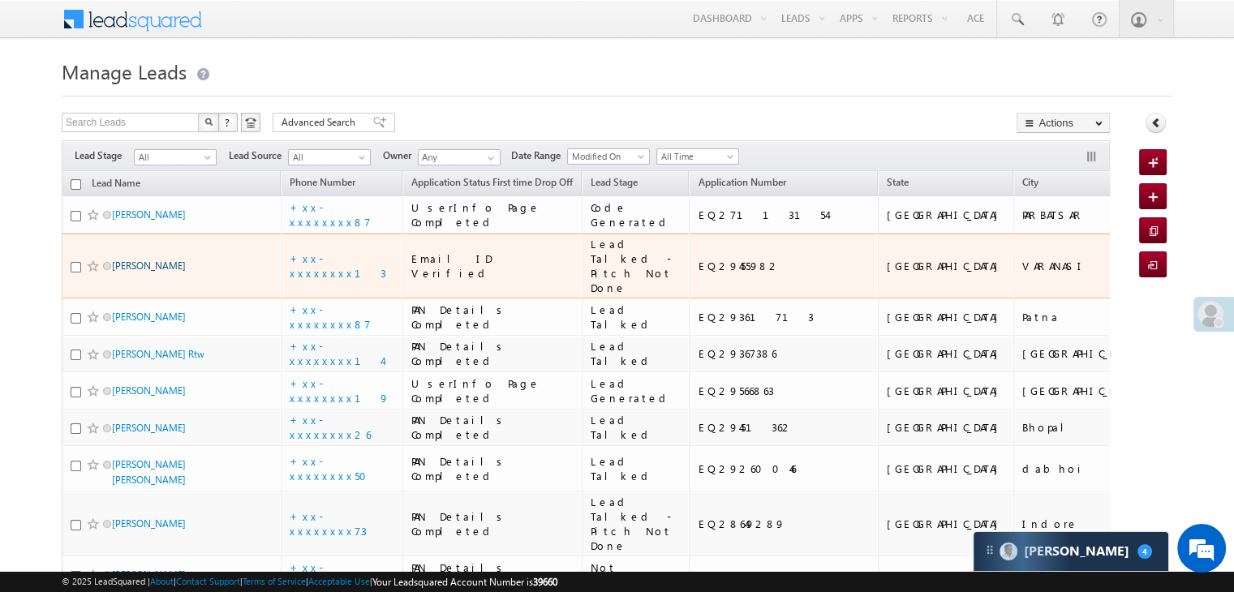
click at [162, 272] on link "Imtiyaj ahamad" at bounding box center [149, 266] width 74 height 12
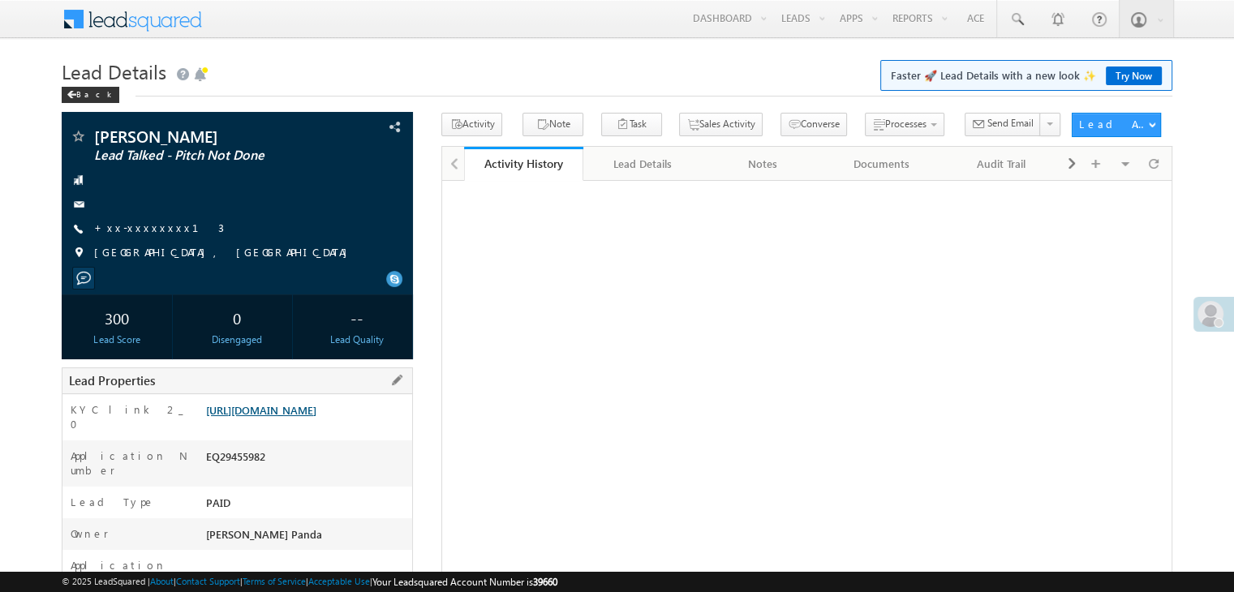
click at [302, 417] on link "[URL][DOMAIN_NAME]" at bounding box center [261, 410] width 110 height 14
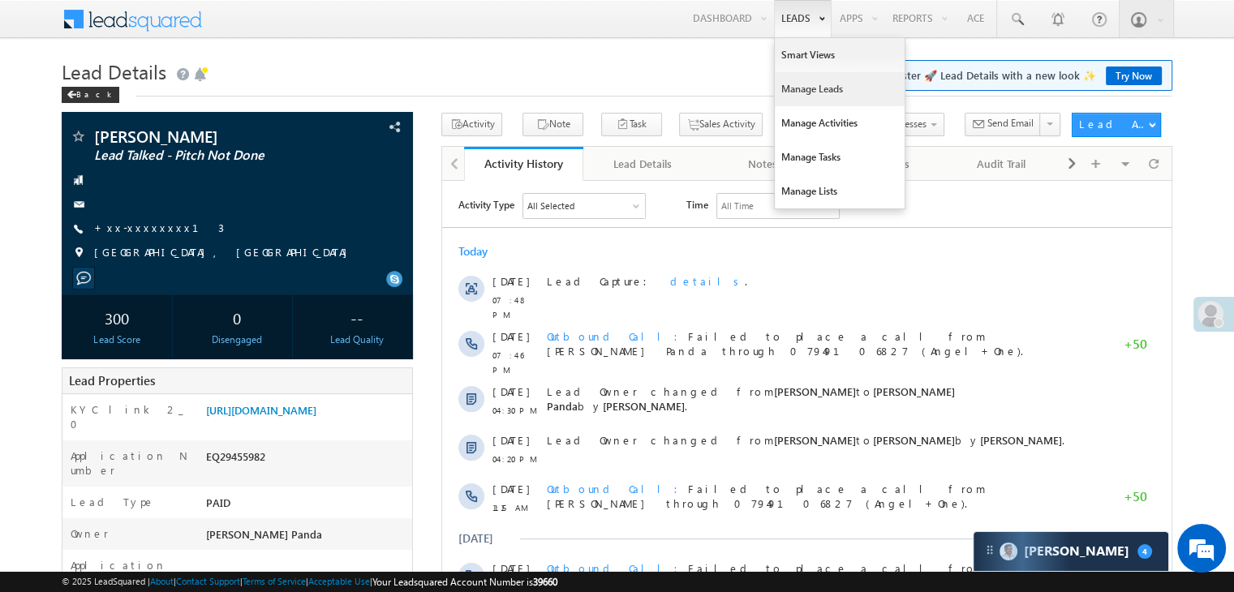
click at [801, 95] on link "Manage Leads" at bounding box center [839, 89] width 130 height 34
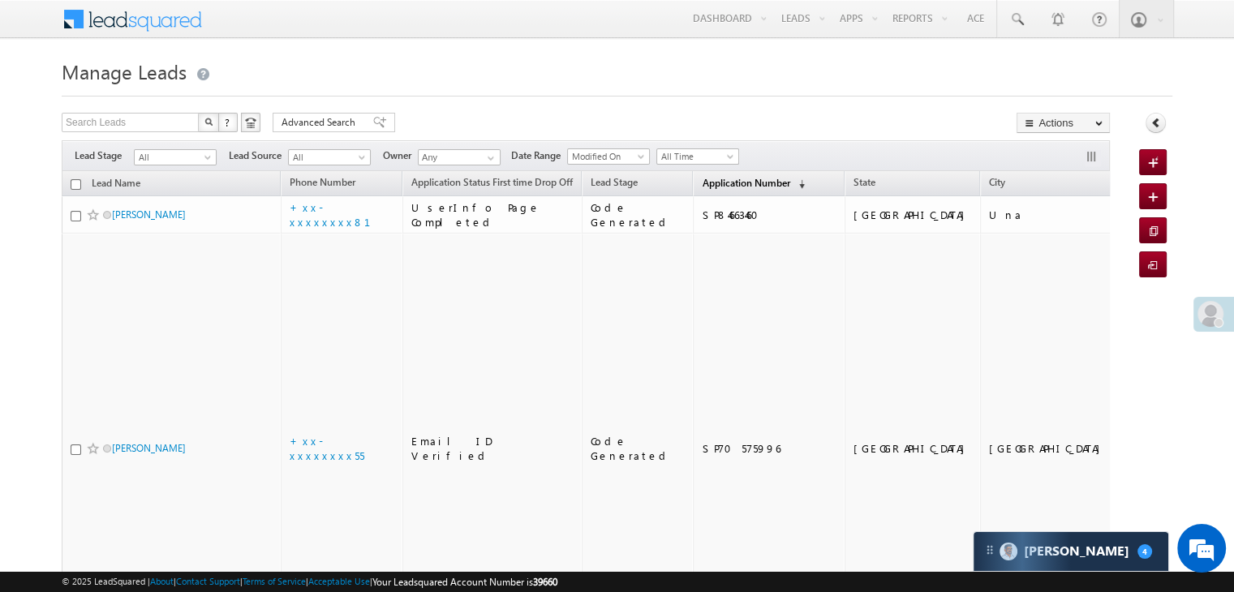
click at [708, 182] on span "Application Number" at bounding box center [745, 183] width 88 height 12
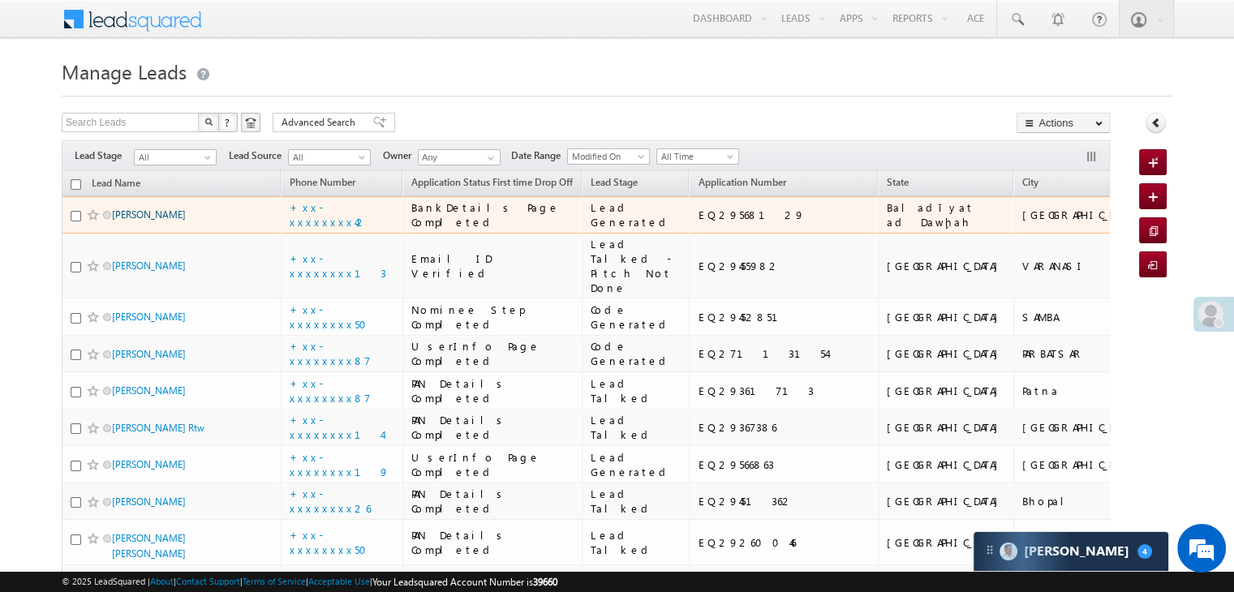
click at [148, 221] on link "Jaseem rahman tk" at bounding box center [149, 214] width 74 height 12
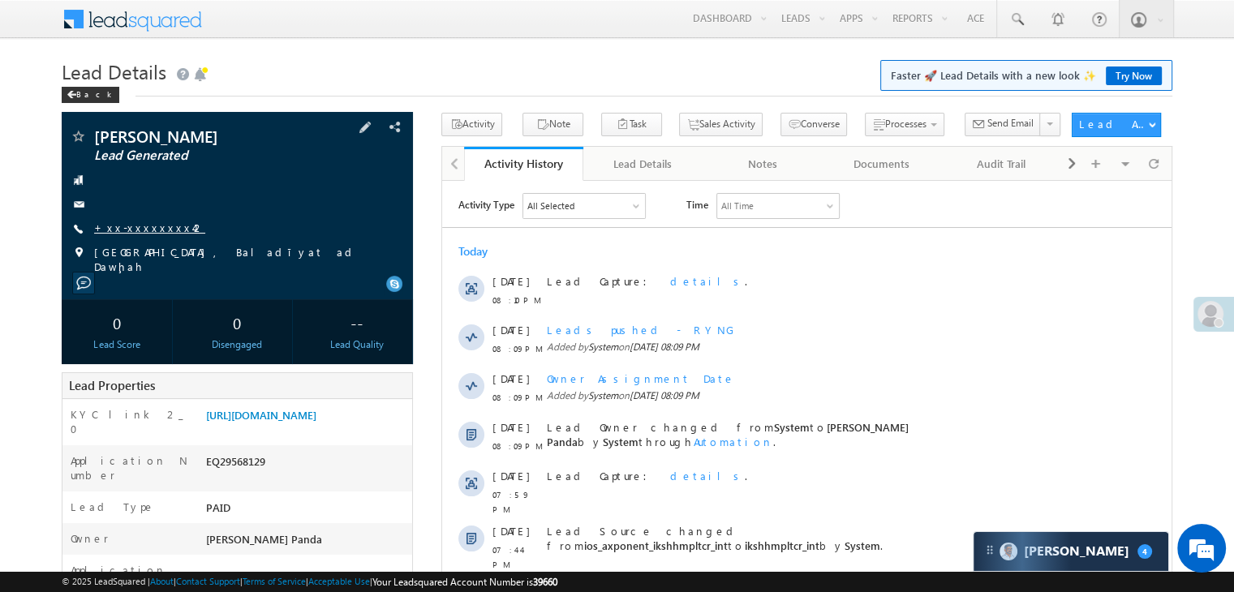
click at [131, 231] on link "+xx-xxxxxxxx42" at bounding box center [149, 228] width 111 height 14
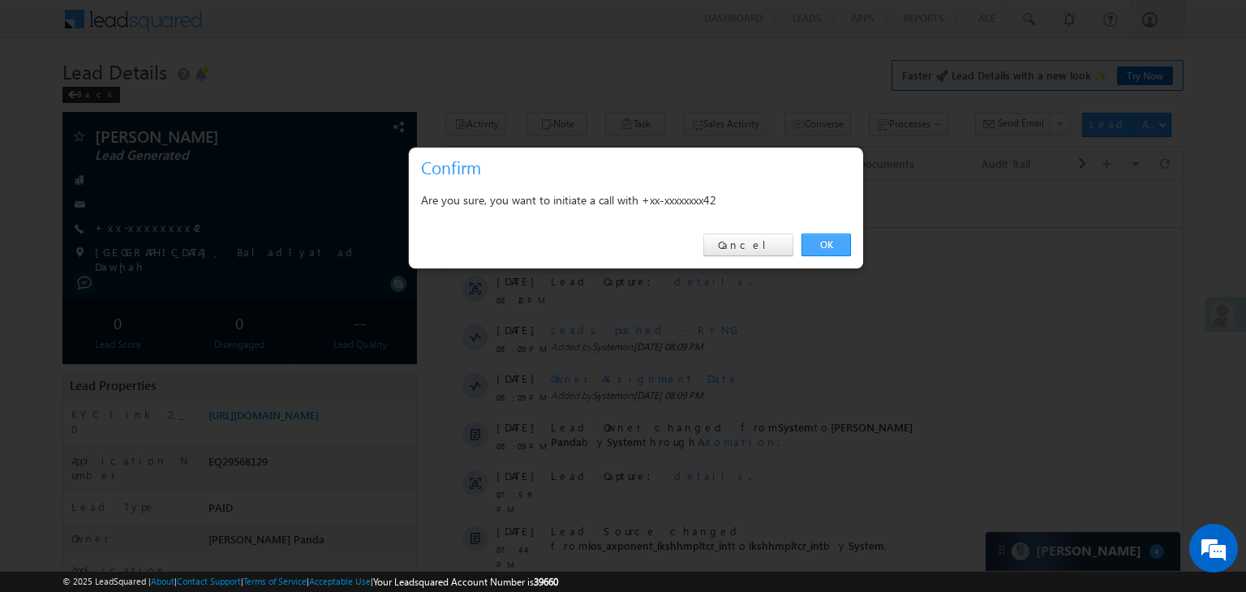
click at [823, 241] on link "OK" at bounding box center [825, 245] width 49 height 23
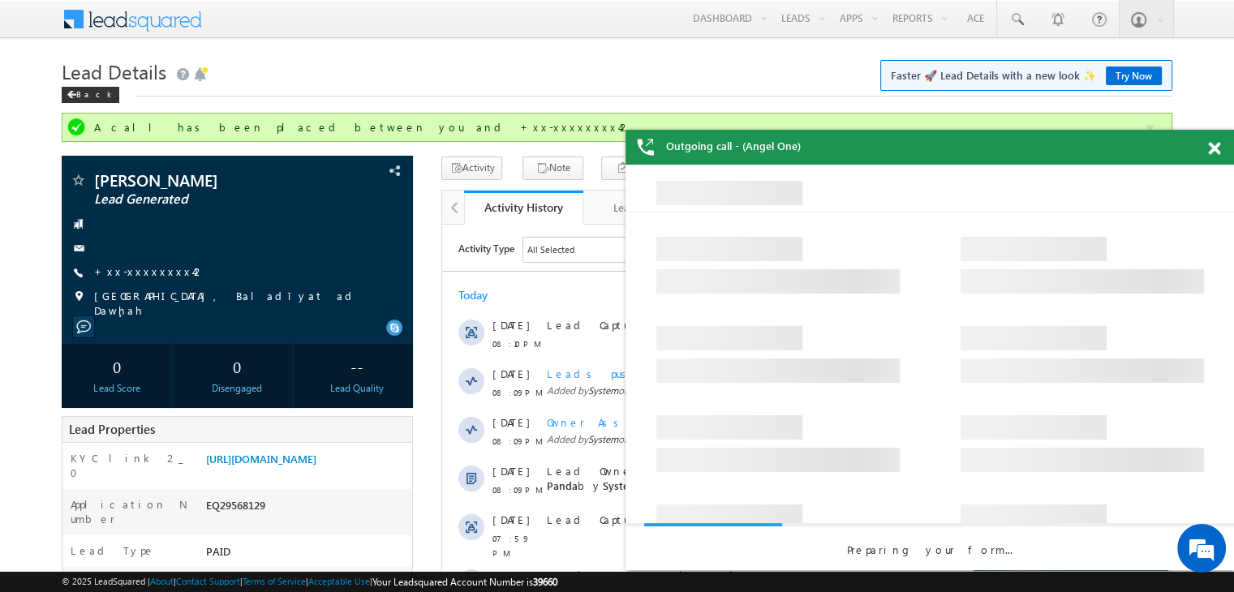
click at [1212, 150] on span at bounding box center [1214, 149] width 12 height 14
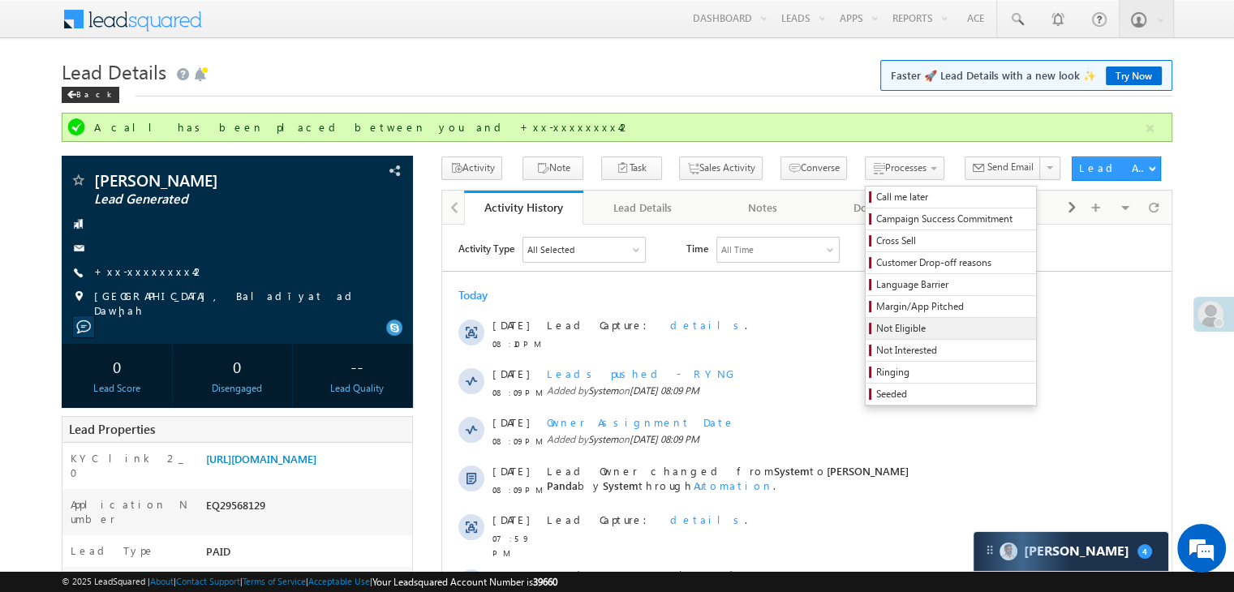
click at [876, 328] on span "Not Eligible" at bounding box center [953, 328] width 154 height 15
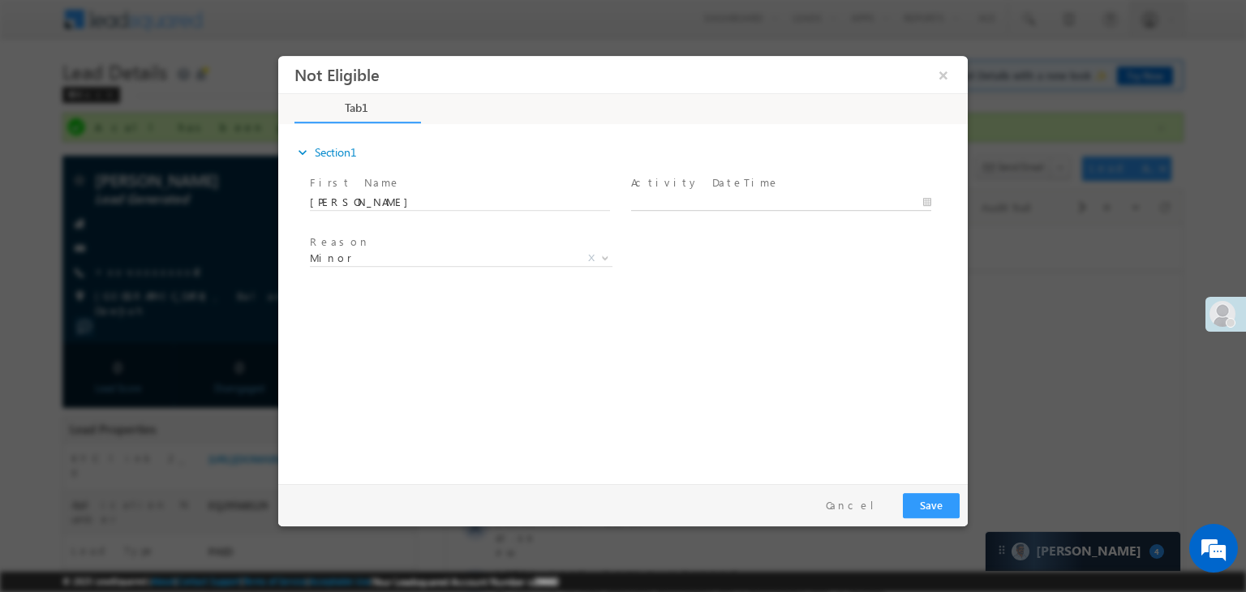
type input "[DATE] 8:11 PM"
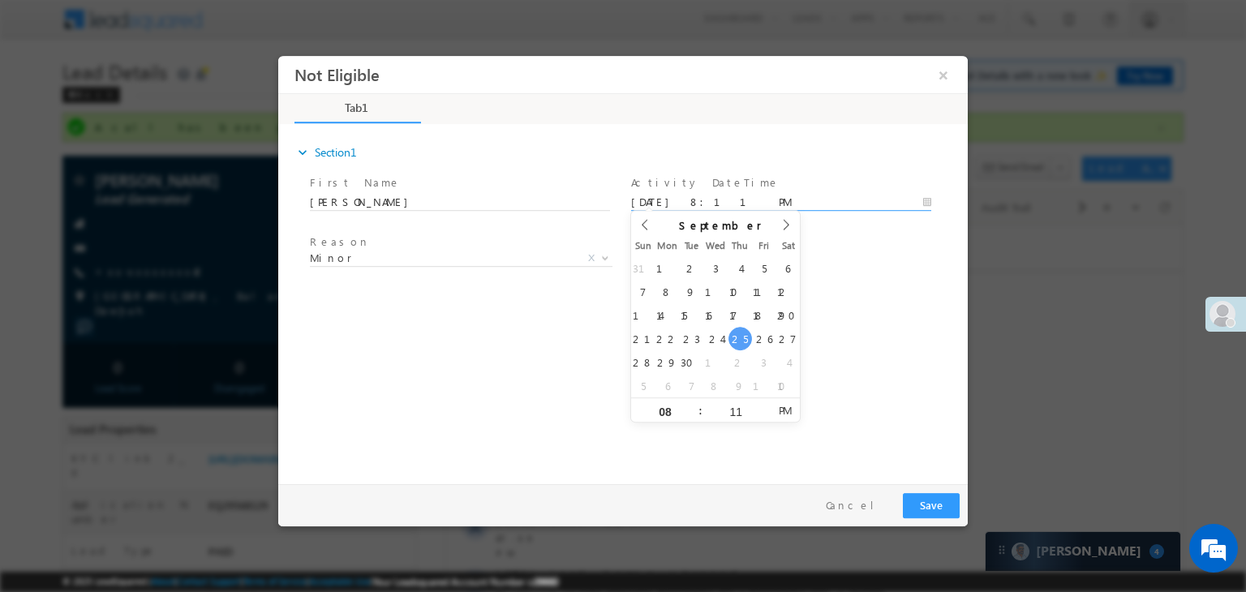
click at [788, 209] on body "Not Eligible ×" at bounding box center [622, 266] width 689 height 421
click at [856, 331] on div "expand_more Section1 First Name *" at bounding box center [626, 302] width 681 height 350
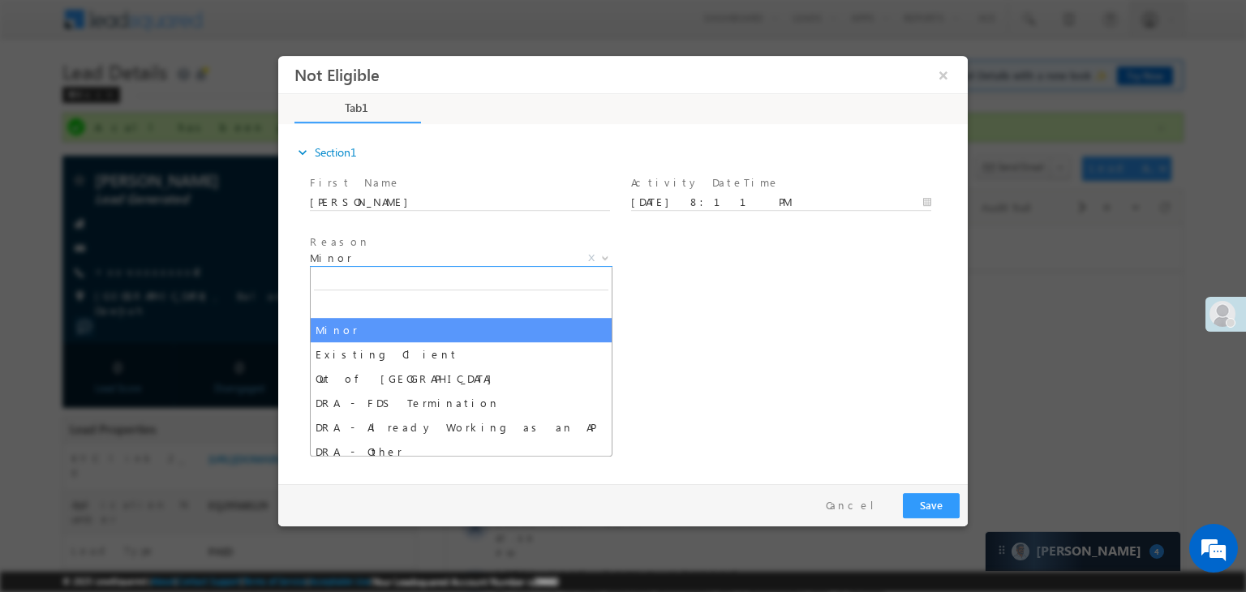
click at [457, 263] on span "Minor" at bounding box center [442, 258] width 264 height 15
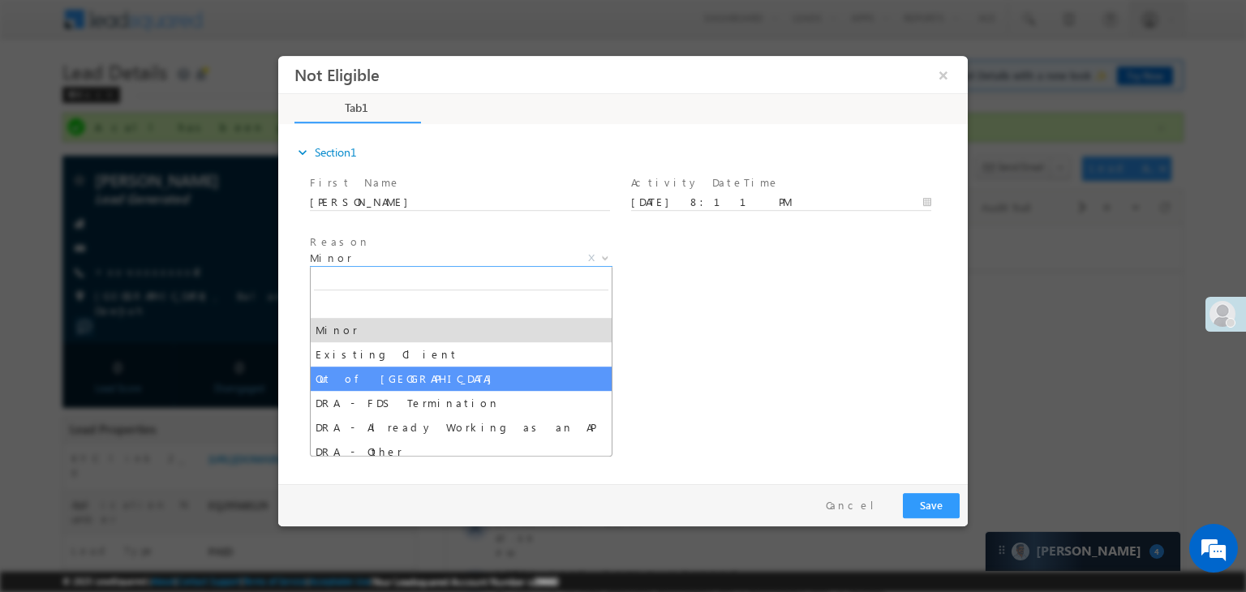
select select "Out of [GEOGRAPHIC_DATA]"
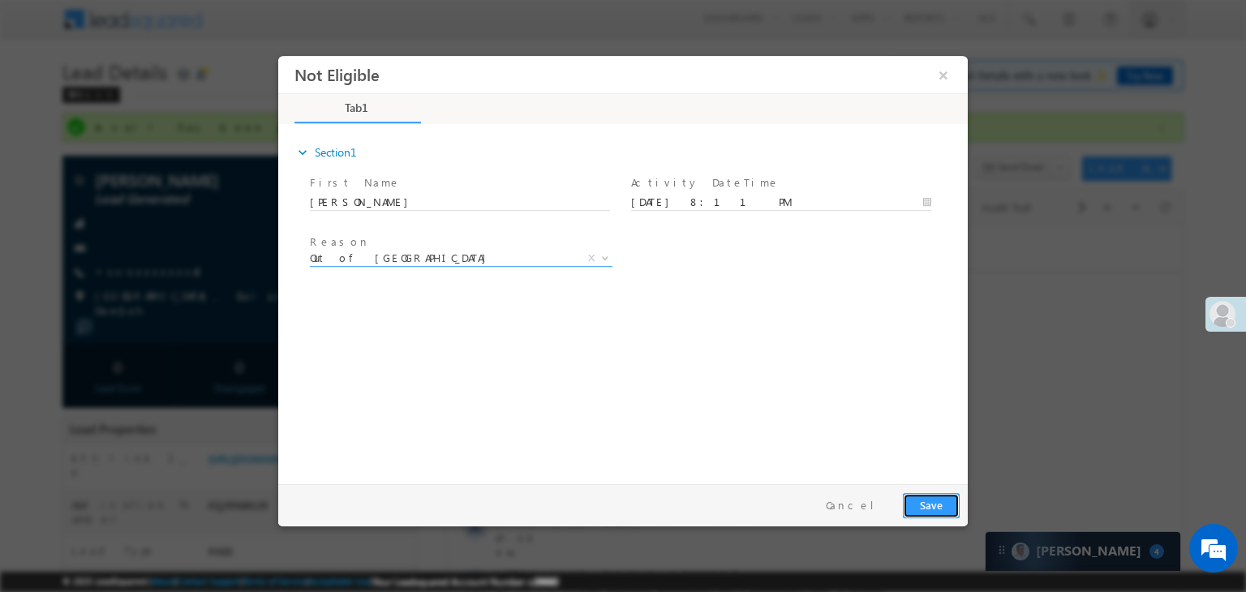
click at [933, 506] on button "Save" at bounding box center [931, 505] width 57 height 25
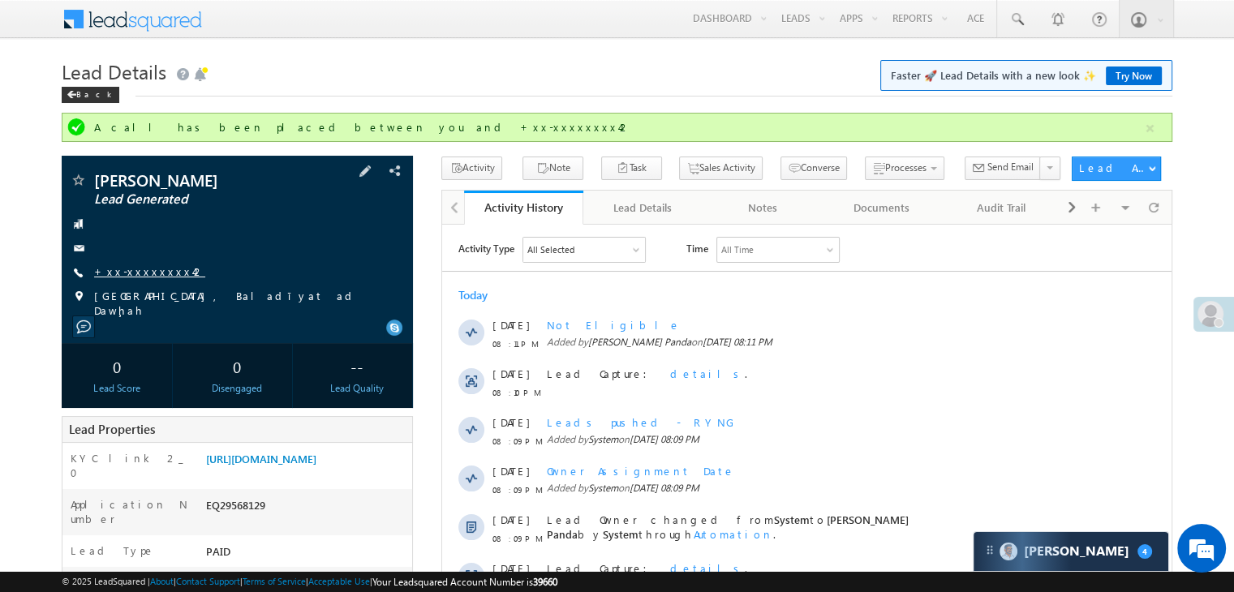
click at [150, 272] on link "+xx-xxxxxxxx42" at bounding box center [149, 271] width 111 height 14
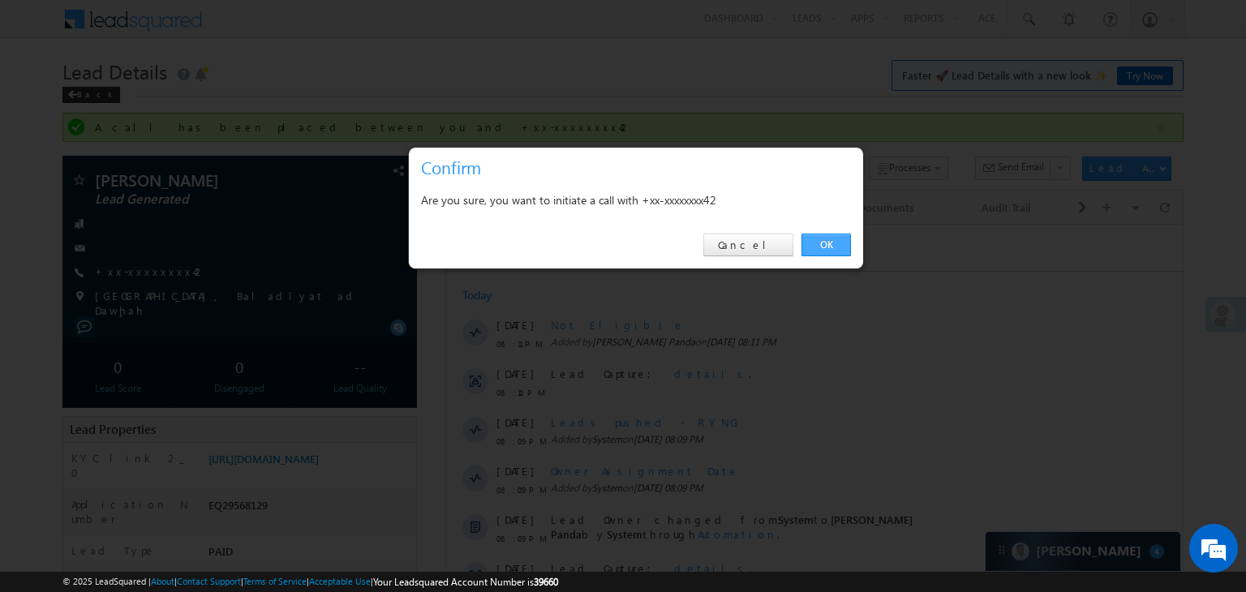
click at [821, 242] on link "OK" at bounding box center [825, 245] width 49 height 23
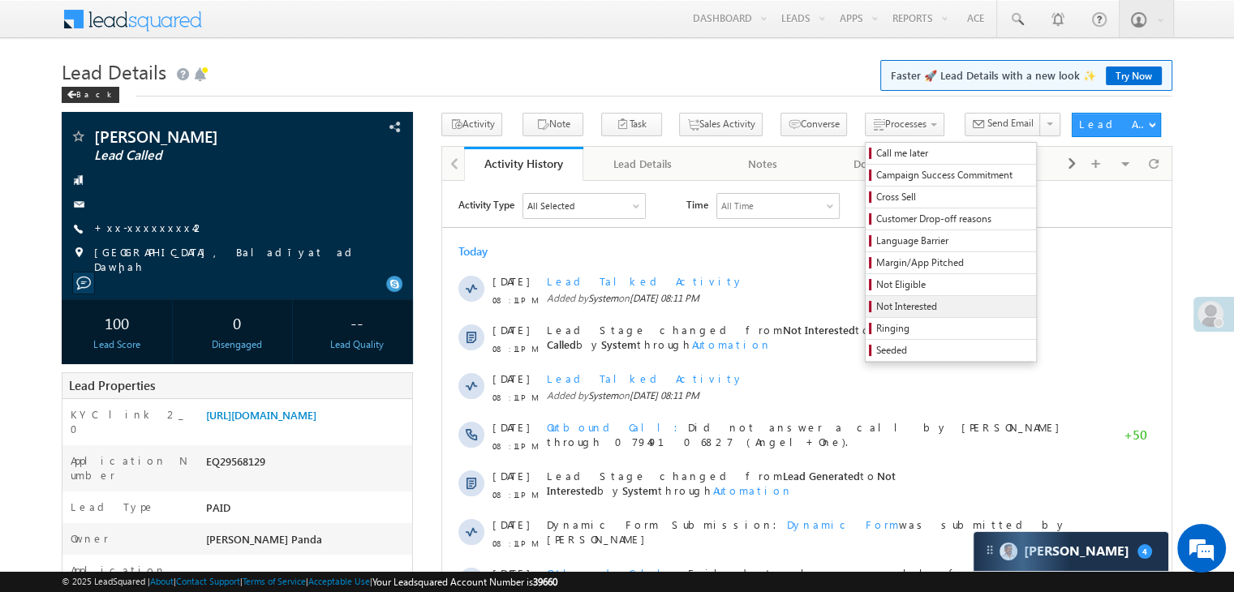
click at [876, 302] on span "Not Interested" at bounding box center [953, 306] width 154 height 15
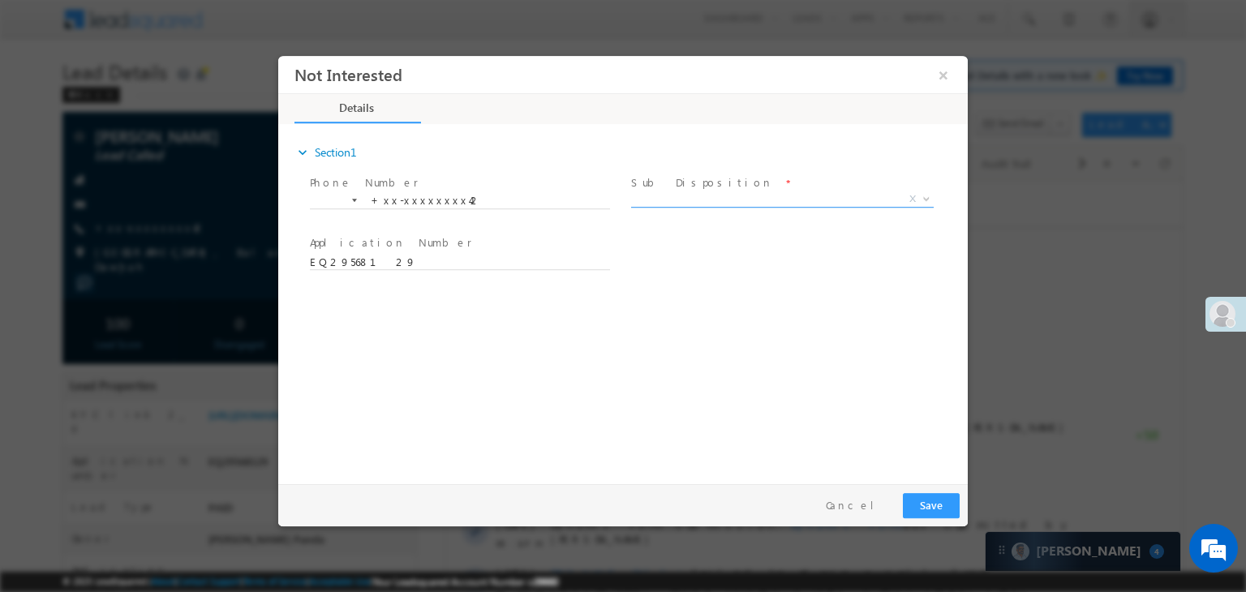
click at [746, 204] on span "X" at bounding box center [782, 199] width 302 height 16
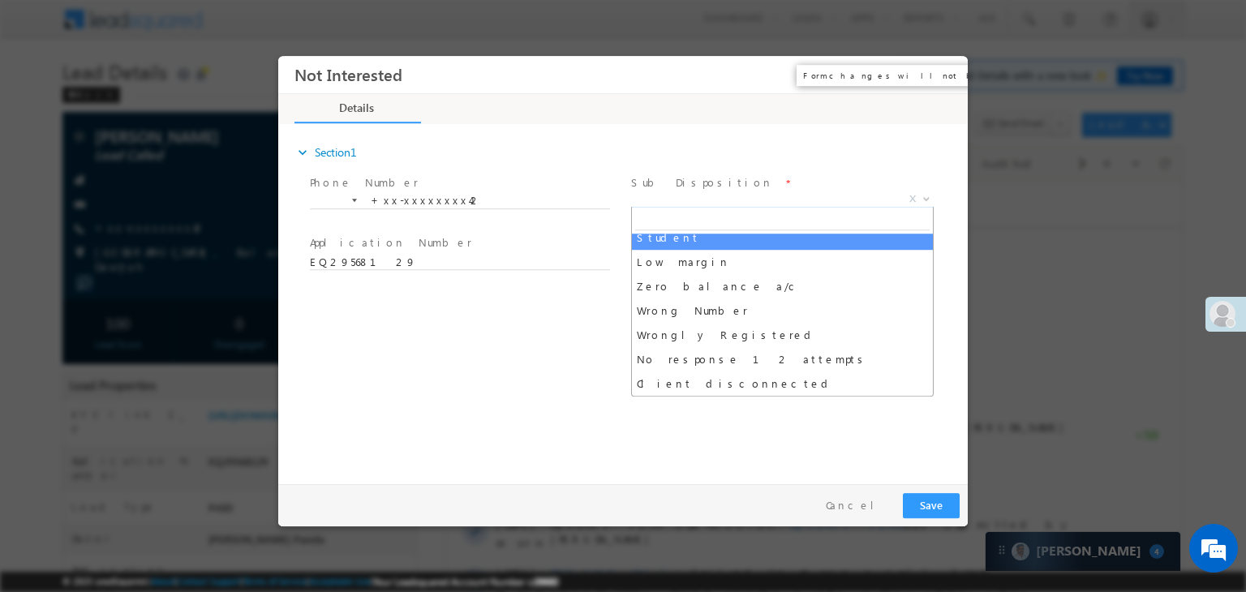
click at [941, 72] on button "×" at bounding box center [943, 75] width 28 height 30
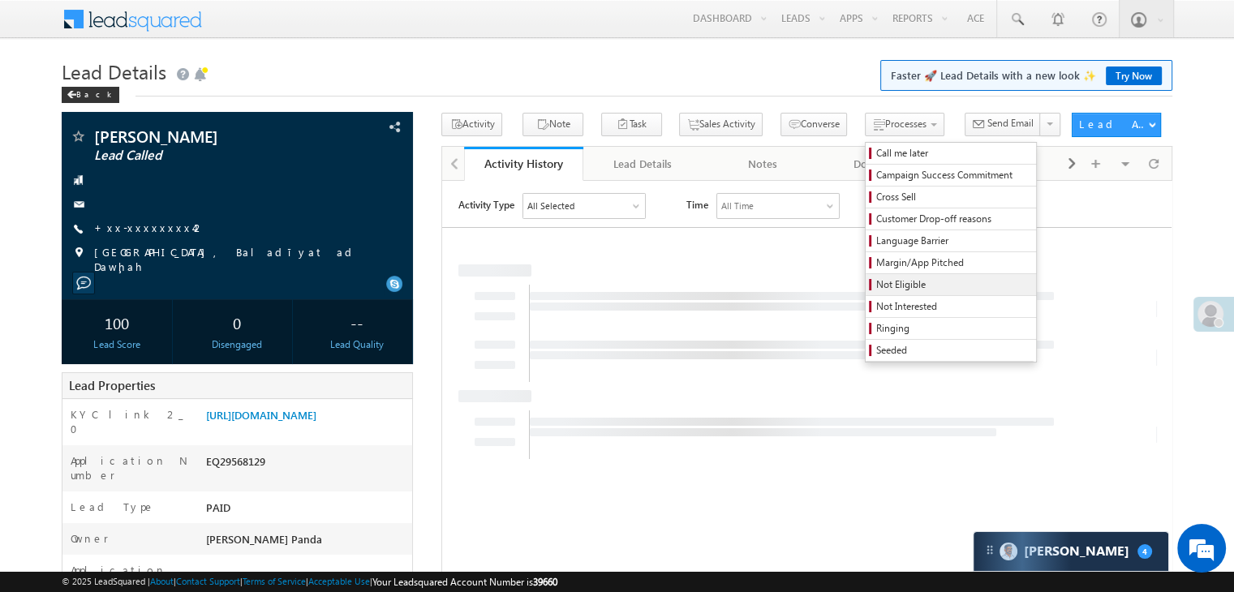
click at [876, 283] on span "Not Eligible" at bounding box center [953, 284] width 154 height 15
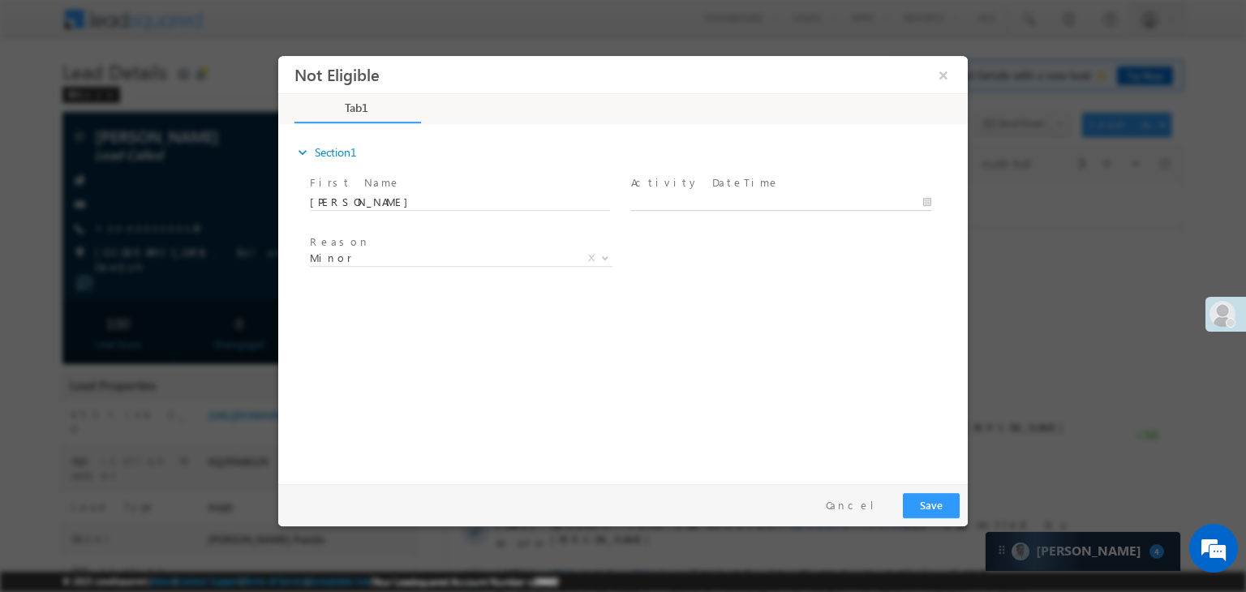
type input "[DATE] 8:15 PM"
click at [753, 198] on input "[DATE] 8:15 PM" at bounding box center [781, 203] width 300 height 16
click at [861, 269] on div "Reason * Minor Existing Client Out of India DRA - FDS Termination DRA - Already…" at bounding box center [637, 261] width 661 height 60
click at [447, 260] on span "Minor" at bounding box center [442, 258] width 264 height 15
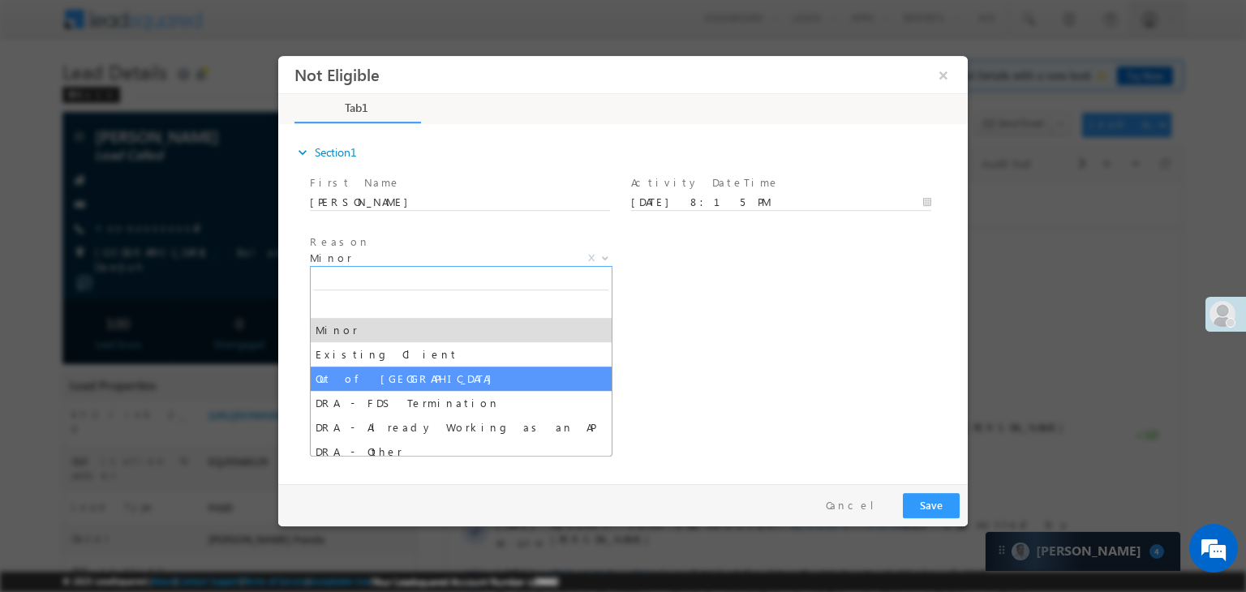
select select "Out of India"
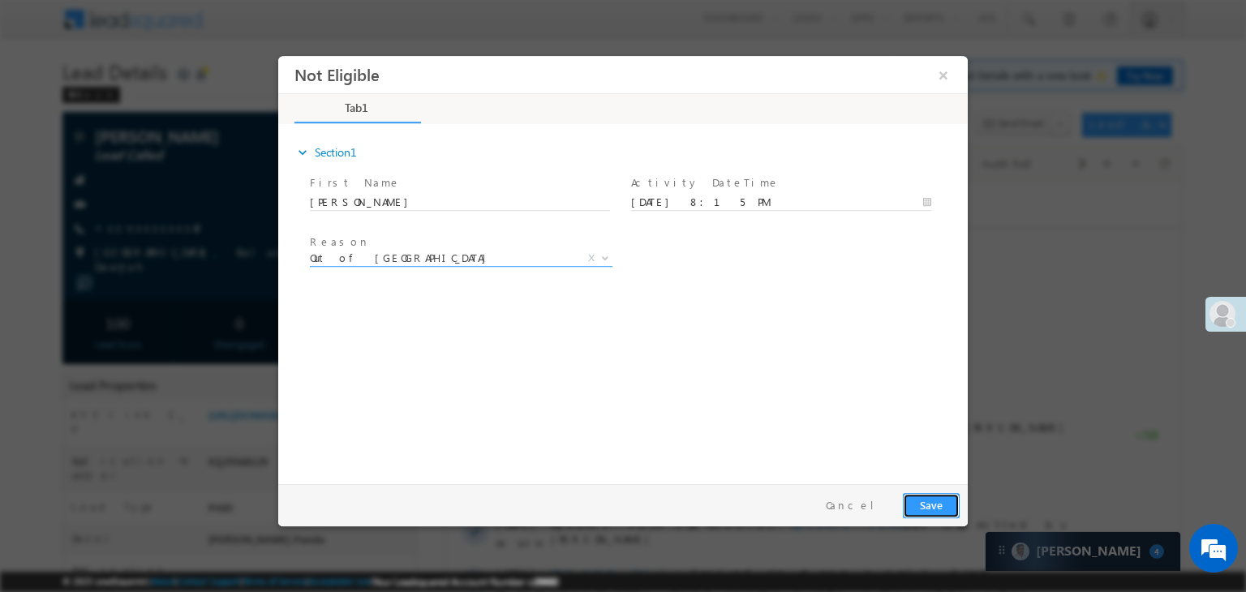
click at [933, 506] on button "Save" at bounding box center [931, 505] width 57 height 25
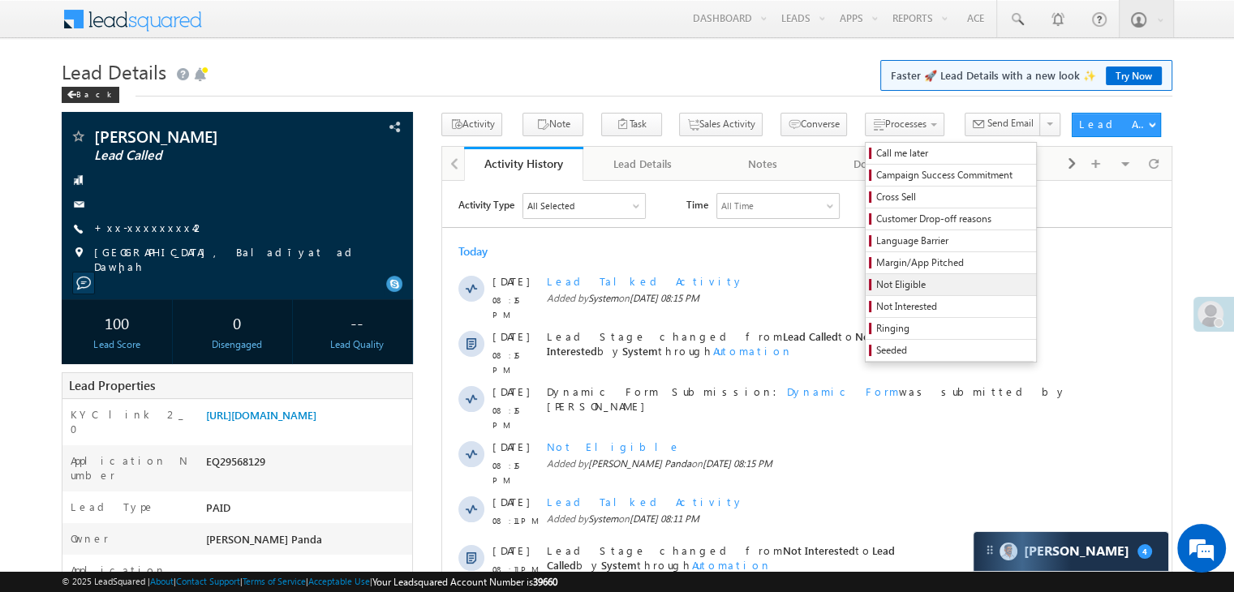
click at [876, 281] on span "Not Eligible" at bounding box center [953, 284] width 154 height 15
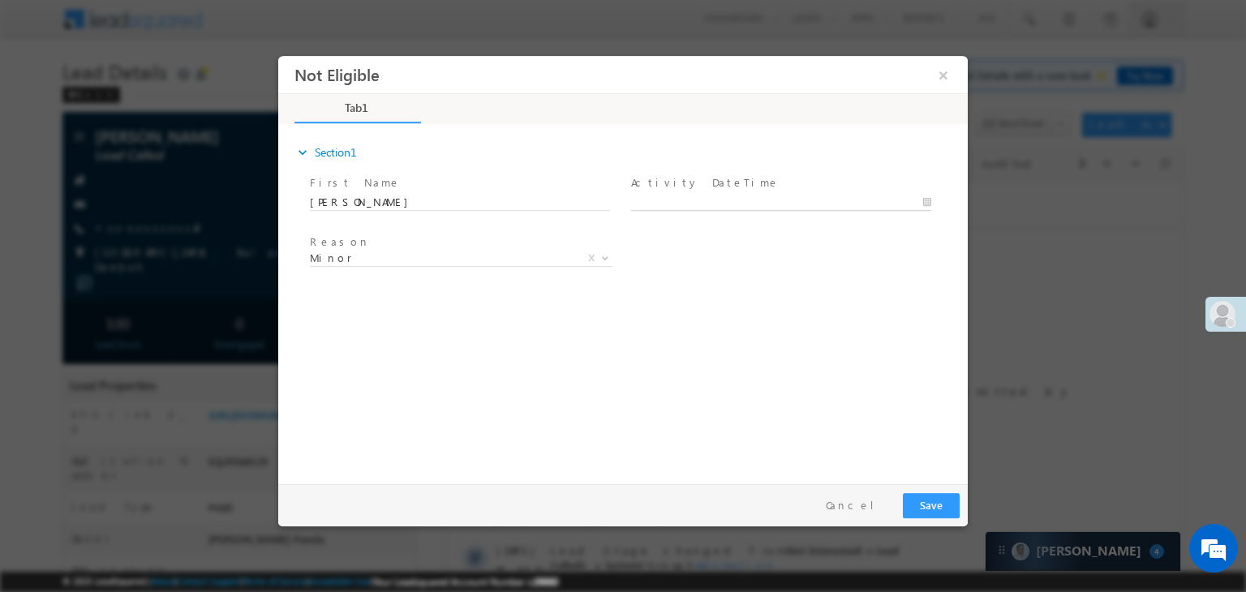
type input "09/25/25 8:16 PM"
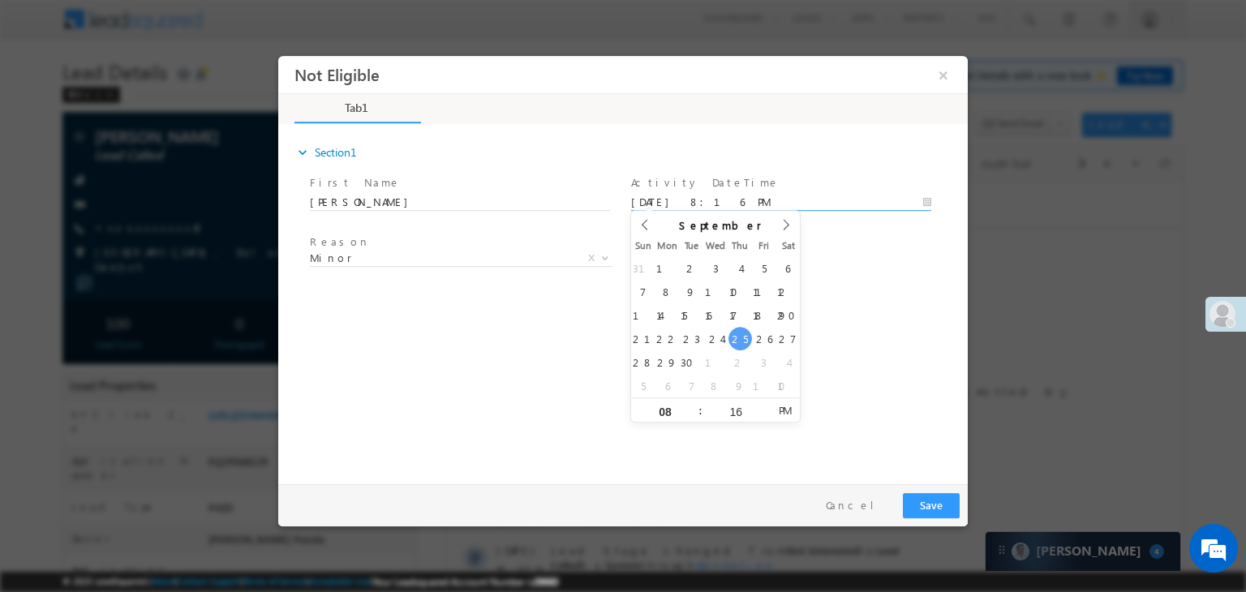
click at [816, 196] on input "09/25/25 8:16 PM" at bounding box center [781, 203] width 300 height 16
click at [860, 260] on div "Reason * Minor Existing Client Out of India DRA - FDS Termination DRA - Already…" at bounding box center [637, 261] width 661 height 60
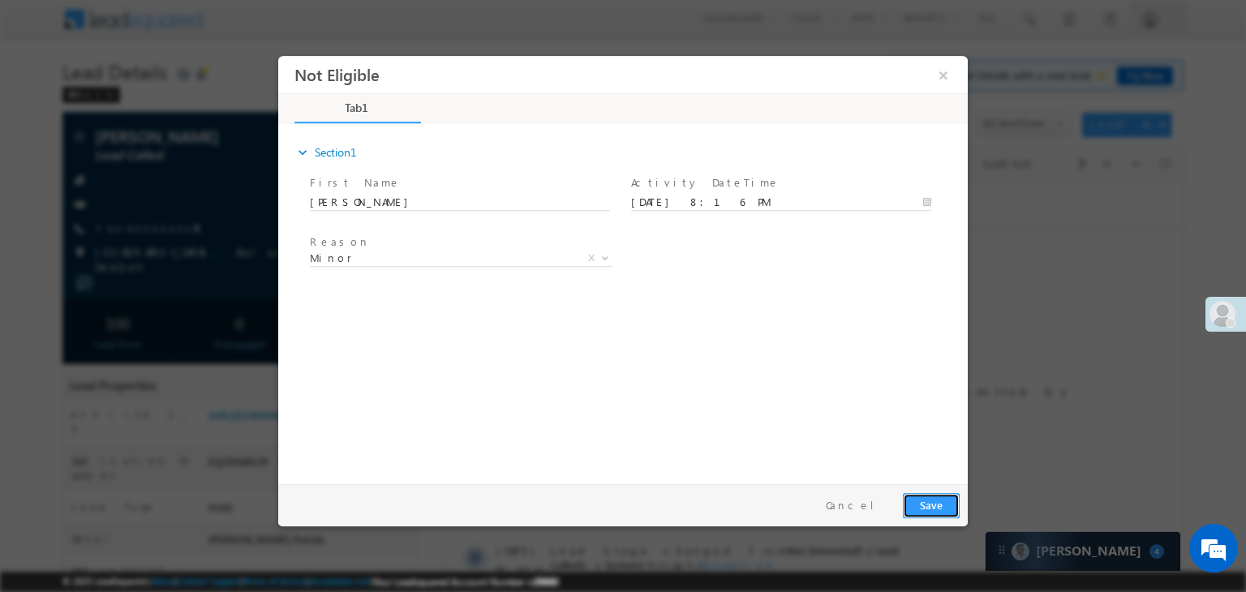
click at [933, 504] on button "Save" at bounding box center [931, 505] width 57 height 25
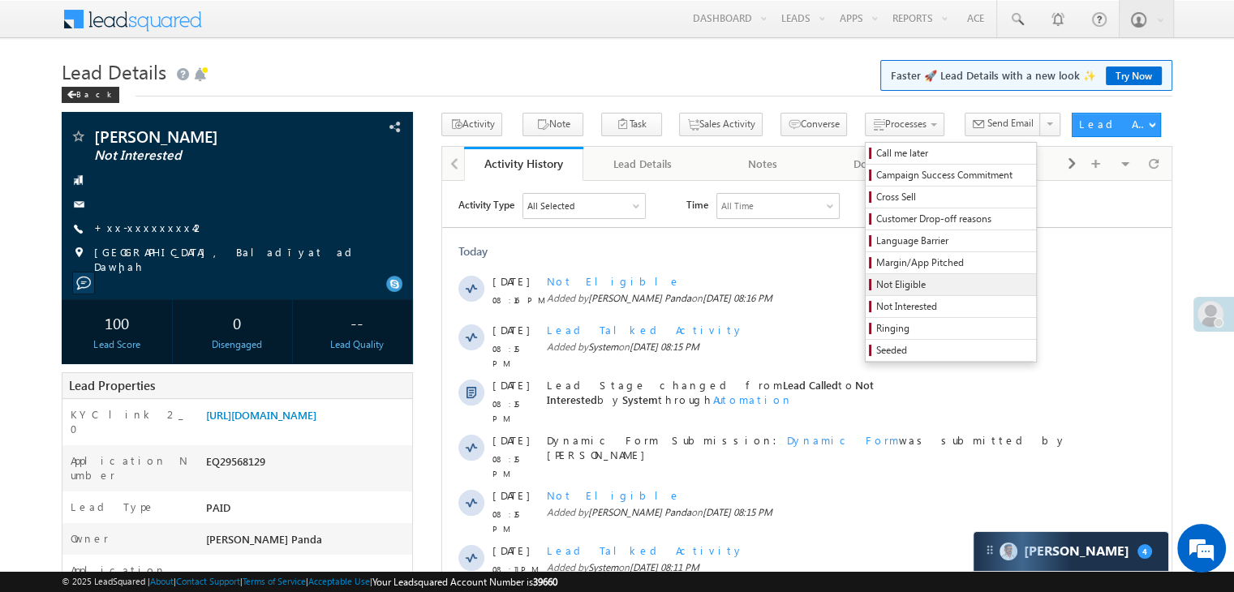
click at [876, 284] on span "Not Eligible" at bounding box center [953, 284] width 154 height 15
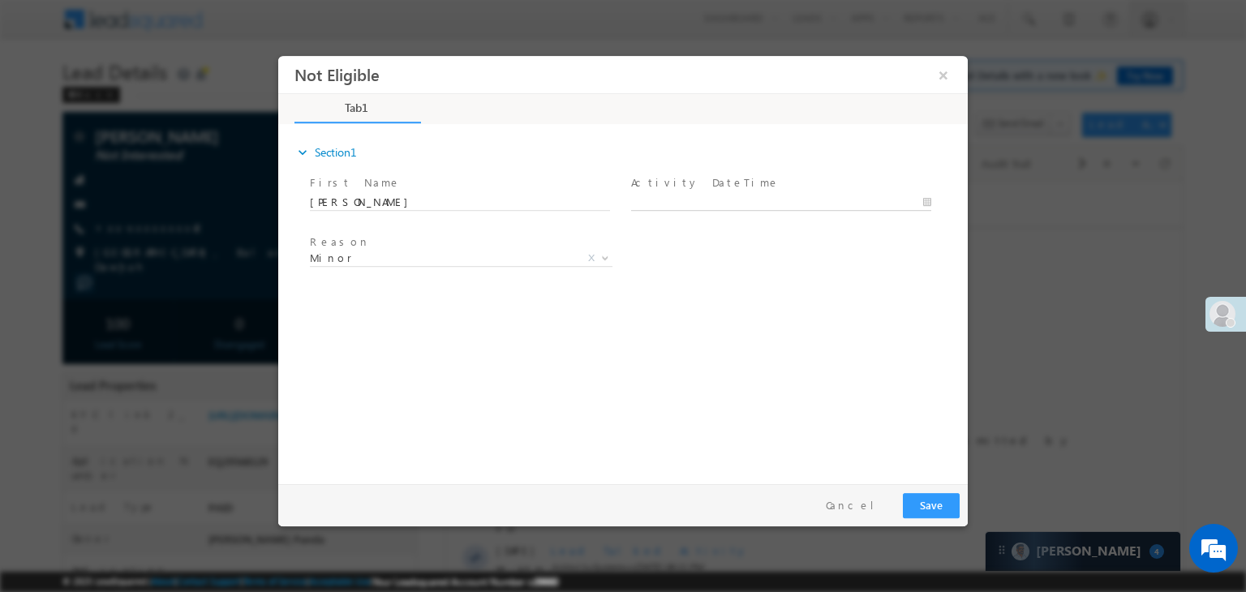
type input "09/25/25 8:16 PM"
click at [777, 208] on body "Not Eligible ×" at bounding box center [622, 266] width 689 height 421
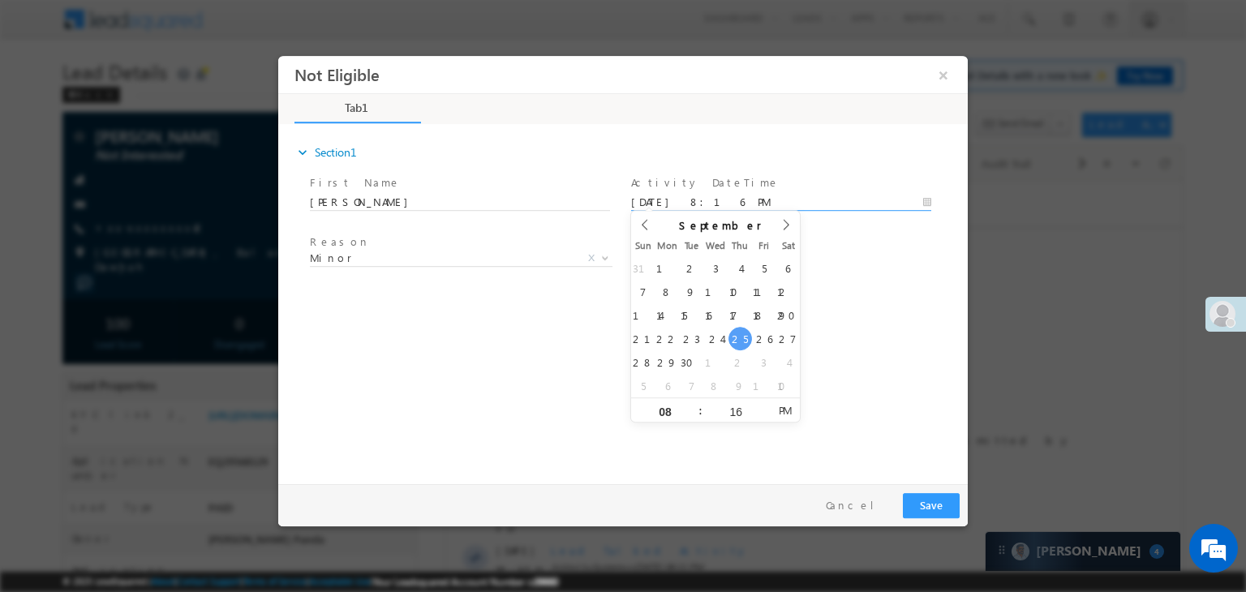
click at [839, 239] on div "Reason * Minor Existing Client Out of India DRA - FDS Termination DRA - Already…" at bounding box center [637, 261] width 661 height 60
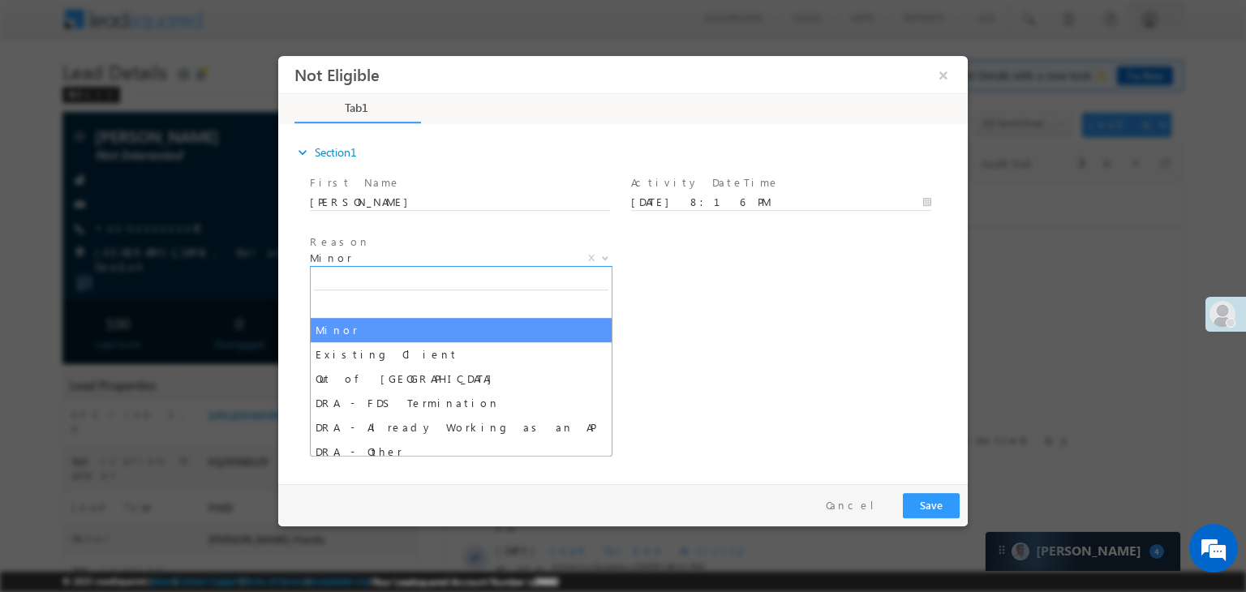
click at [491, 256] on span "Minor" at bounding box center [442, 258] width 264 height 15
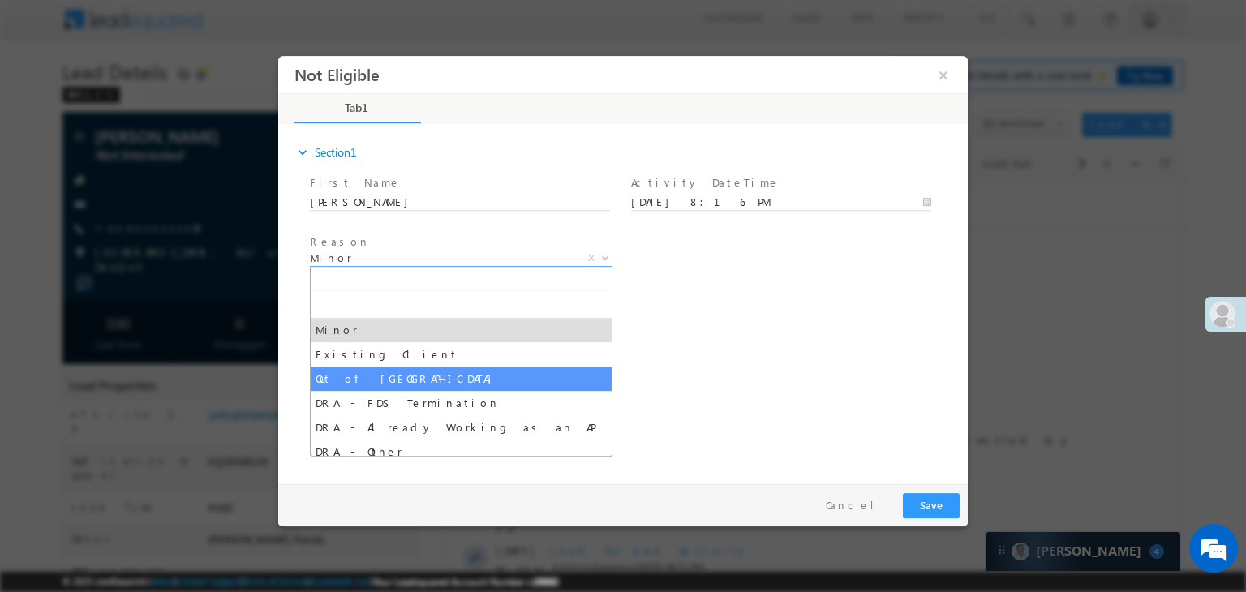
select select "Out of India"
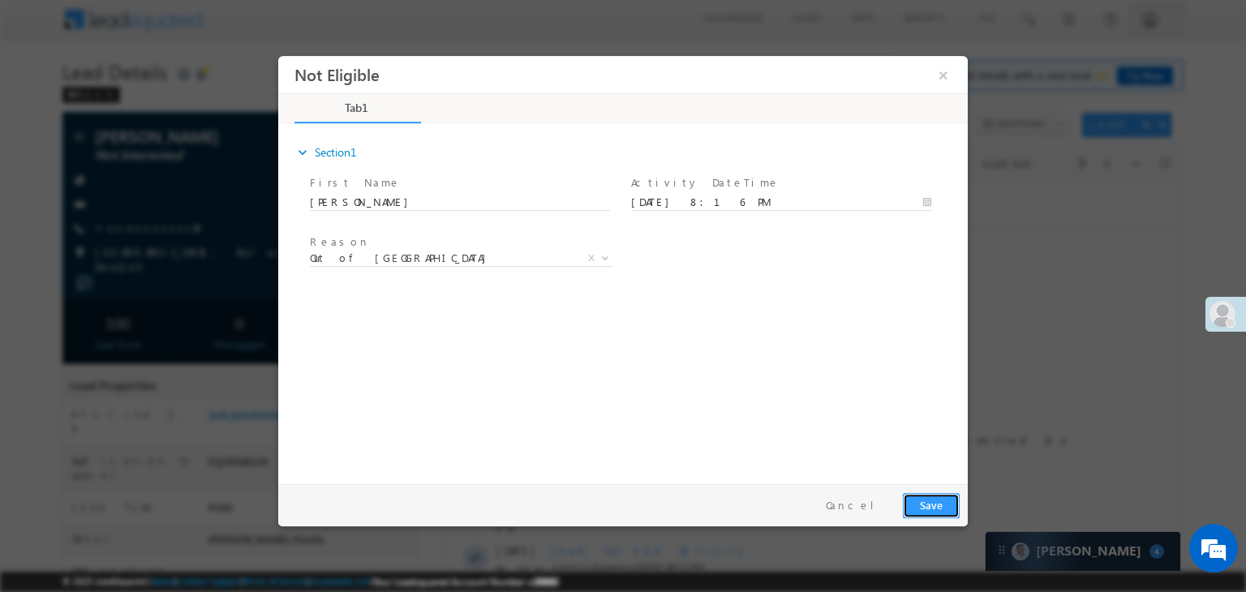
click at [937, 506] on button "Save" at bounding box center [931, 505] width 57 height 25
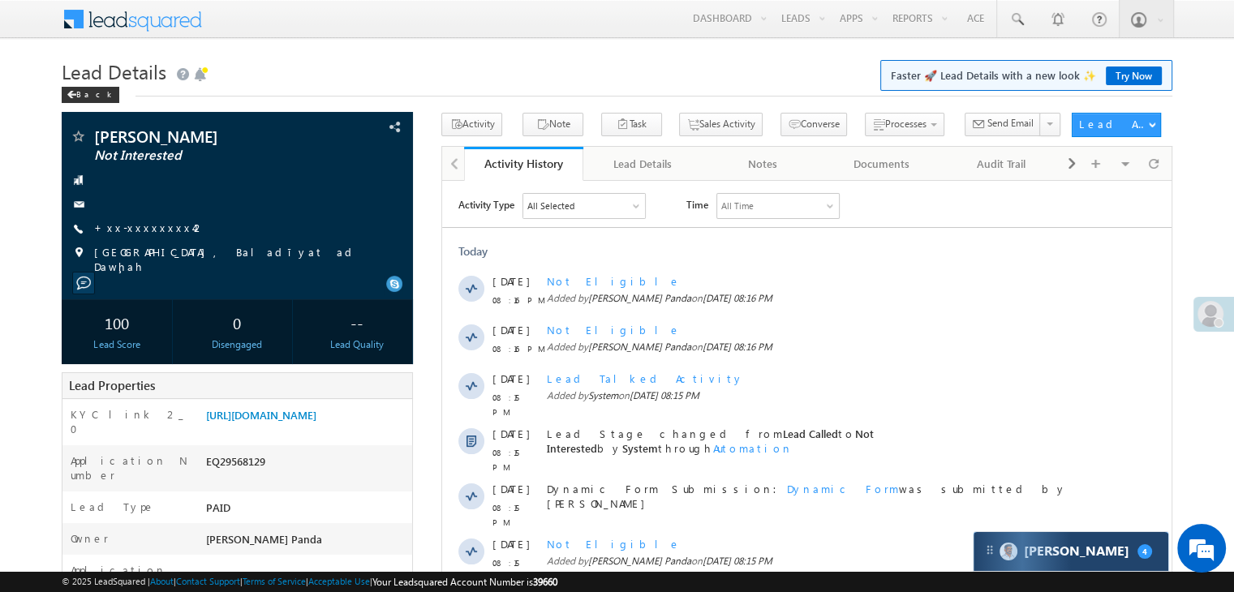
click at [1122, 559] on div "Carter 4" at bounding box center [1070, 551] width 195 height 39
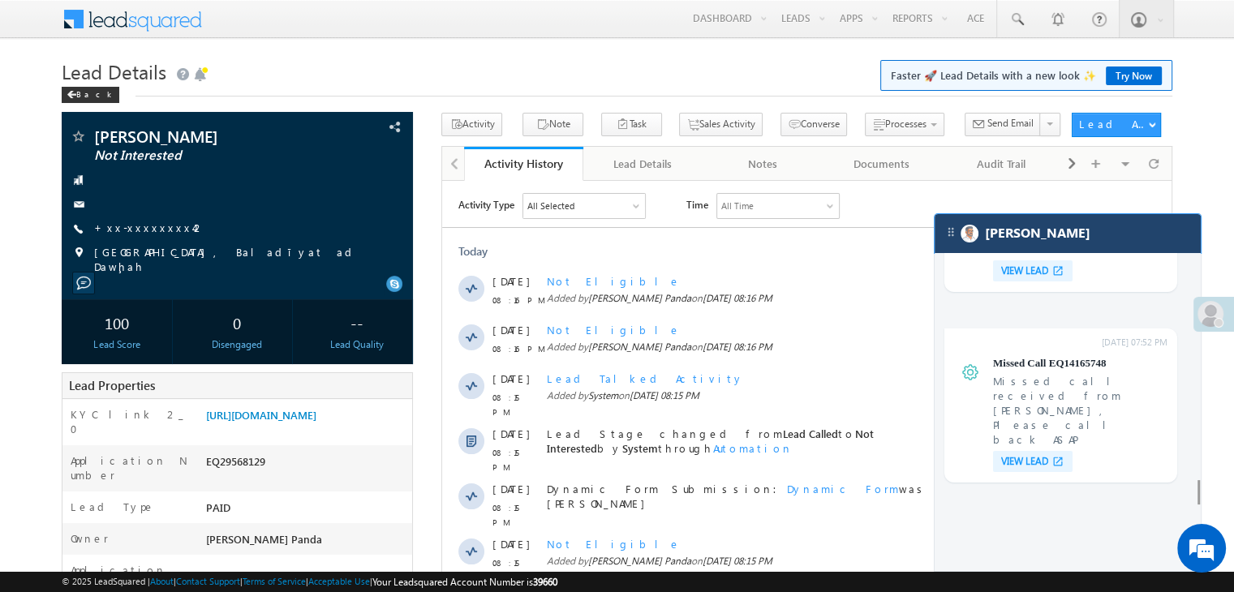
click at [1049, 240] on div "[PERSON_NAME]" at bounding box center [1067, 233] width 266 height 39
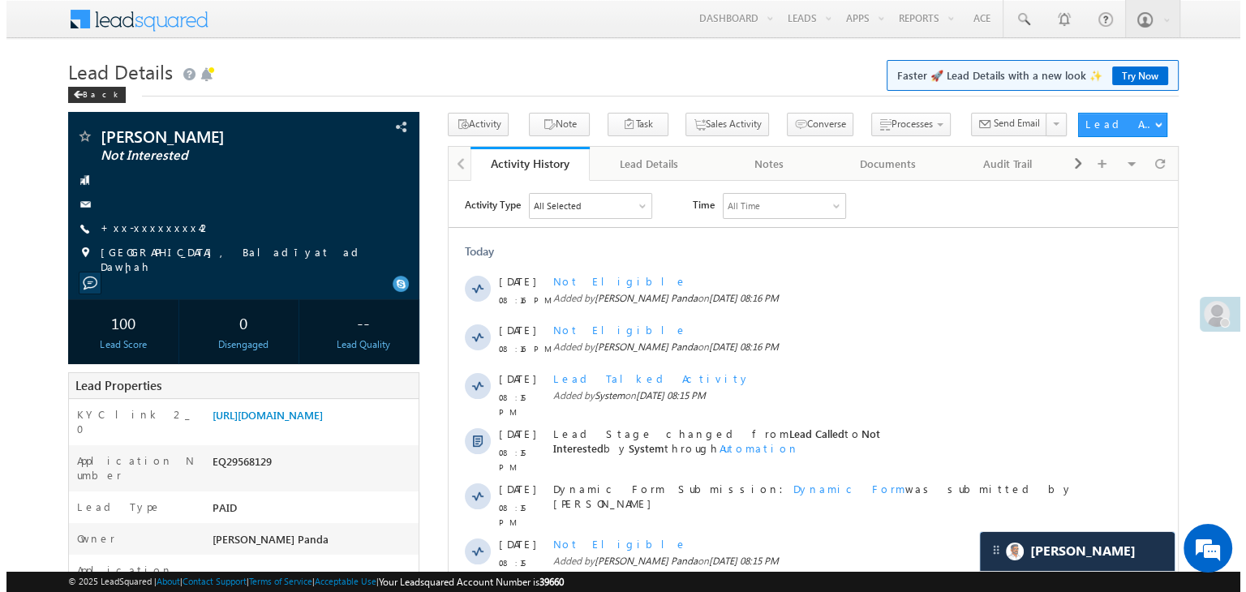
scroll to position [6595, 0]
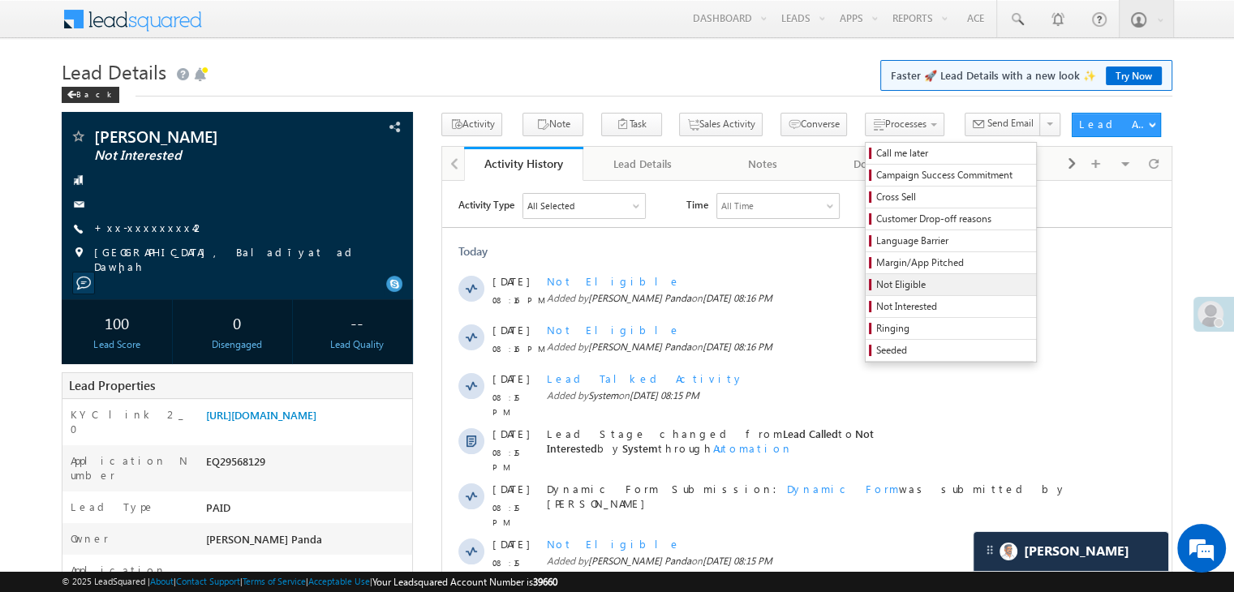
click at [876, 282] on span "Not Eligible" at bounding box center [953, 284] width 154 height 15
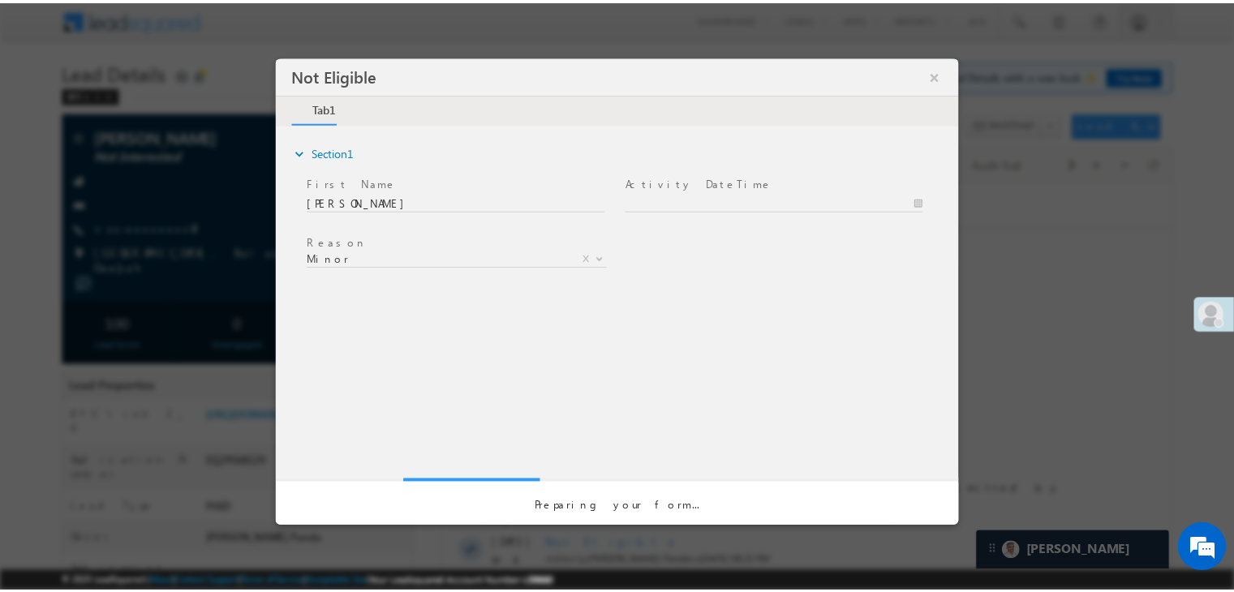
scroll to position [0, 0]
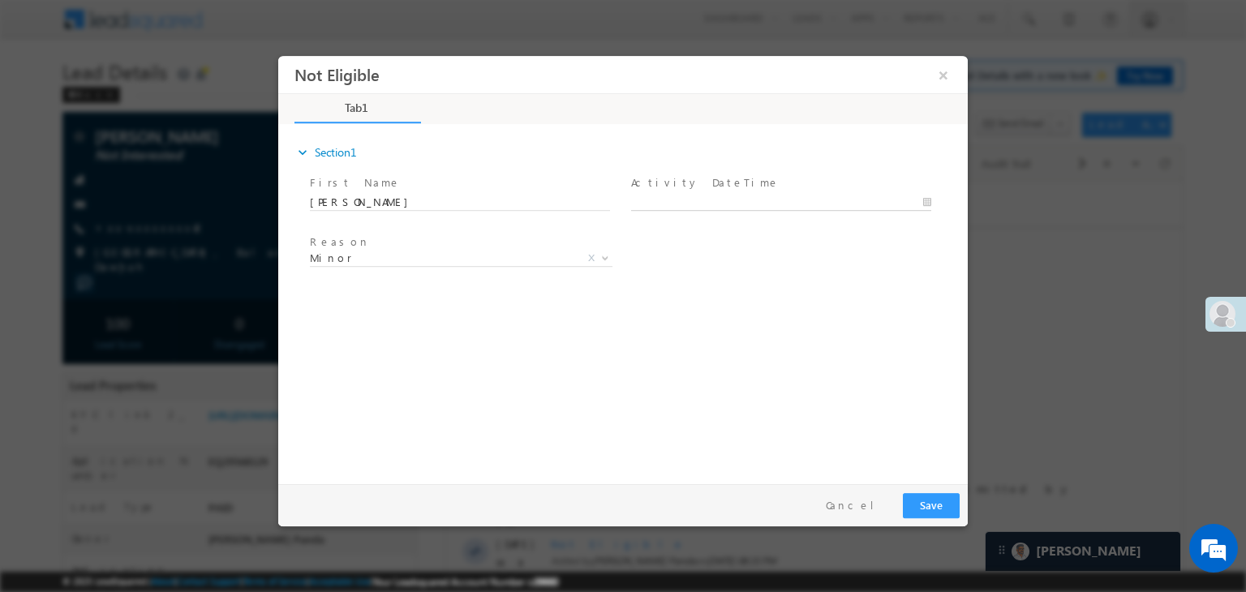
type input "09/25/25 8:17 PM"
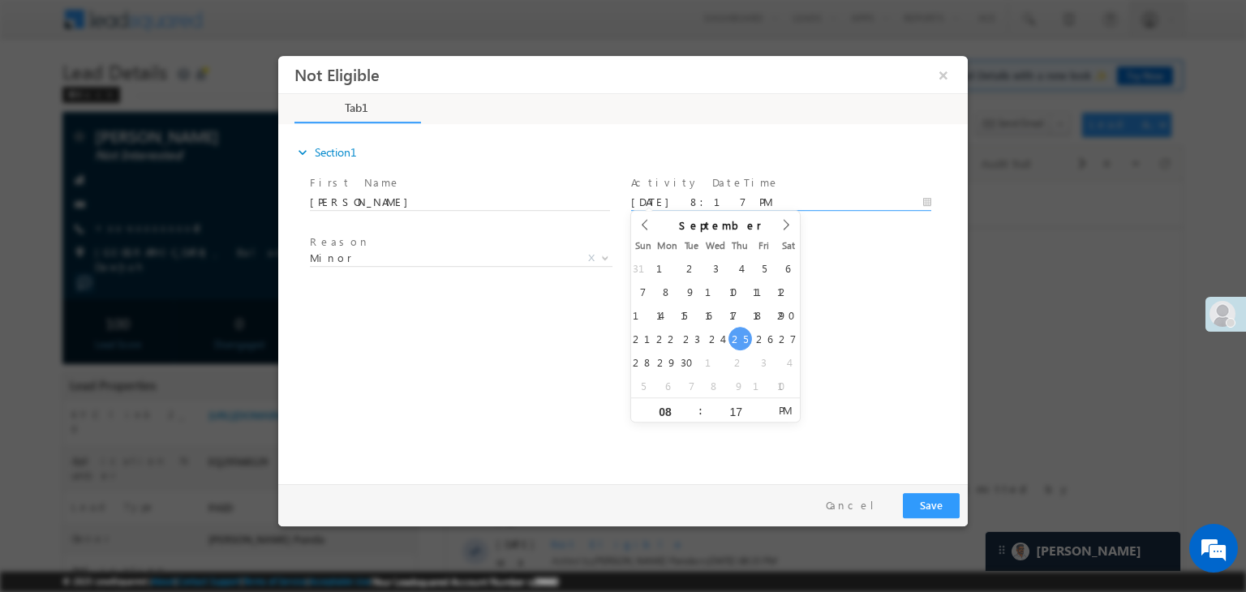
click at [827, 200] on input "09/25/25 8:17 PM" at bounding box center [781, 203] width 300 height 16
click at [860, 276] on div "Reason * Minor Existing Client Out of India DRA - FDS Termination DRA - Already…" at bounding box center [637, 261] width 661 height 60
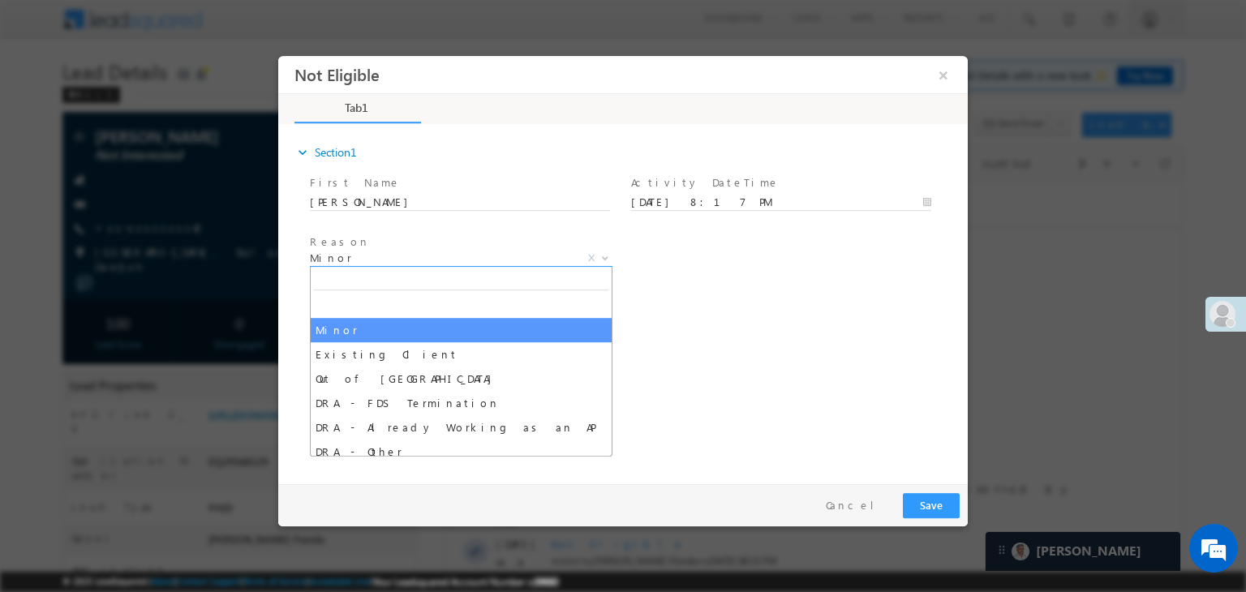
click at [474, 260] on span "Minor" at bounding box center [442, 258] width 264 height 15
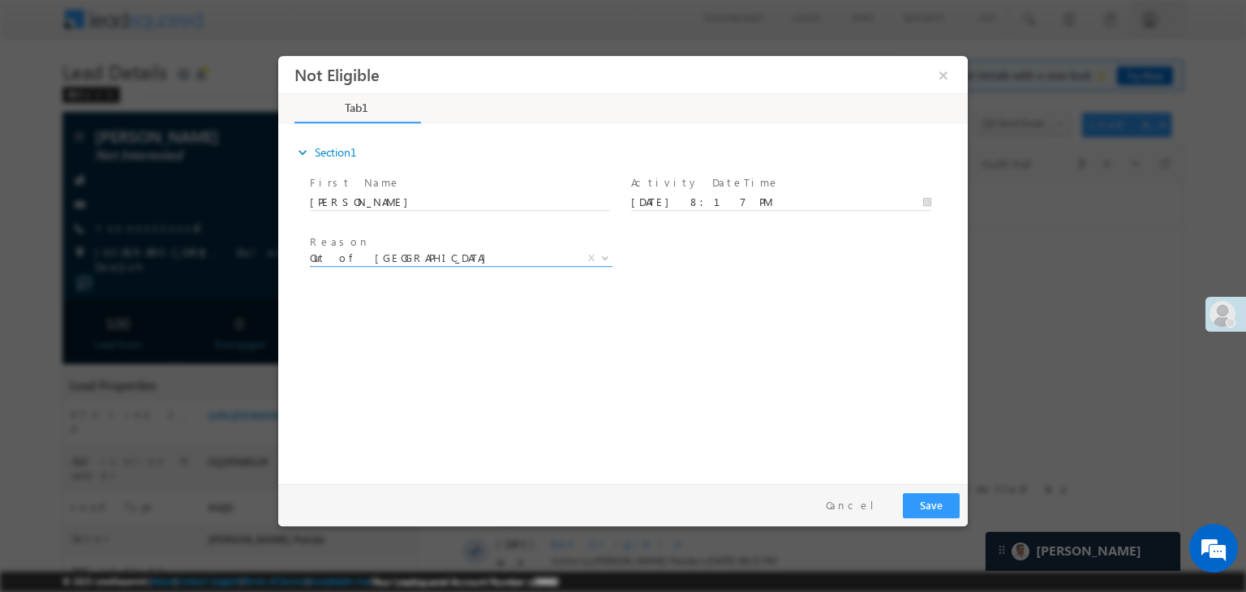
select select "Out of India"
click at [928, 505] on button "Save" at bounding box center [931, 505] width 57 height 25
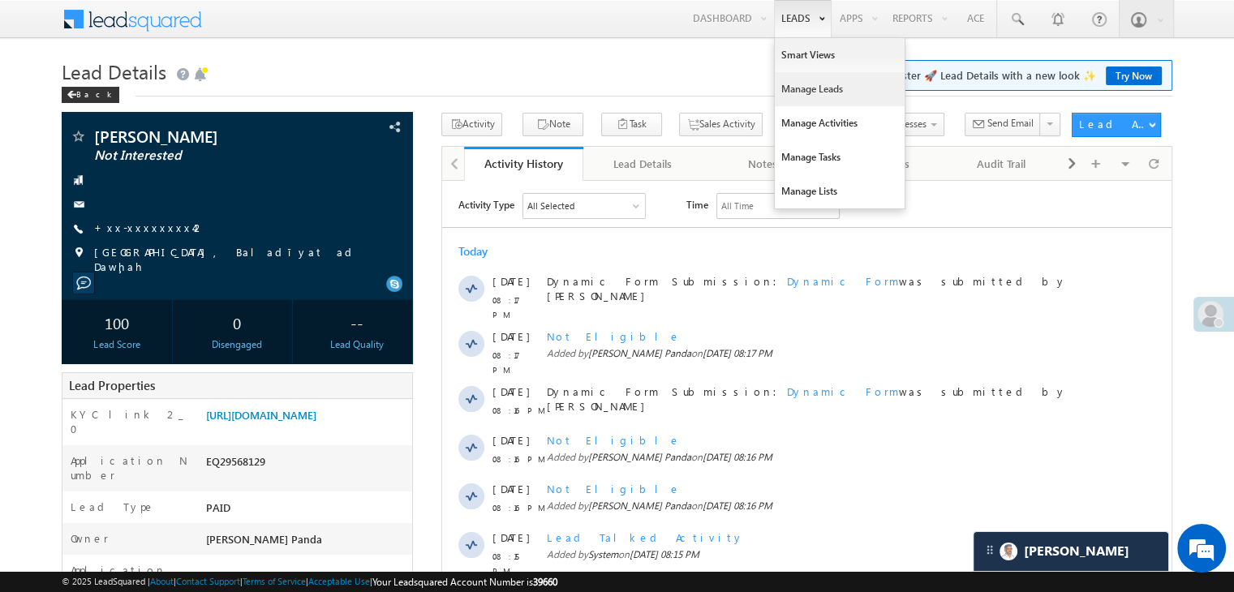
click at [800, 89] on link "Manage Leads" at bounding box center [839, 89] width 130 height 34
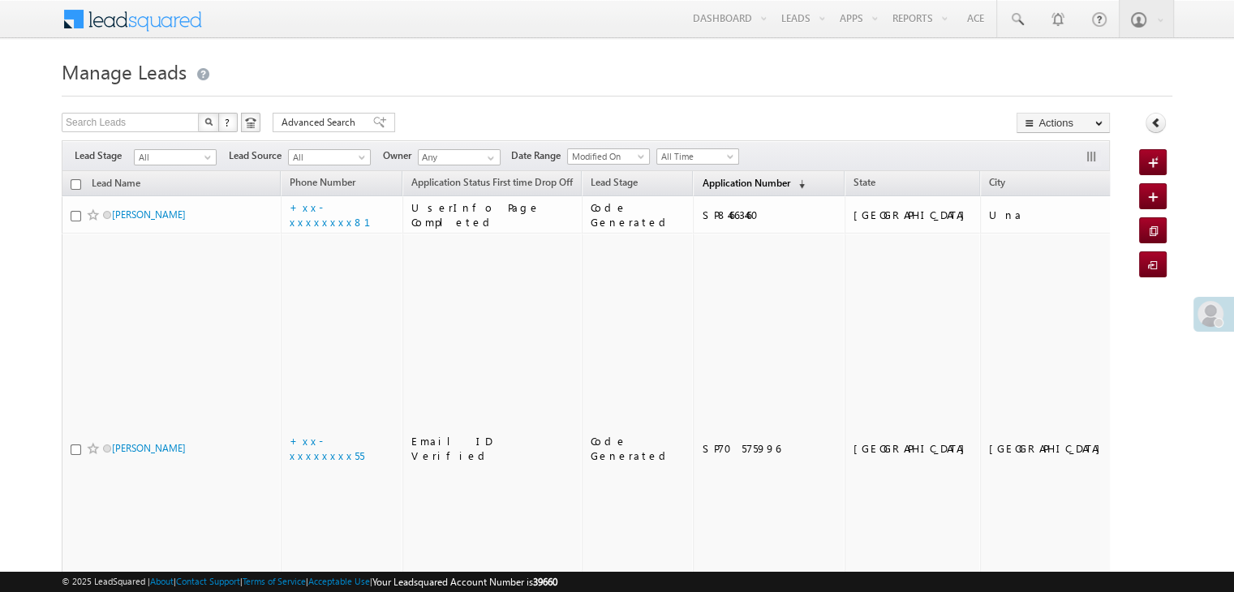
click at [715, 188] on span "Application Number" at bounding box center [745, 183] width 88 height 12
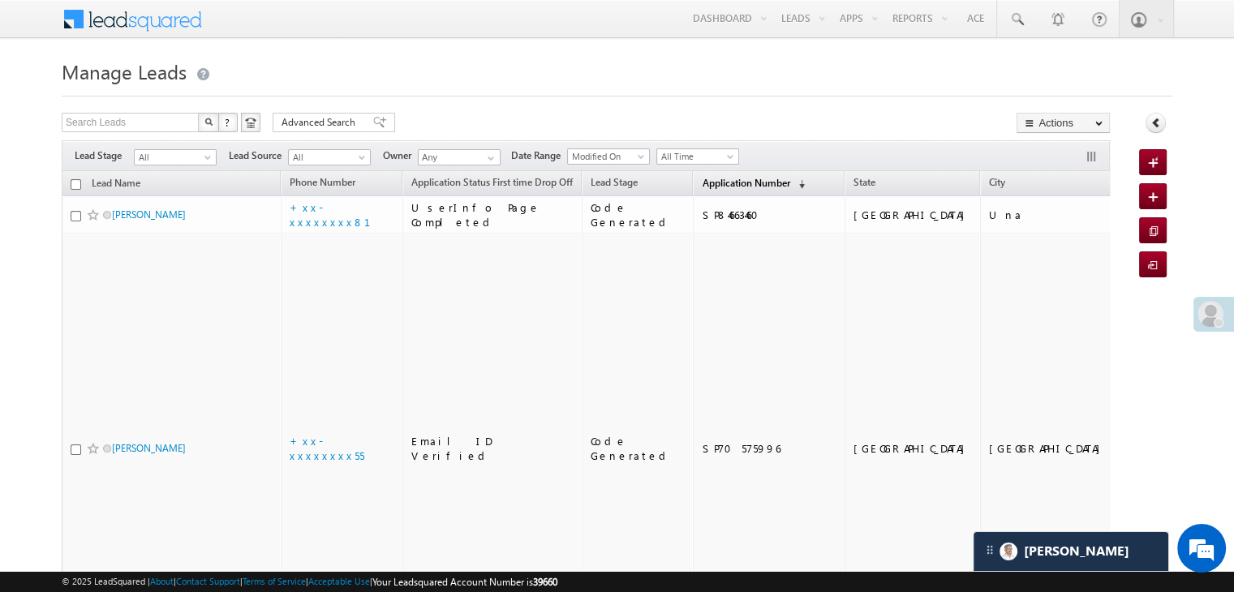
click at [701, 184] on span "Application Number" at bounding box center [745, 183] width 88 height 12
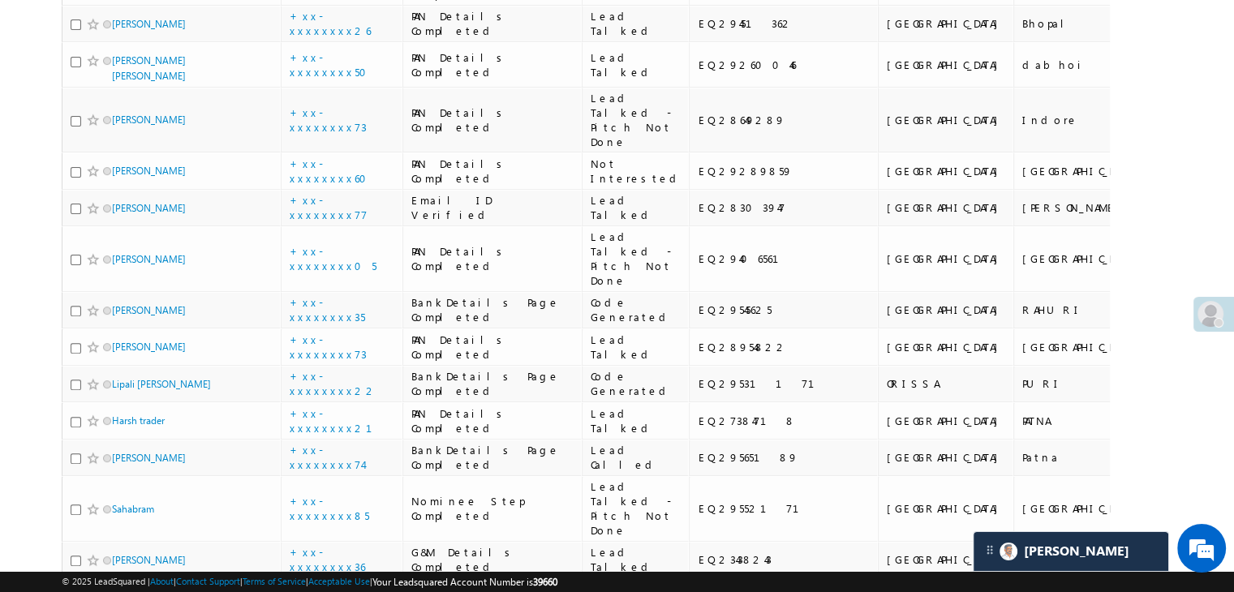
scroll to position [487, 0]
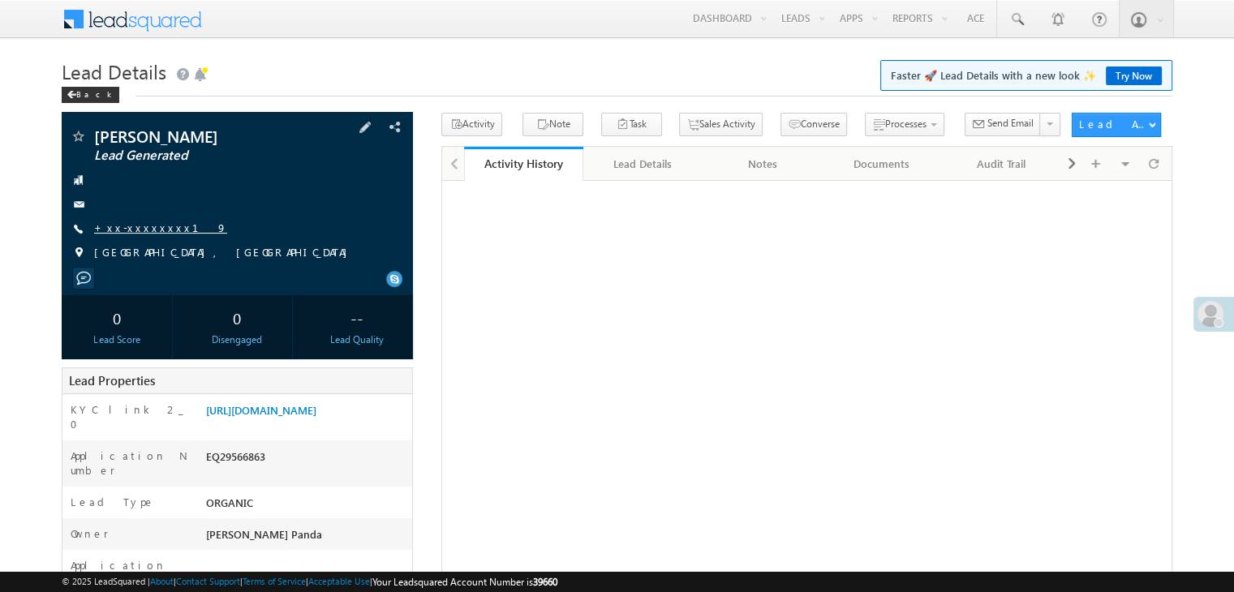
click at [145, 232] on link "+xx-xxxxxxxx19" at bounding box center [160, 228] width 133 height 14
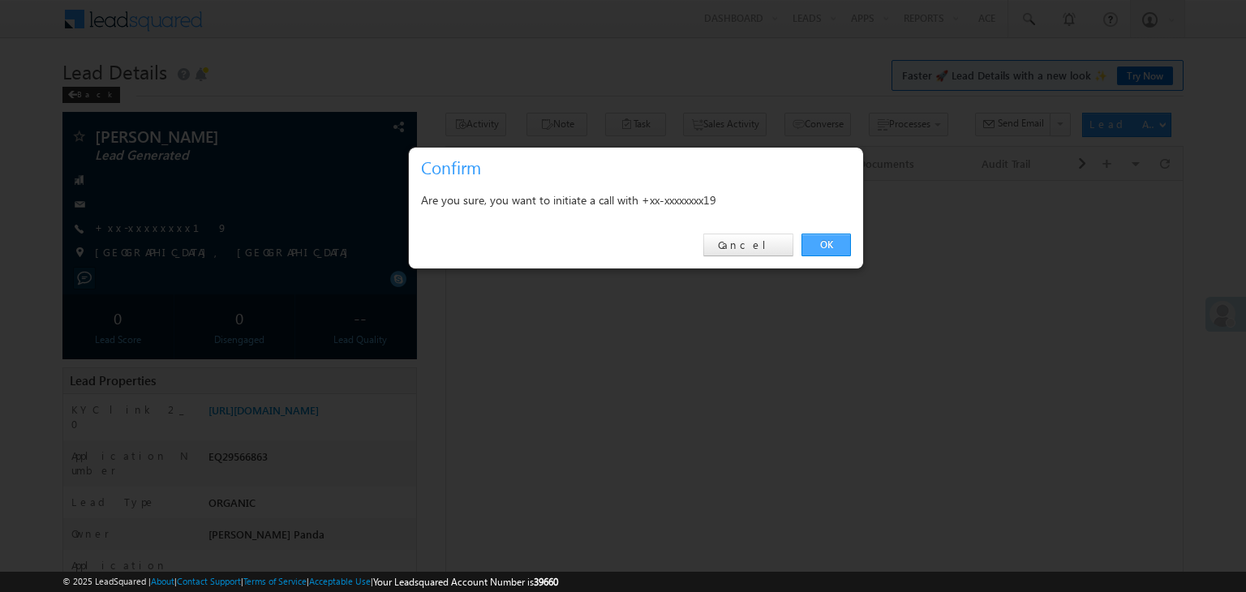
click at [824, 245] on link "OK" at bounding box center [825, 245] width 49 height 23
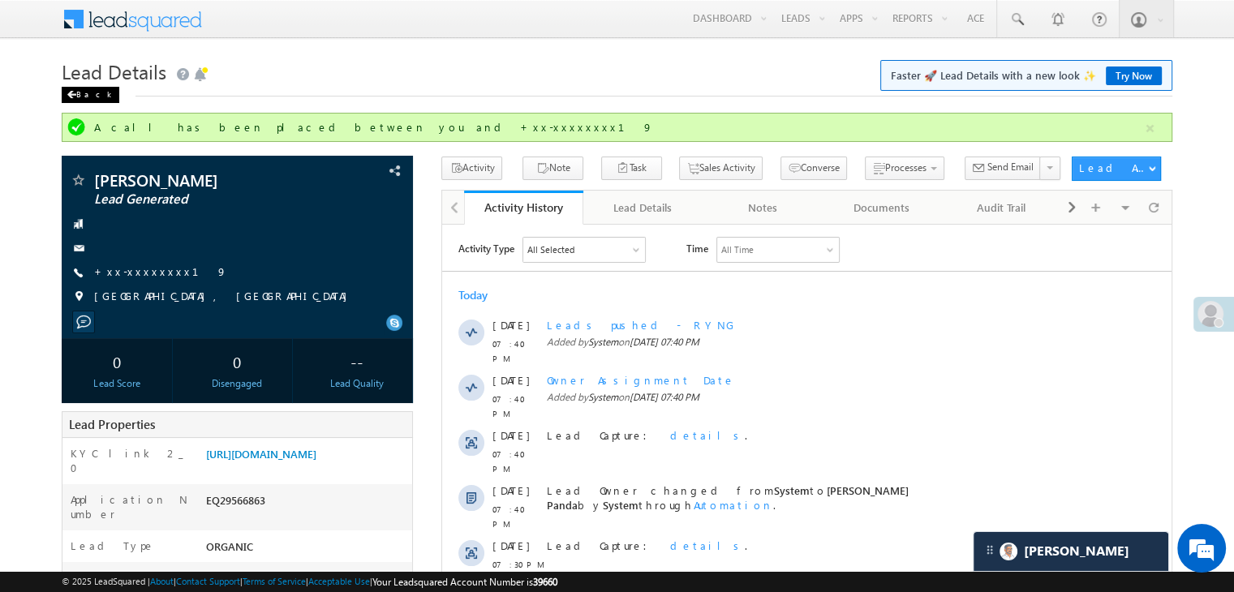
click at [79, 95] on div "Back" at bounding box center [91, 95] width 58 height 16
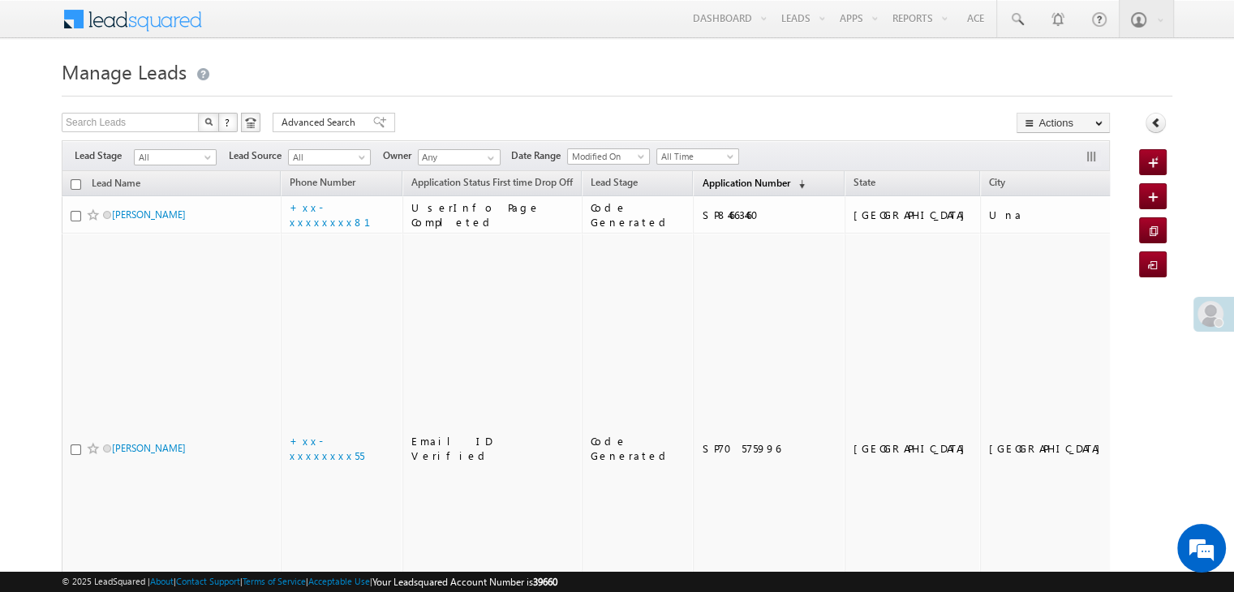
click at [701, 185] on span "Application Number" at bounding box center [745, 183] width 88 height 12
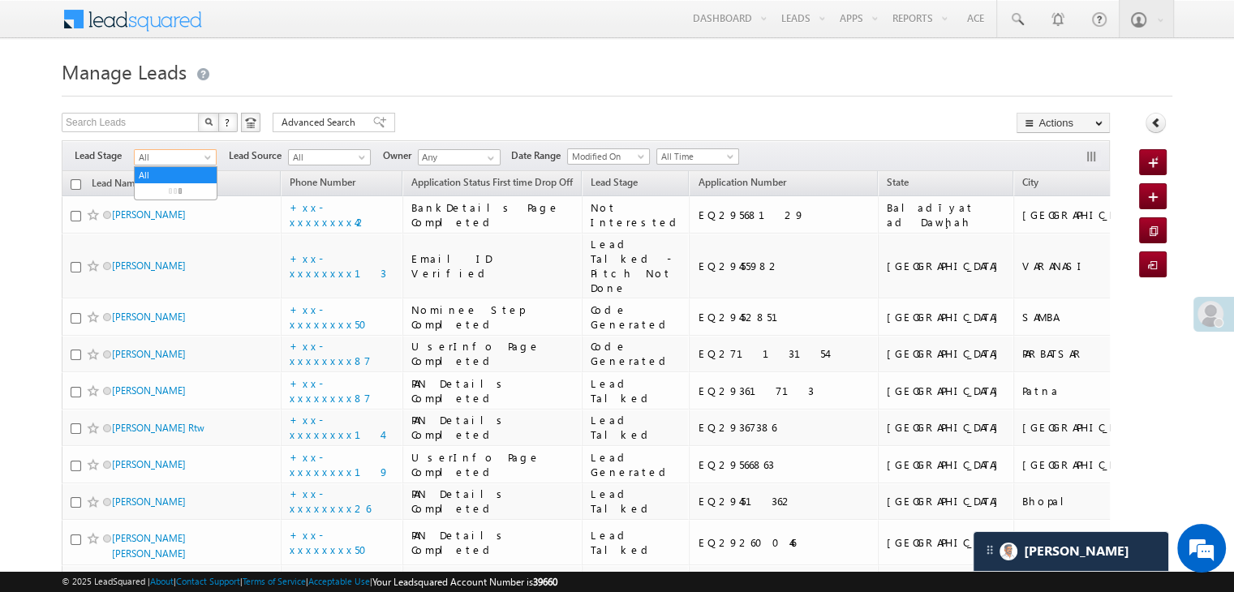
click at [207, 161] on span at bounding box center [209, 160] width 13 height 13
click at [172, 195] on link "Lead Generated" at bounding box center [176, 191] width 82 height 15
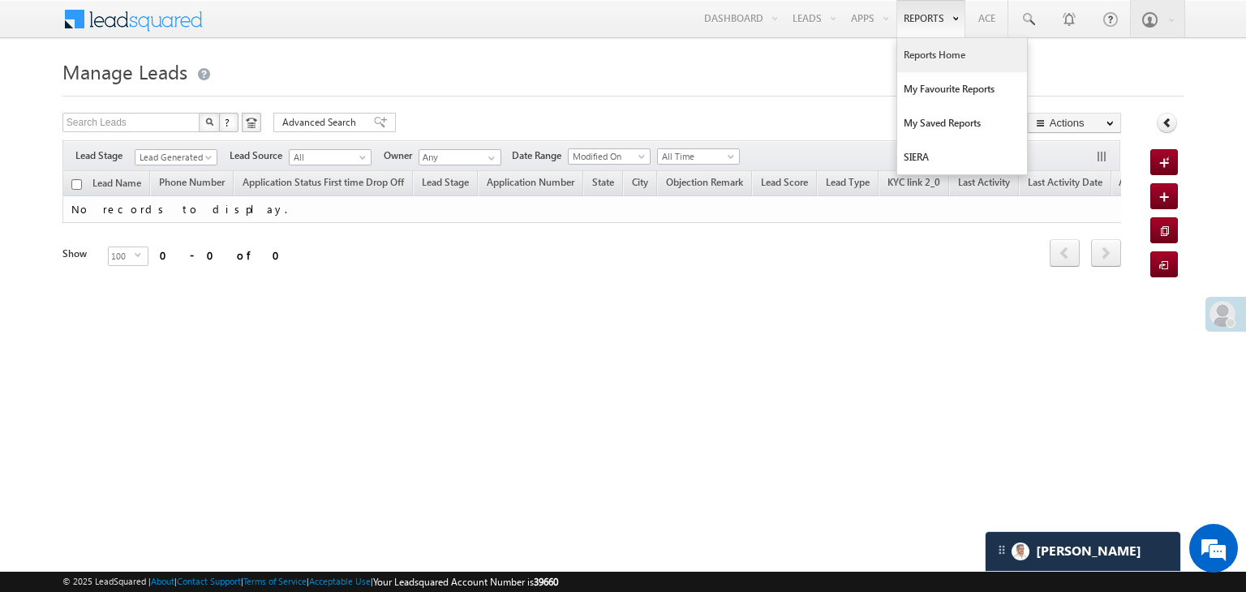
click at [928, 53] on link "Reports Home" at bounding box center [962, 55] width 130 height 34
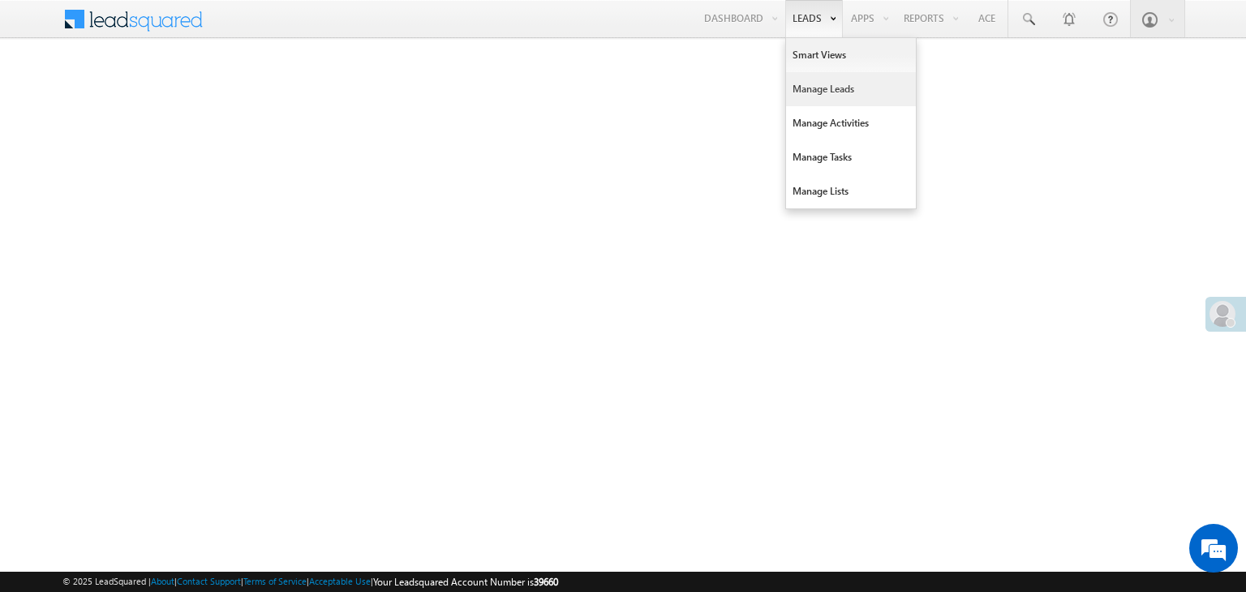
click at [817, 90] on link "Manage Leads" at bounding box center [851, 89] width 130 height 34
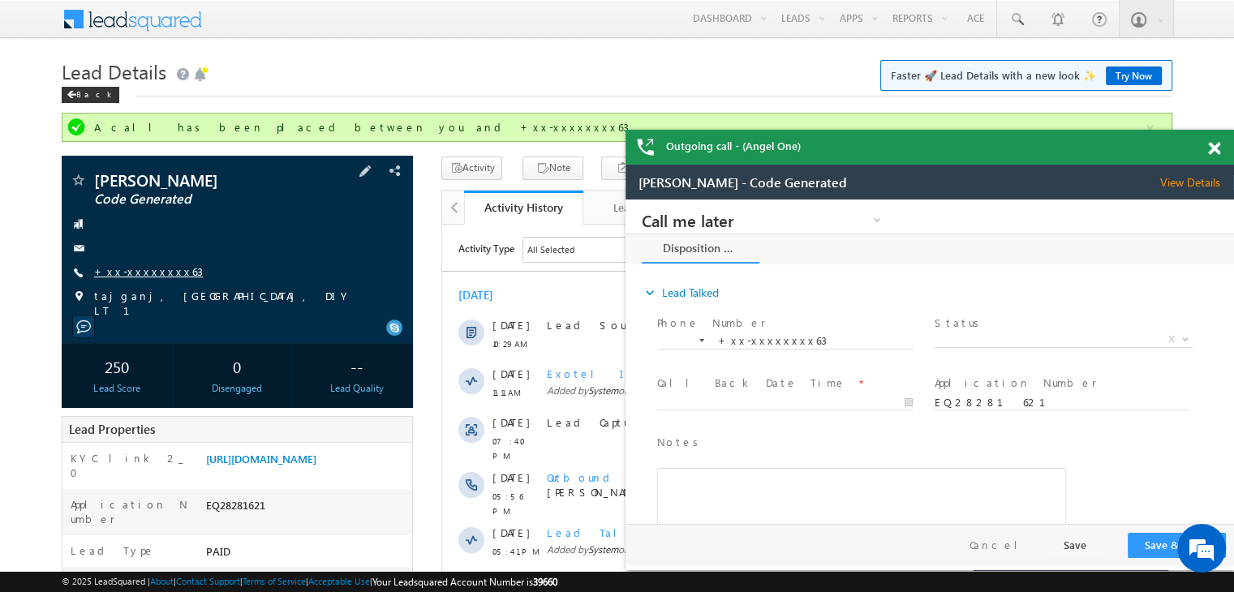
click at [133, 273] on link "+xx-xxxxxxxx63" at bounding box center [148, 271] width 109 height 14
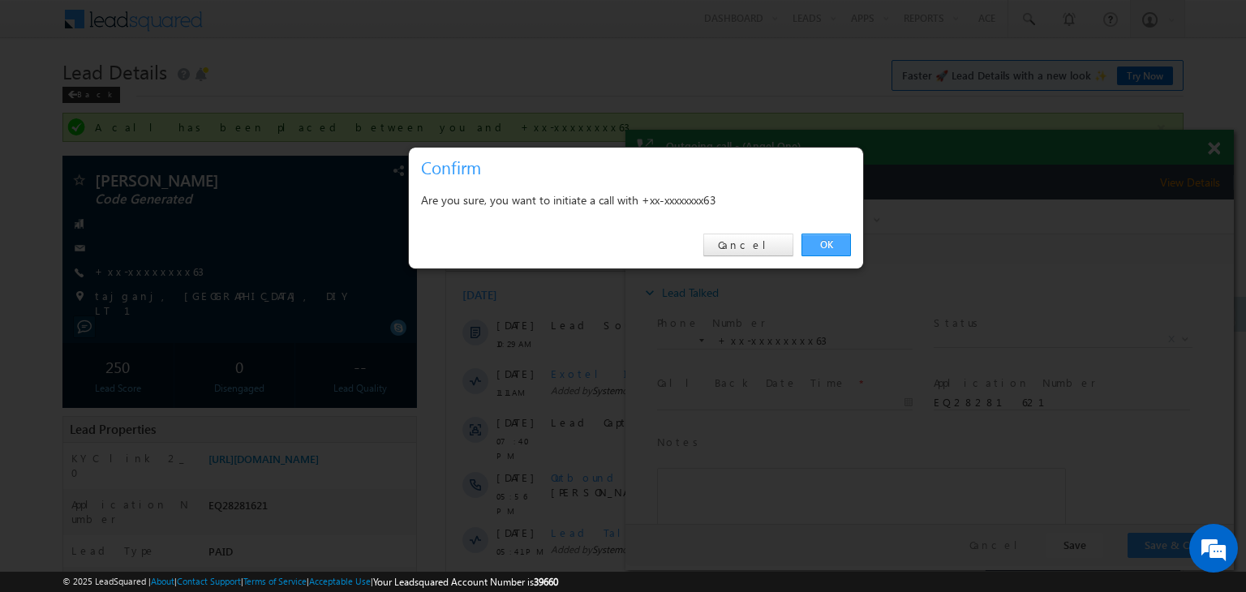
click at [821, 242] on link "OK" at bounding box center [825, 245] width 49 height 23
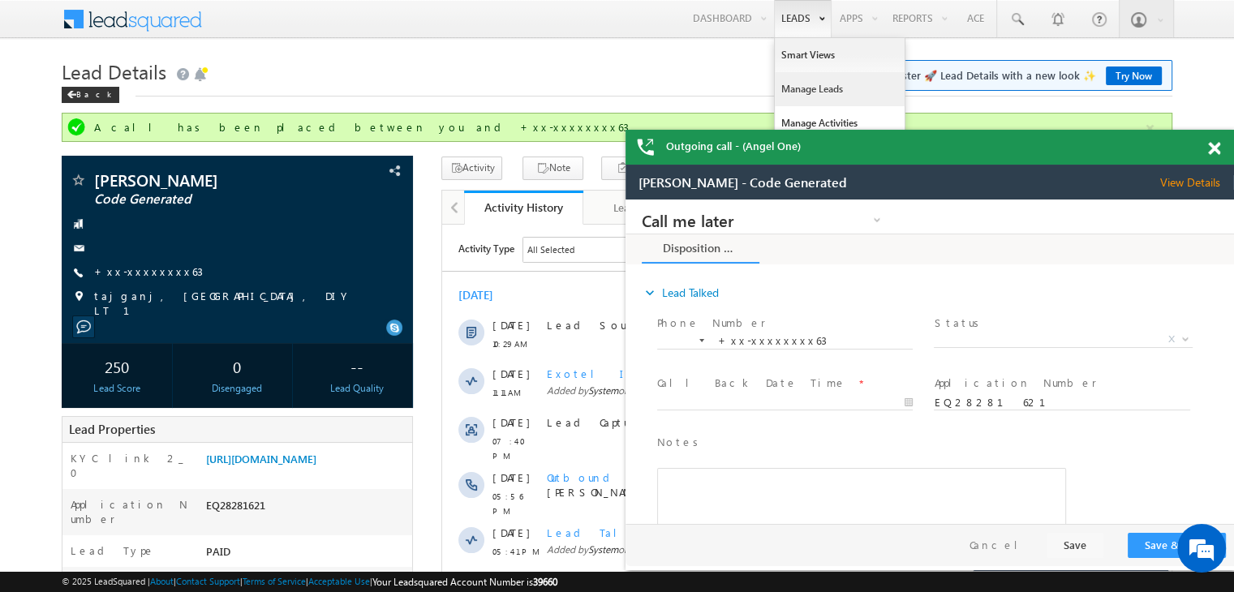
click at [804, 88] on link "Manage Leads" at bounding box center [839, 89] width 130 height 34
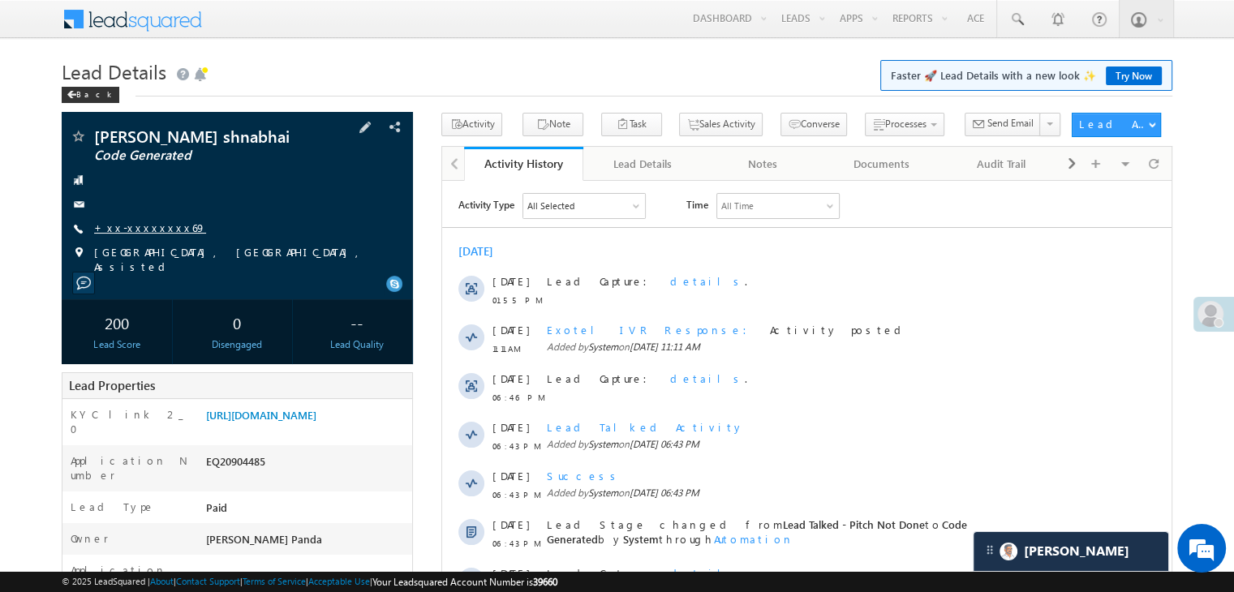
click at [128, 230] on link "+xx-xxxxxxxx69" at bounding box center [150, 228] width 112 height 14
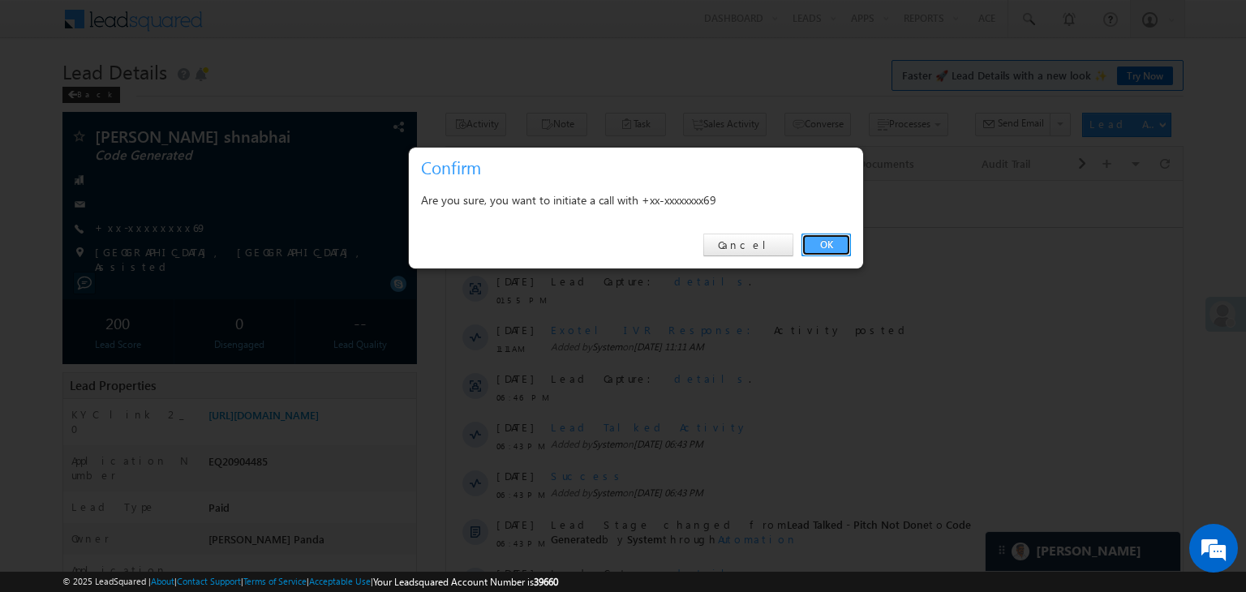
drag, startPoint x: 821, startPoint y: 246, endPoint x: 344, endPoint y: 56, distance: 513.2
click at [821, 246] on link "OK" at bounding box center [825, 245] width 49 height 23
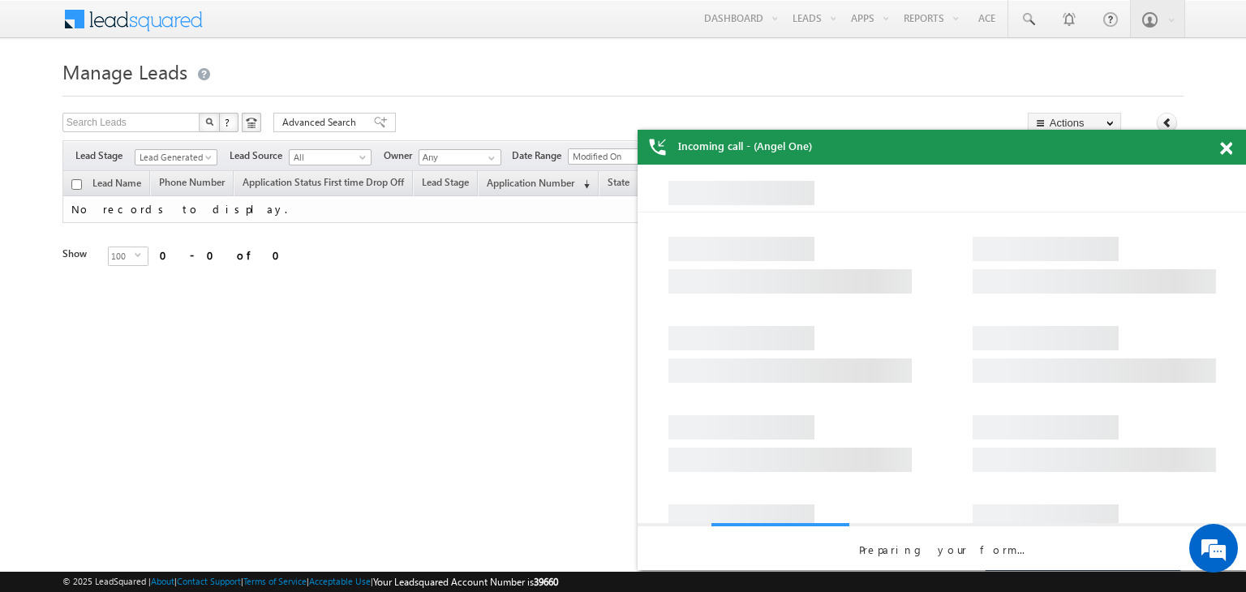
click at [1219, 151] on div "Incoming call - (Angel One)" at bounding box center [941, 147] width 608 height 35
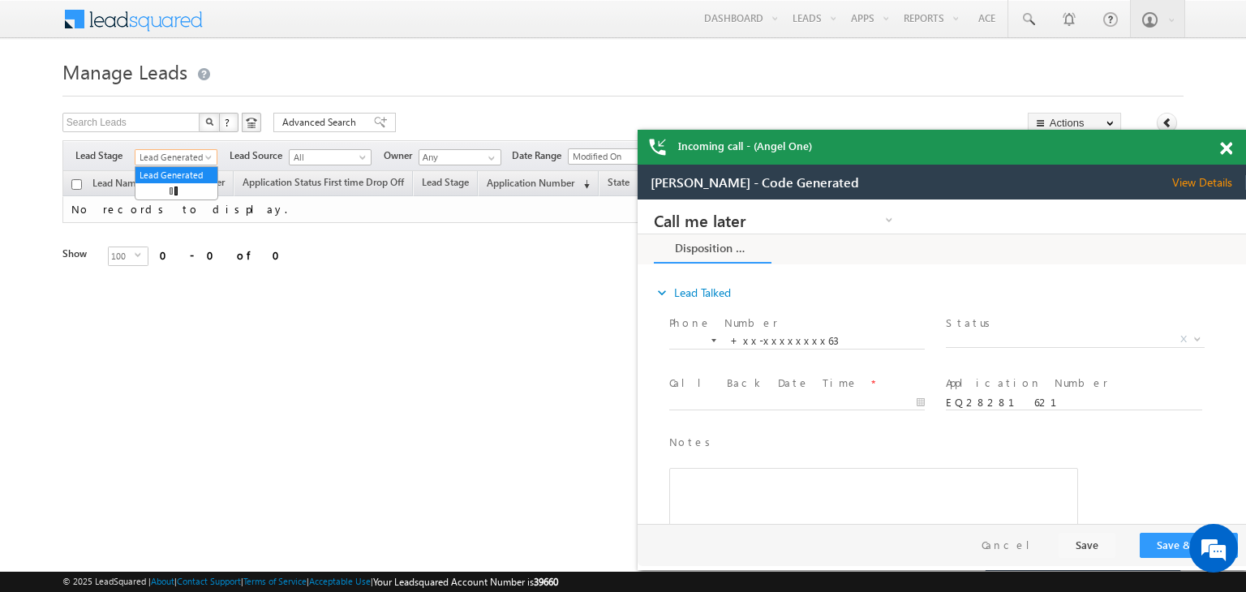
click at [204, 158] on span at bounding box center [210, 160] width 13 height 13
click at [173, 169] on link "All" at bounding box center [176, 175] width 82 height 15
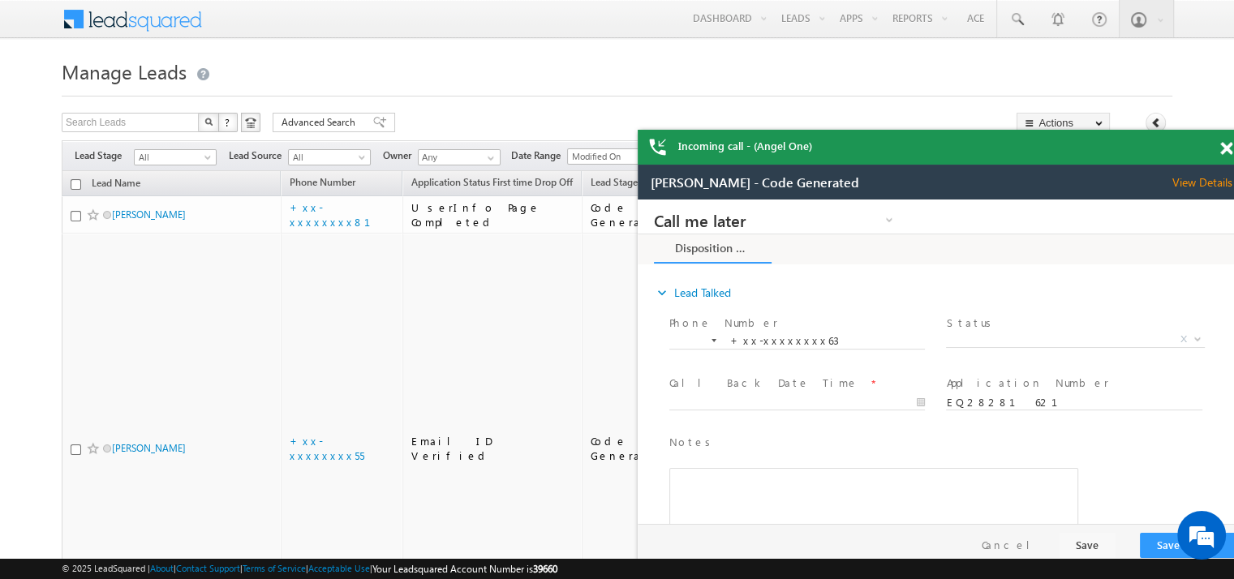
click at [1224, 148] on span at bounding box center [1226, 149] width 12 height 14
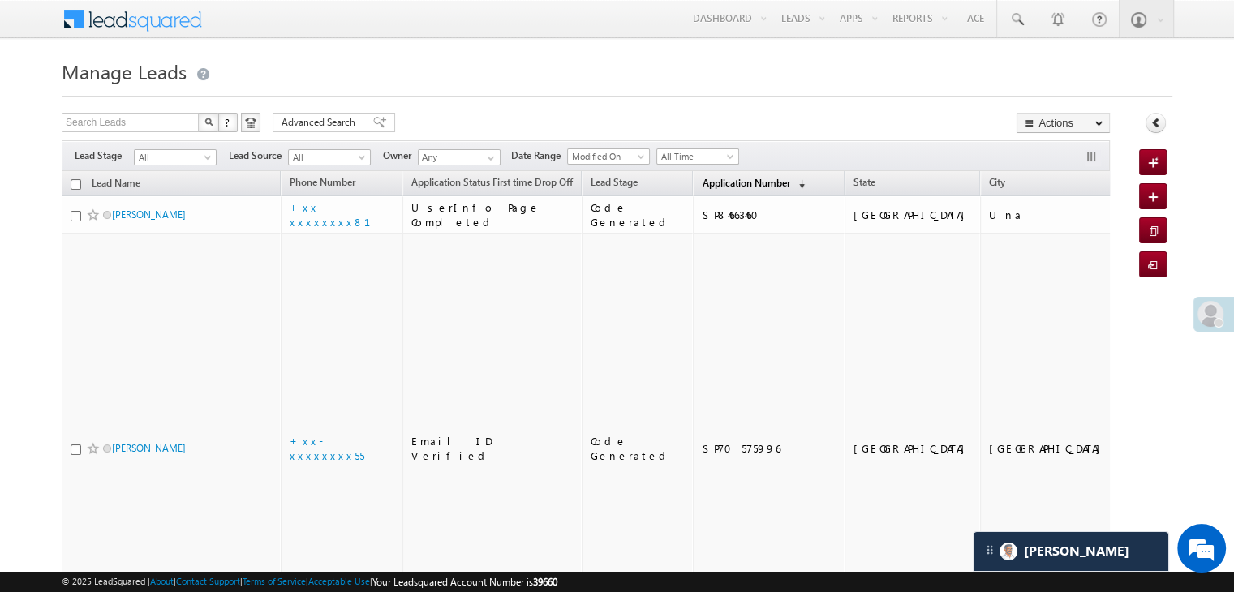
click at [701, 182] on span "Application Number" at bounding box center [745, 183] width 88 height 12
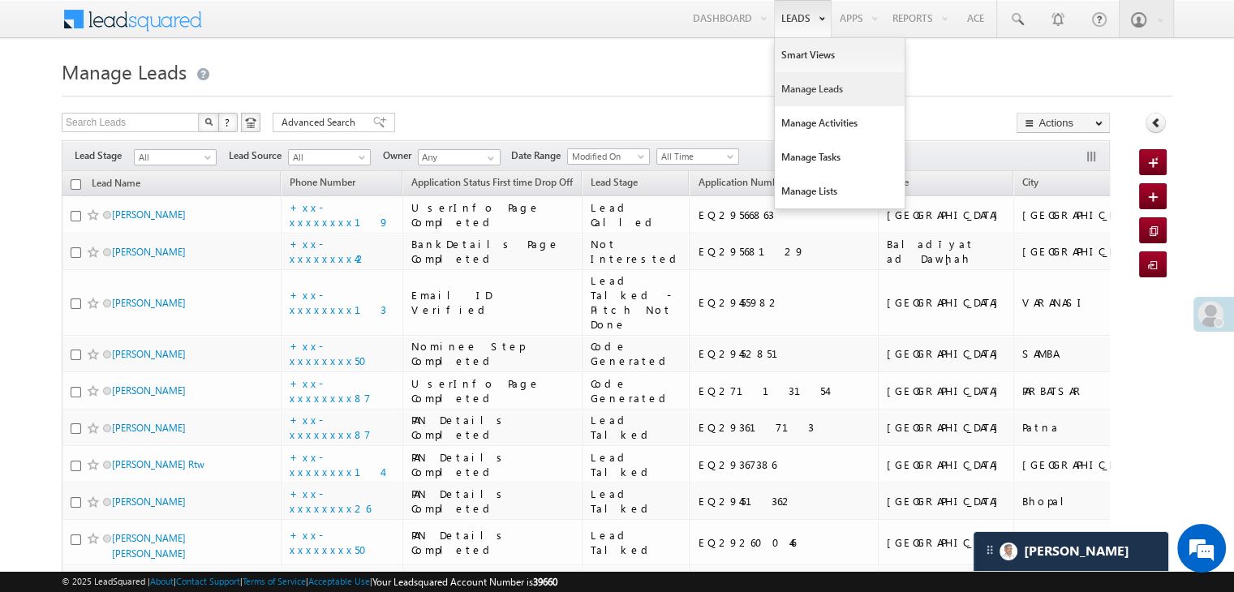
click at [811, 91] on link "Manage Leads" at bounding box center [839, 89] width 130 height 34
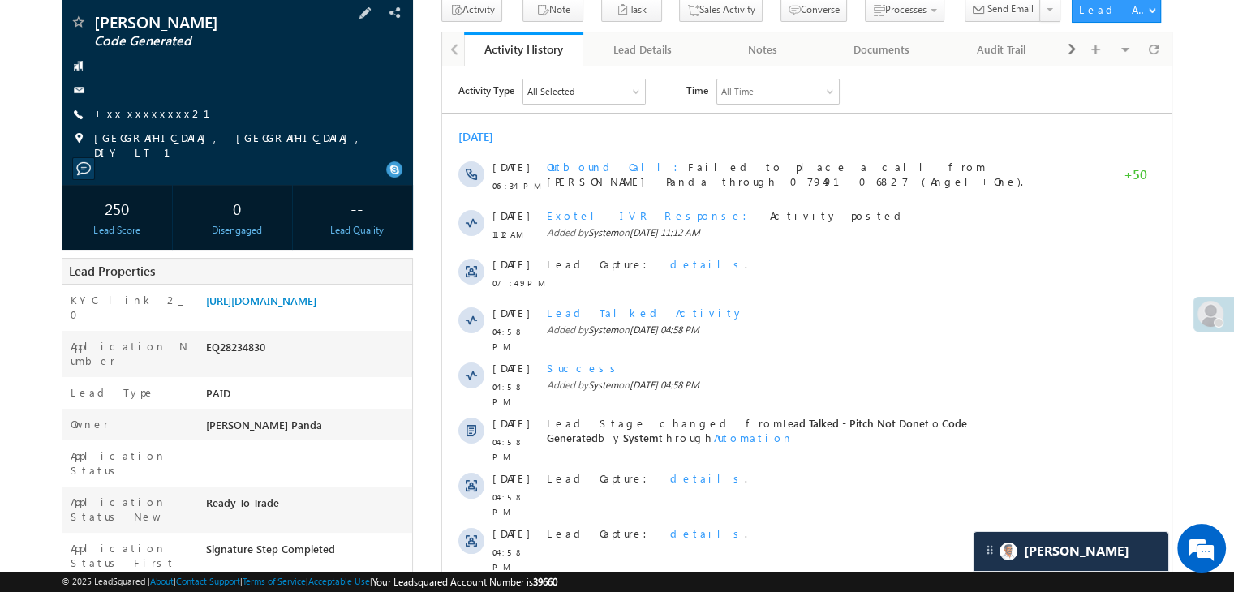
scroll to position [81, 0]
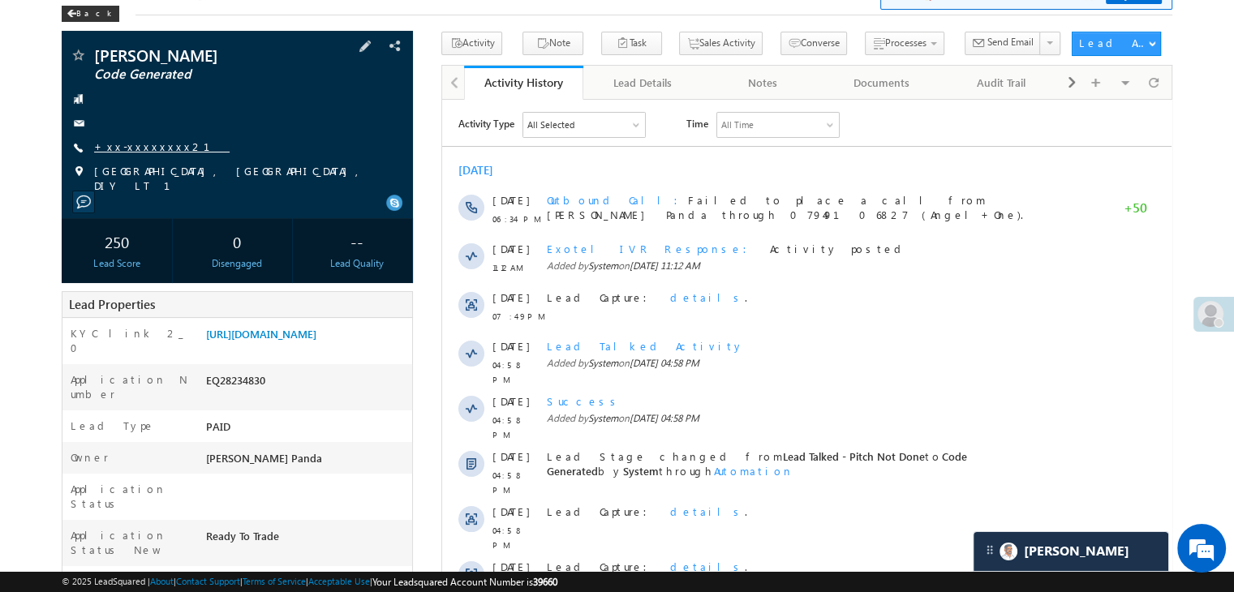
click at [124, 140] on link "+xx-xxxxxxxx21" at bounding box center [161, 146] width 135 height 14
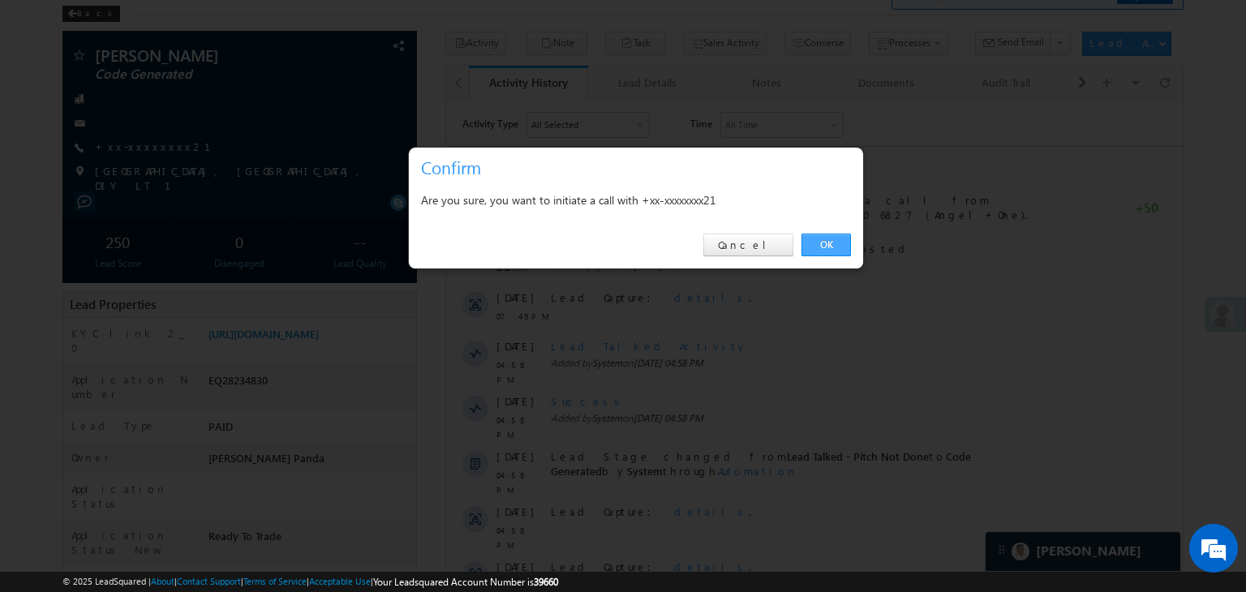
click at [825, 247] on link "OK" at bounding box center [825, 245] width 49 height 23
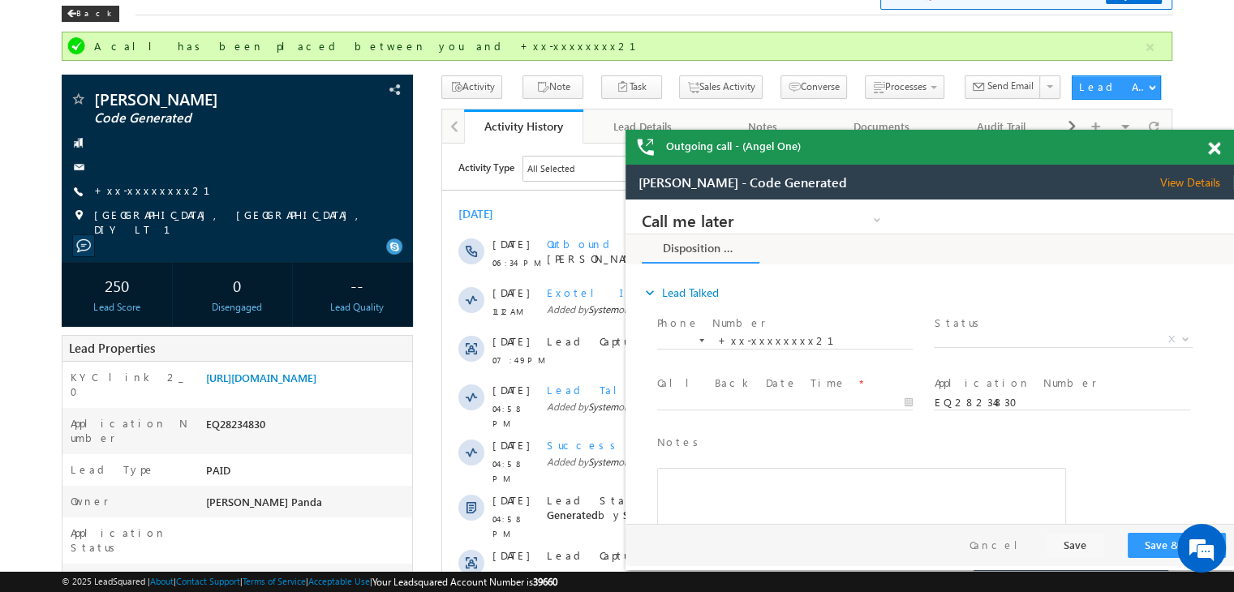
scroll to position [0, 0]
click at [142, 196] on link "+xx-xxxxxxxx21" at bounding box center [161, 190] width 135 height 14
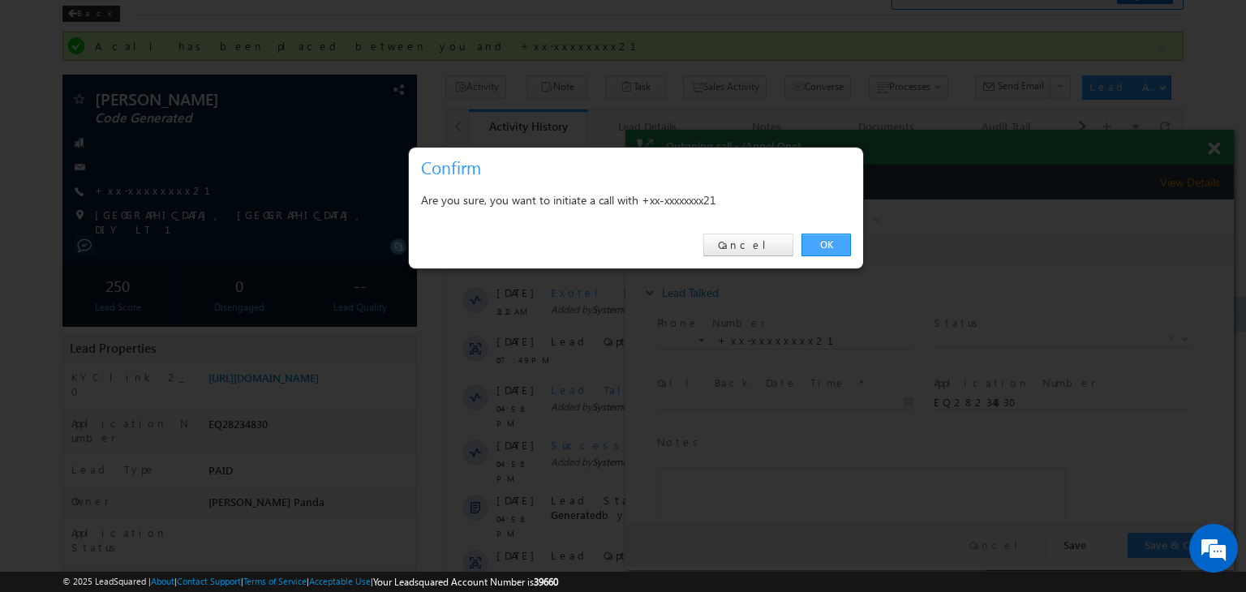
click at [834, 246] on link "OK" at bounding box center [825, 245] width 49 height 23
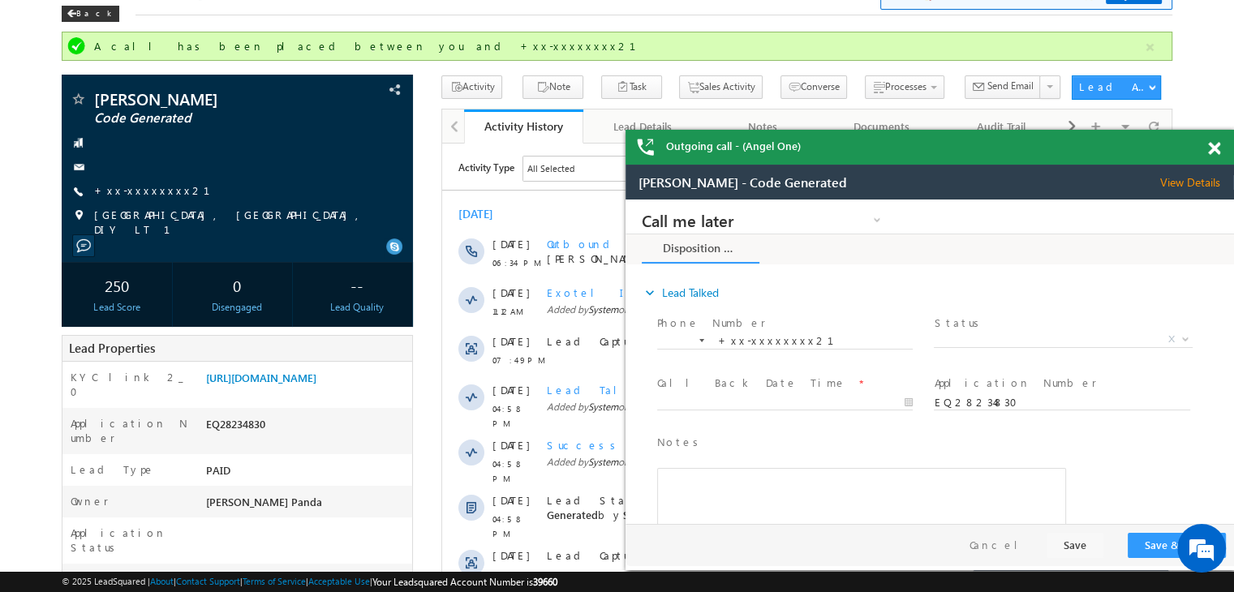
click at [1212, 148] on span at bounding box center [1214, 149] width 12 height 14
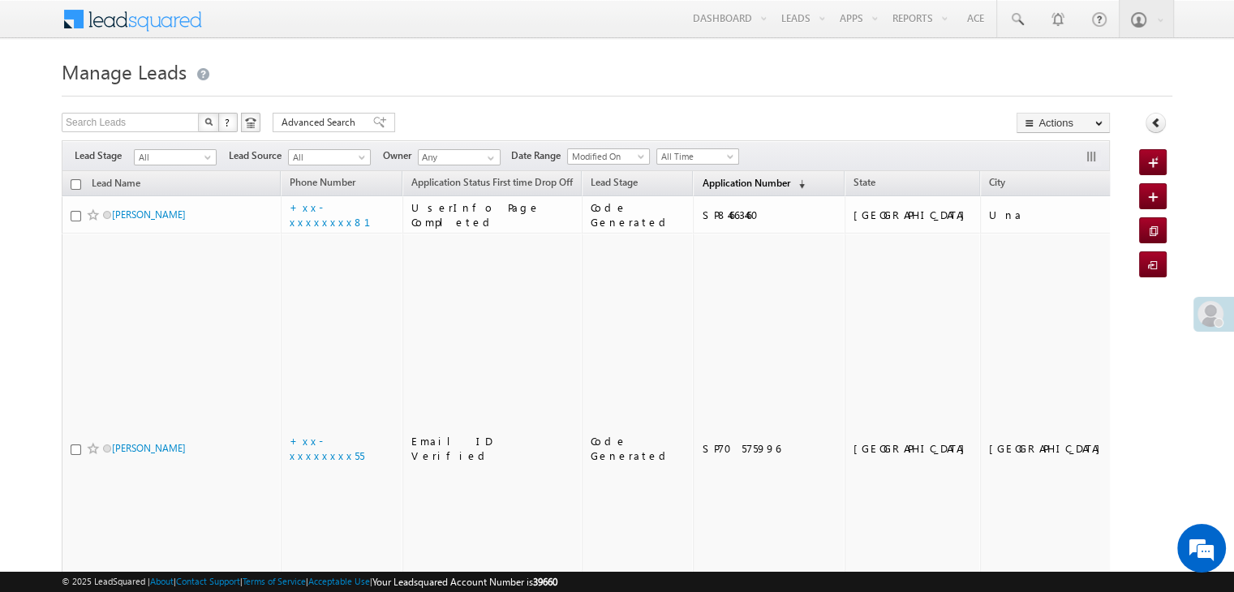
click at [701, 185] on span "Application Number" at bounding box center [745, 183] width 88 height 12
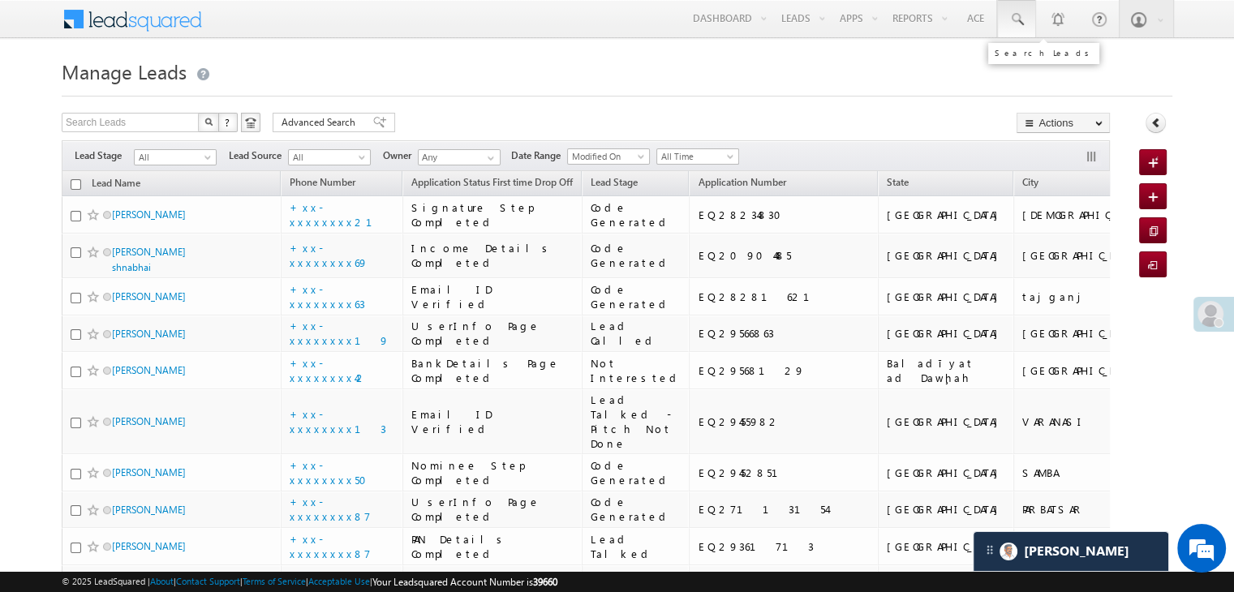
click at [1011, 21] on span at bounding box center [1016, 19] width 16 height 16
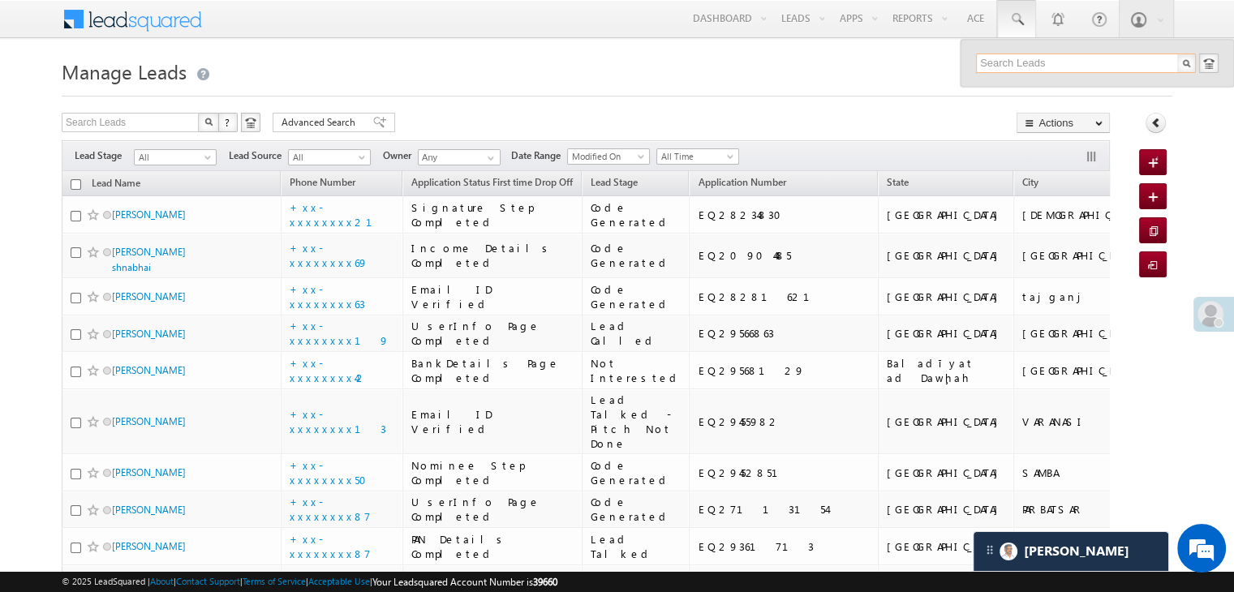
paste input "7340794262"
type input "7340794262"
click at [1015, 87] on div "[PERSON_NAME]" at bounding box center [1092, 87] width 217 height 18
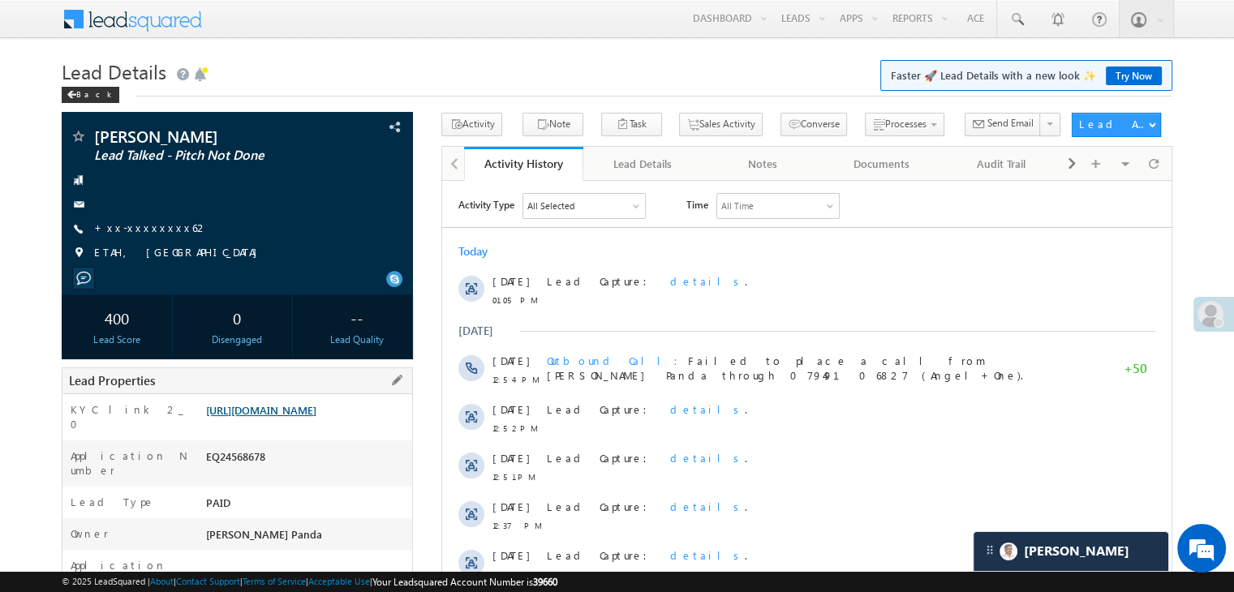
click at [280, 417] on link "[URL][DOMAIN_NAME]" at bounding box center [261, 410] width 110 height 14
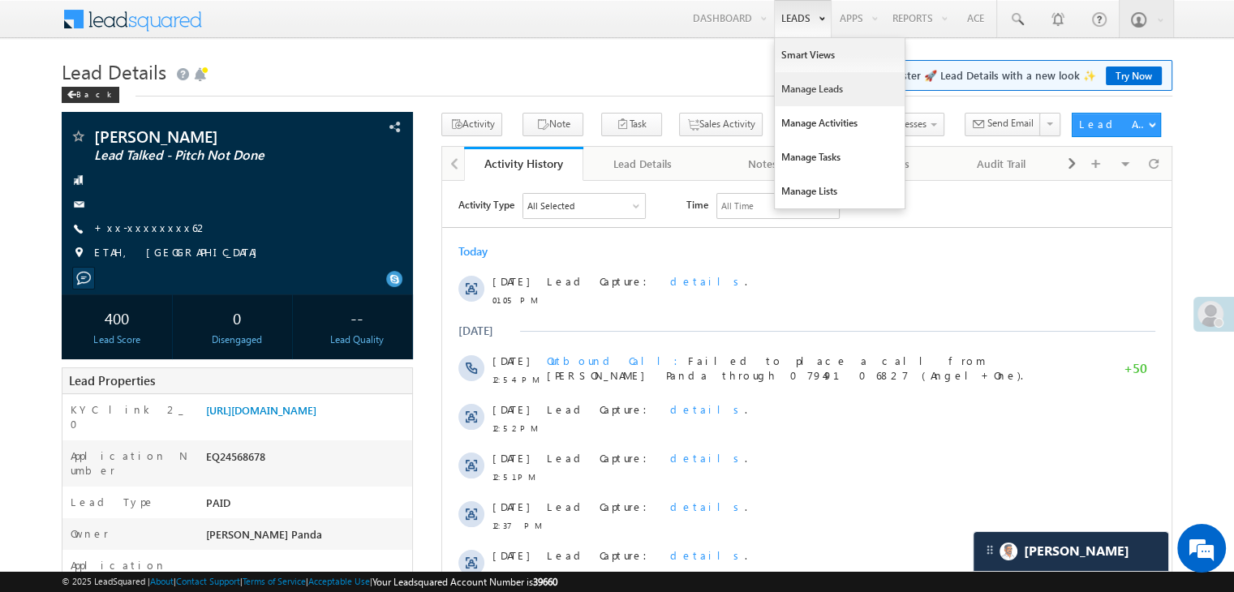
click at [811, 85] on link "Manage Leads" at bounding box center [839, 89] width 130 height 34
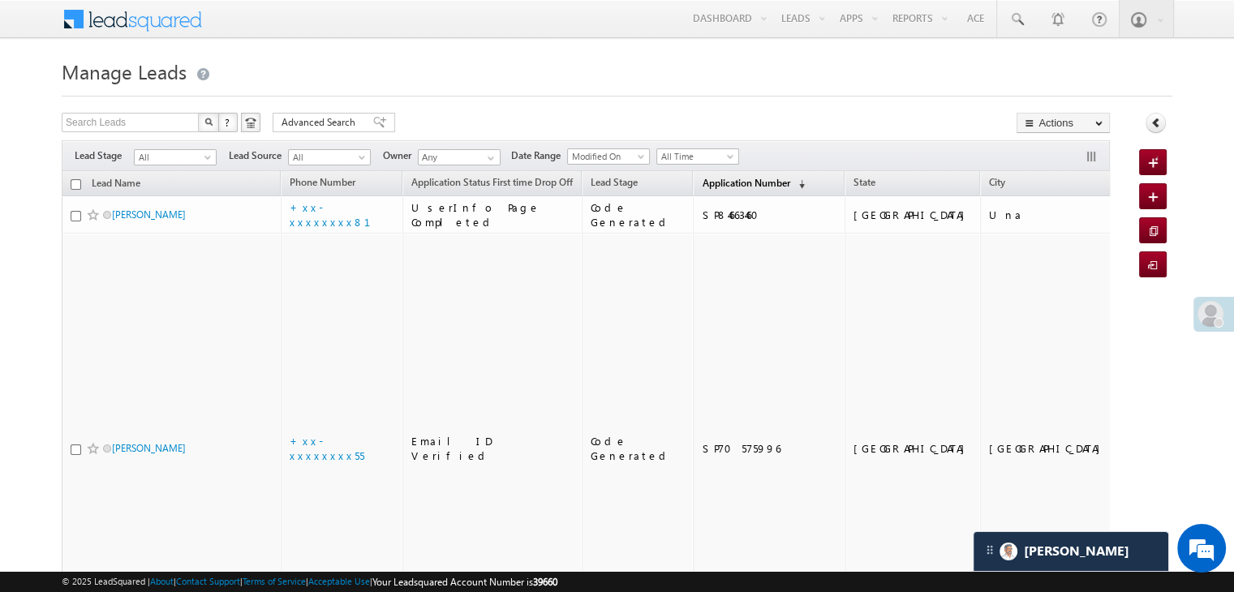
click at [723, 185] on span "Application Number" at bounding box center [745, 183] width 88 height 12
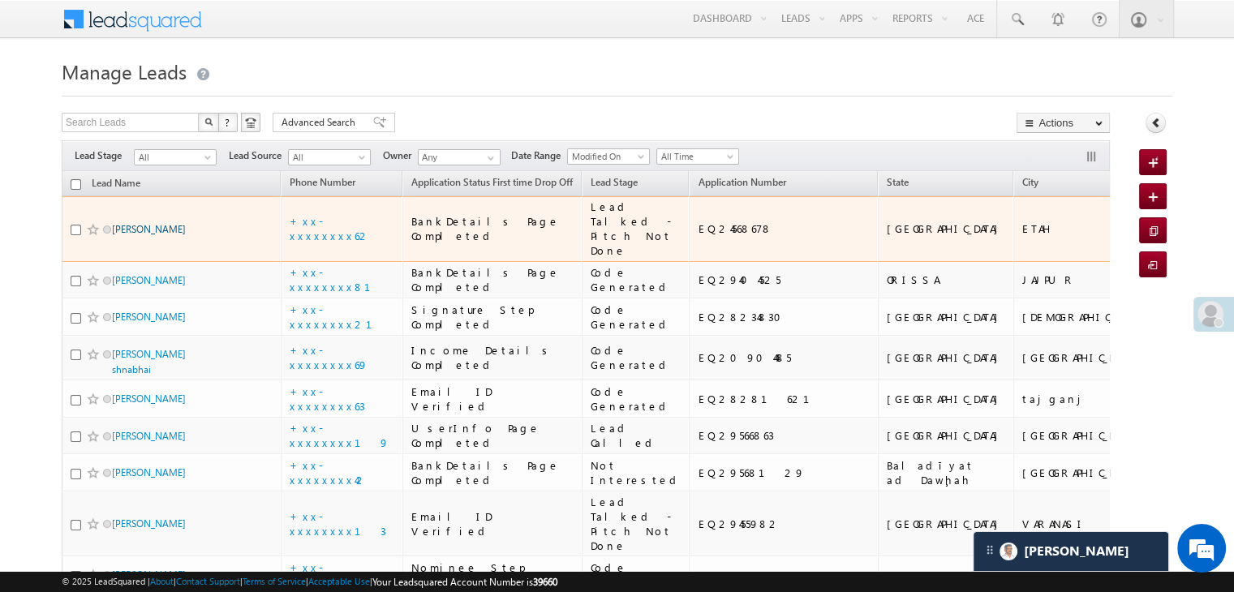
click at [159, 235] on link "[PERSON_NAME]" at bounding box center [149, 229] width 74 height 12
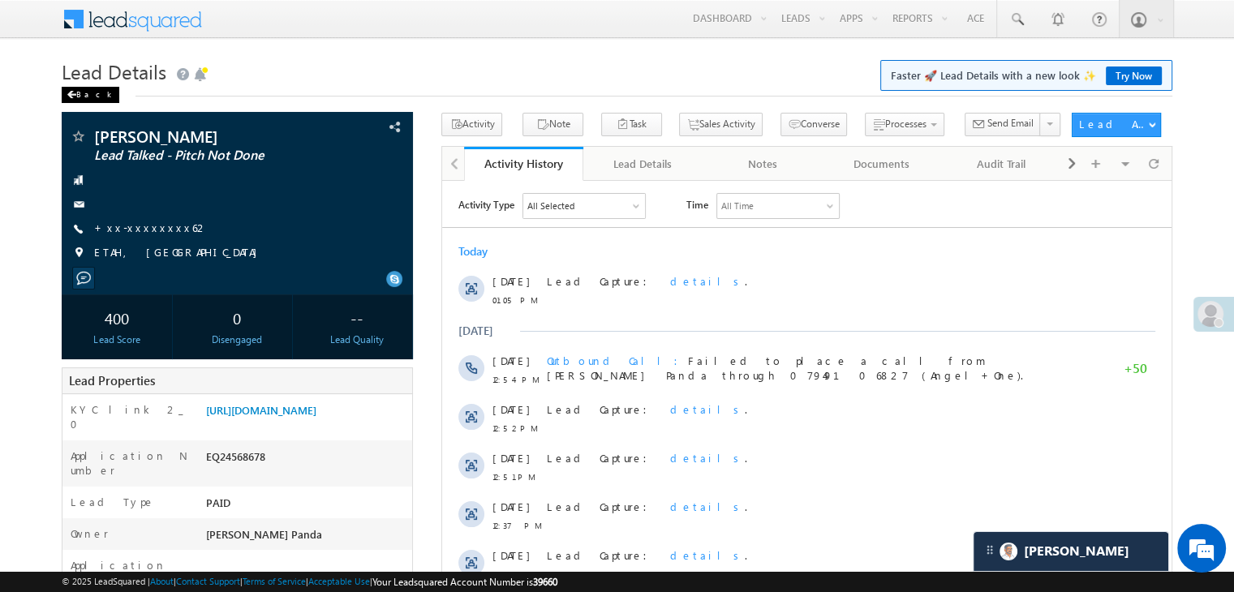
click at [77, 97] on div "Back" at bounding box center [91, 95] width 58 height 16
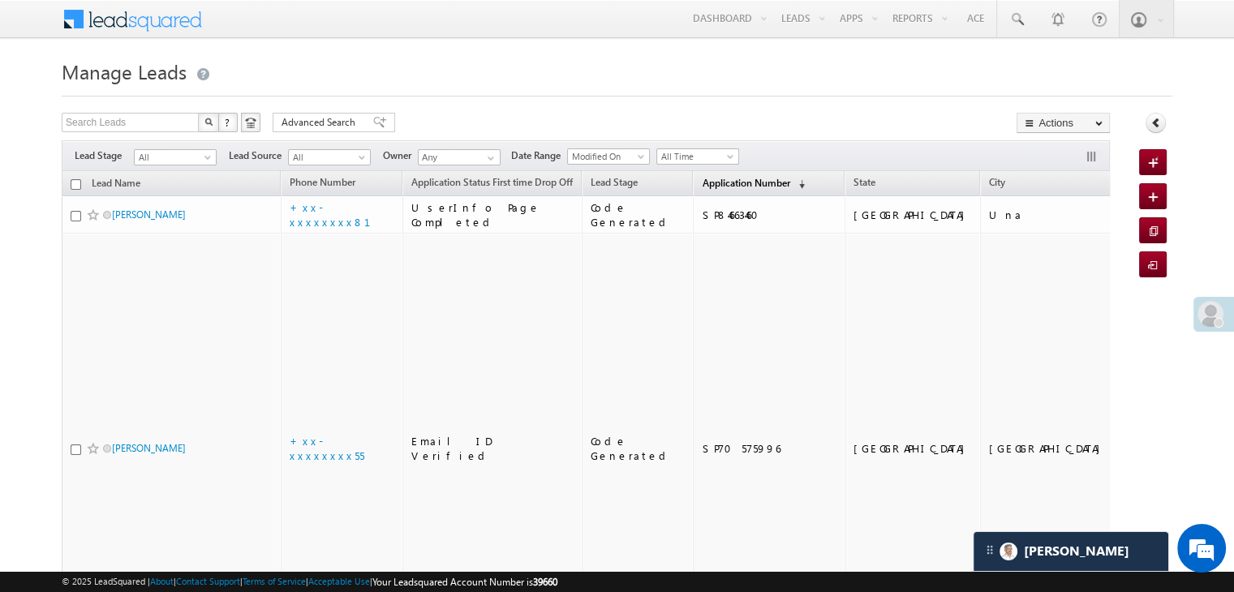
click at [701, 182] on span "Application Number" at bounding box center [745, 183] width 88 height 12
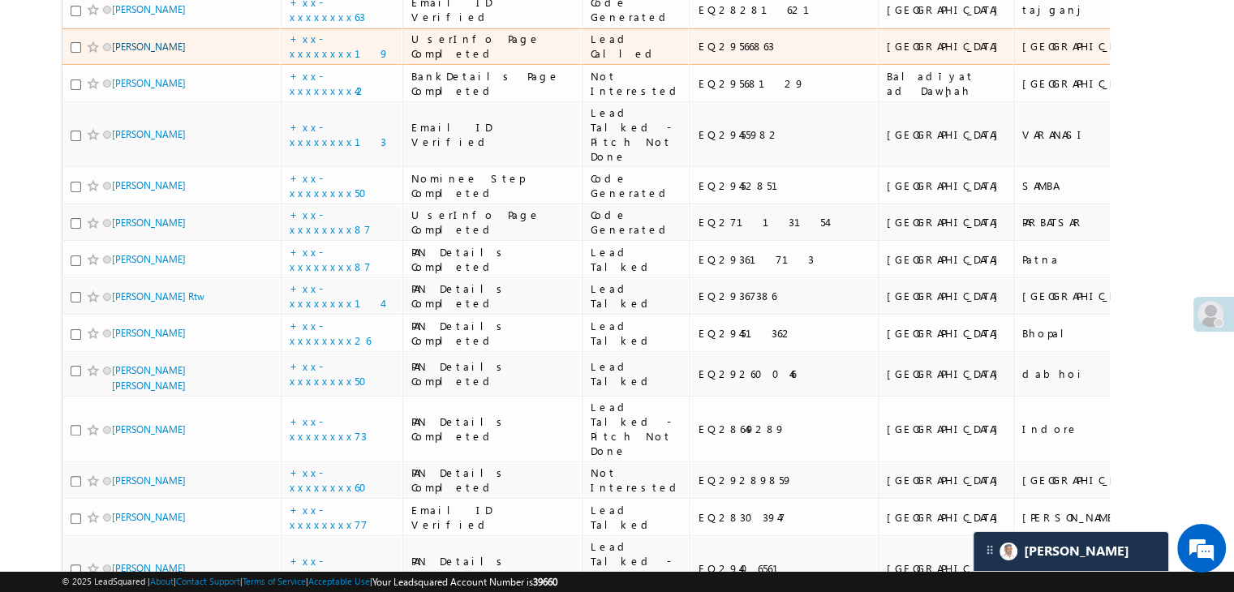
scroll to position [487, 0]
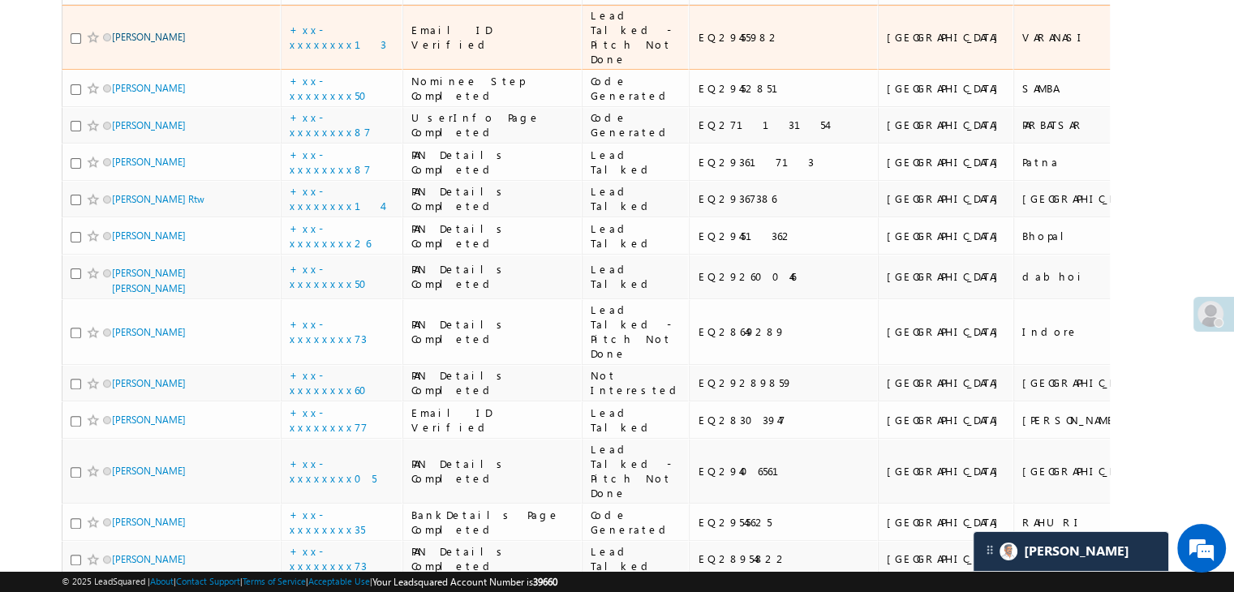
click at [148, 43] on link "[PERSON_NAME]" at bounding box center [149, 37] width 74 height 12
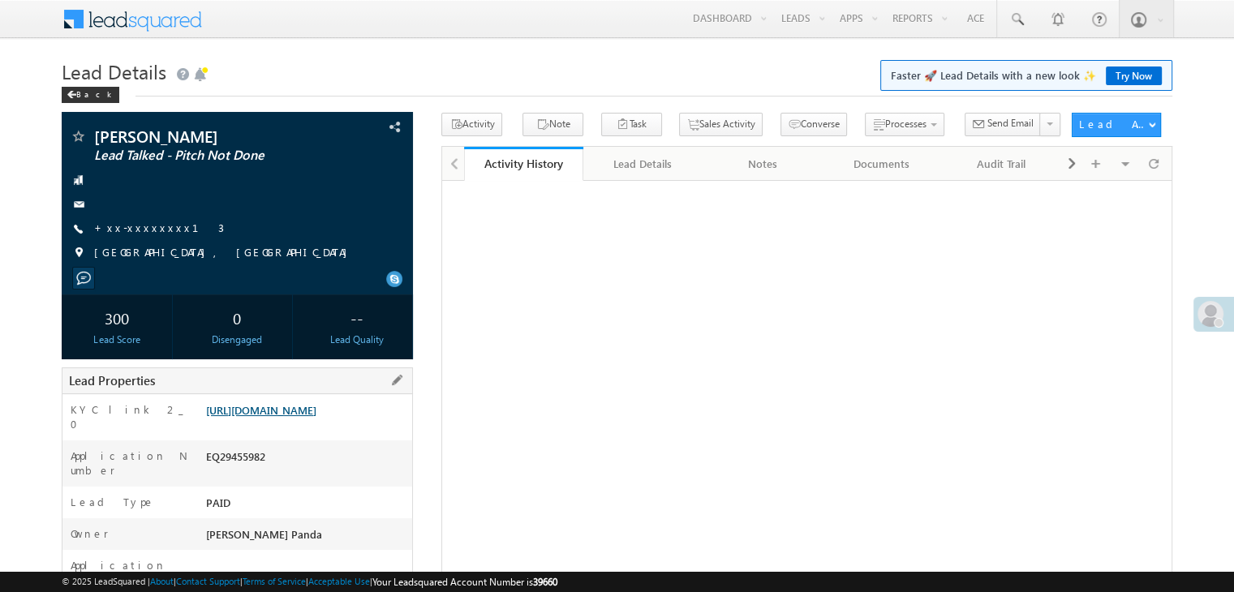
click at [307, 417] on link "[URL][DOMAIN_NAME]" at bounding box center [261, 410] width 110 height 14
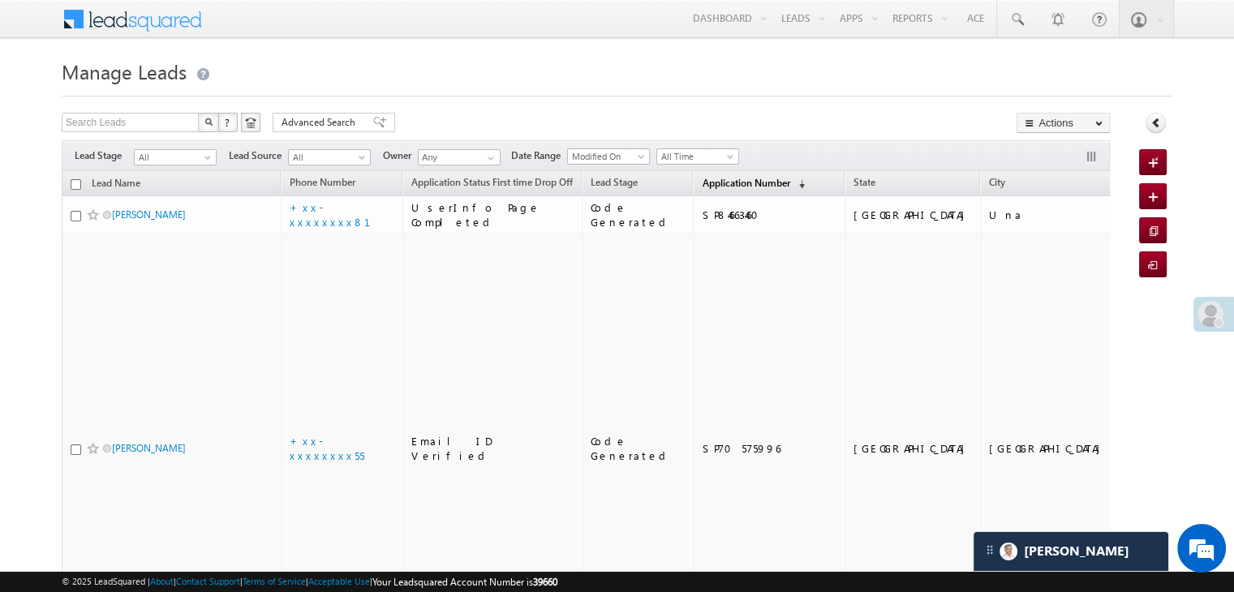
click at [726, 178] on span "Application Number" at bounding box center [745, 183] width 88 height 12
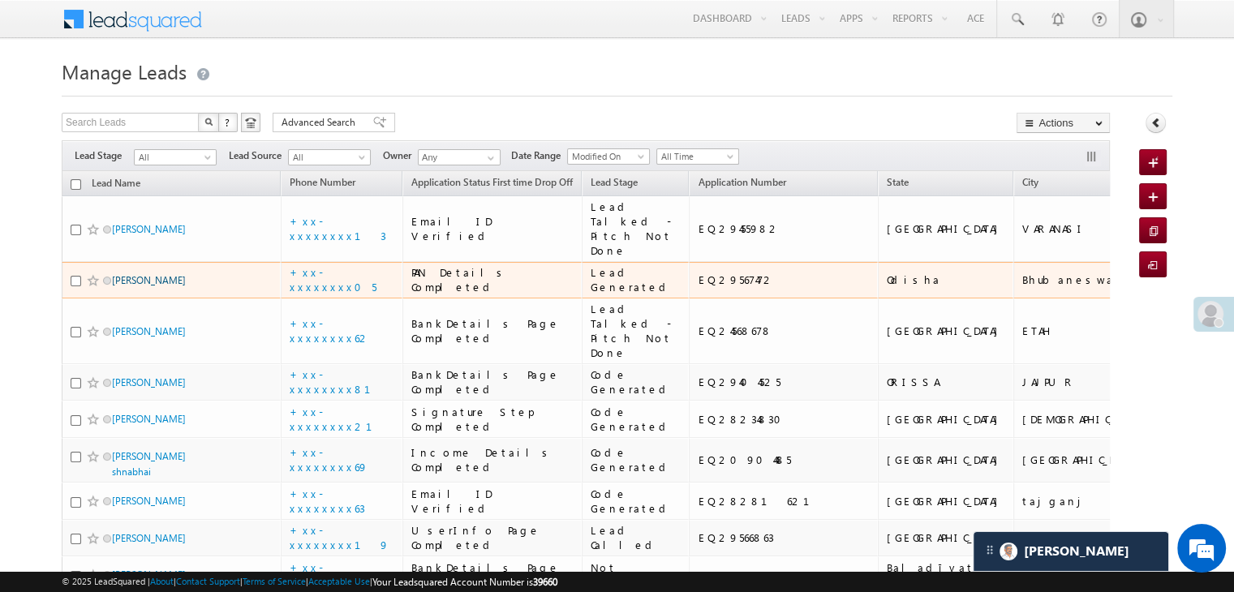
click at [179, 286] on link "[PERSON_NAME]" at bounding box center [149, 280] width 74 height 12
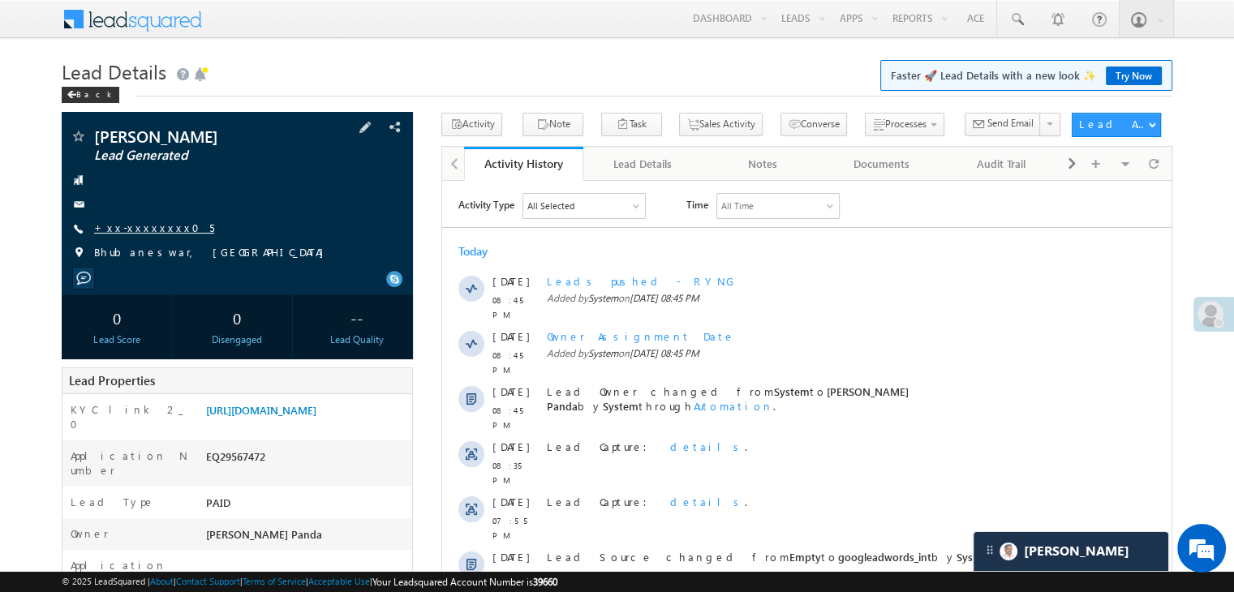
click at [133, 230] on link "+xx-xxxxxxxx05" at bounding box center [154, 228] width 120 height 14
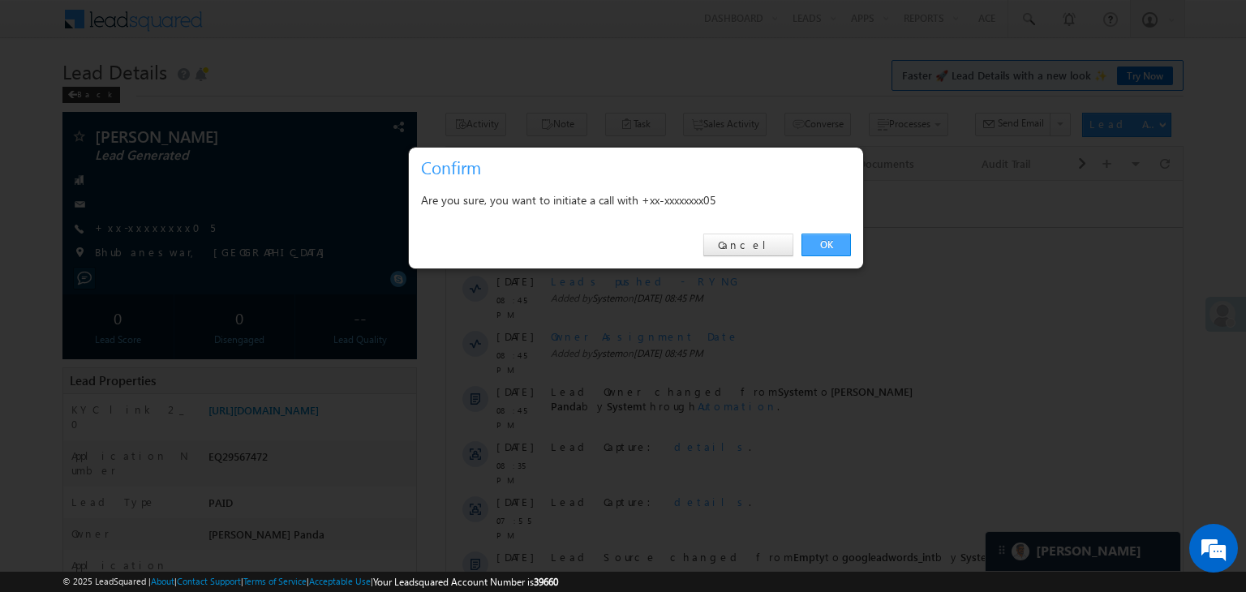
click at [830, 248] on link "OK" at bounding box center [825, 245] width 49 height 23
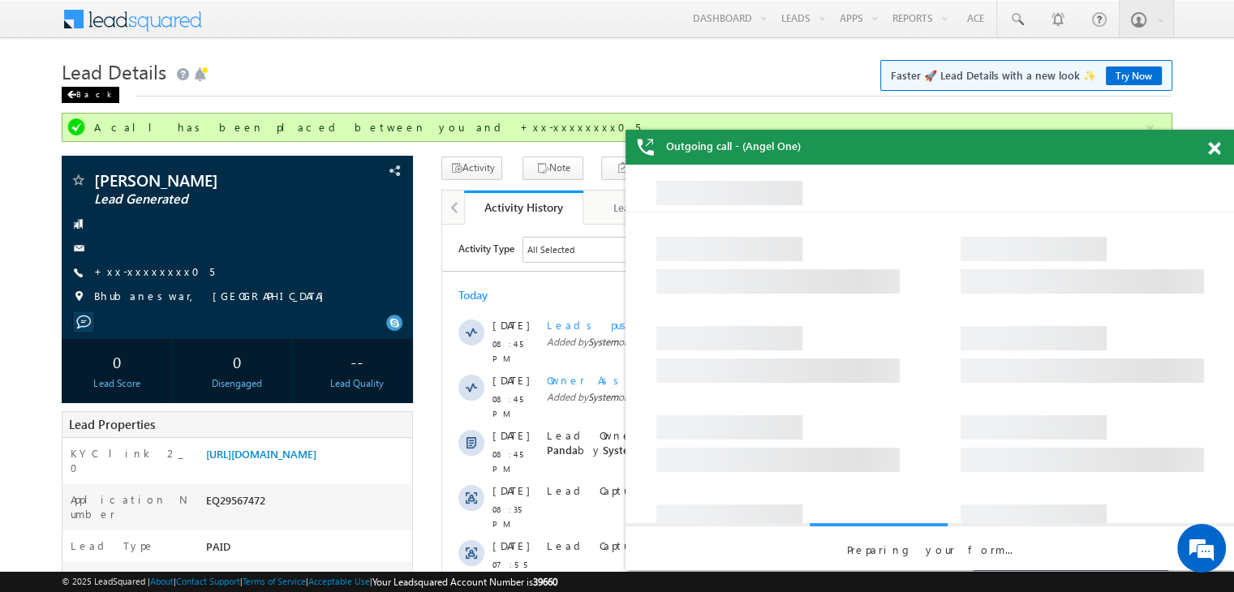
click at [76, 95] on div "Back" at bounding box center [91, 95] width 58 height 16
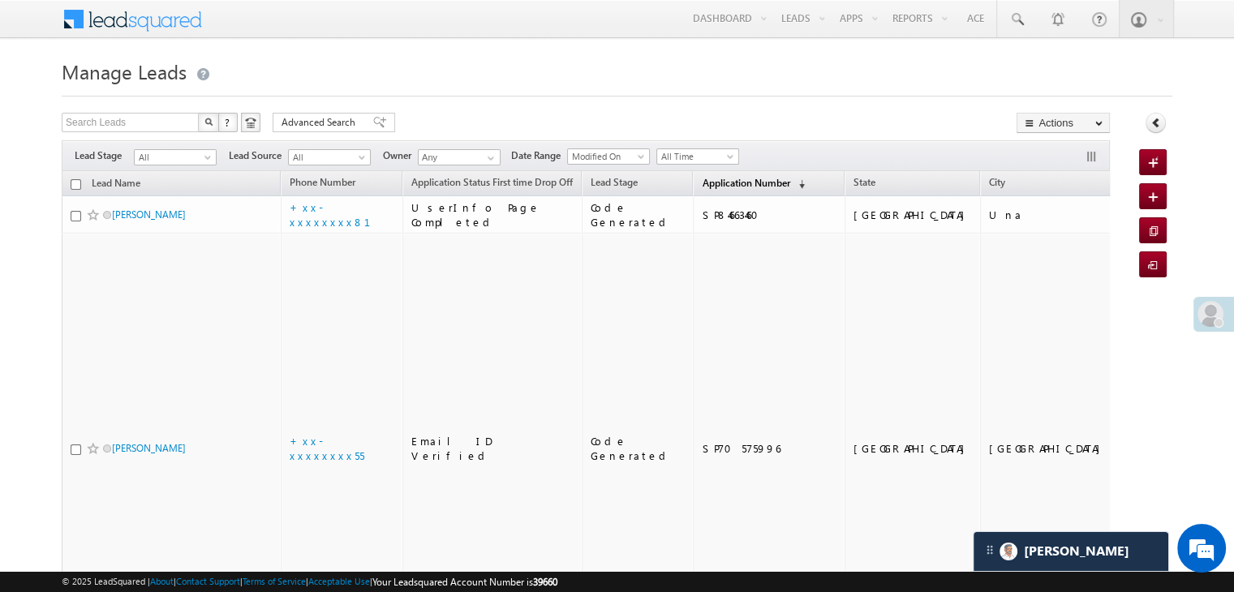
click at [710, 186] on span "Application Number" at bounding box center [745, 183] width 88 height 12
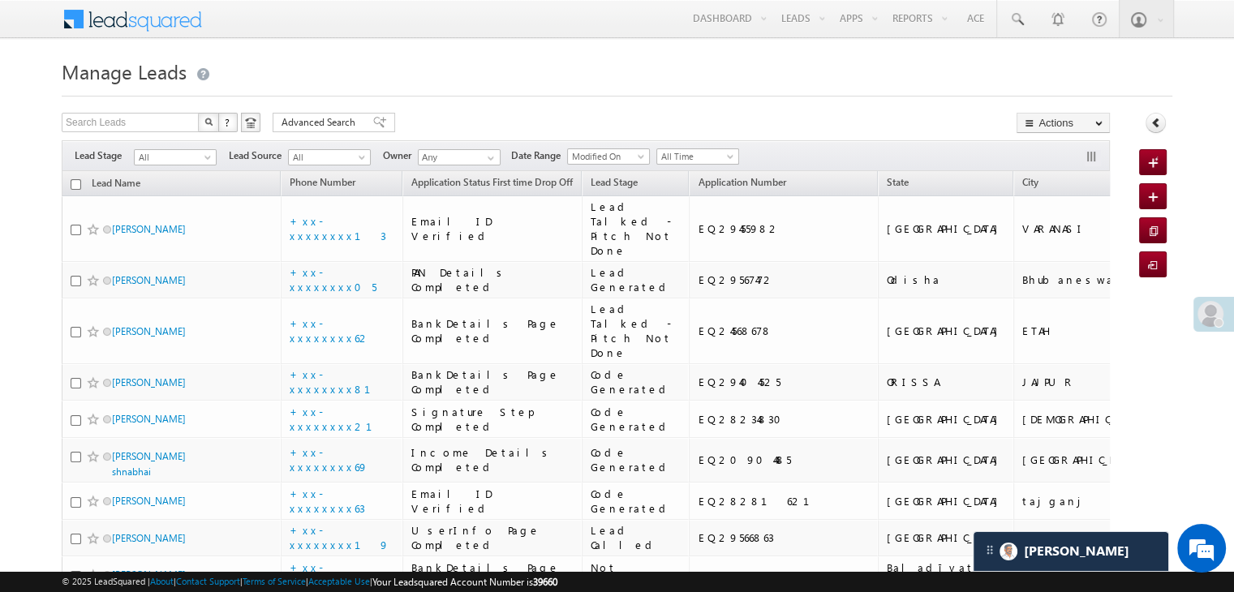
click at [211, 171] on th "Lead Name" at bounding box center [171, 183] width 219 height 25
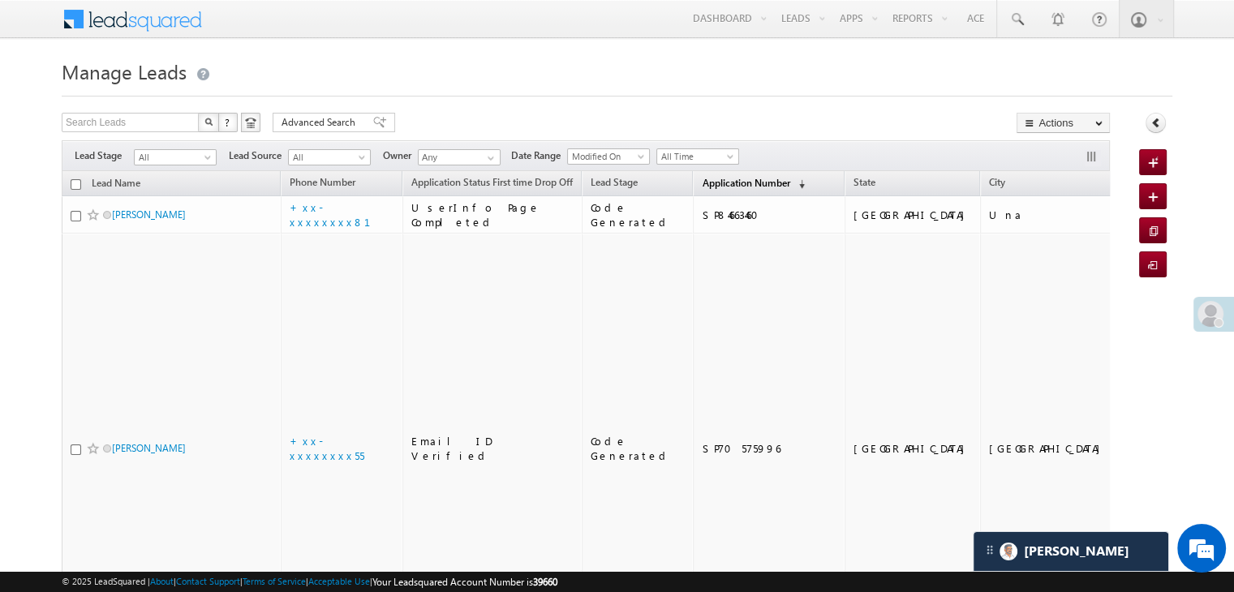
click at [729, 186] on span "Application Number" at bounding box center [745, 183] width 88 height 12
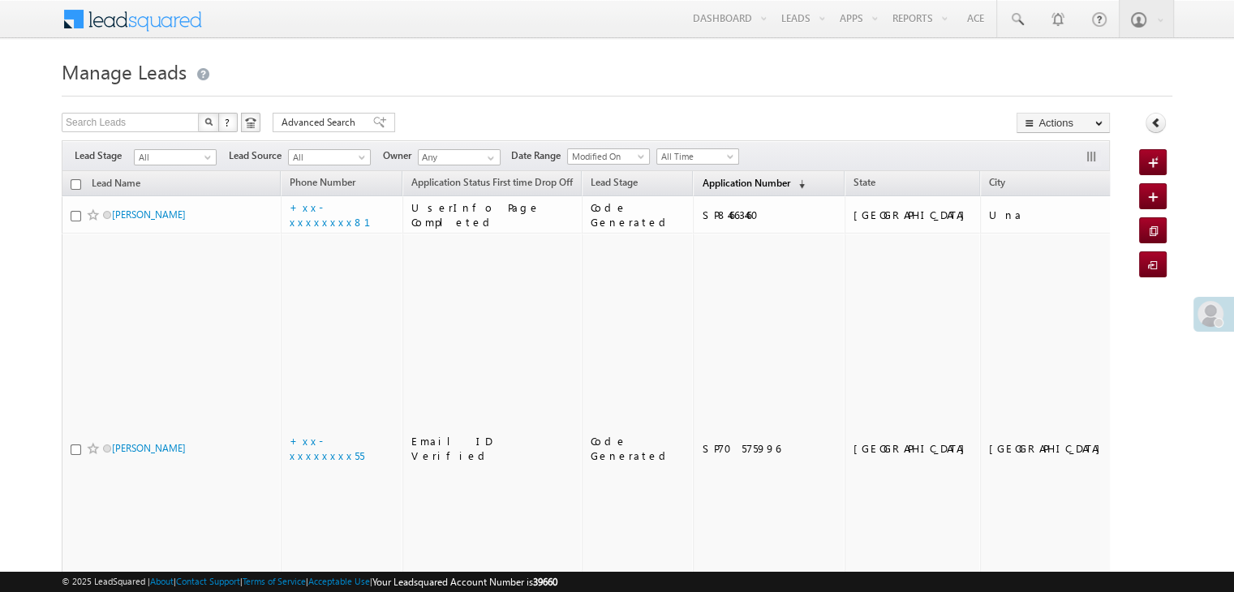
click at [701, 185] on span "Application Number" at bounding box center [745, 183] width 88 height 12
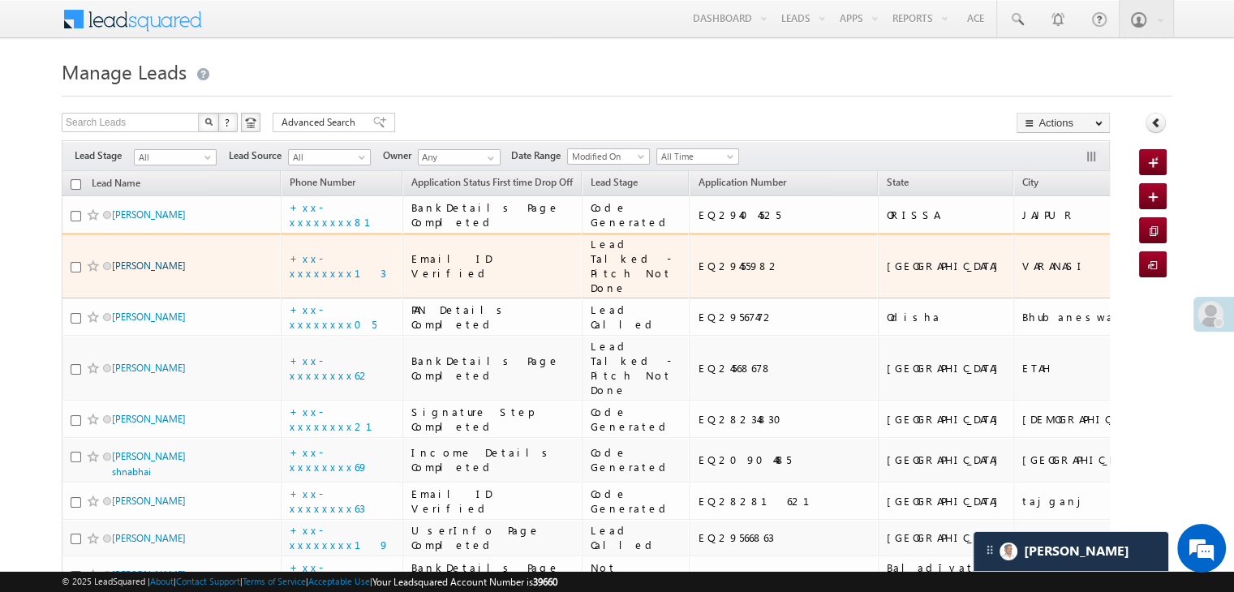
click at [154, 272] on link "[PERSON_NAME]" at bounding box center [149, 266] width 74 height 12
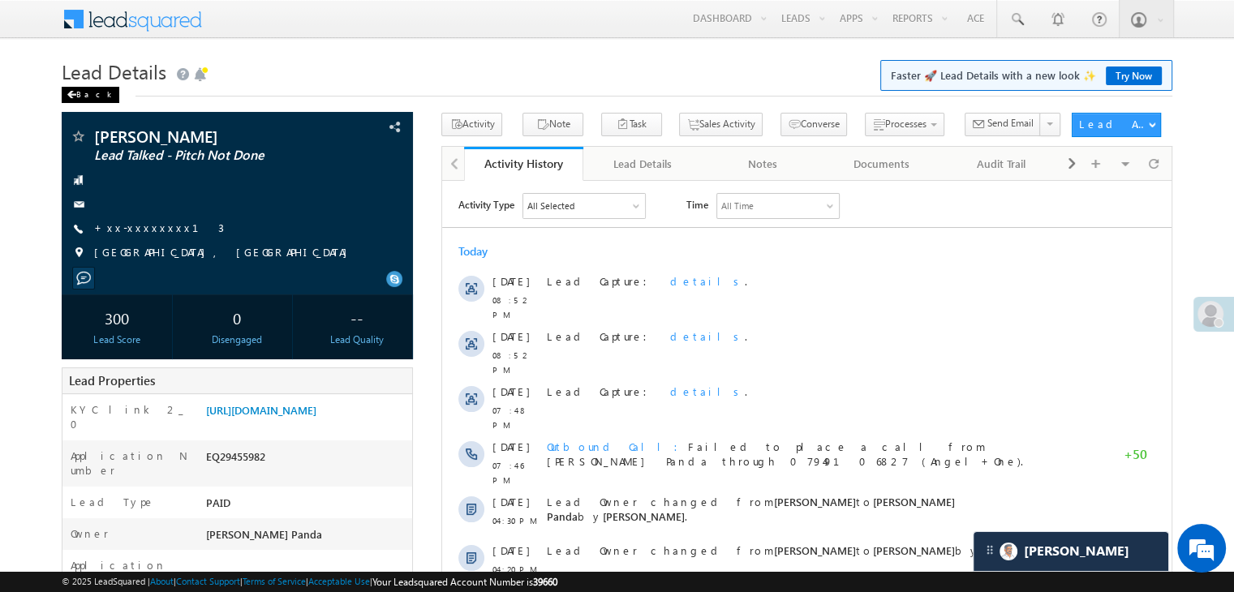
click at [81, 97] on div "Back" at bounding box center [91, 95] width 58 height 16
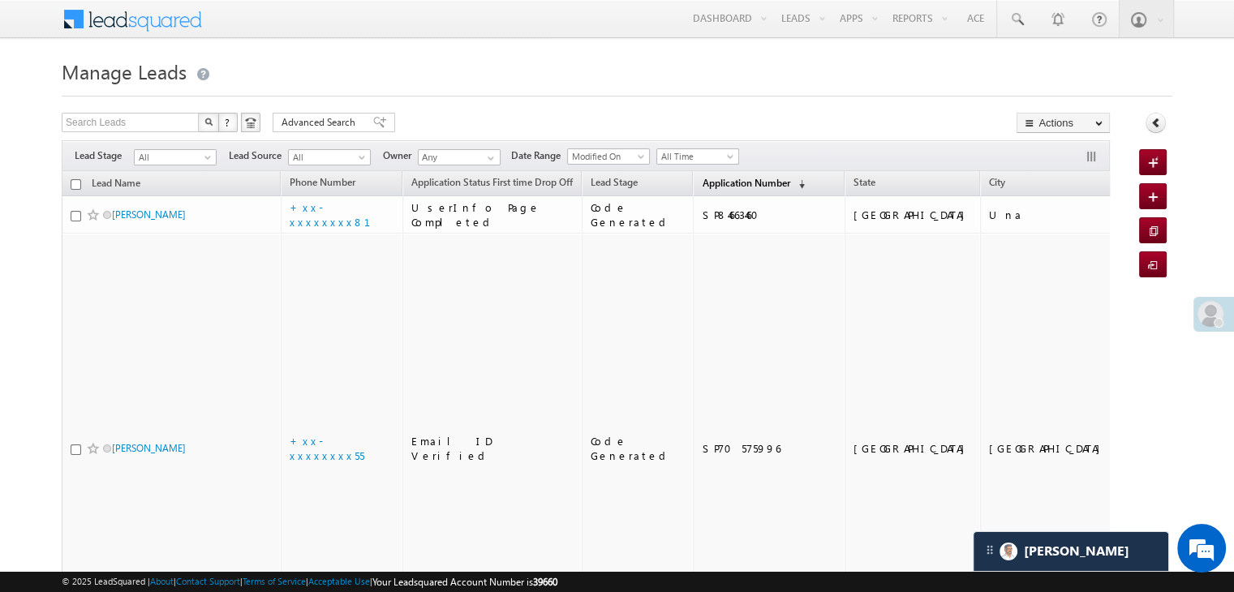
click at [727, 182] on span "Application Number" at bounding box center [745, 183] width 88 height 12
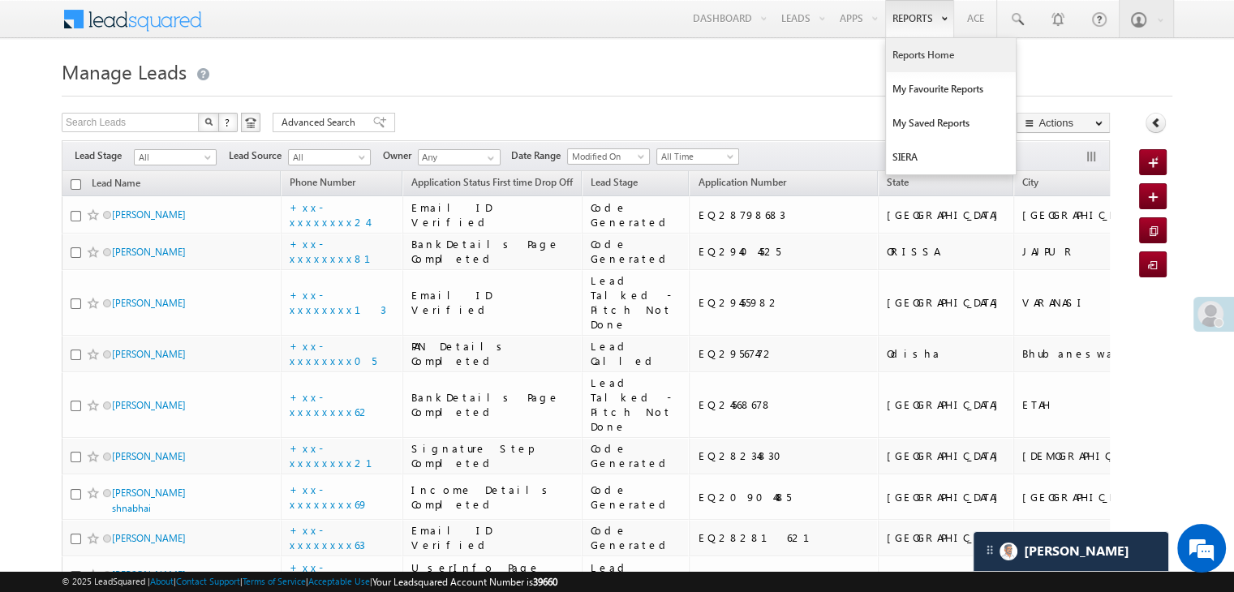
click at [912, 49] on link "Reports Home" at bounding box center [951, 55] width 130 height 34
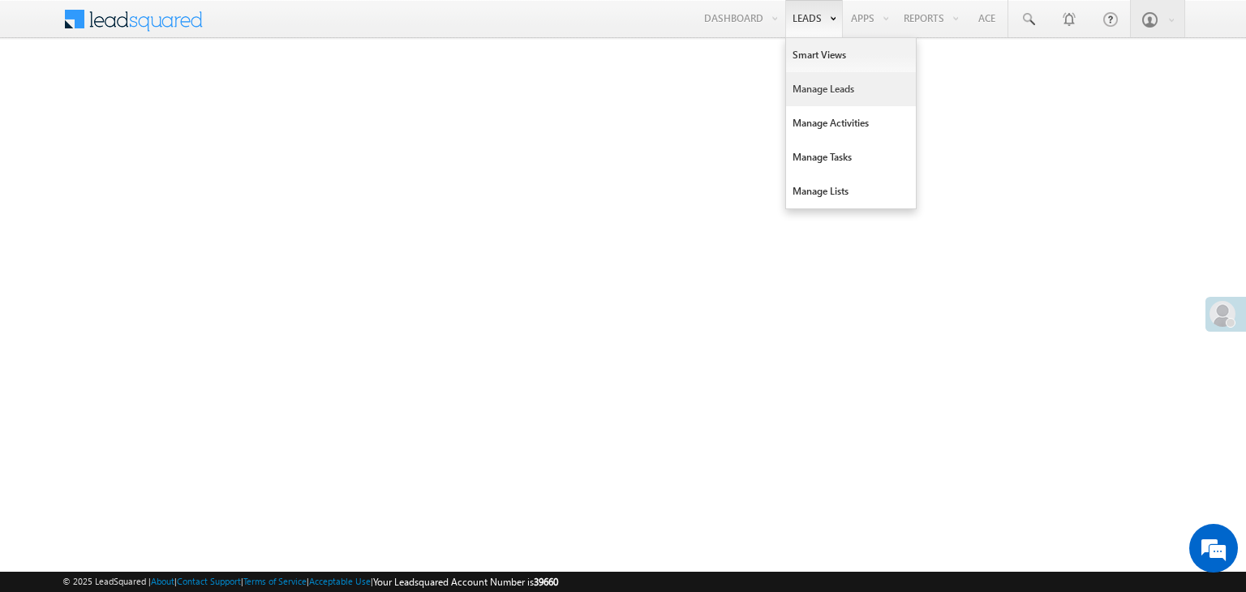
click at [807, 92] on link "Manage Leads" at bounding box center [851, 89] width 130 height 34
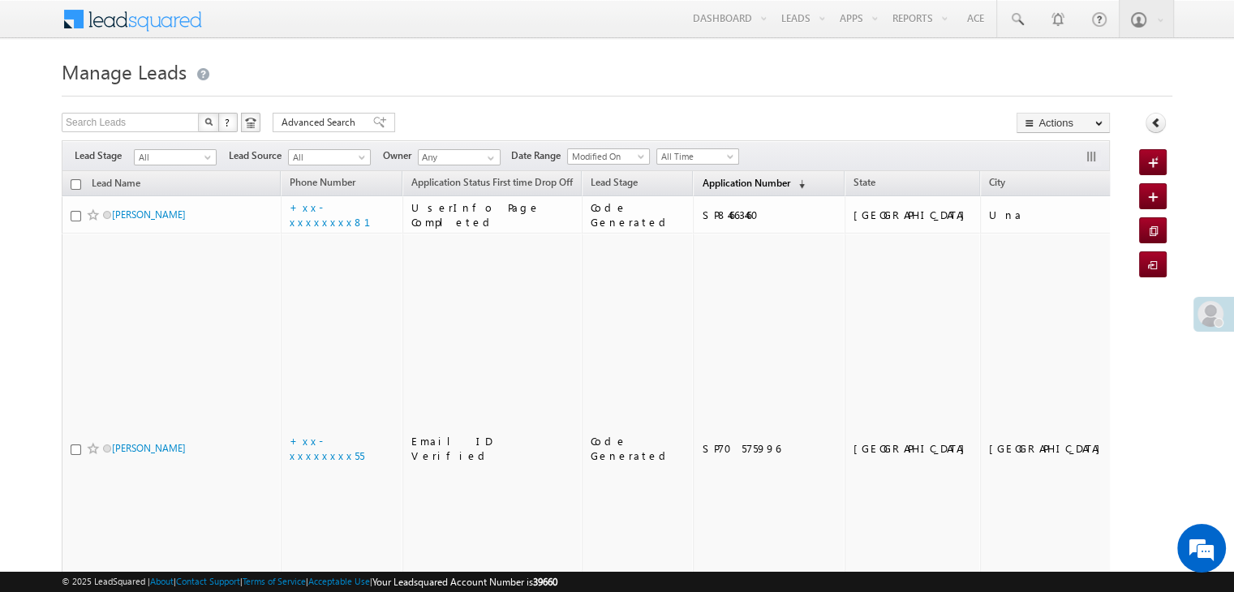
click at [714, 186] on span "Application Number" at bounding box center [745, 183] width 88 height 12
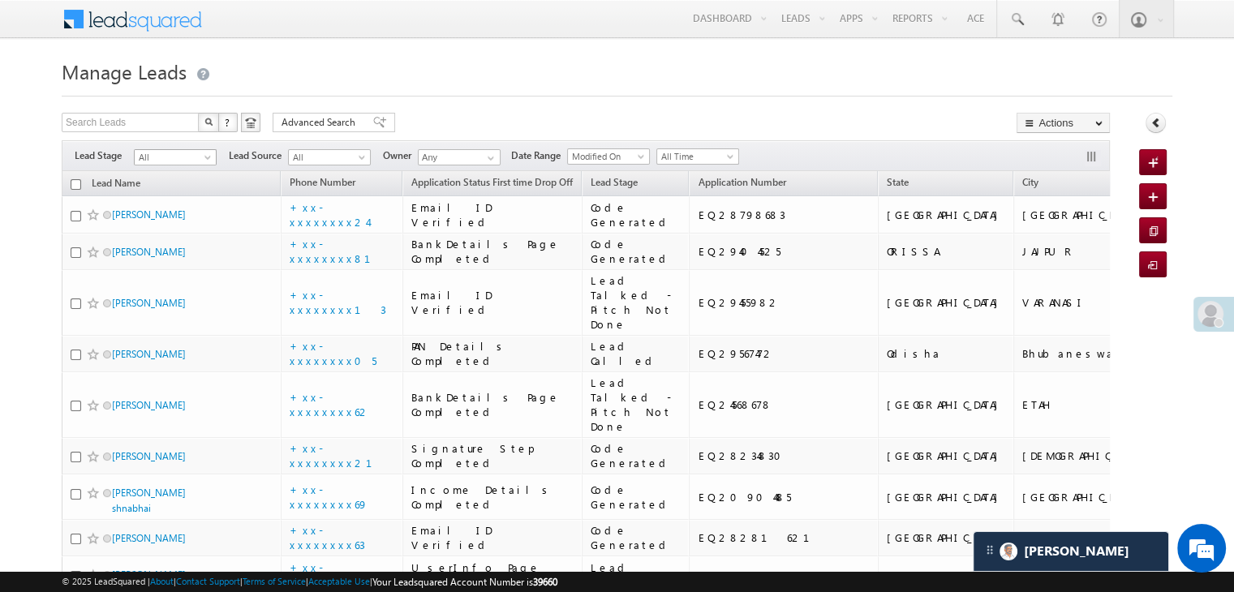
click at [206, 159] on span at bounding box center [209, 160] width 13 height 13
click at [174, 195] on link "Lead Generated" at bounding box center [176, 191] width 82 height 15
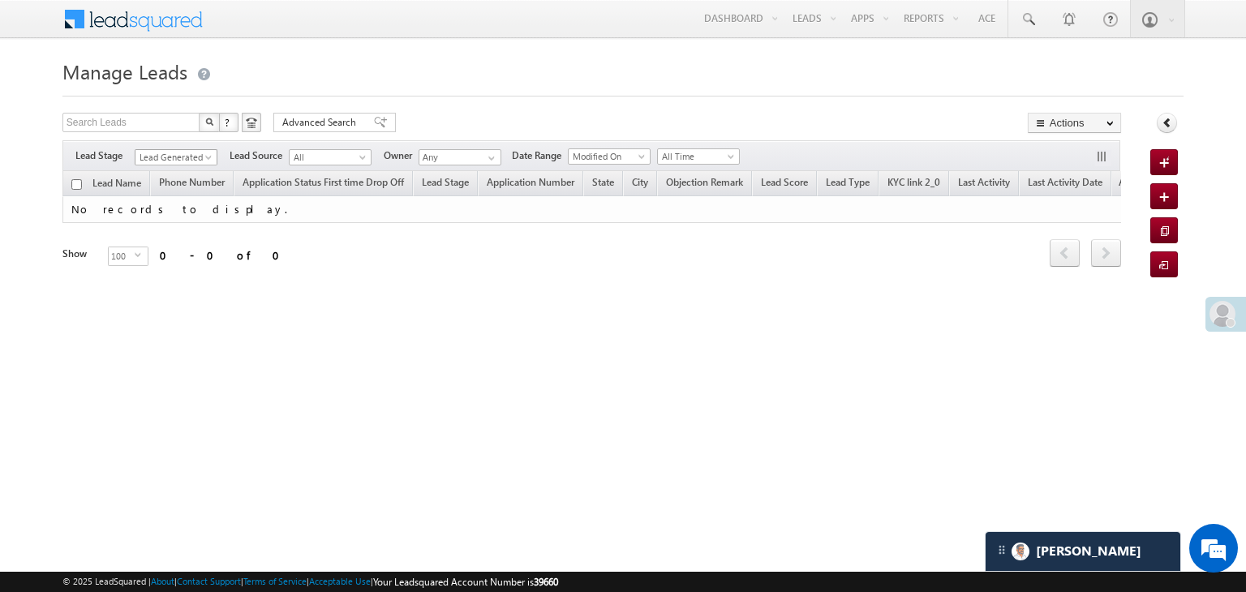
click at [212, 157] on span at bounding box center [210, 160] width 13 height 13
click at [163, 174] on link "All" at bounding box center [176, 175] width 82 height 15
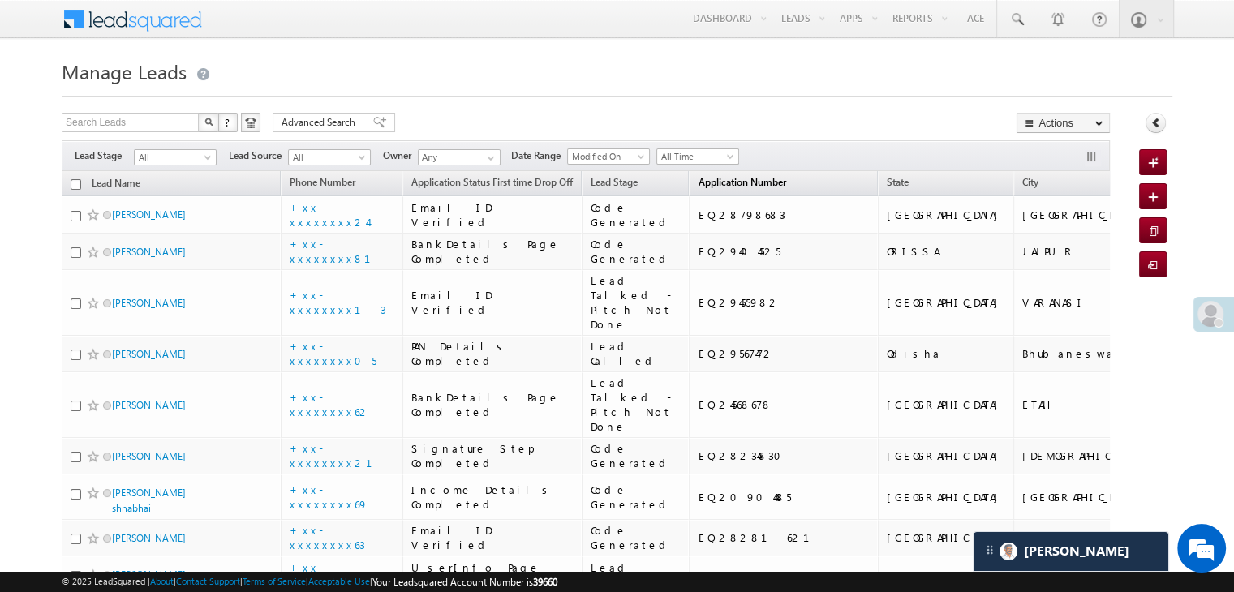
click at [699, 181] on span "Application Number" at bounding box center [741, 182] width 88 height 12
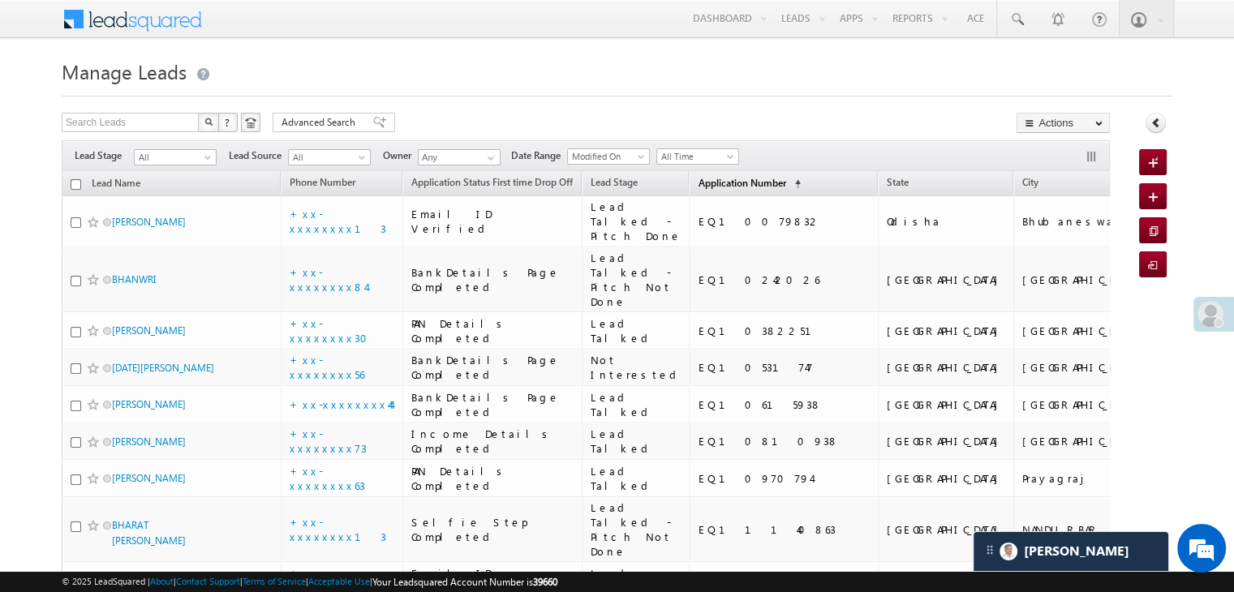
click at [699, 181] on span "Application Number" at bounding box center [741, 183] width 88 height 12
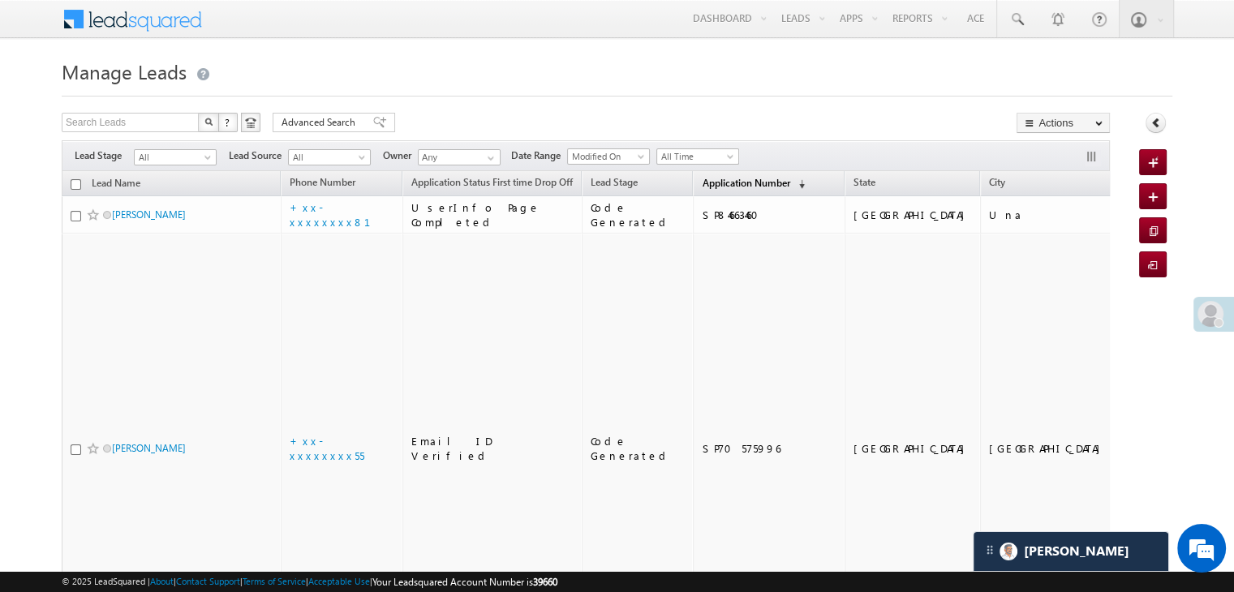
click at [701, 181] on span "Application Number" at bounding box center [745, 183] width 88 height 12
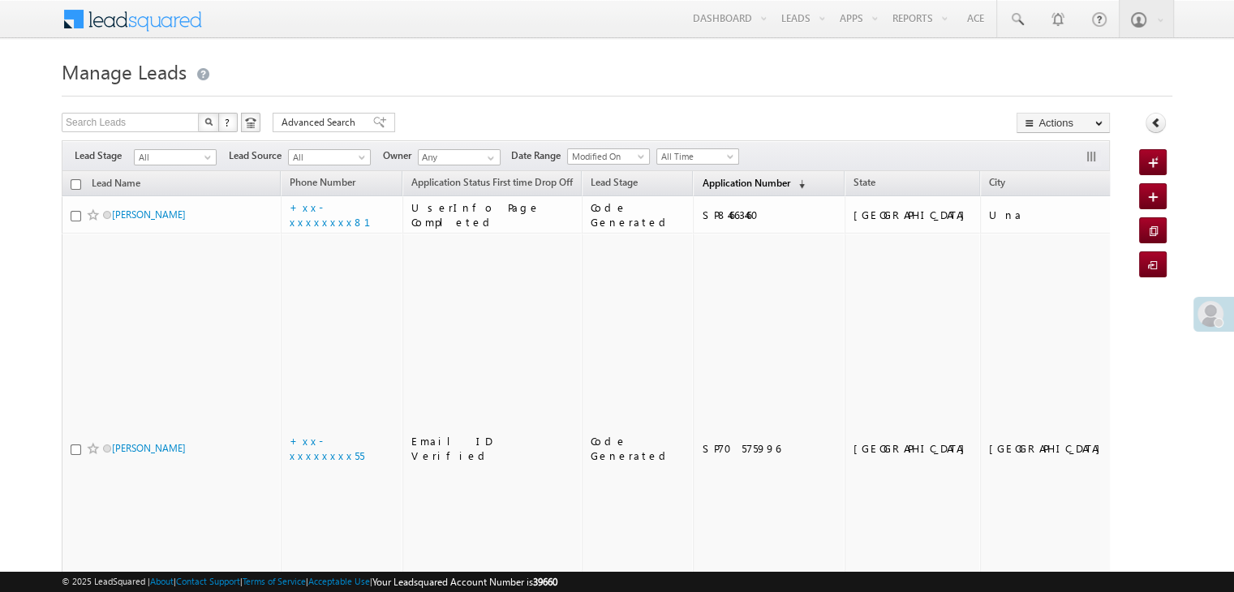
click at [729, 182] on span "Application Number" at bounding box center [745, 183] width 88 height 12
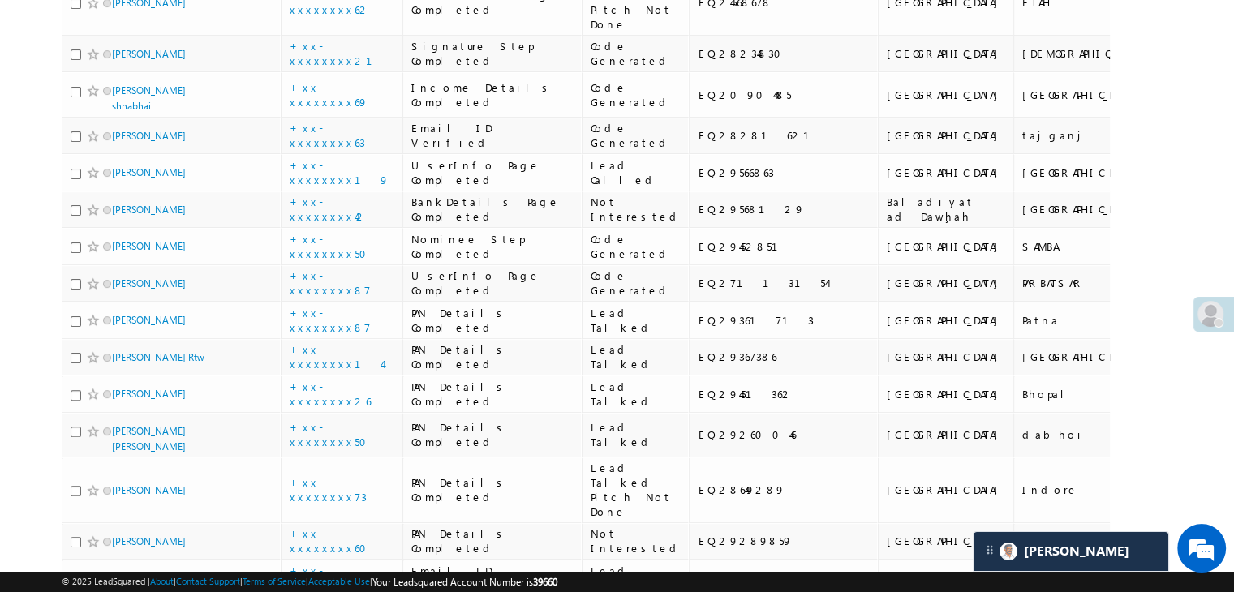
scroll to position [405, 0]
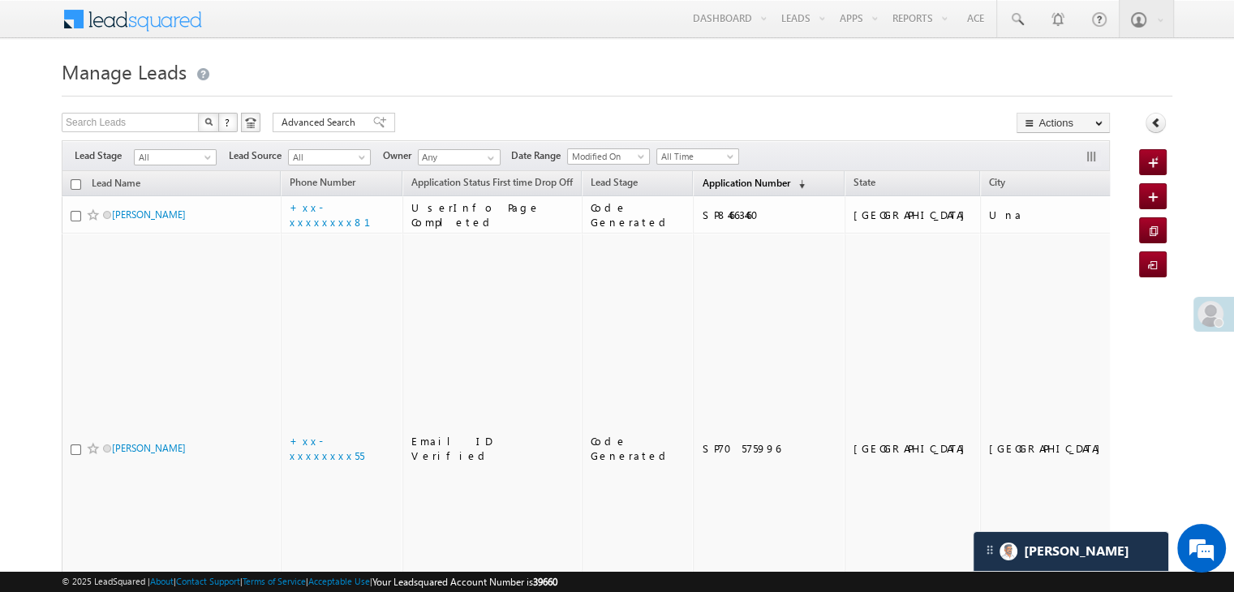
click at [712, 179] on span "Application Number" at bounding box center [745, 183] width 88 height 12
click at [711, 186] on span "Application Number" at bounding box center [745, 183] width 88 height 12
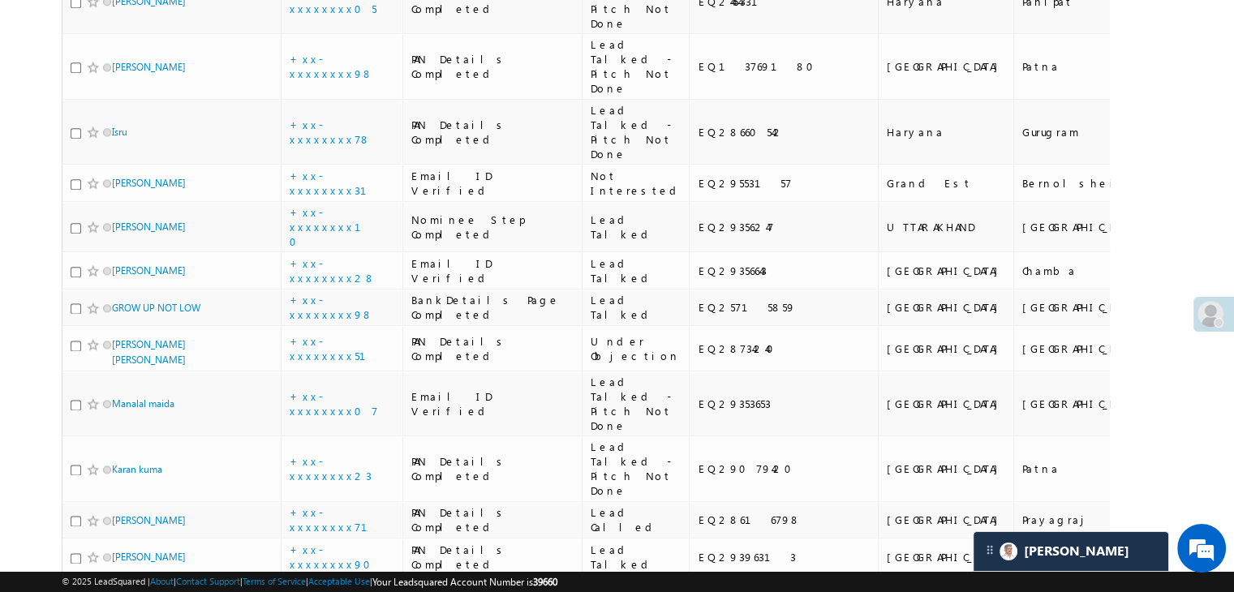
scroll to position [2514, 0]
